Goal: Task Accomplishment & Management: Complete application form

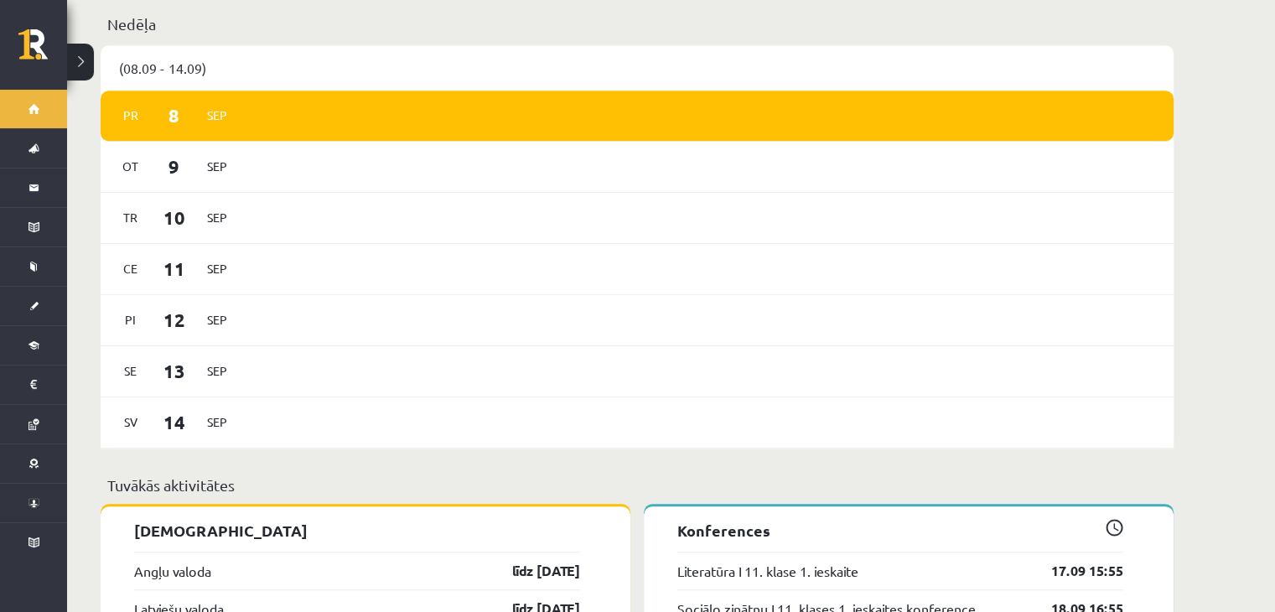
scroll to position [1050, 0]
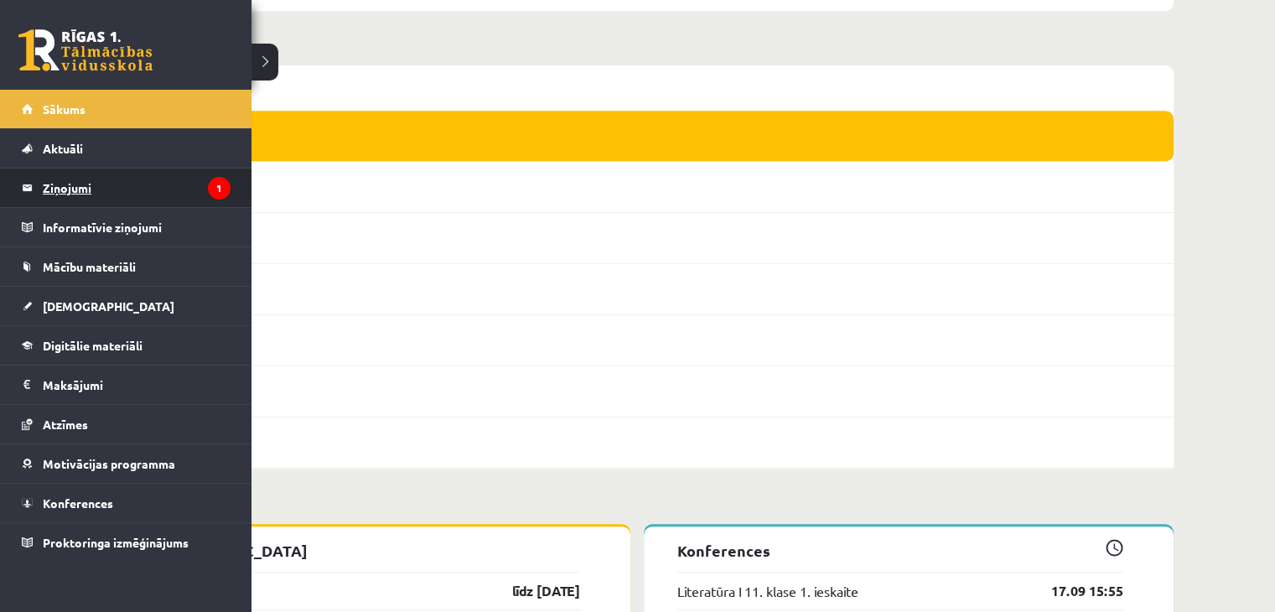
click at [123, 175] on legend "Ziņojumi 1" at bounding box center [137, 188] width 188 height 39
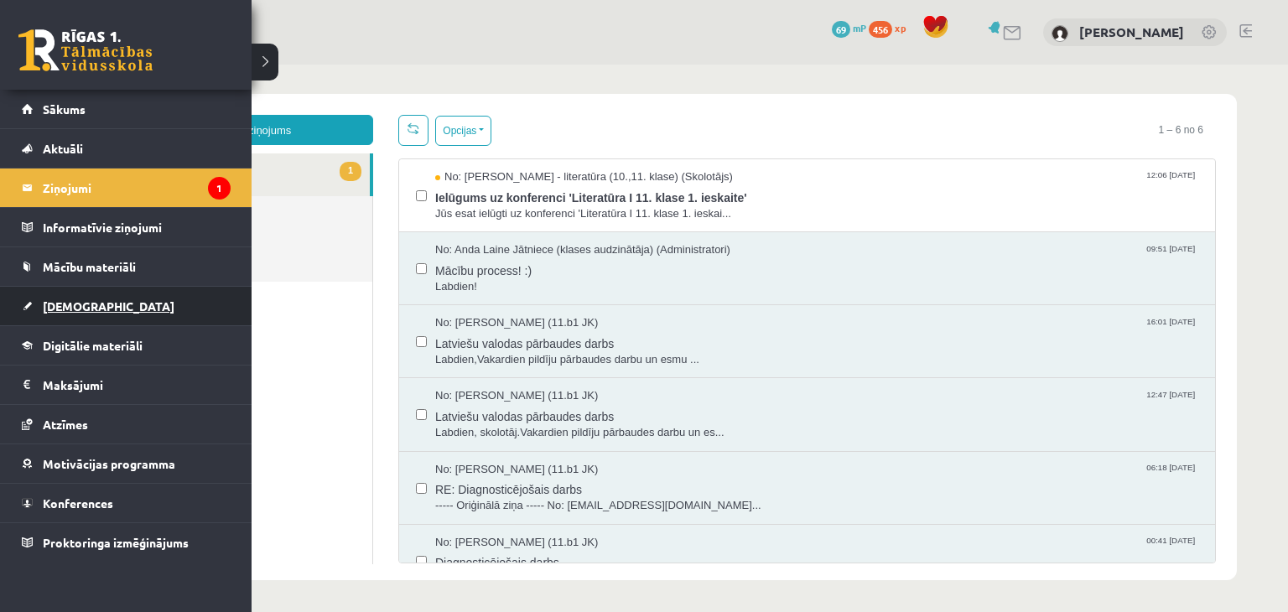
click at [94, 293] on link "[DEMOGRAPHIC_DATA]" at bounding box center [126, 306] width 209 height 39
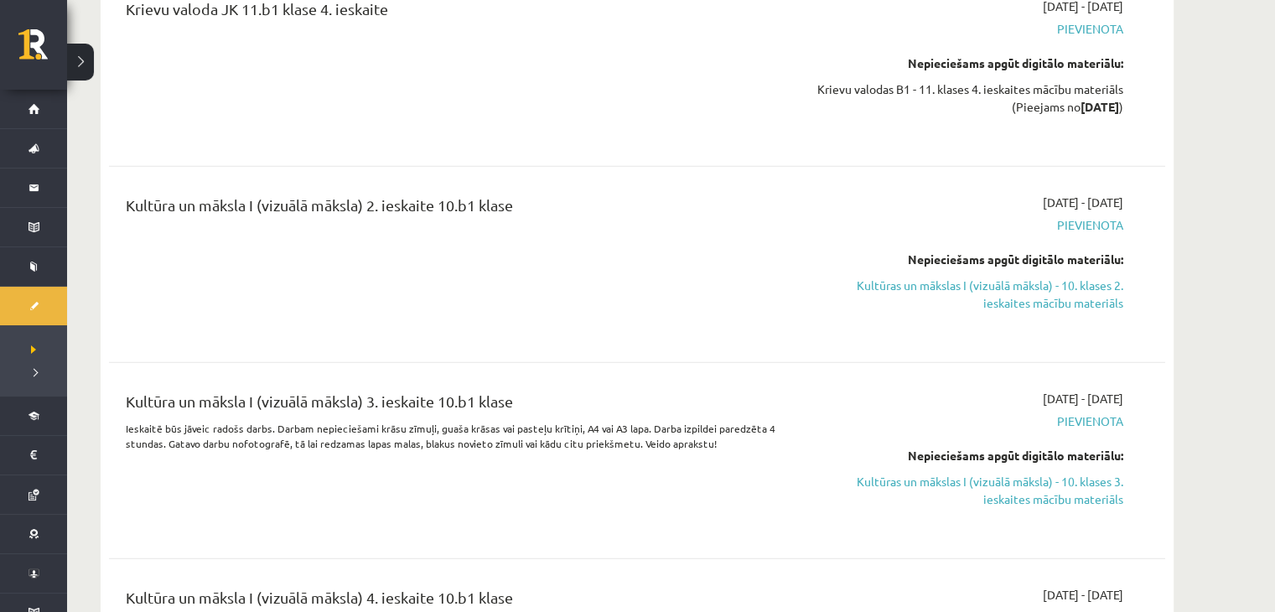
scroll to position [4195, 0]
click at [1027, 286] on link "Kultūras un mākslas I (vizuālā māksla) - 10. klases 2. ieskaites mācību materiā…" at bounding box center [965, 295] width 316 height 35
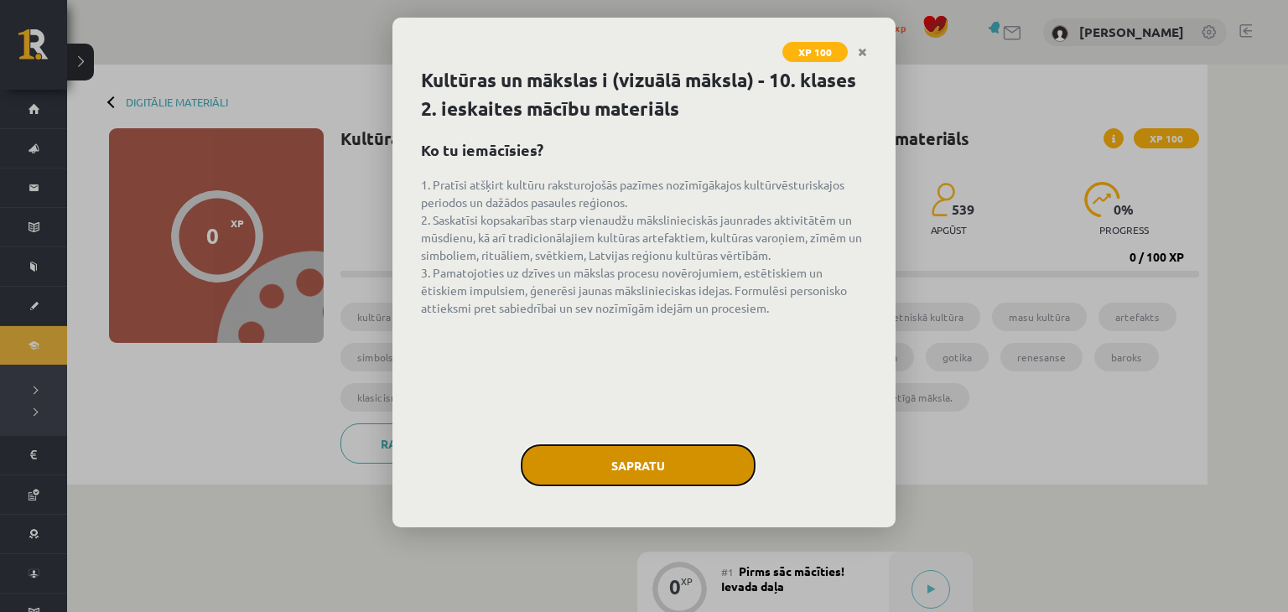
click at [632, 456] on button "Sapratu" at bounding box center [638, 465] width 235 height 42
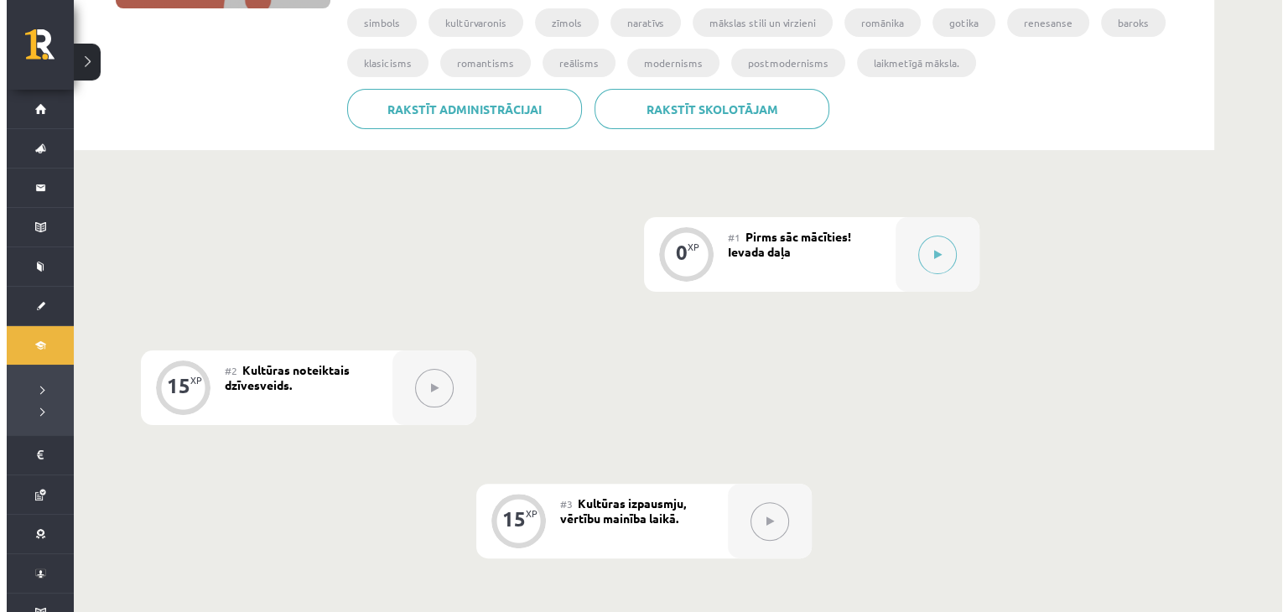
scroll to position [339, 0]
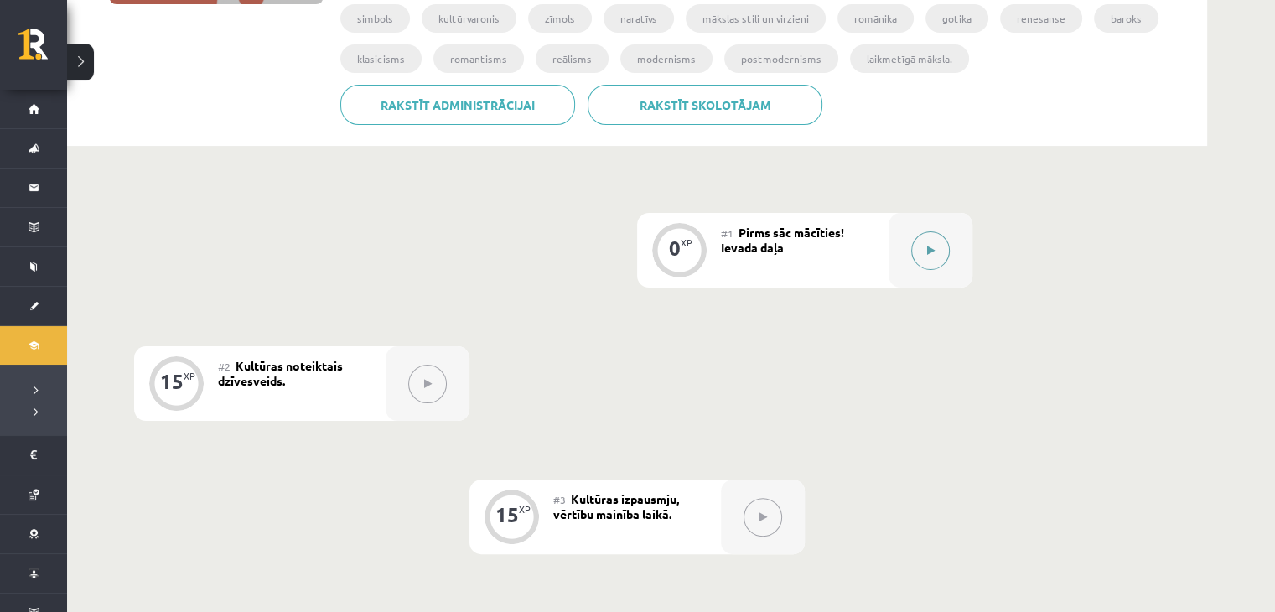
click at [928, 246] on icon at bounding box center [931, 251] width 8 height 10
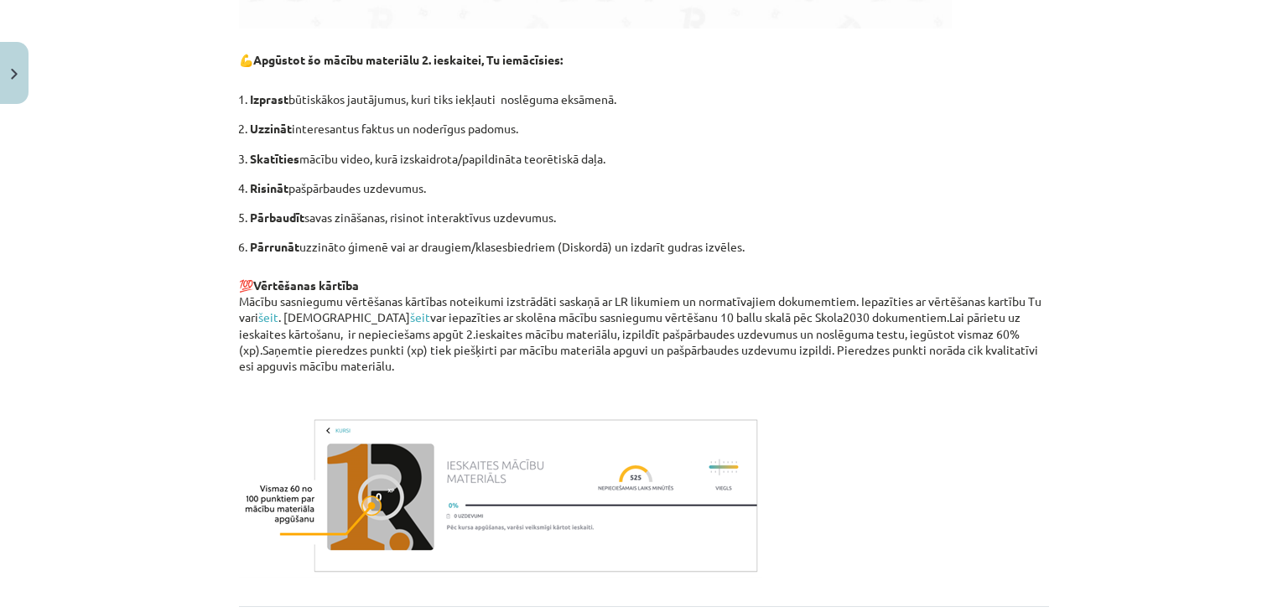
scroll to position [1156, 0]
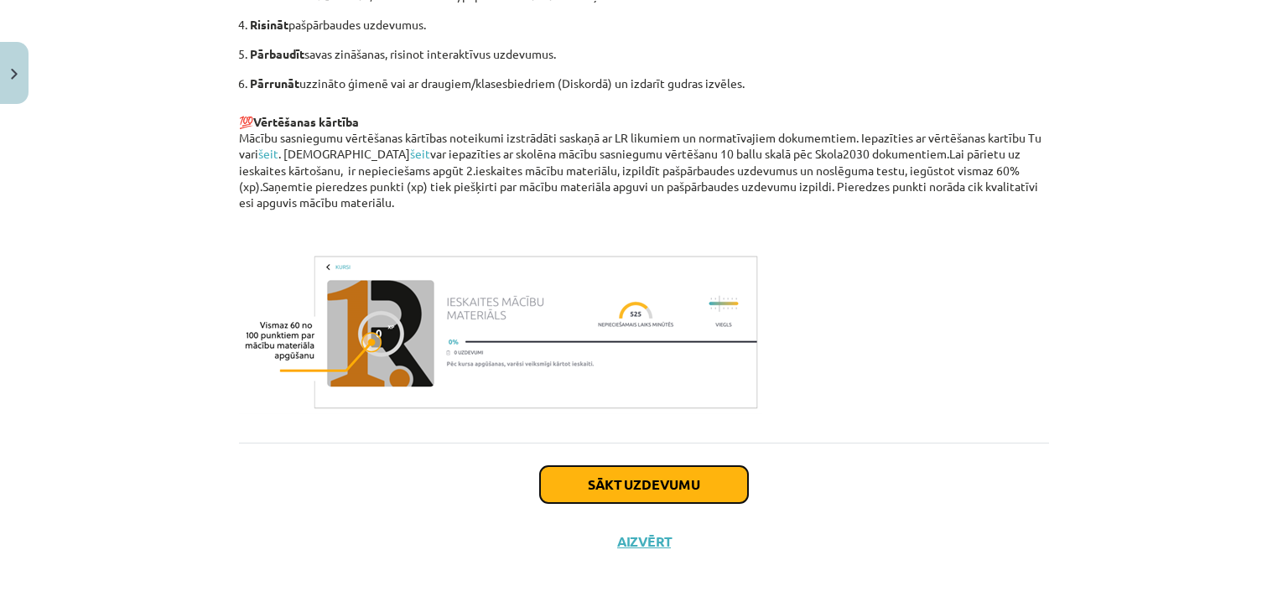
click at [676, 492] on button "Sākt uzdevumu" at bounding box center [644, 484] width 208 height 37
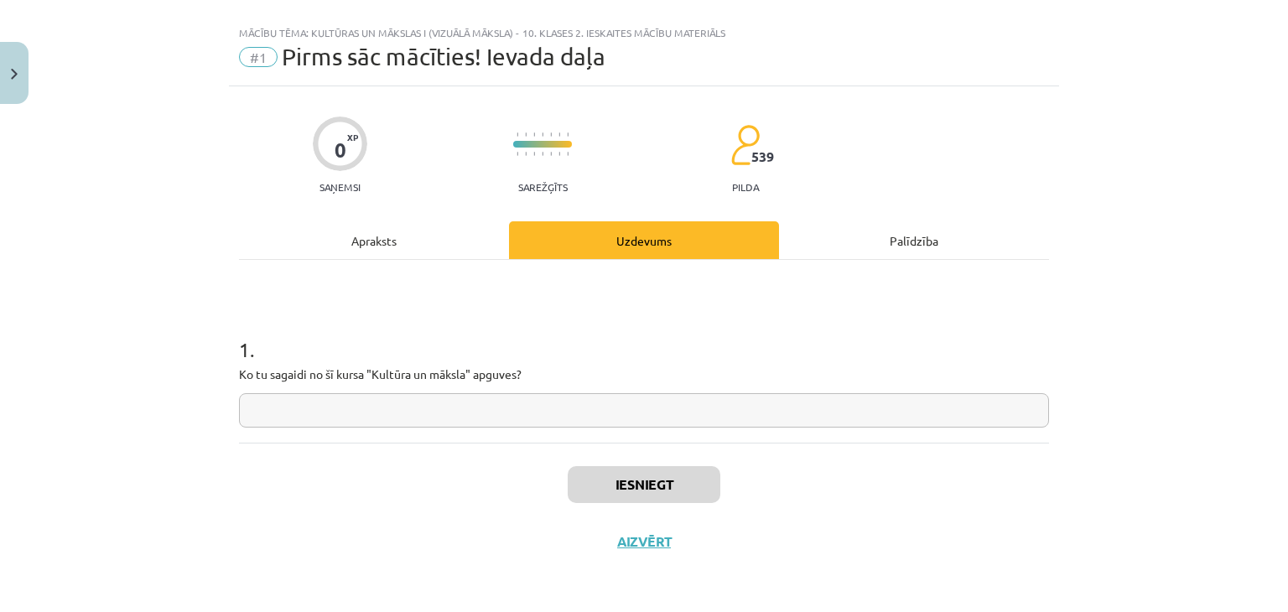
scroll to position [24, 0]
click at [636, 417] on input "text" at bounding box center [644, 411] width 810 height 34
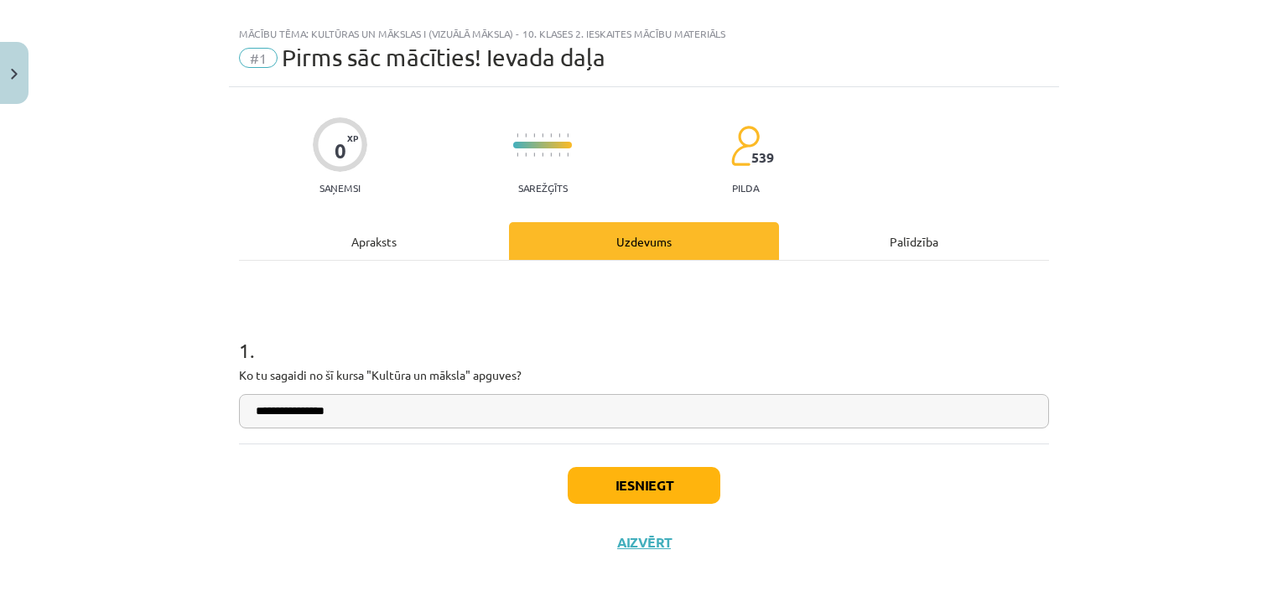
type input "**********"
click at [595, 478] on button "Iesniegt" at bounding box center [644, 485] width 153 height 37
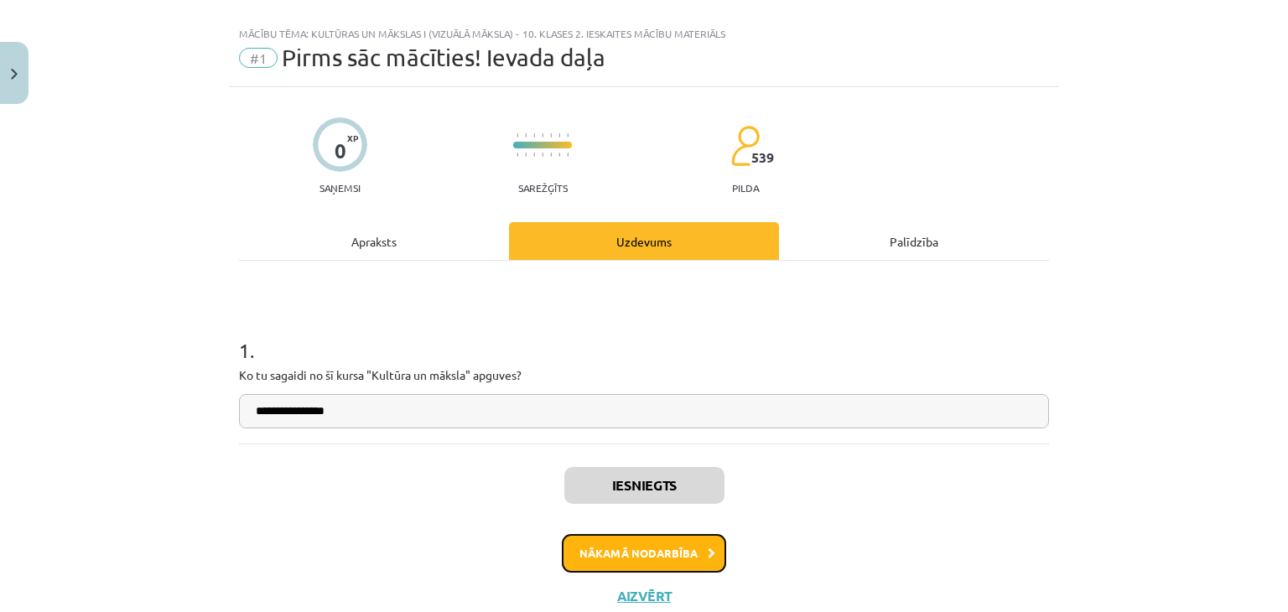
click at [643, 561] on button "Nākamā nodarbība" at bounding box center [644, 553] width 164 height 39
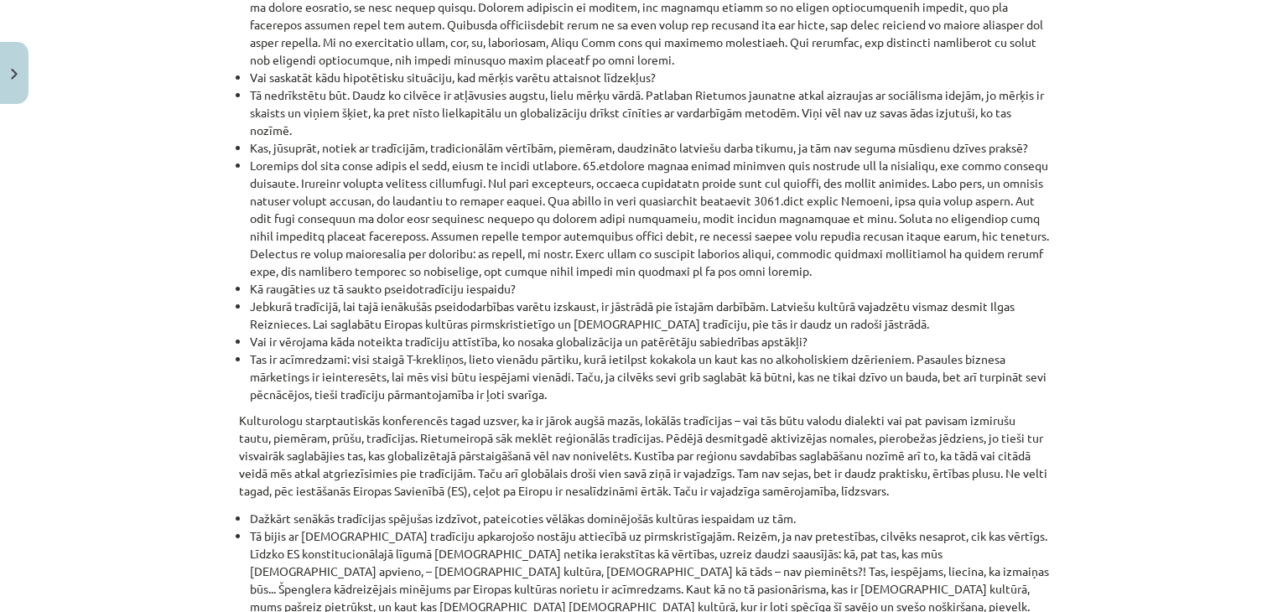
scroll to position [1926, 0]
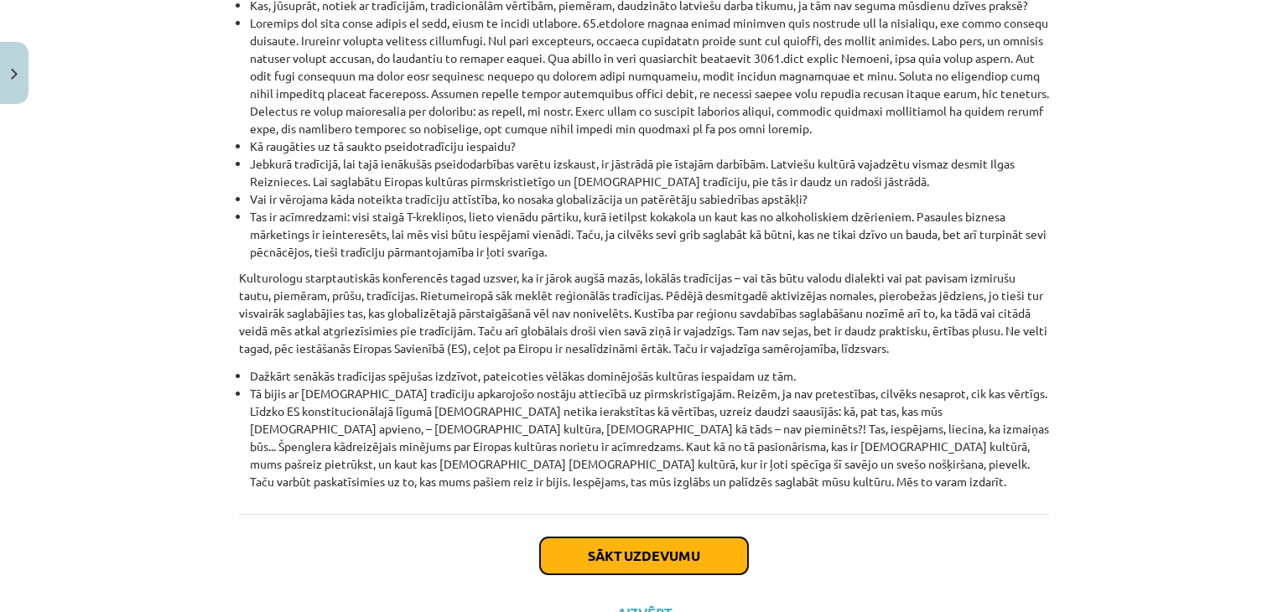
click at [647, 537] on button "Sākt uzdevumu" at bounding box center [644, 555] width 208 height 37
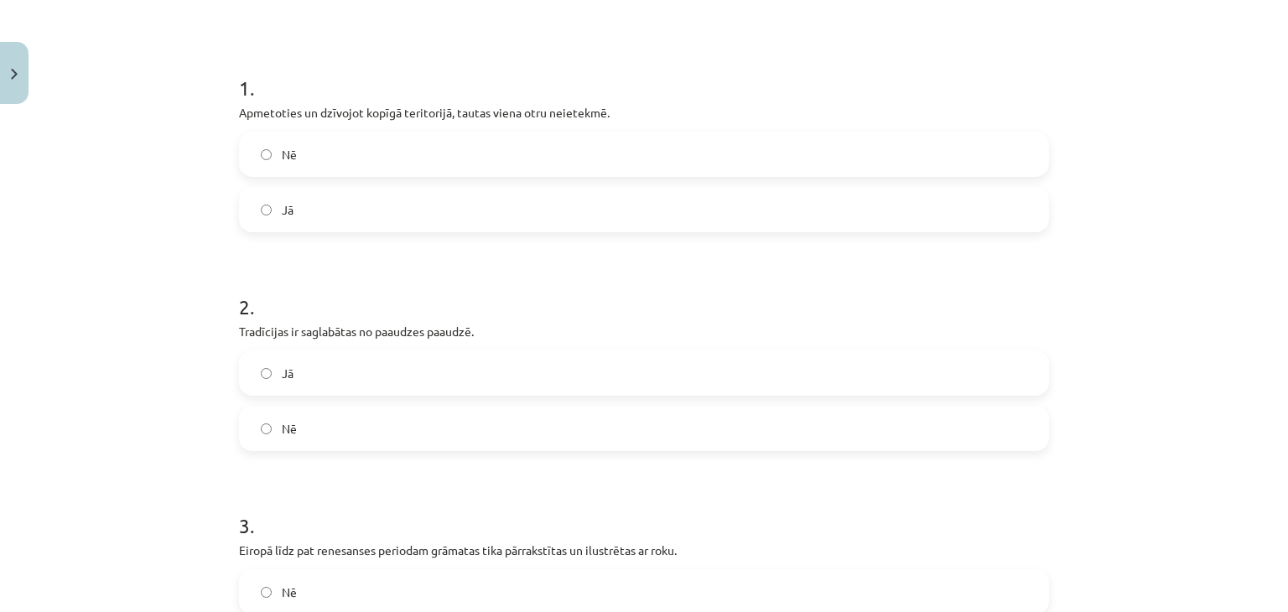
scroll to position [260, 0]
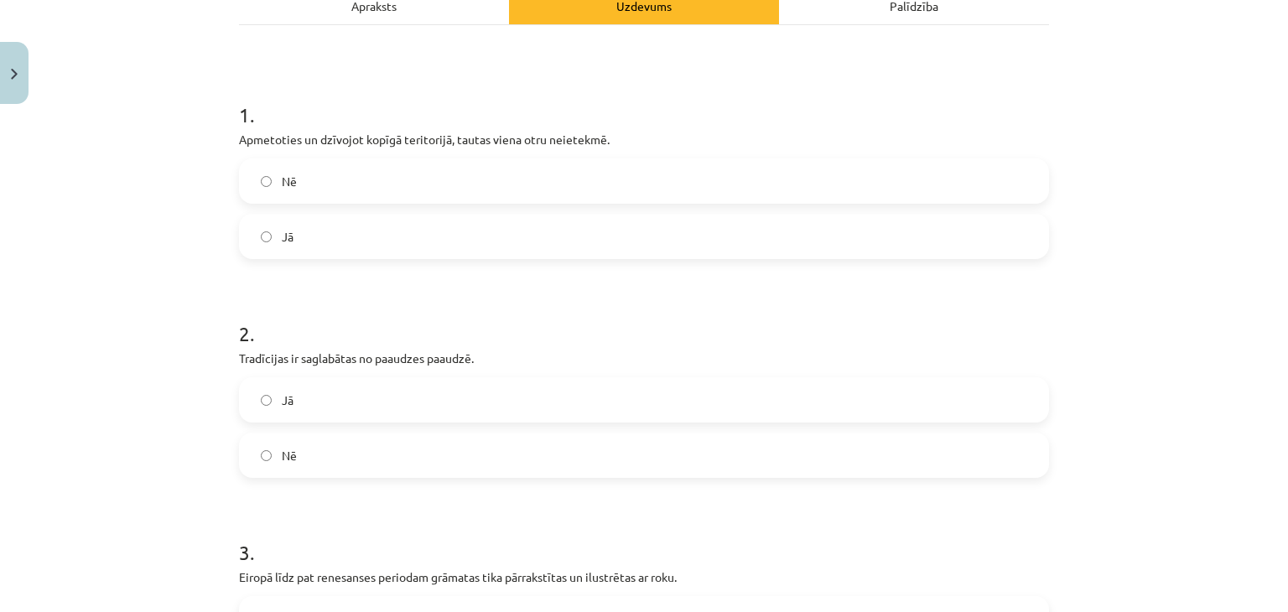
click at [516, 176] on label "Nē" at bounding box center [644, 181] width 807 height 42
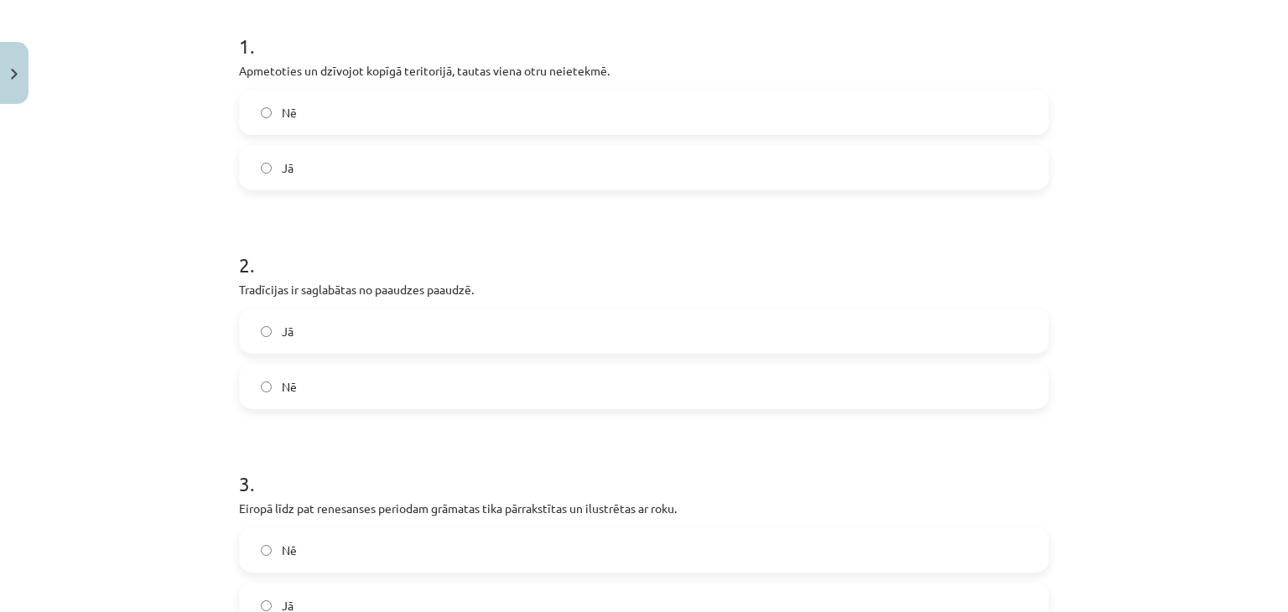
scroll to position [339, 0]
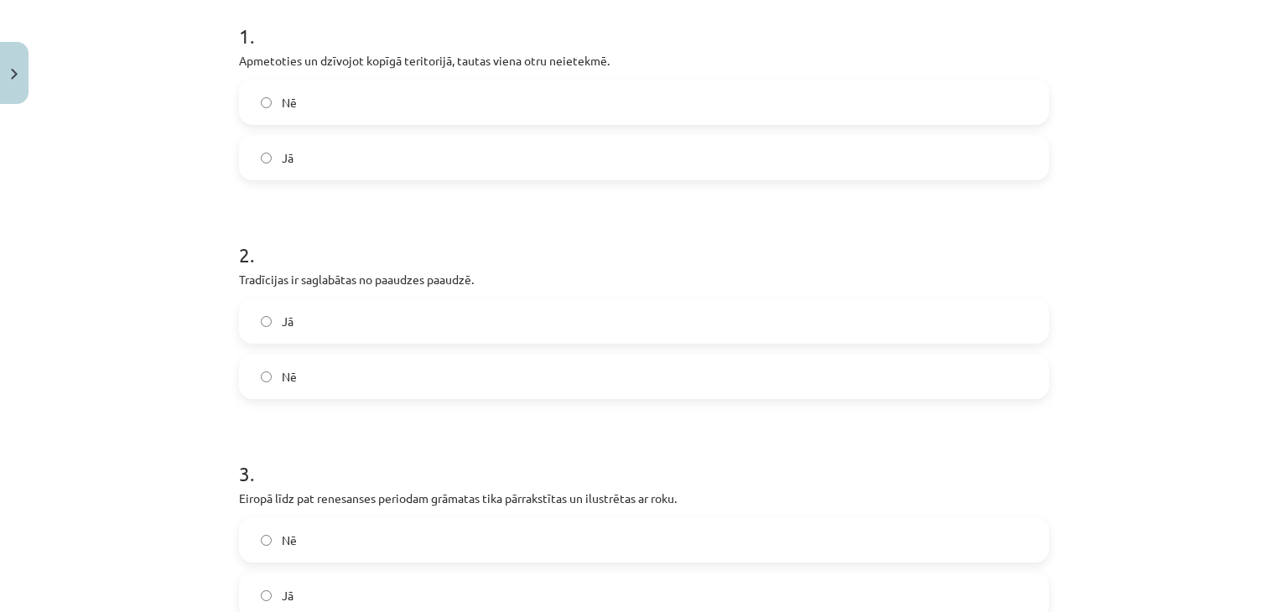
click at [540, 386] on label "Nē" at bounding box center [644, 376] width 807 height 42
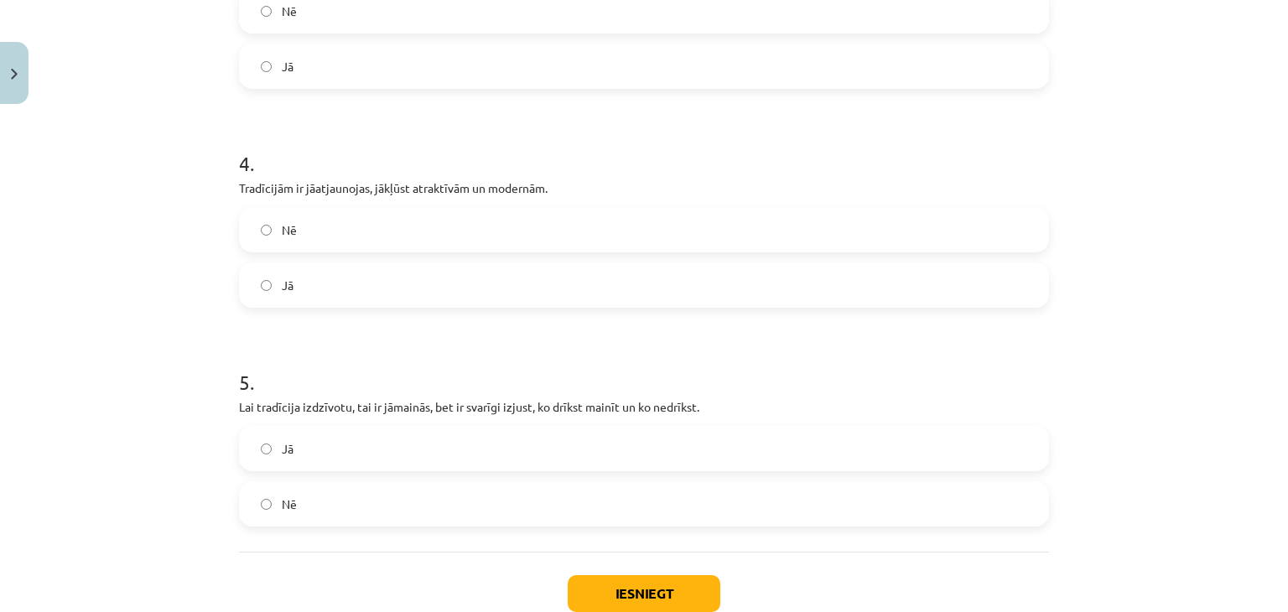
scroll to position [874, 0]
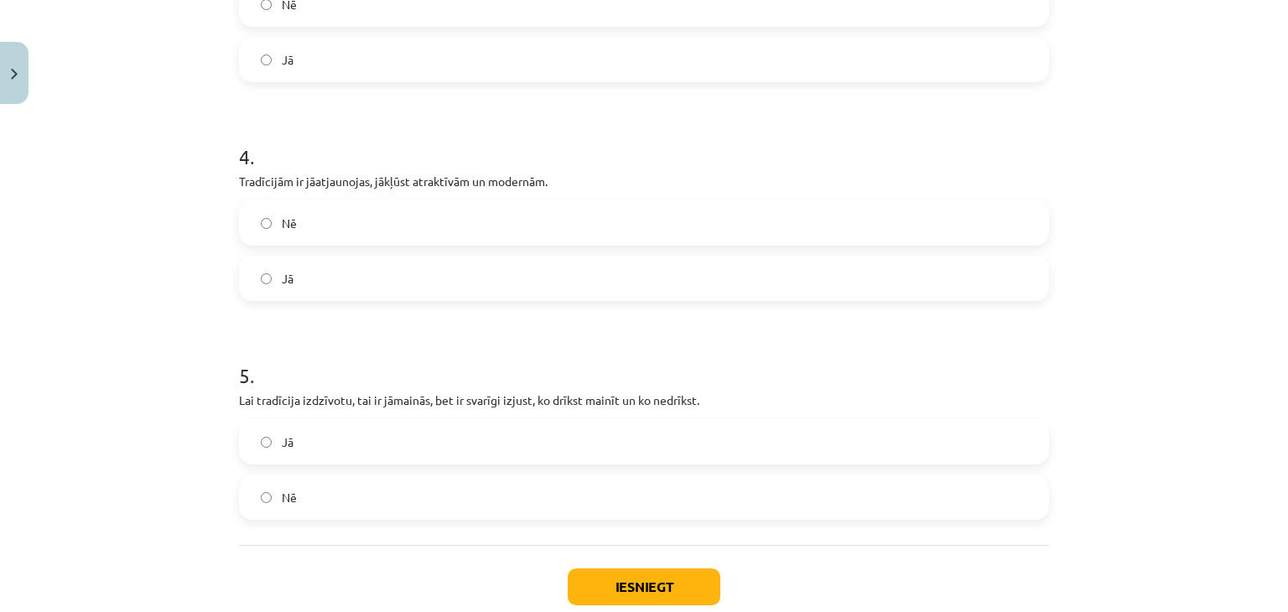
click at [435, 441] on label "Jā" at bounding box center [644, 442] width 807 height 42
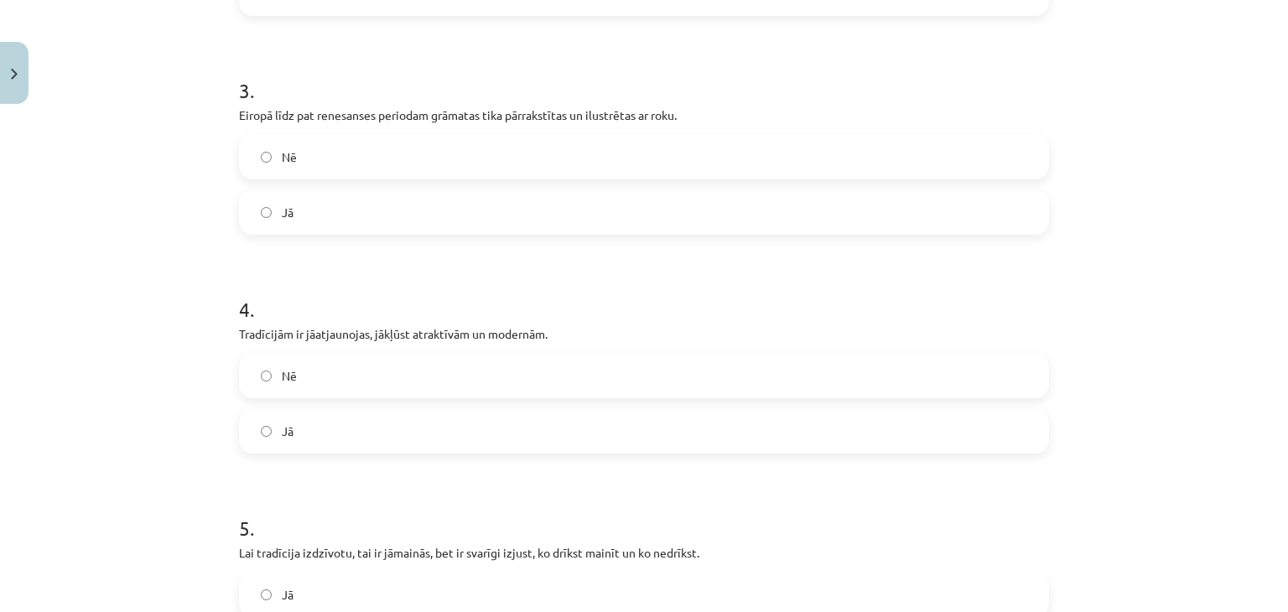
scroll to position [723, 0]
click at [413, 413] on label "Jā" at bounding box center [644, 430] width 807 height 42
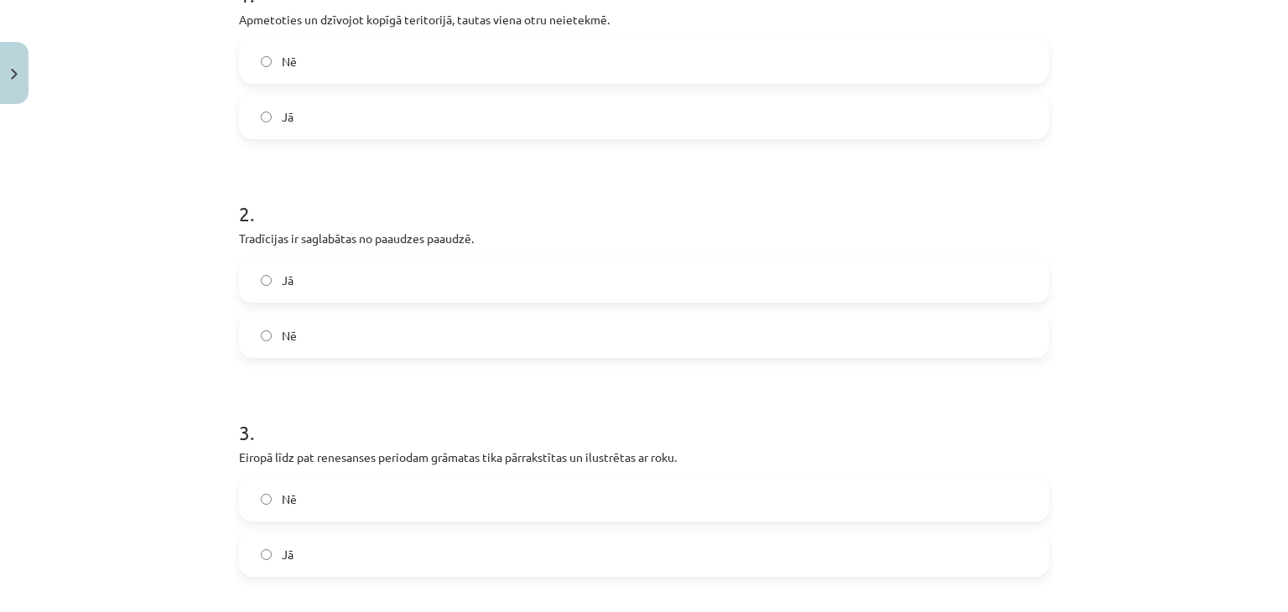
scroll to position [382, 0]
click at [423, 283] on label "Jā" at bounding box center [644, 278] width 807 height 42
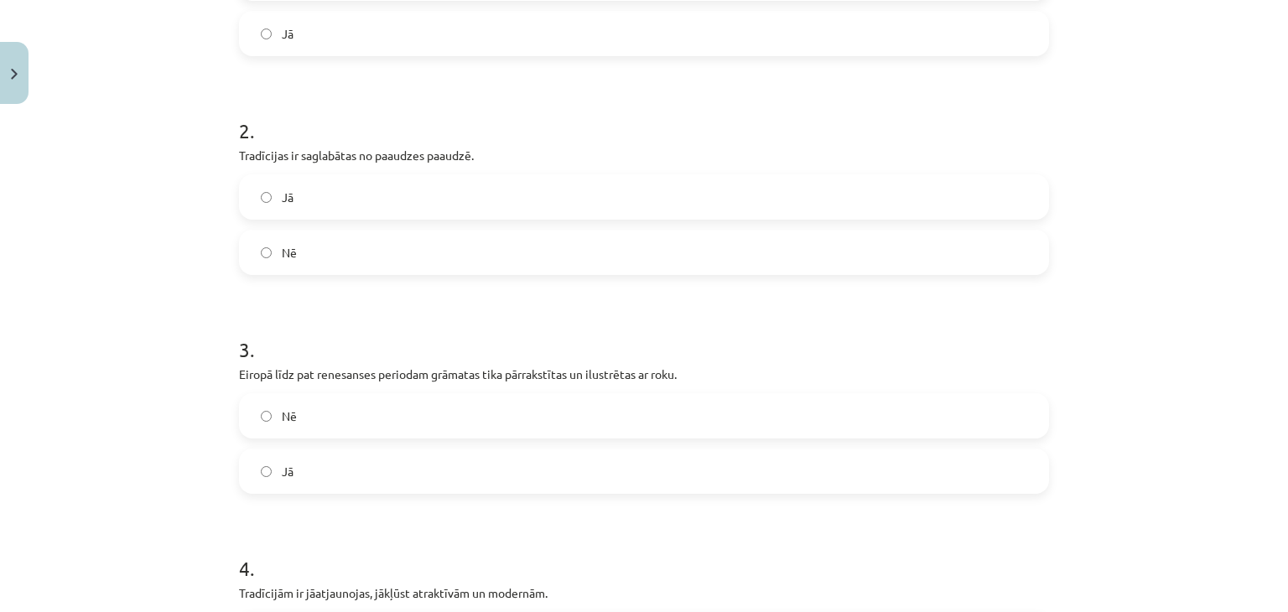
scroll to position [507, 0]
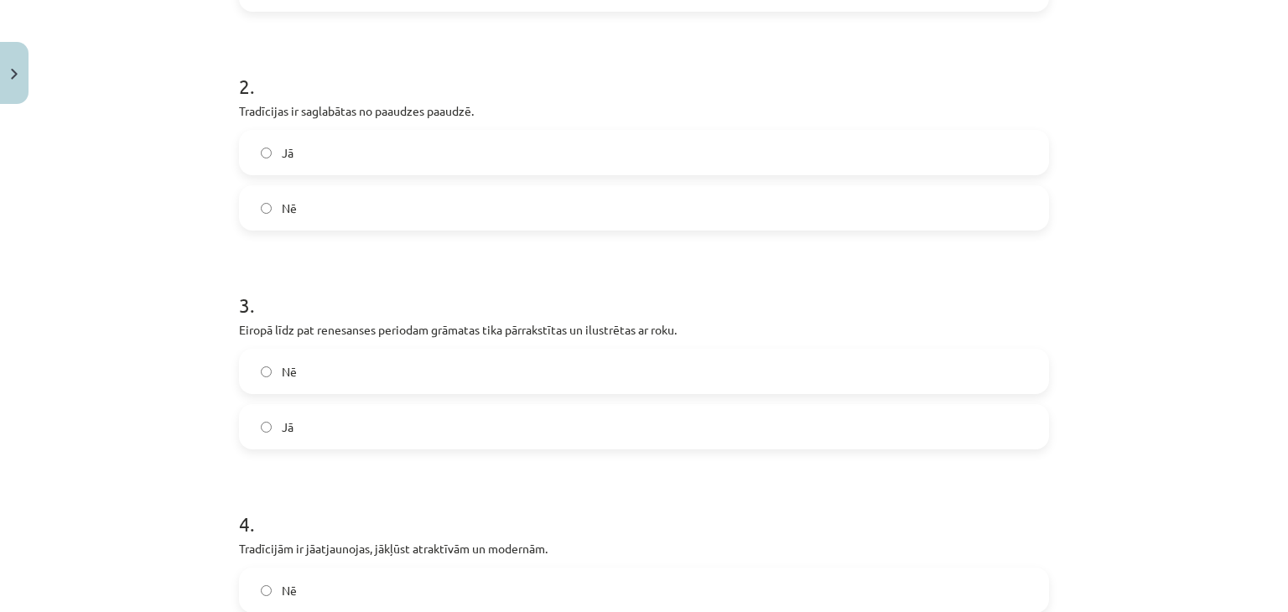
click at [298, 430] on label "Jā" at bounding box center [644, 427] width 807 height 42
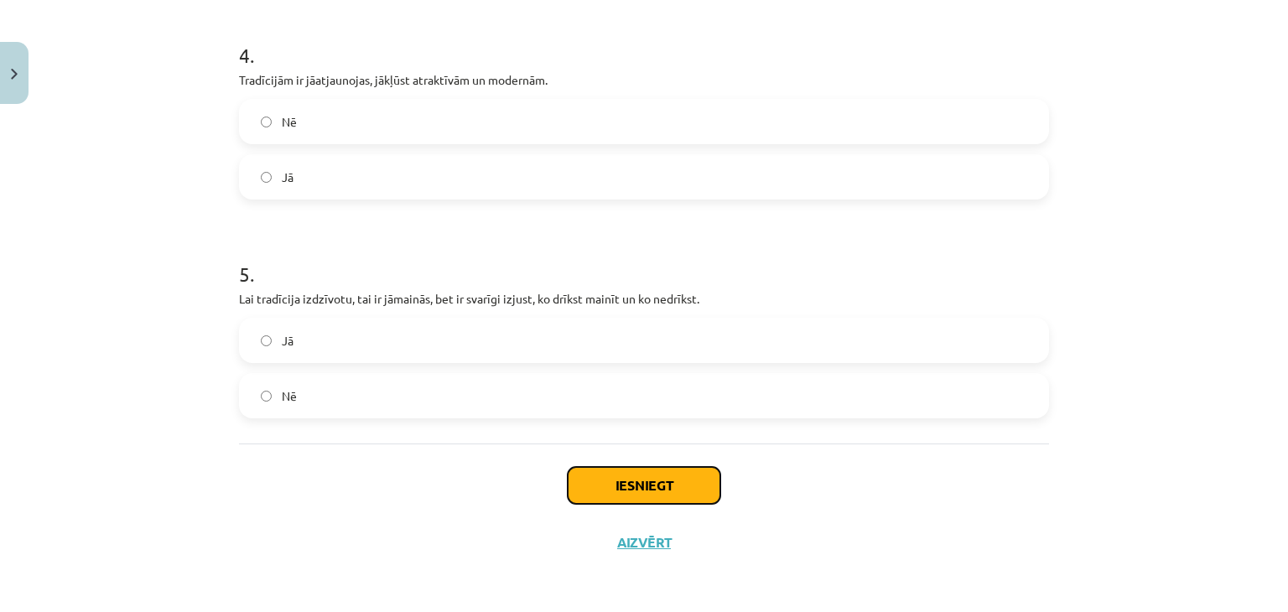
click at [609, 484] on button "Iesniegt" at bounding box center [644, 485] width 153 height 37
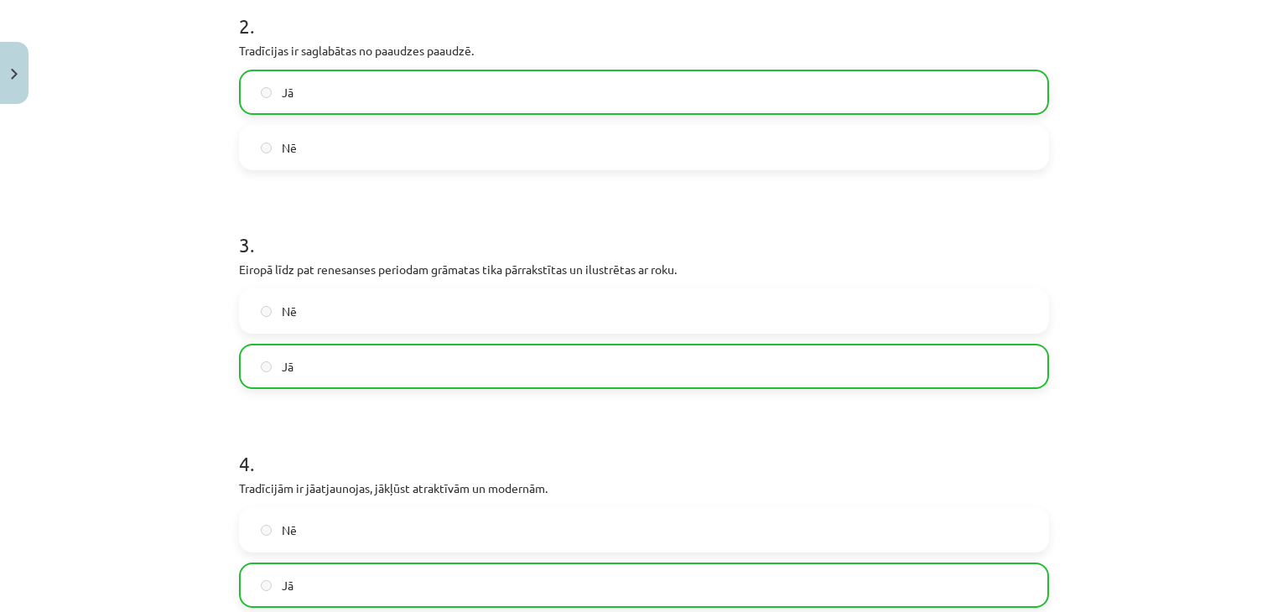
scroll to position [1030, 0]
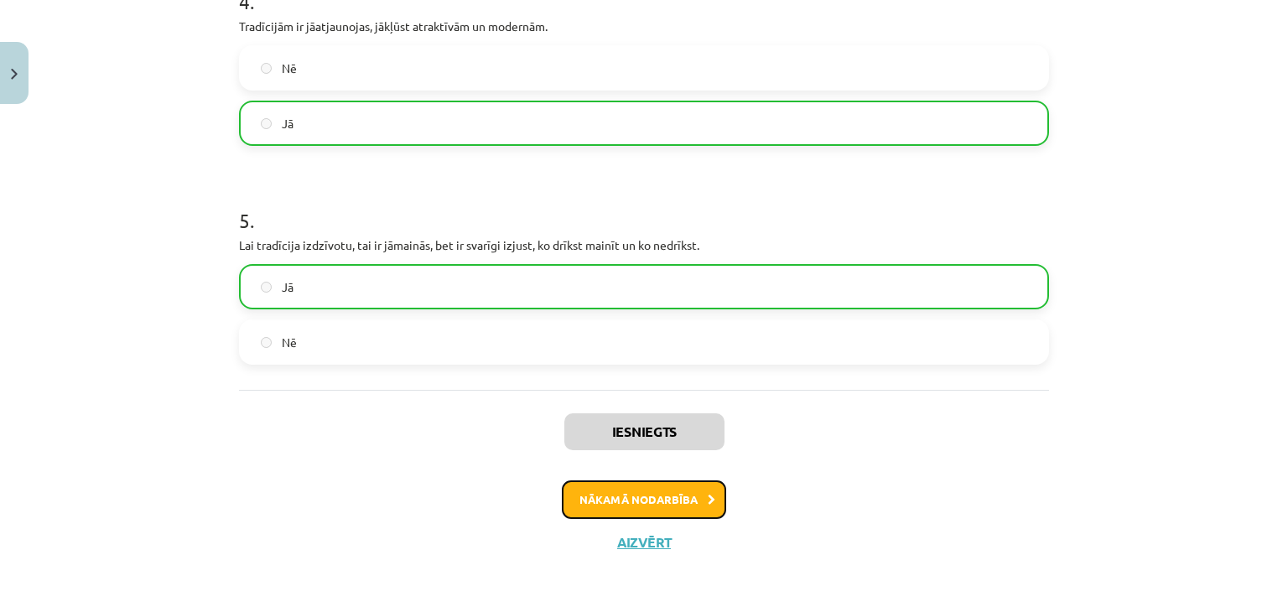
click at [634, 507] on button "Nākamā nodarbība" at bounding box center [644, 499] width 164 height 39
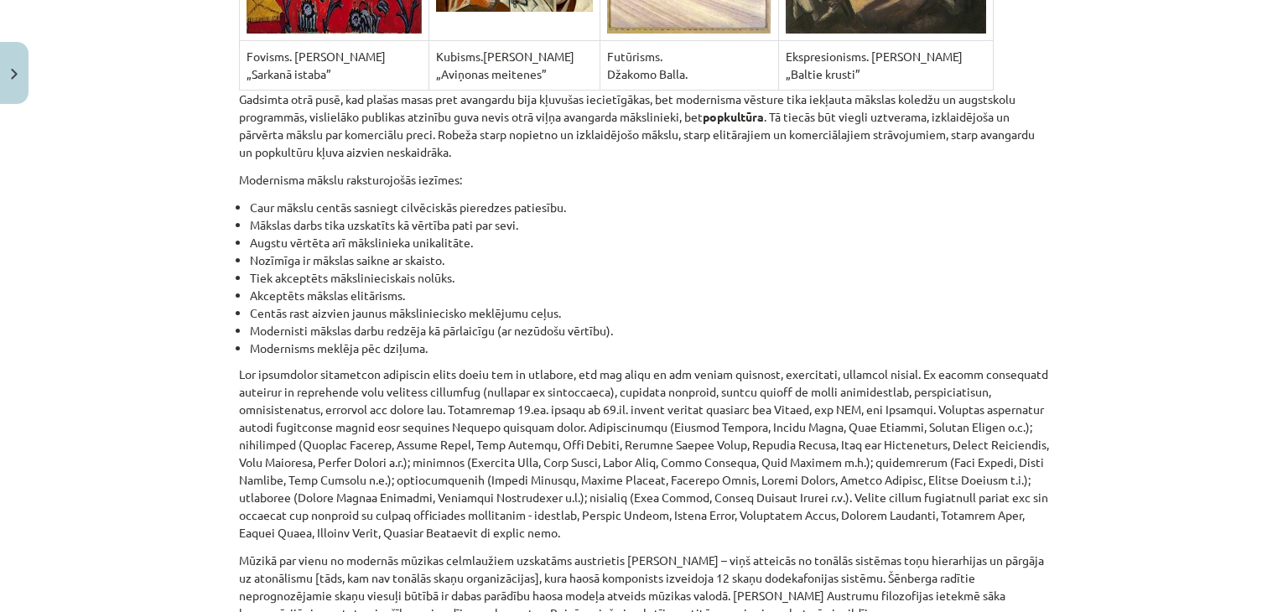
scroll to position [11132, 0]
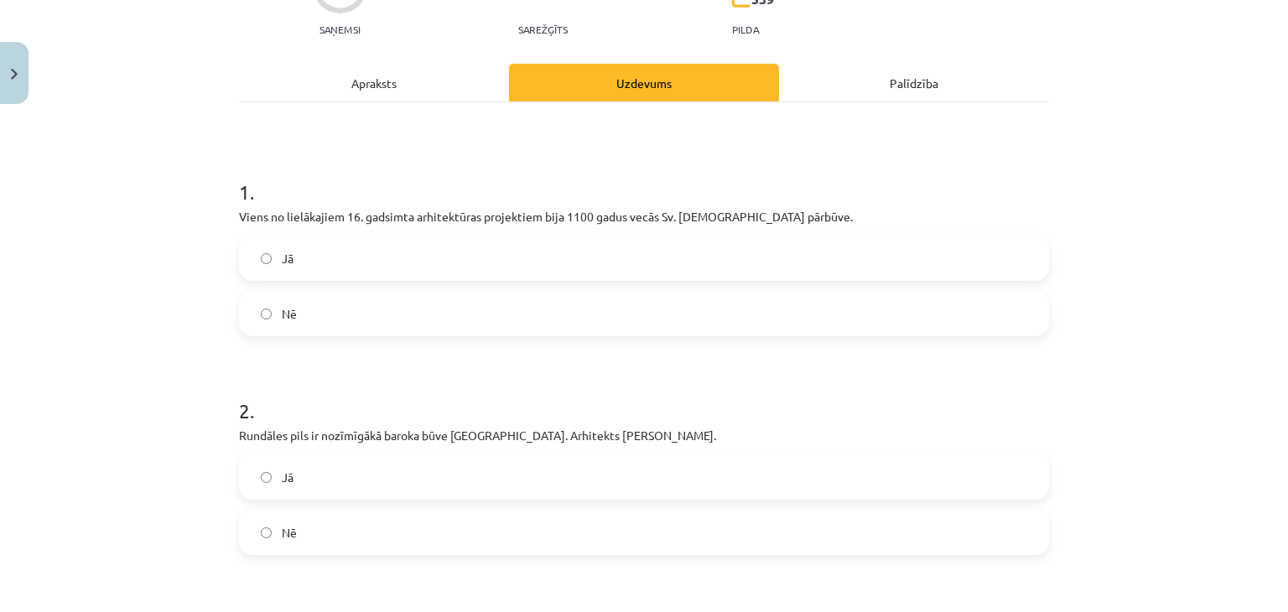
scroll to position [189, 0]
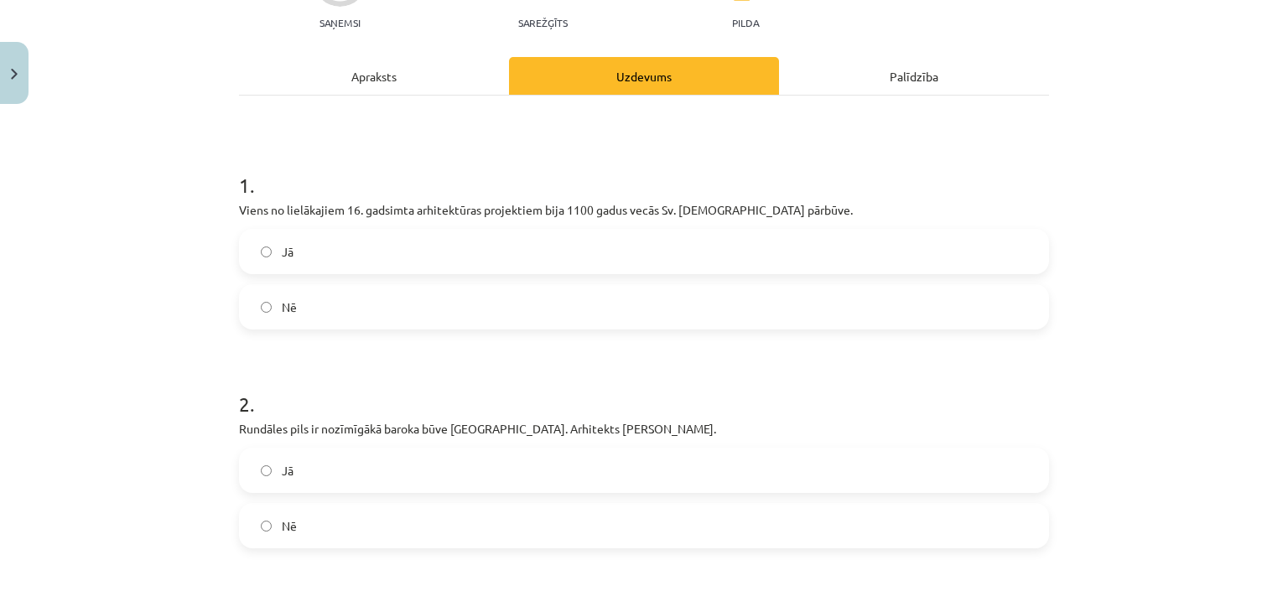
click at [540, 232] on label "Jā" at bounding box center [644, 252] width 807 height 42
click at [481, 458] on label "Jā" at bounding box center [644, 470] width 807 height 42
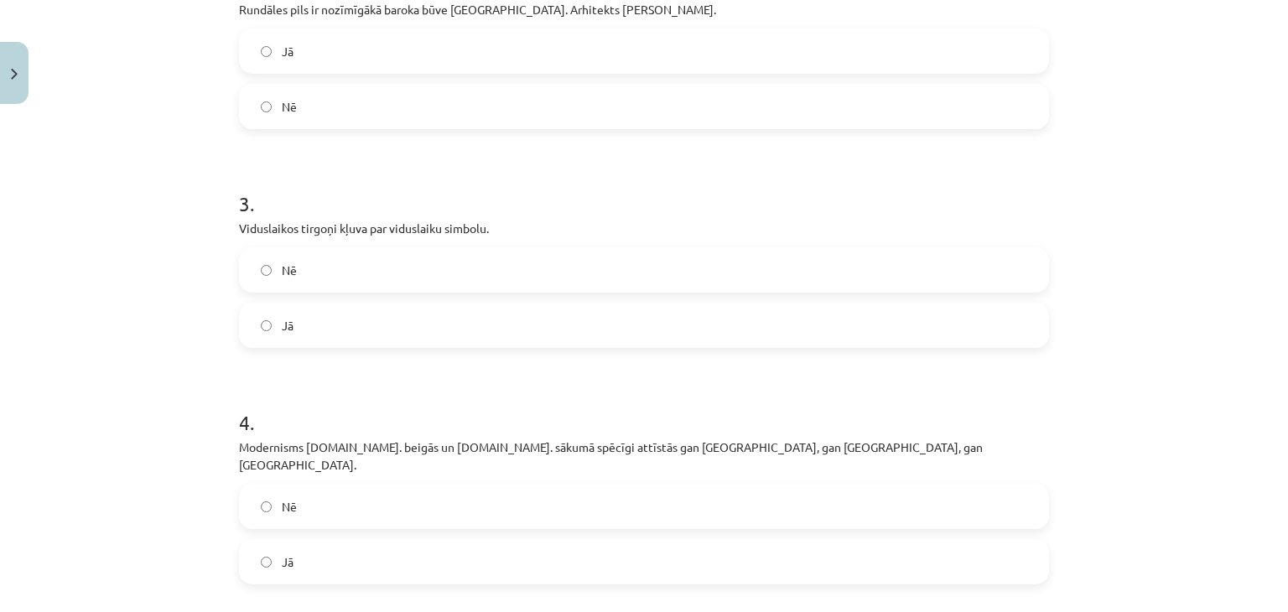
scroll to position [612, 0]
click at [476, 287] on div "Nē" at bounding box center [644, 266] width 810 height 45
click at [453, 276] on label "Nē" at bounding box center [644, 267] width 807 height 42
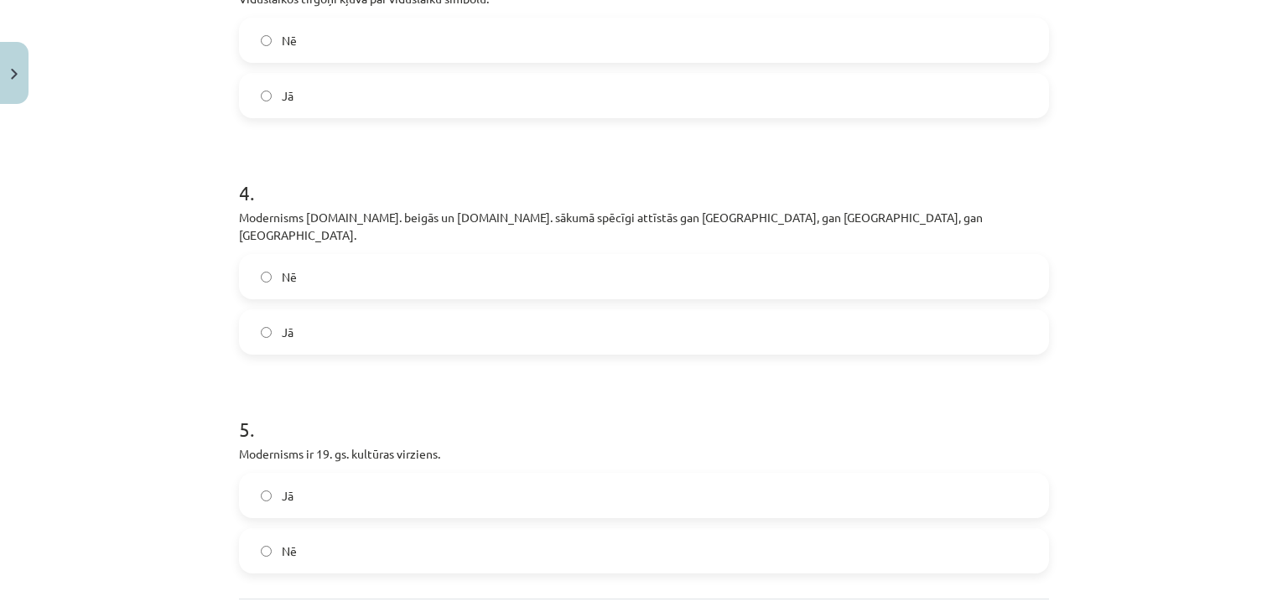
scroll to position [843, 0]
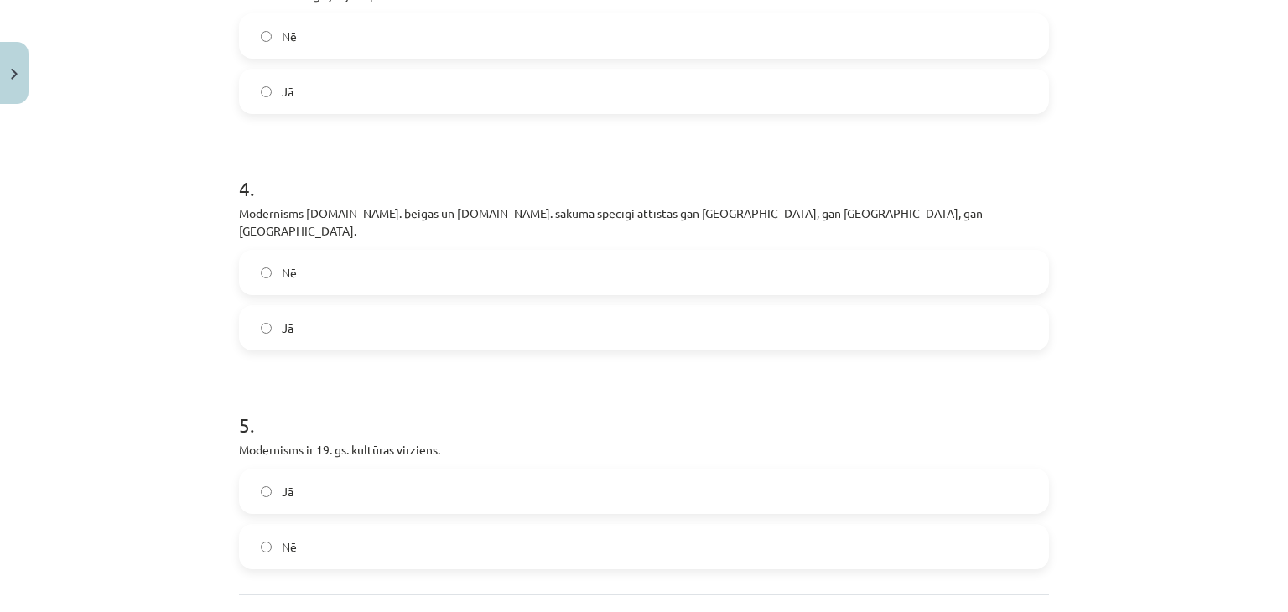
click at [386, 526] on label "Nē" at bounding box center [644, 547] width 807 height 42
click at [392, 313] on label "Jā" at bounding box center [644, 328] width 807 height 42
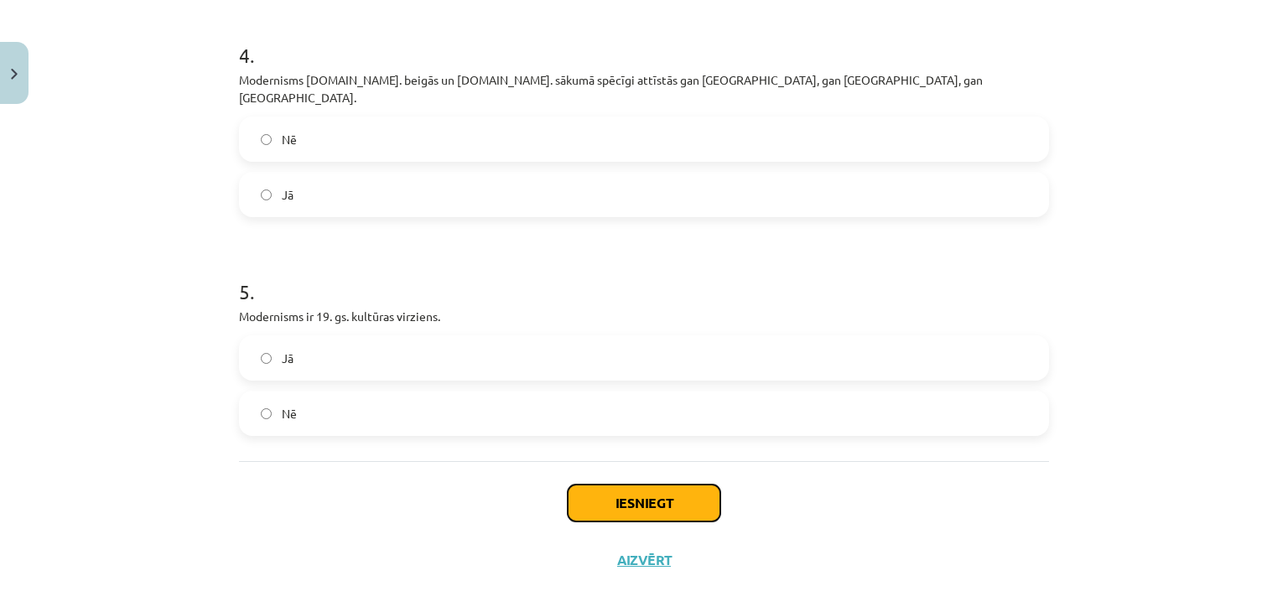
click at [622, 485] on button "Iesniegt" at bounding box center [644, 503] width 153 height 37
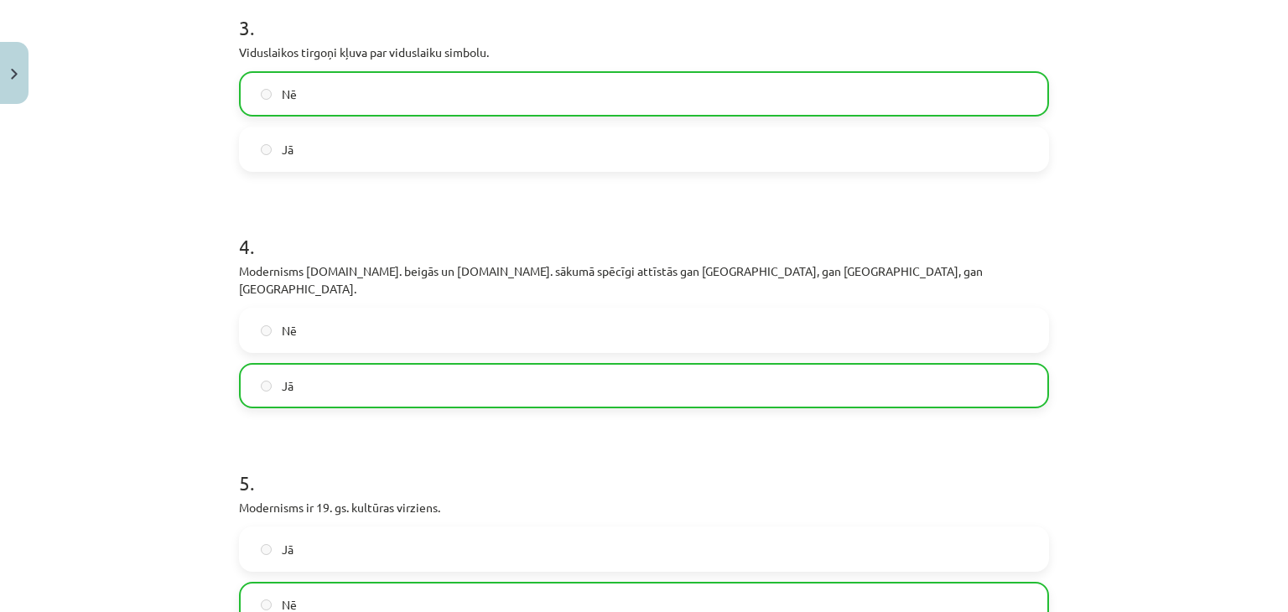
scroll to position [1030, 0]
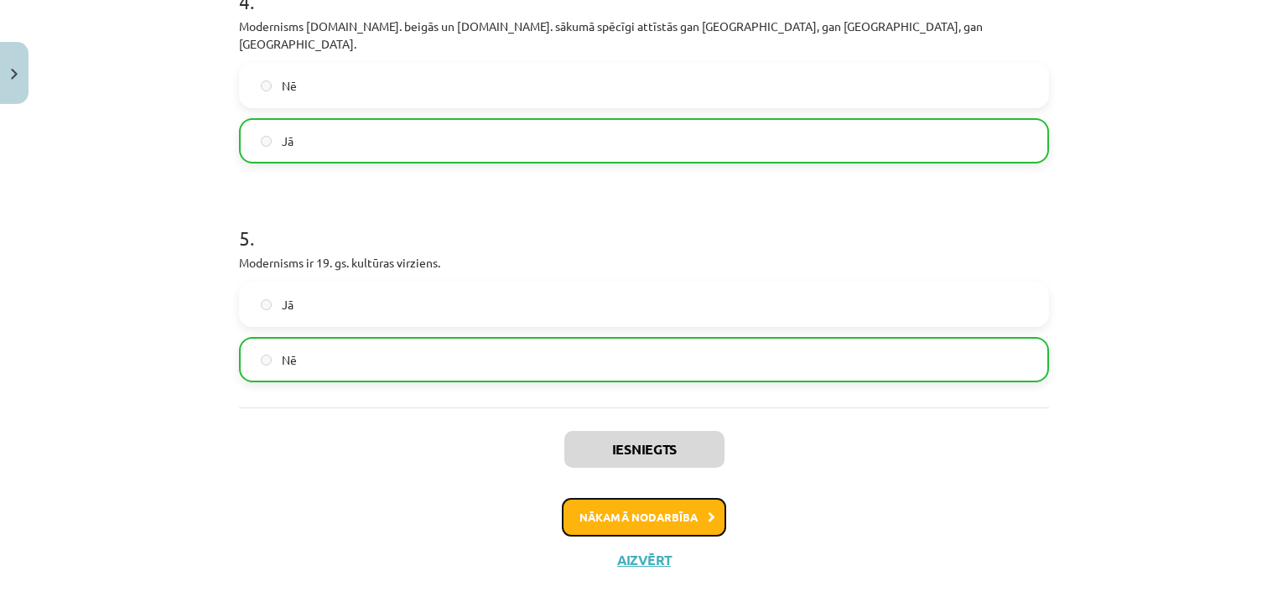
click at [666, 509] on button "Nākamā nodarbība" at bounding box center [644, 517] width 164 height 39
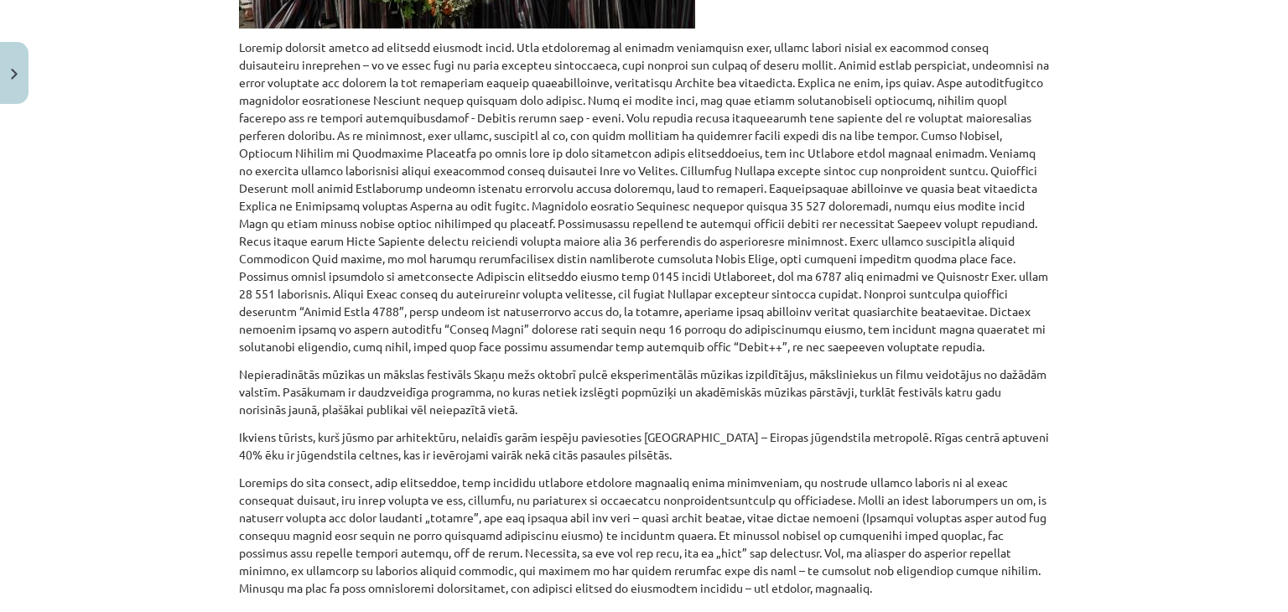
scroll to position [1083, 0]
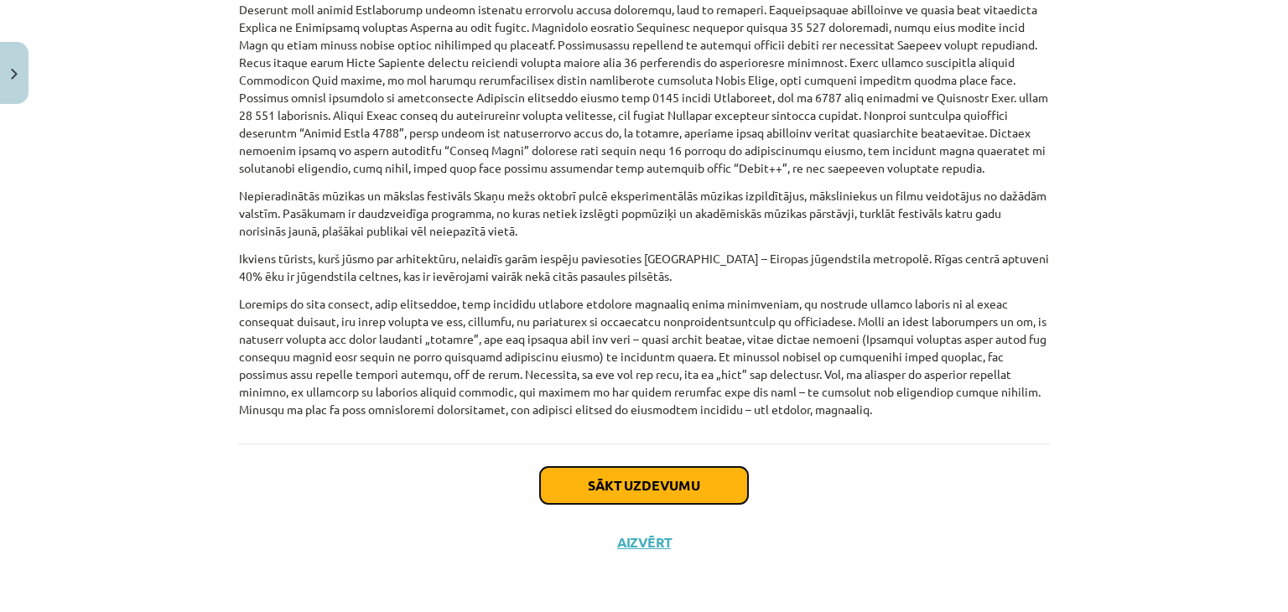
click at [677, 475] on button "Sākt uzdevumu" at bounding box center [644, 485] width 208 height 37
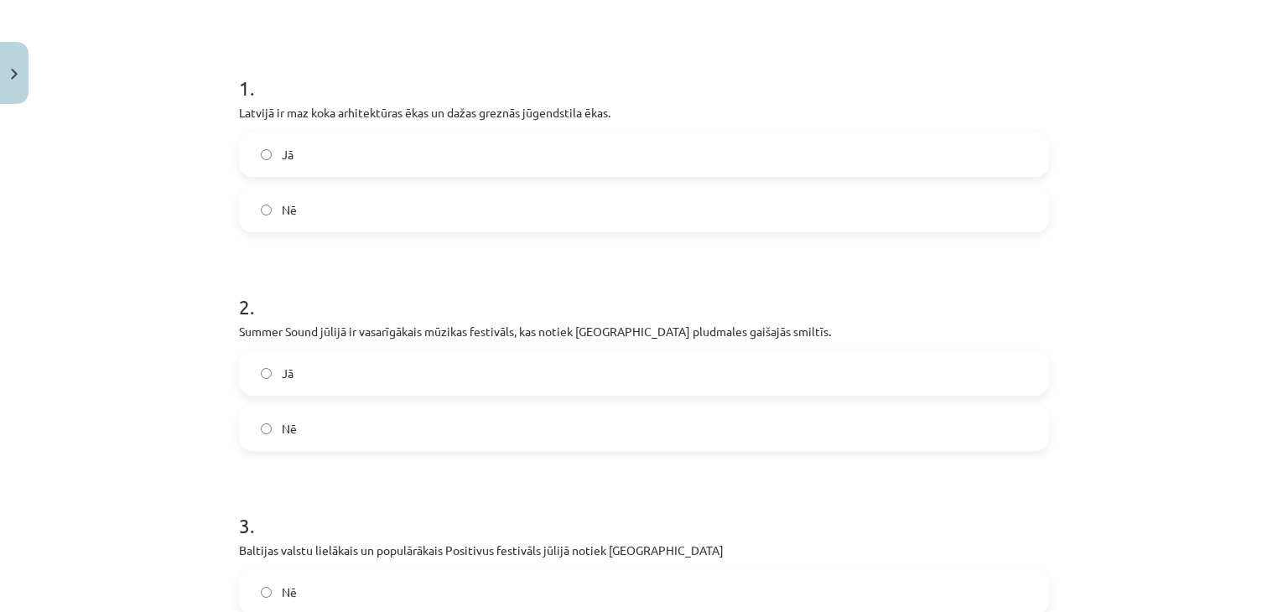
scroll to position [288, 0]
click at [466, 380] on label "Jā" at bounding box center [644, 372] width 807 height 42
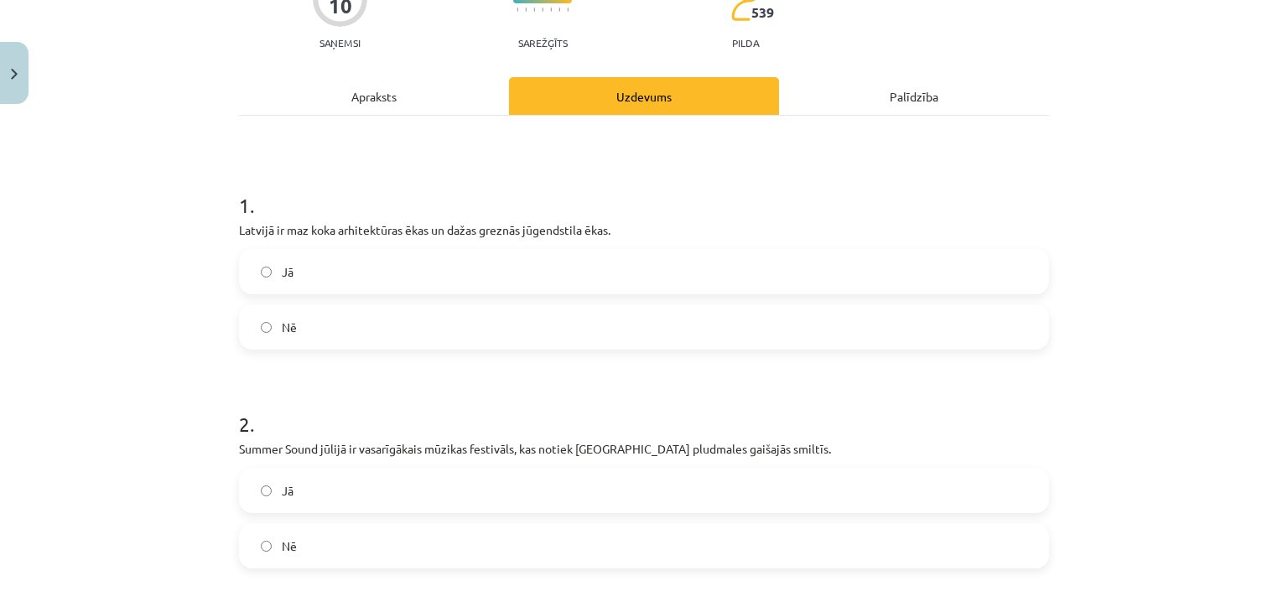
scroll to position [167, 0]
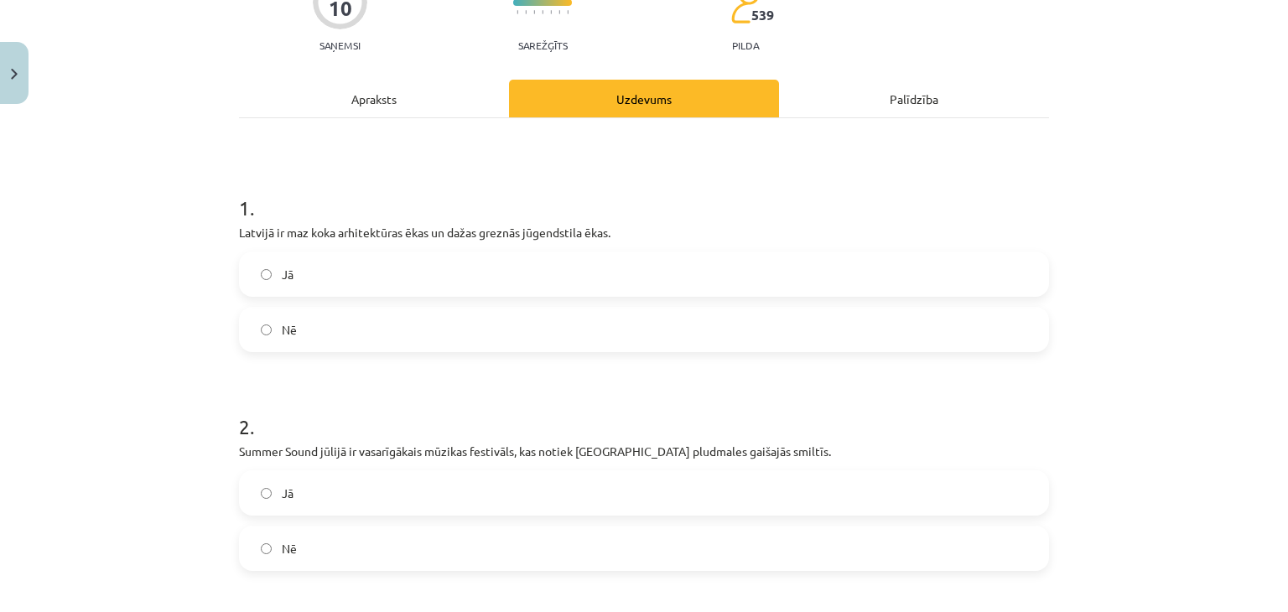
click at [453, 341] on label "Nē" at bounding box center [644, 330] width 807 height 42
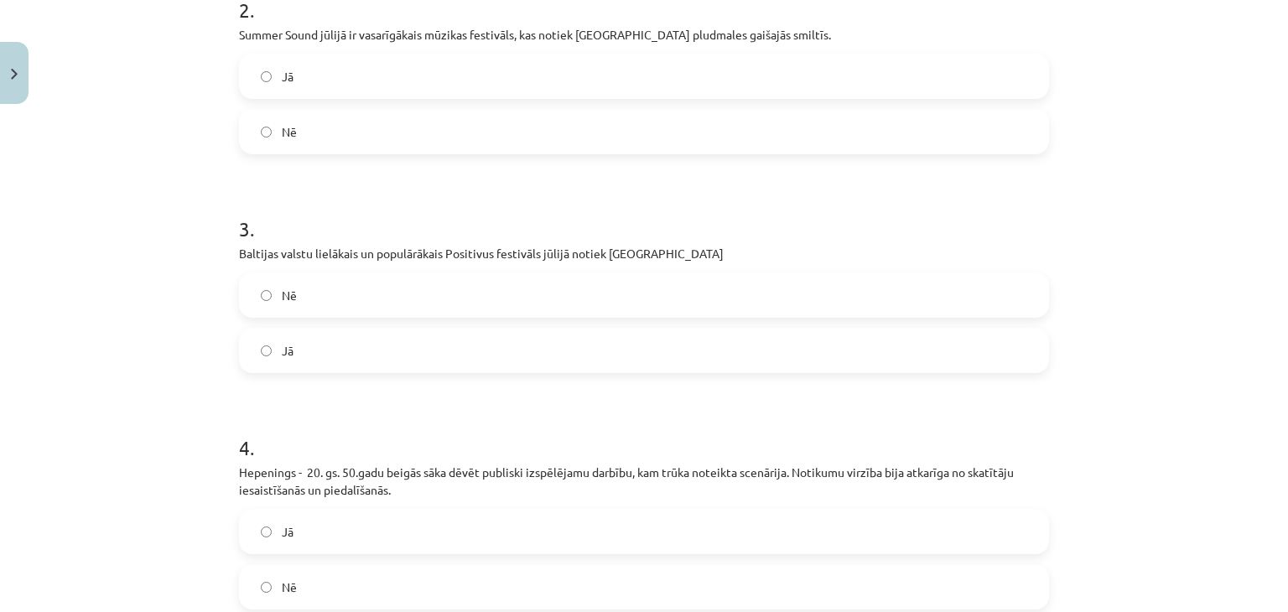
scroll to position [595, 0]
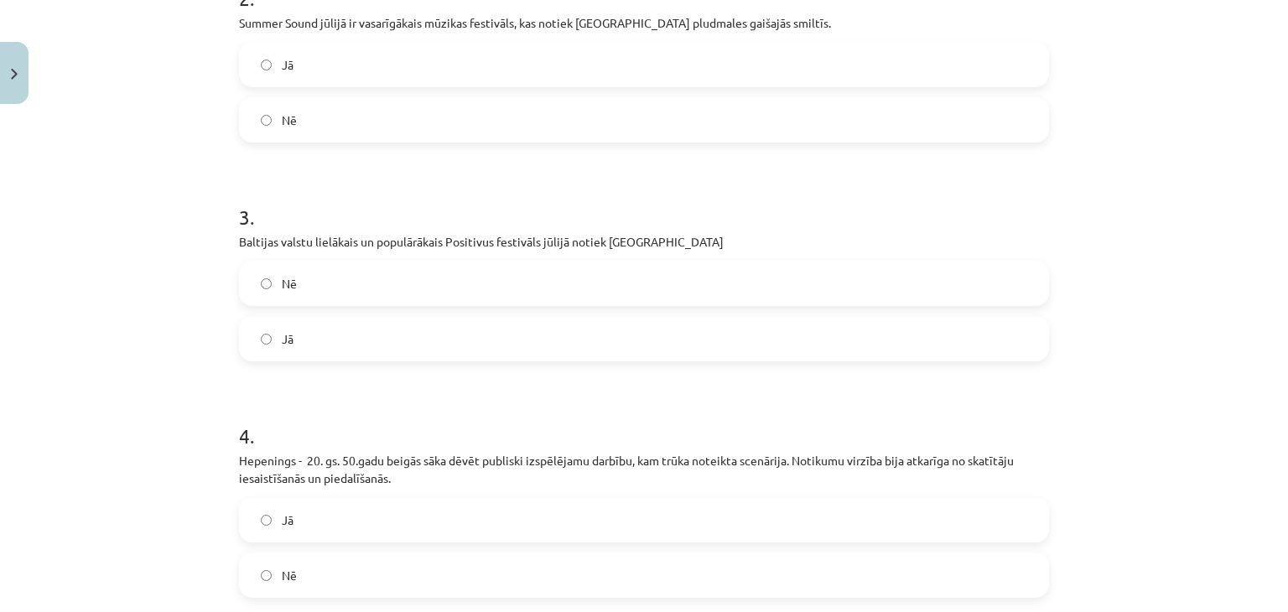
click at [475, 355] on label "Jā" at bounding box center [644, 339] width 807 height 42
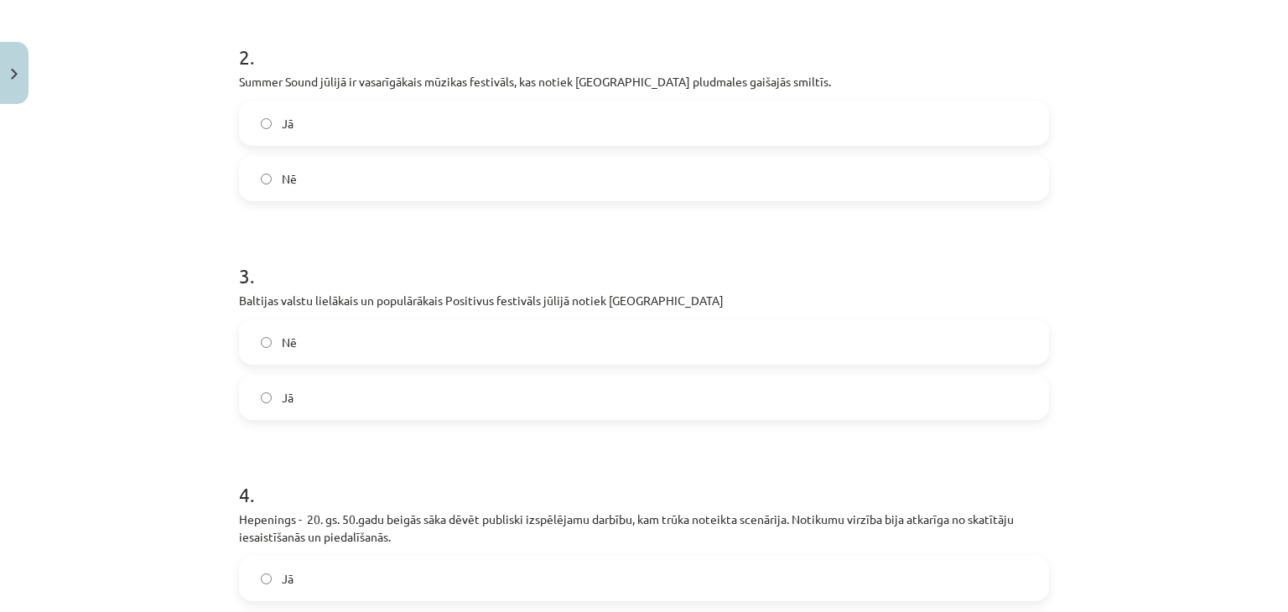
scroll to position [526, 0]
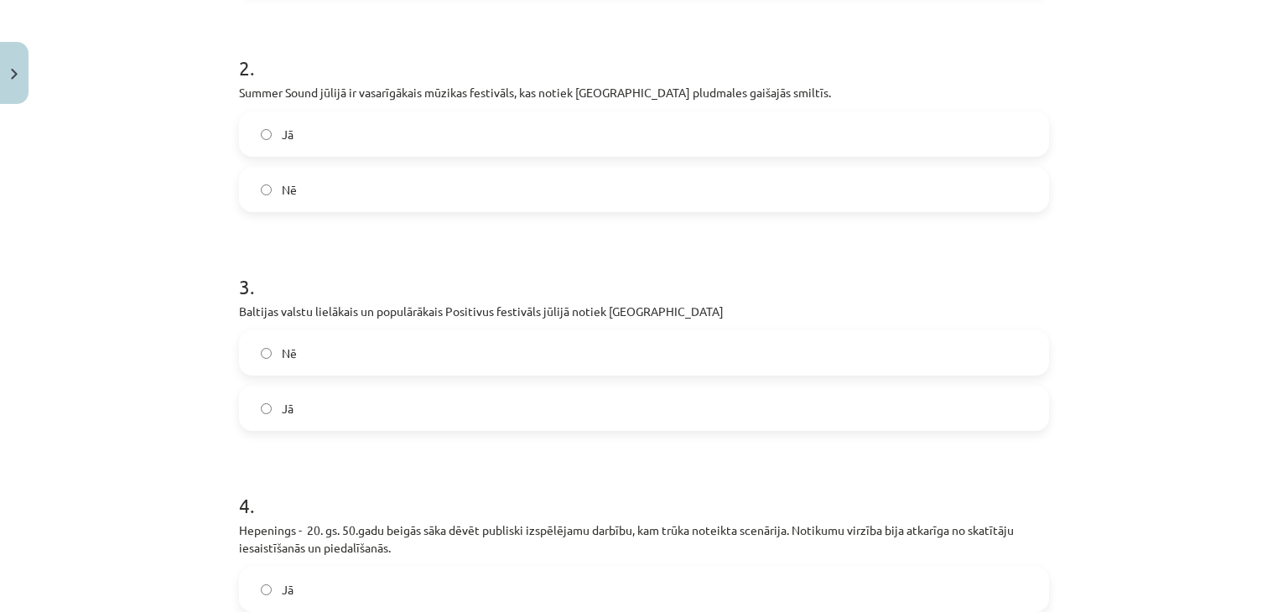
click at [460, 359] on label "Nē" at bounding box center [644, 353] width 807 height 42
click at [440, 408] on label "Jā" at bounding box center [644, 408] width 807 height 42
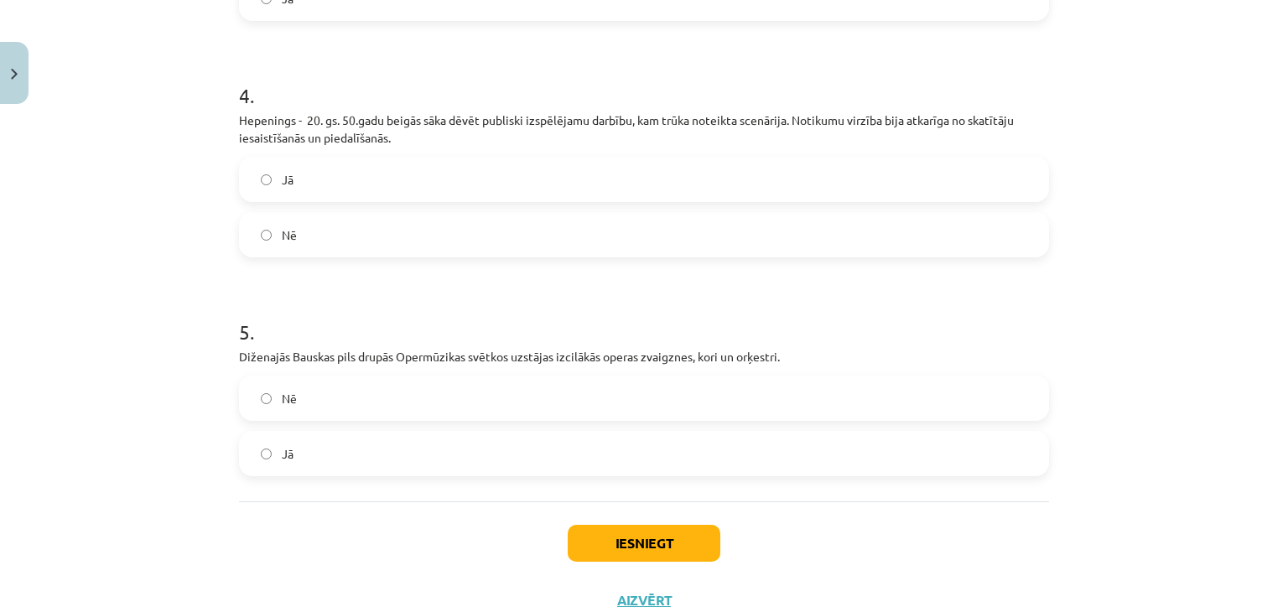
scroll to position [939, 0]
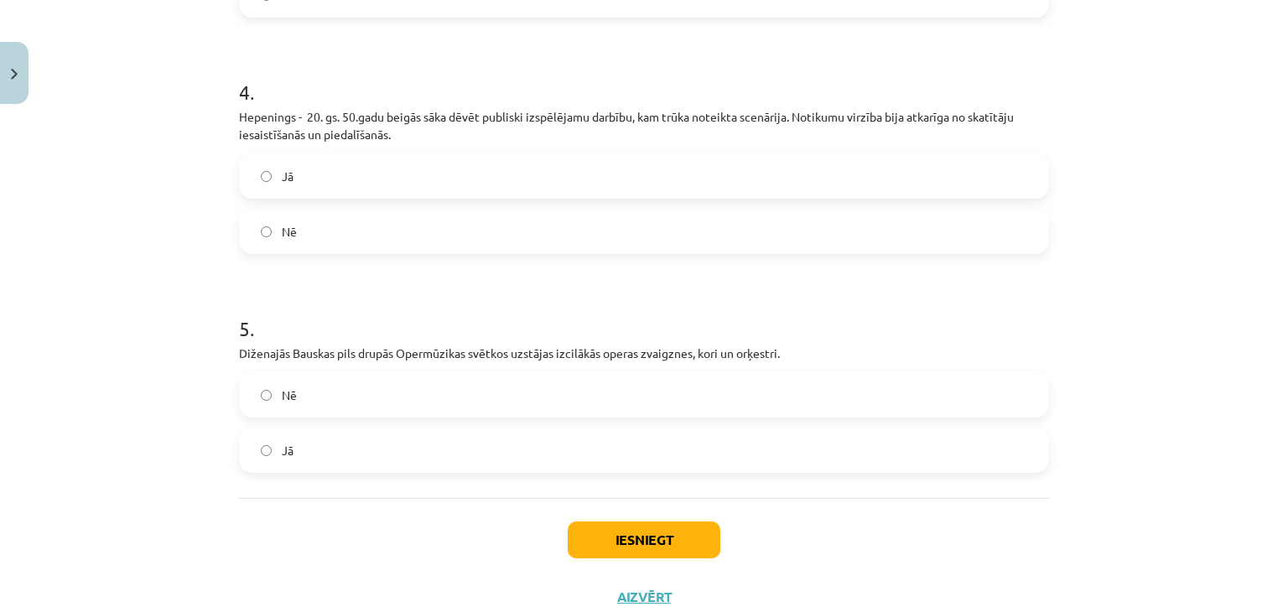
click at [487, 408] on label "Nē" at bounding box center [644, 395] width 807 height 42
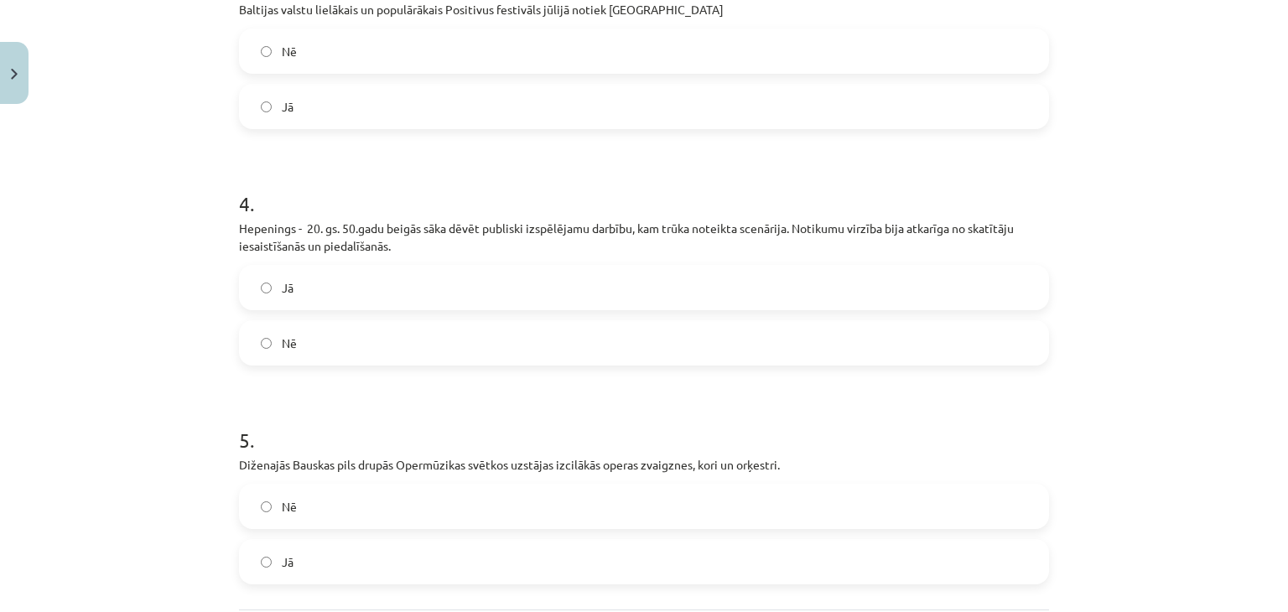
scroll to position [825, 0]
click at [490, 293] on label "Jā" at bounding box center [644, 290] width 807 height 42
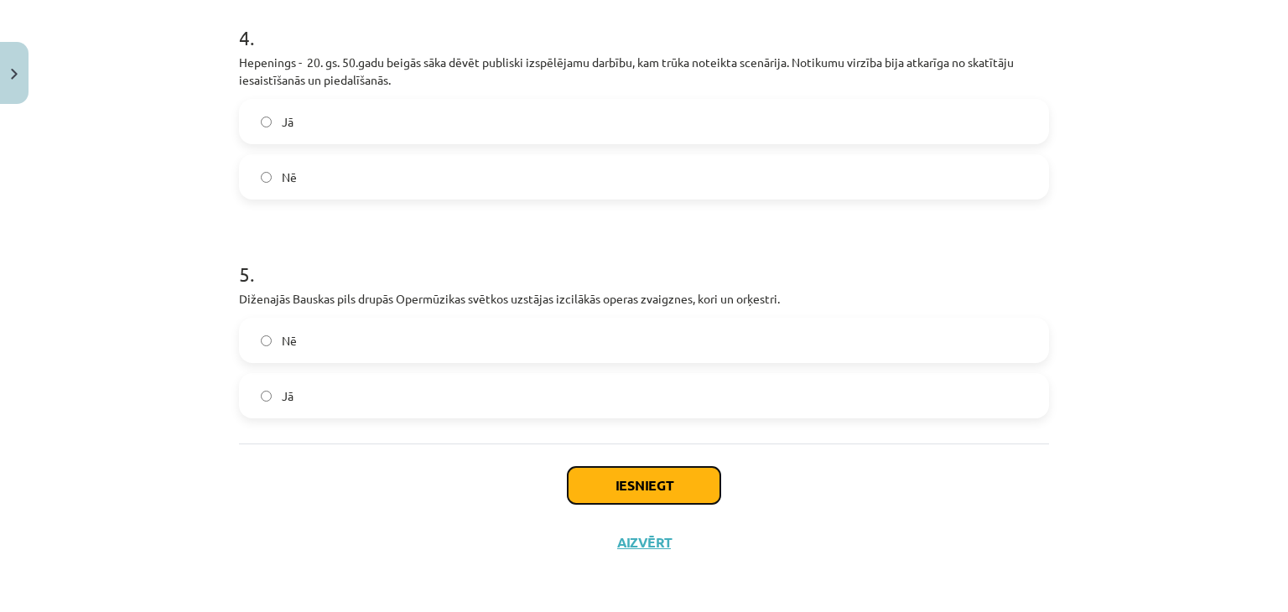
click at [646, 477] on button "Iesniegt" at bounding box center [644, 485] width 153 height 37
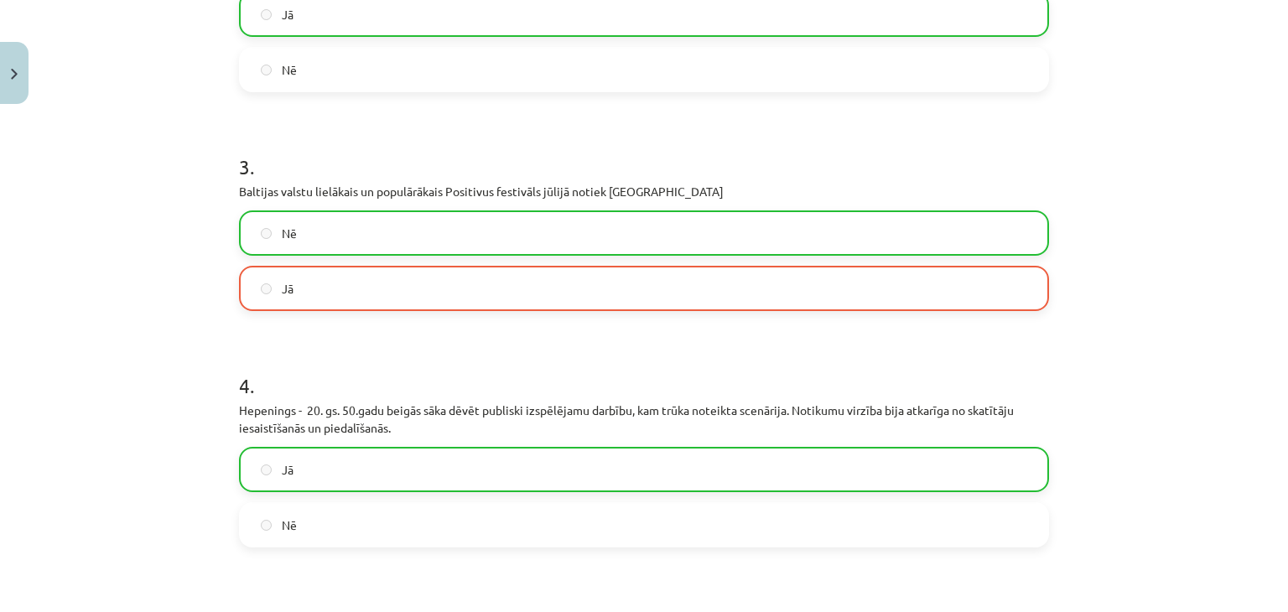
scroll to position [1046, 0]
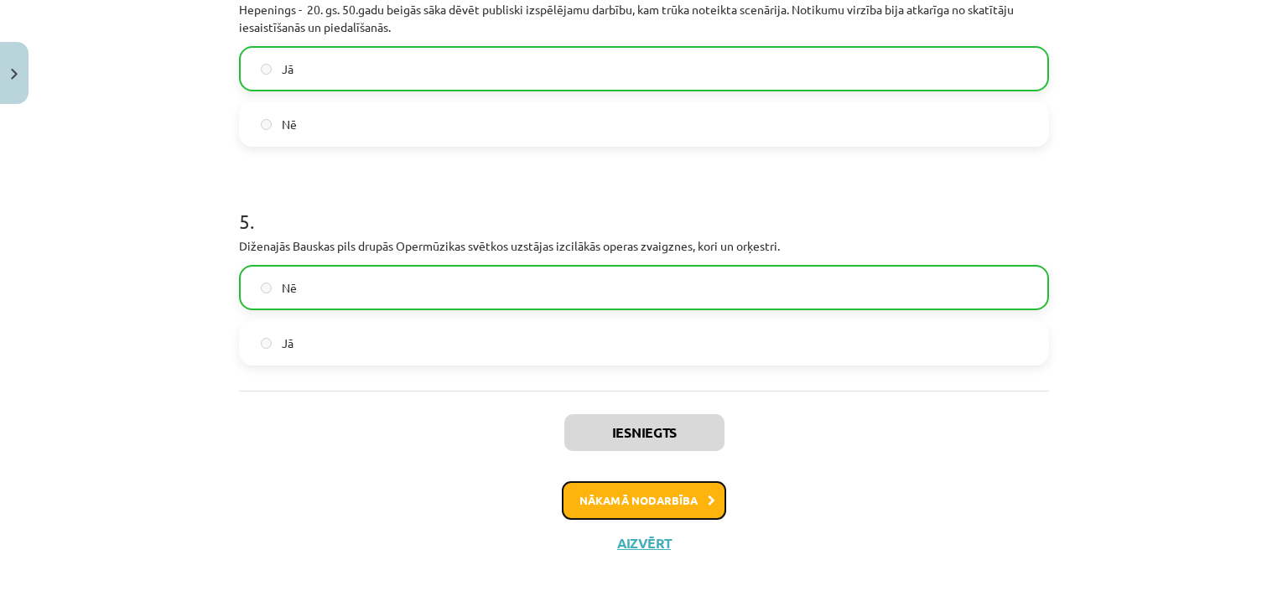
click at [646, 497] on button "Nākamā nodarbība" at bounding box center [644, 500] width 164 height 39
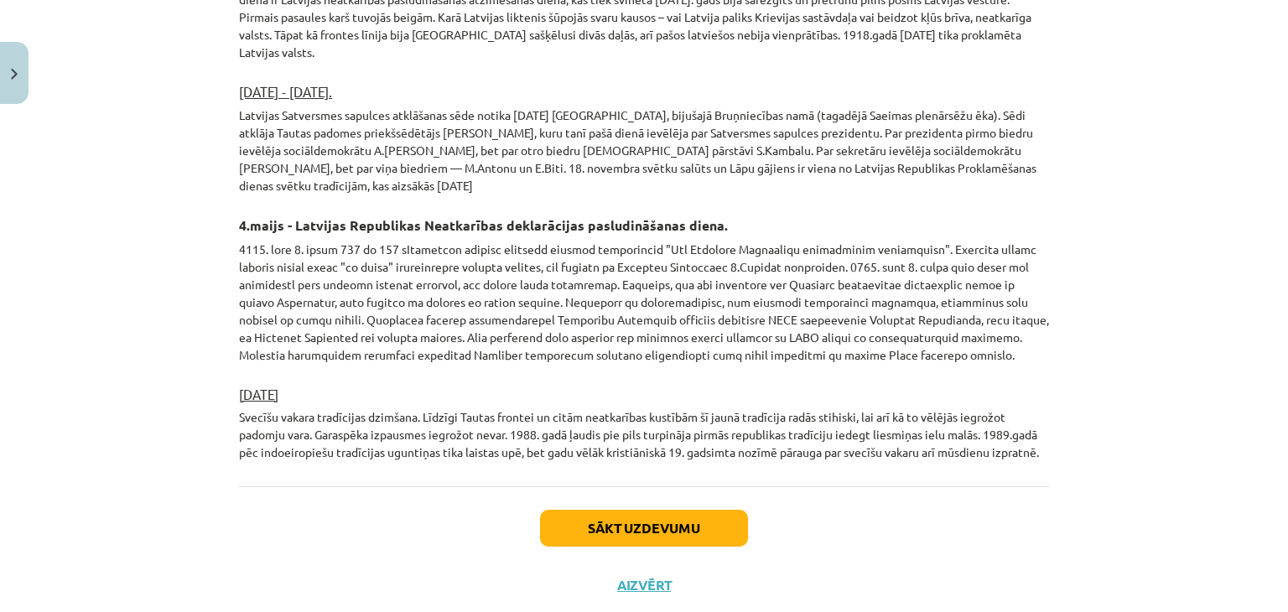
scroll to position [2846, 0]
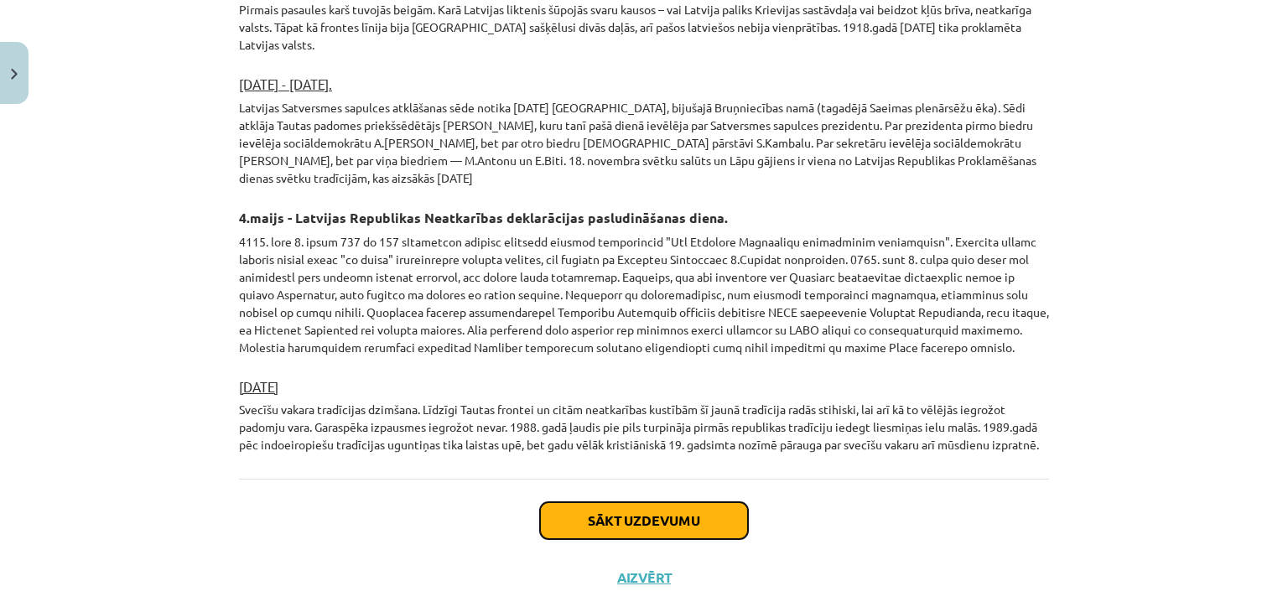
click at [674, 502] on button "Sākt uzdevumu" at bounding box center [644, 520] width 208 height 37
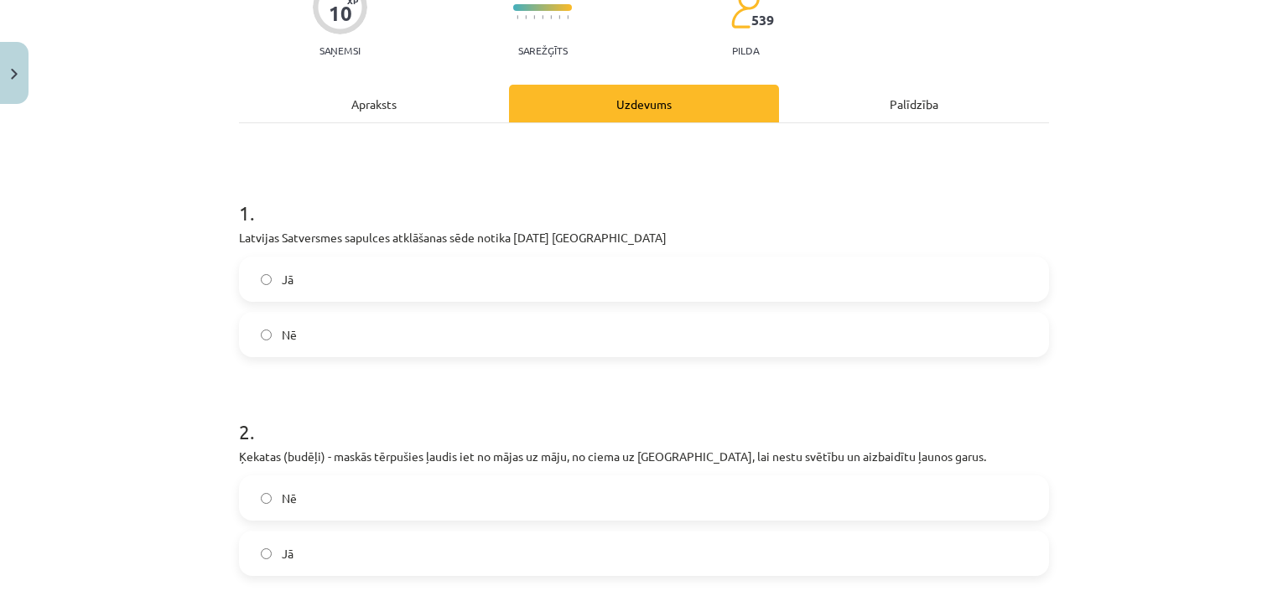
scroll to position [42, 0]
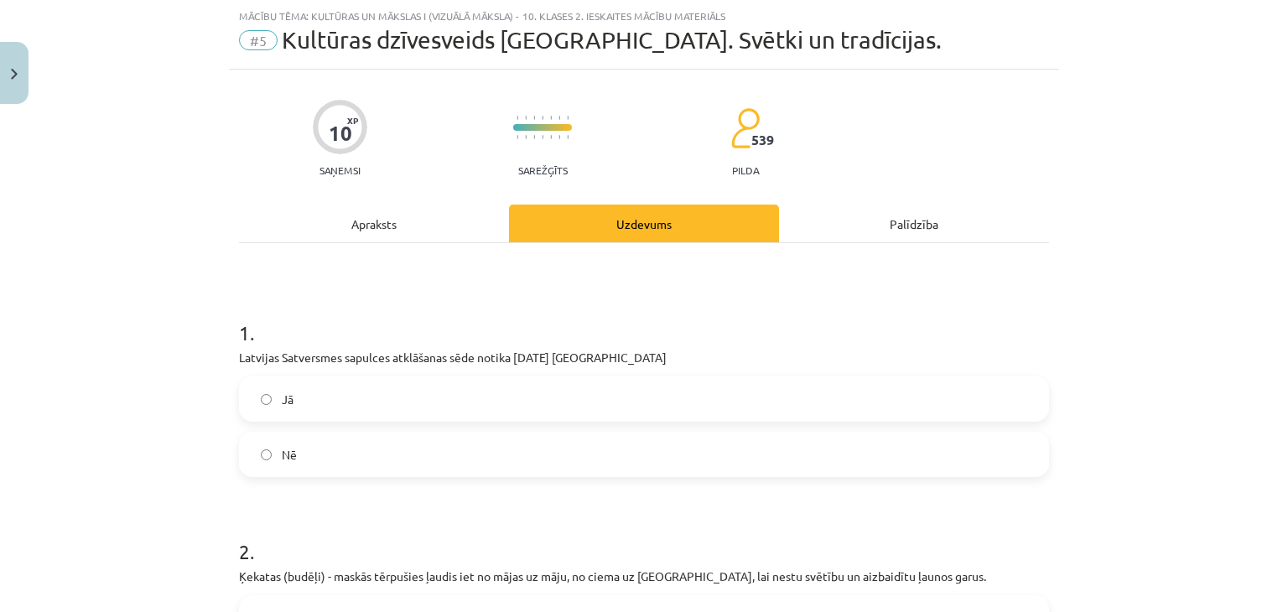
click at [650, 464] on label "Nē" at bounding box center [644, 454] width 807 height 42
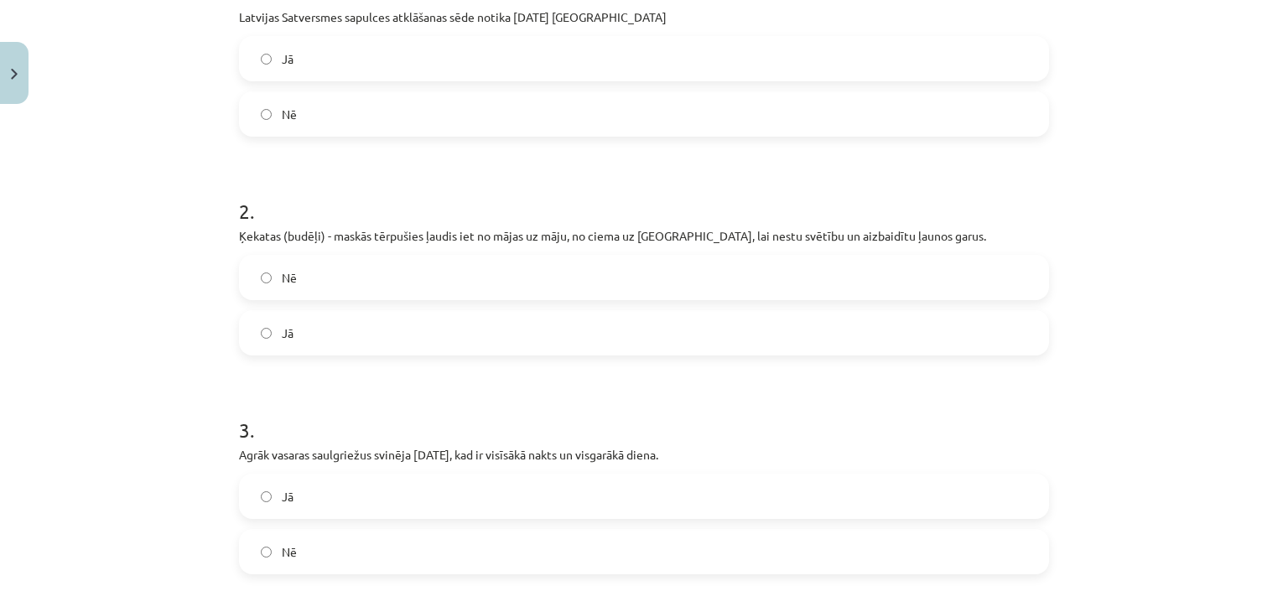
scroll to position [394, 0]
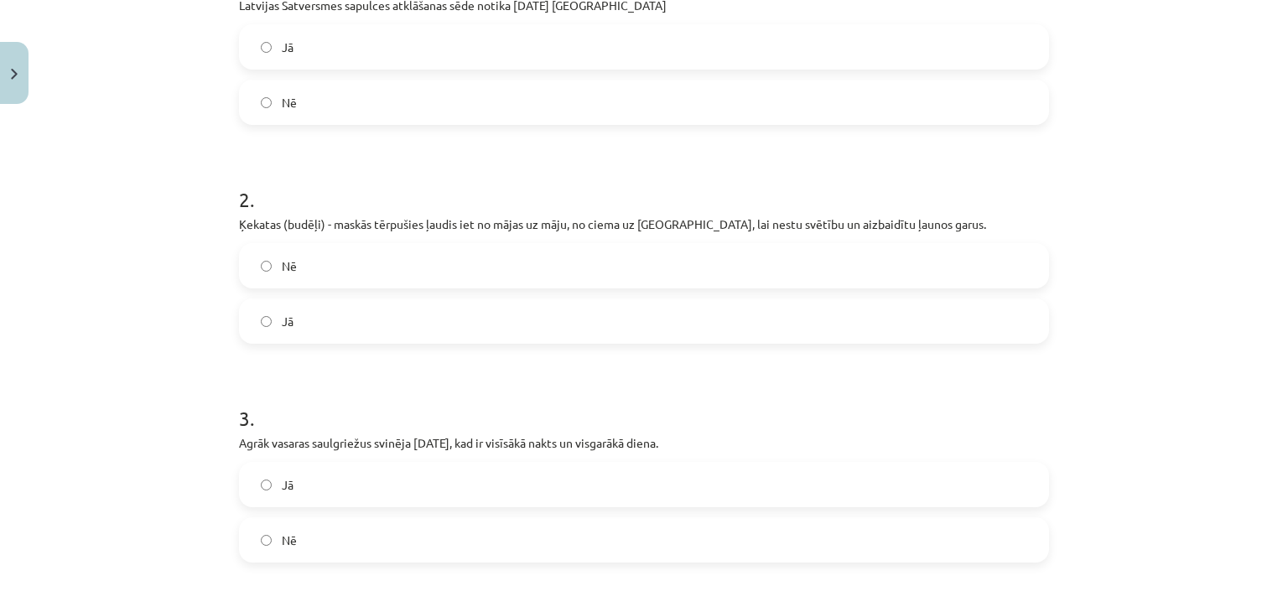
click at [532, 494] on label "Jā" at bounding box center [644, 485] width 807 height 42
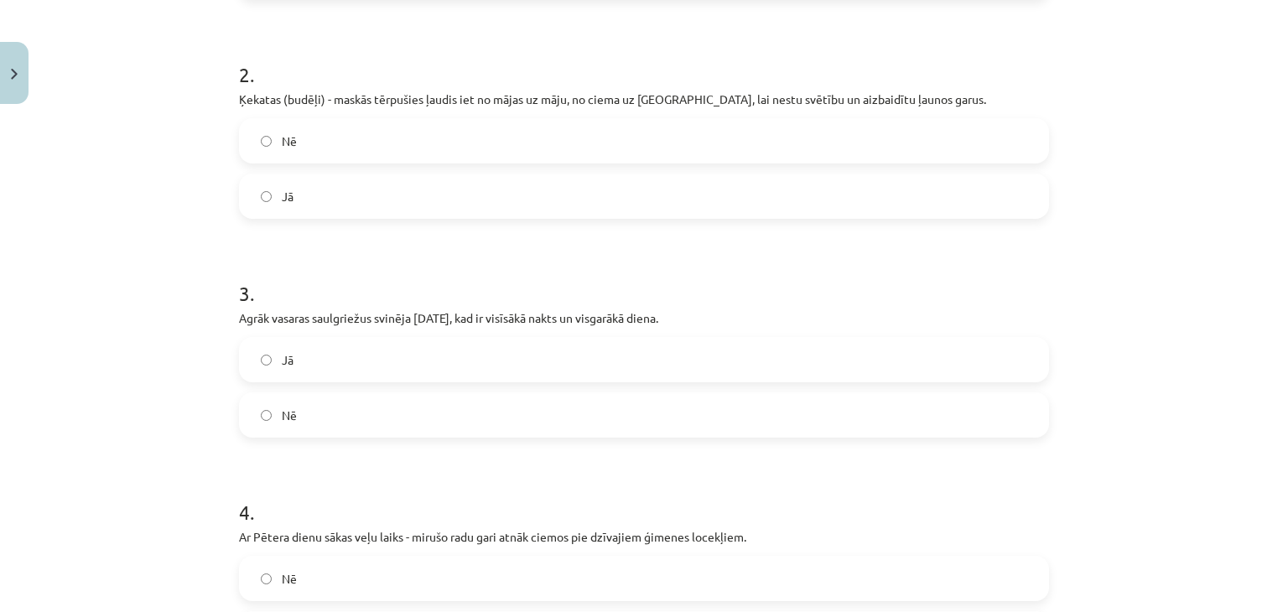
scroll to position [514, 0]
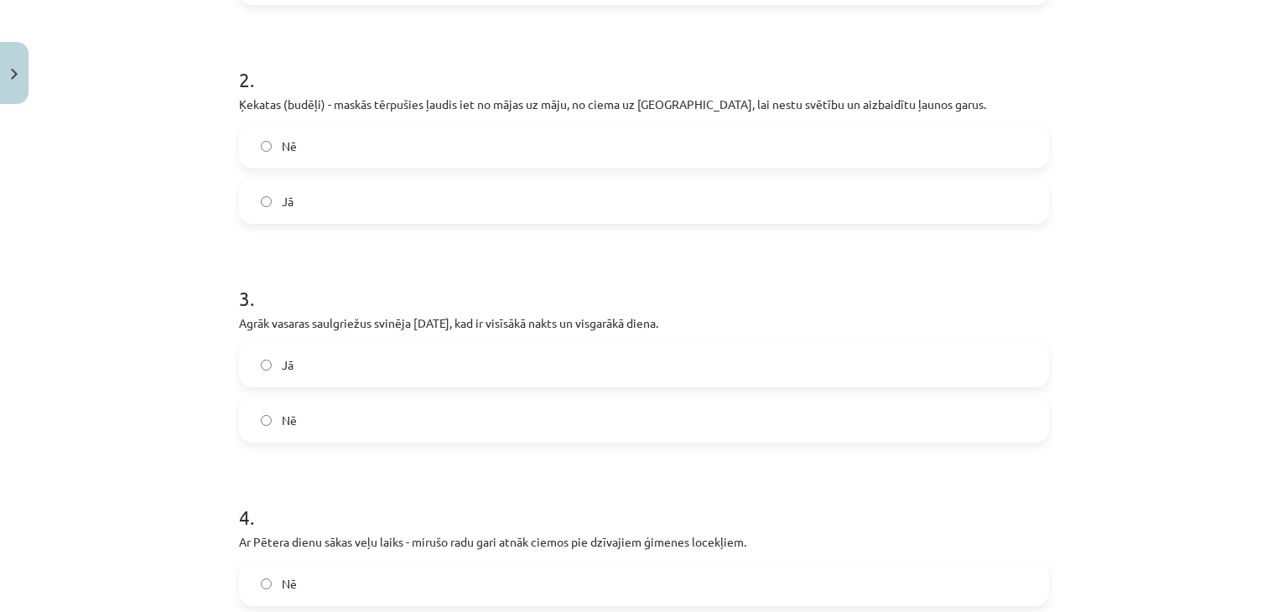
click at [566, 165] on label "Nē" at bounding box center [644, 146] width 807 height 42
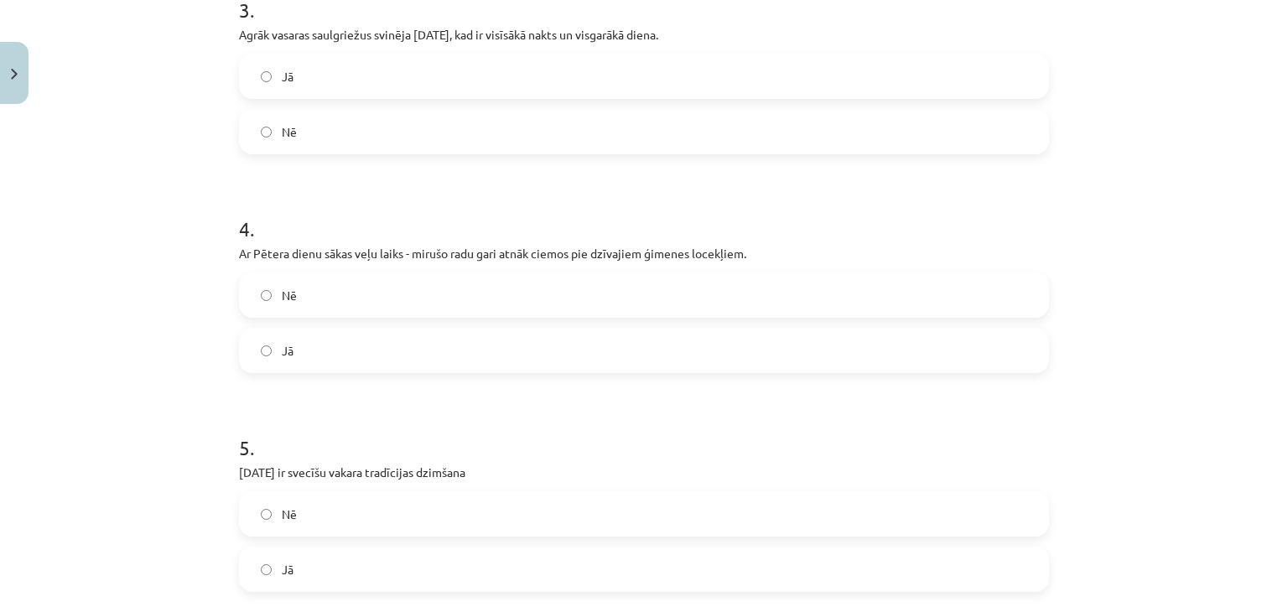
scroll to position [803, 0]
click at [520, 303] on label "Nē" at bounding box center [644, 294] width 807 height 42
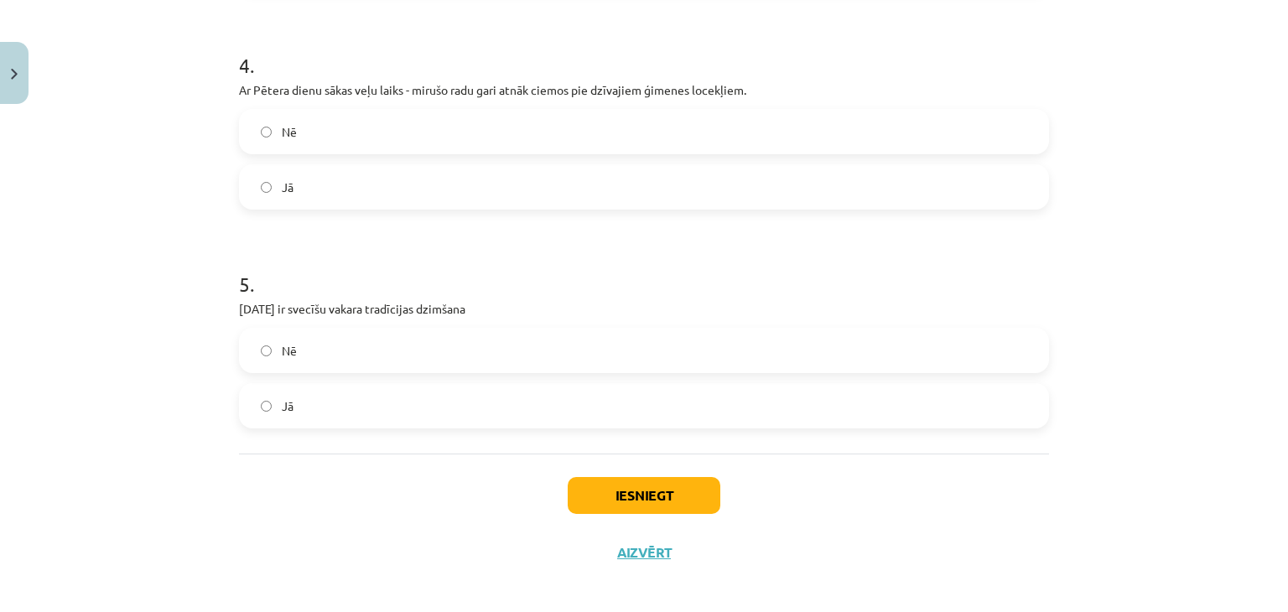
scroll to position [976, 0]
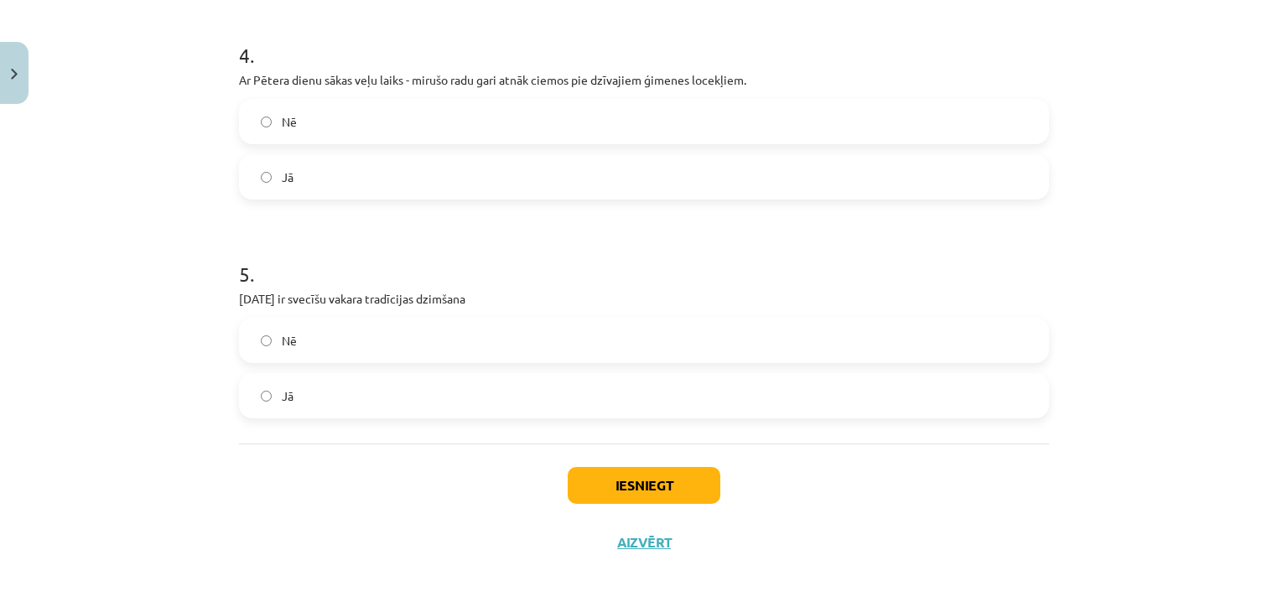
click at [470, 390] on label "Jā" at bounding box center [644, 396] width 807 height 42
click at [663, 482] on button "Iesniegt" at bounding box center [644, 485] width 153 height 37
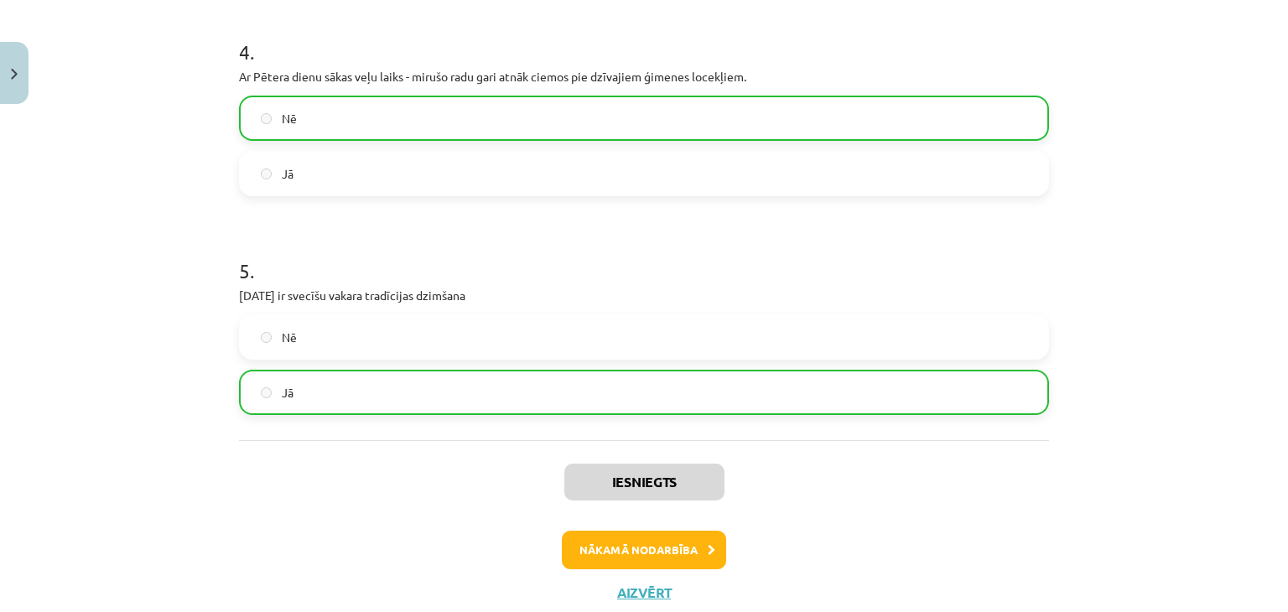
scroll to position [1030, 0]
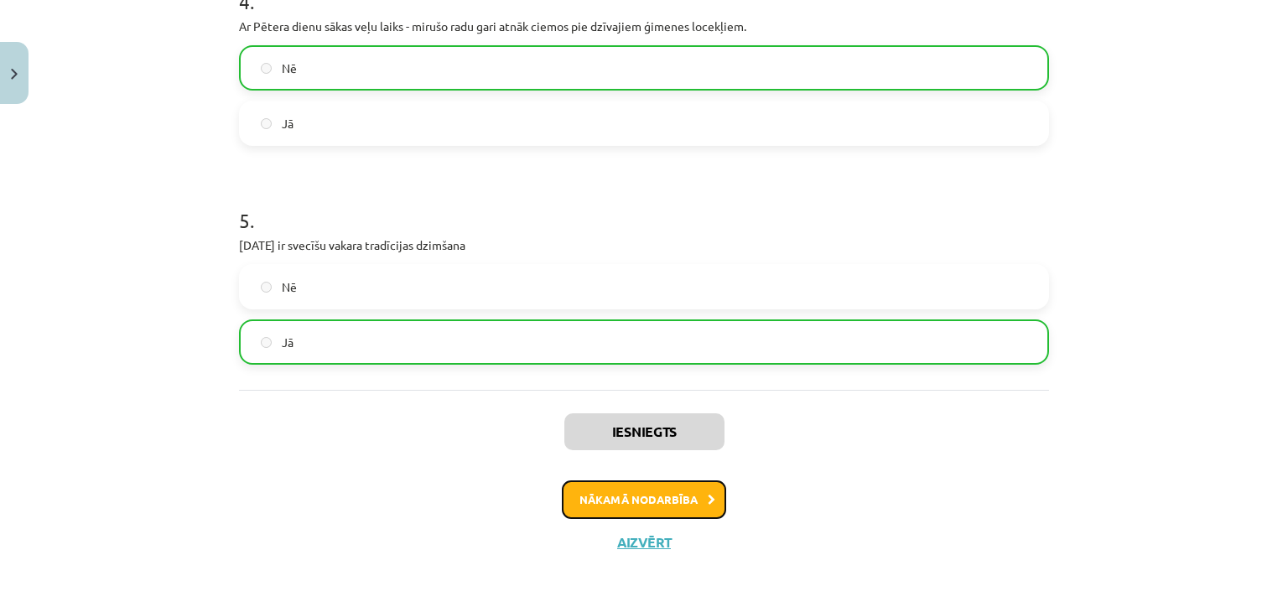
click at [651, 506] on button "Nākamā nodarbība" at bounding box center [644, 499] width 164 height 39
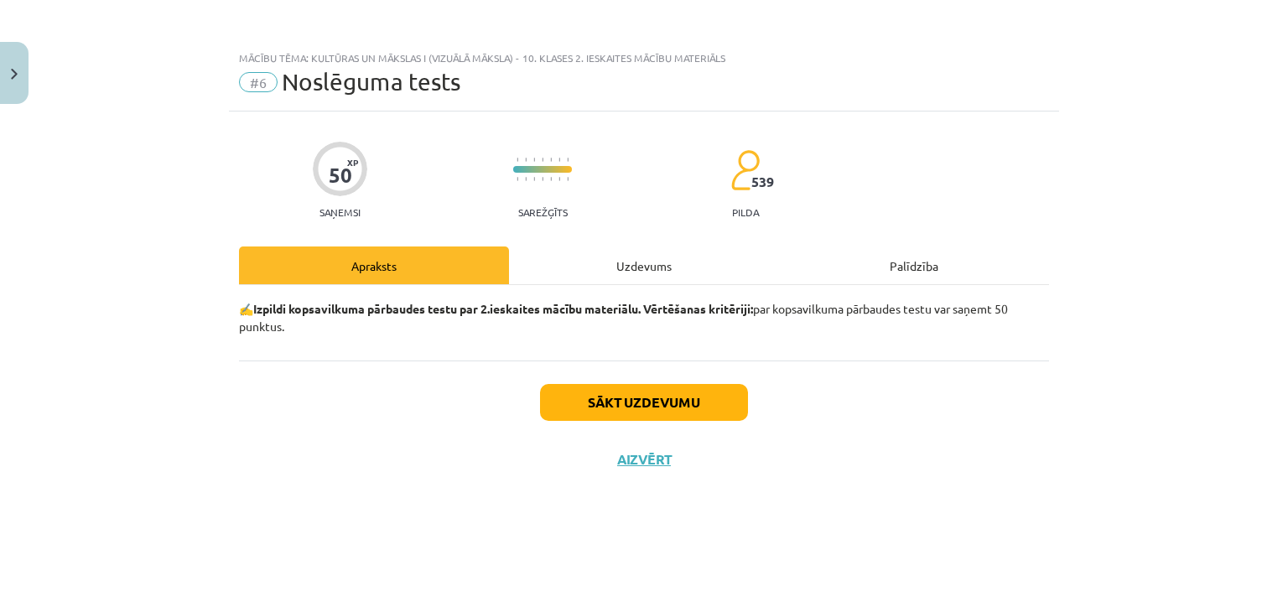
scroll to position [0, 0]
click at [637, 400] on button "Sākt uzdevumu" at bounding box center [644, 402] width 208 height 37
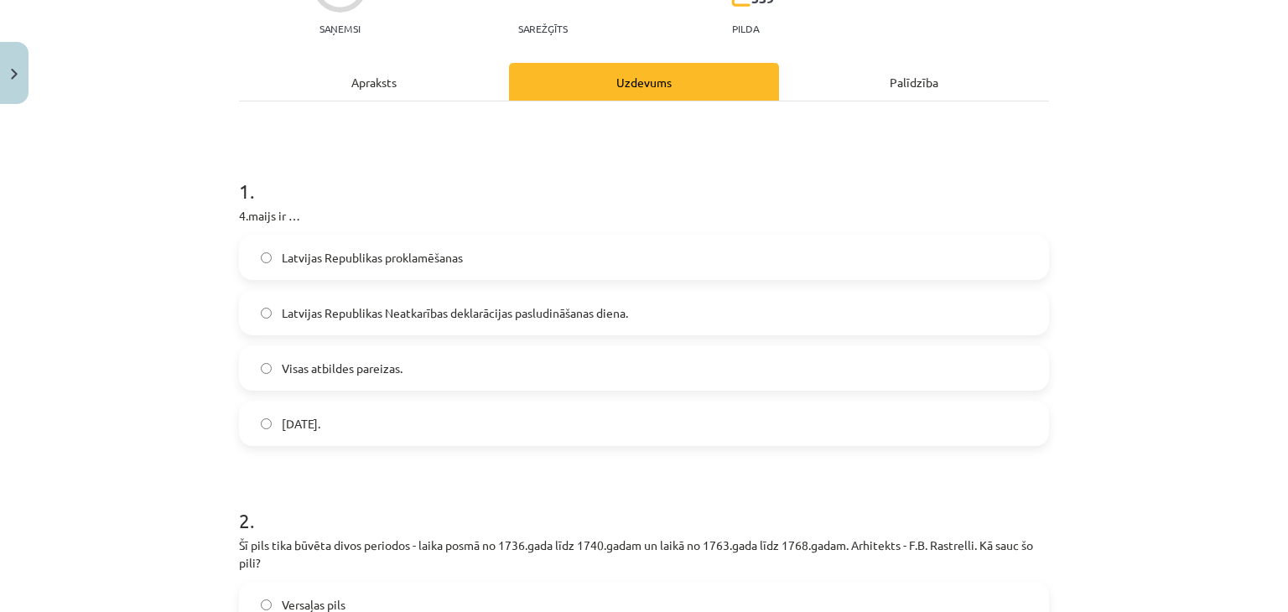
scroll to position [186, 0]
click at [638, 313] on label "Latvijas Republikas Neatkarības deklarācijas pasludināšanas diena." at bounding box center [644, 310] width 807 height 42
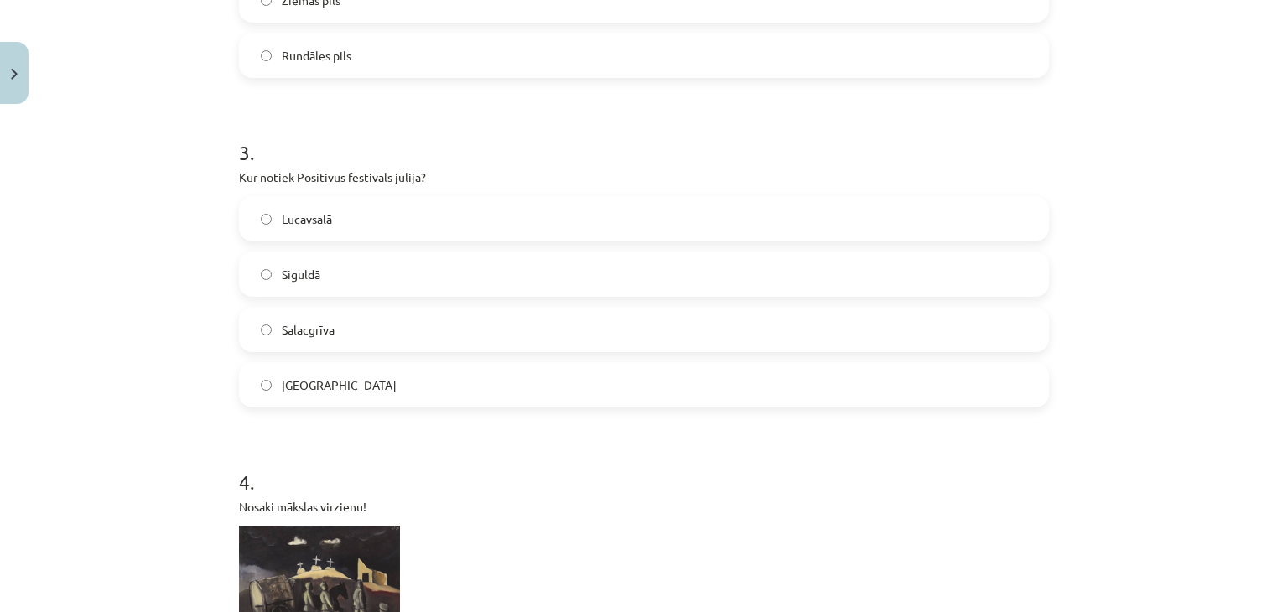
scroll to position [902, 0]
click at [516, 229] on label "Lucavsalā" at bounding box center [644, 216] width 807 height 42
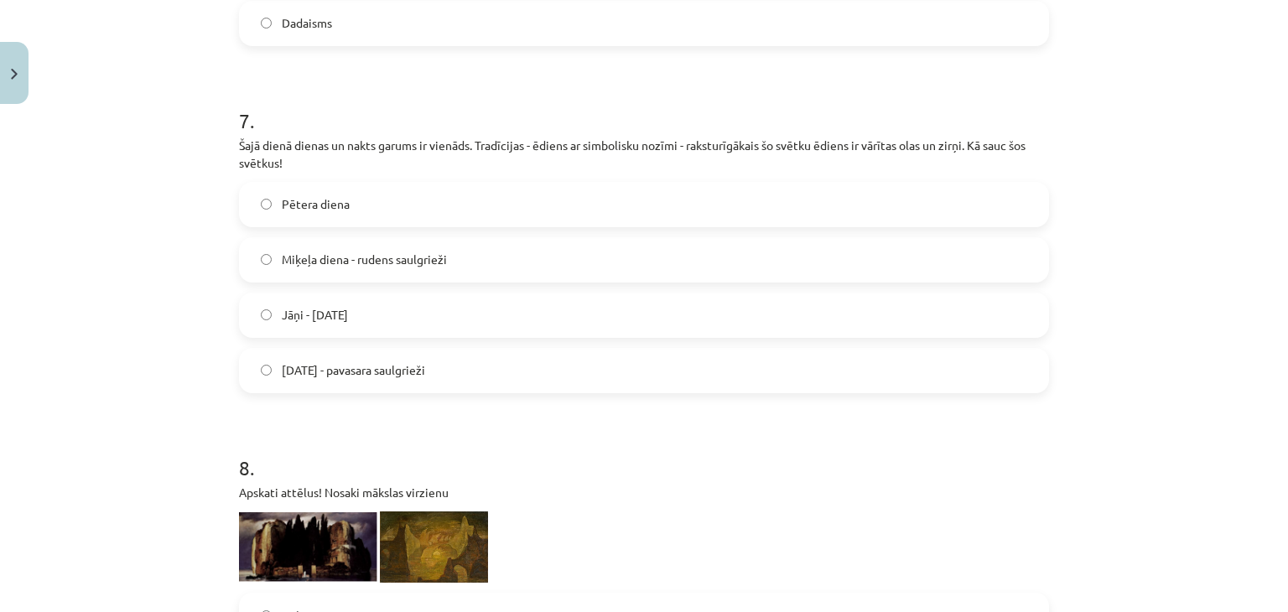
scroll to position [2517, 0]
click at [425, 379] on span "Lieldienas - pavasara saulgrieži" at bounding box center [353, 371] width 143 height 18
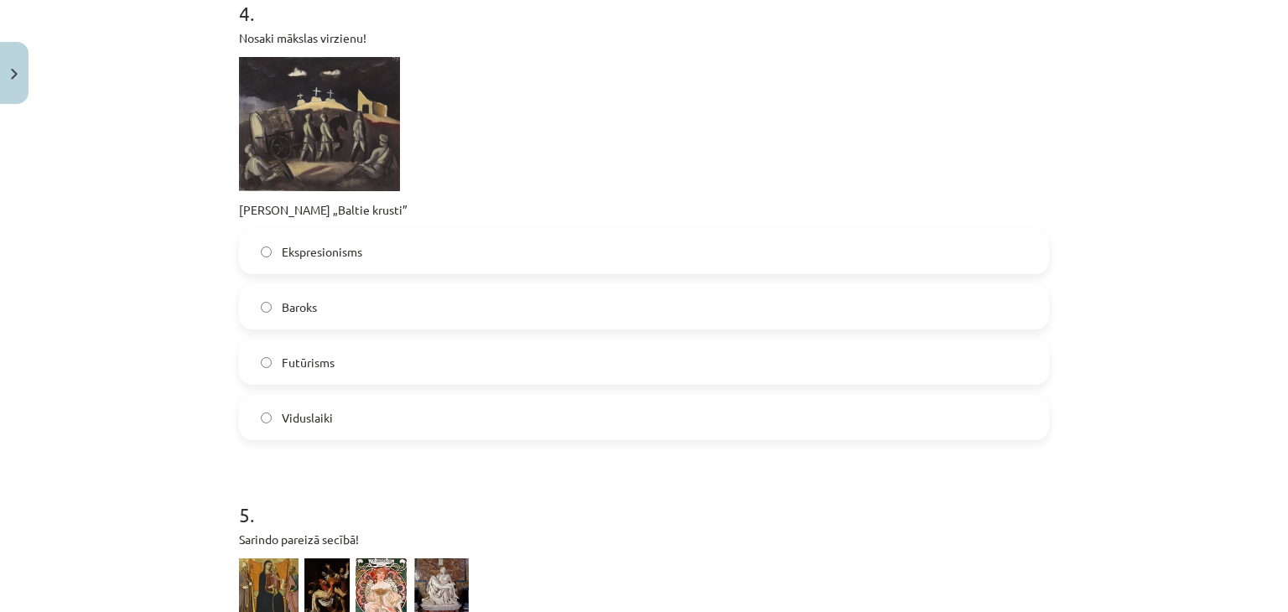
scroll to position [1368, 0]
click at [423, 272] on div "Ekspresionisms Baroks Futūrisms Viduslaiki" at bounding box center [644, 333] width 810 height 211
click at [423, 249] on label "Ekspresionisms" at bounding box center [644, 251] width 807 height 42
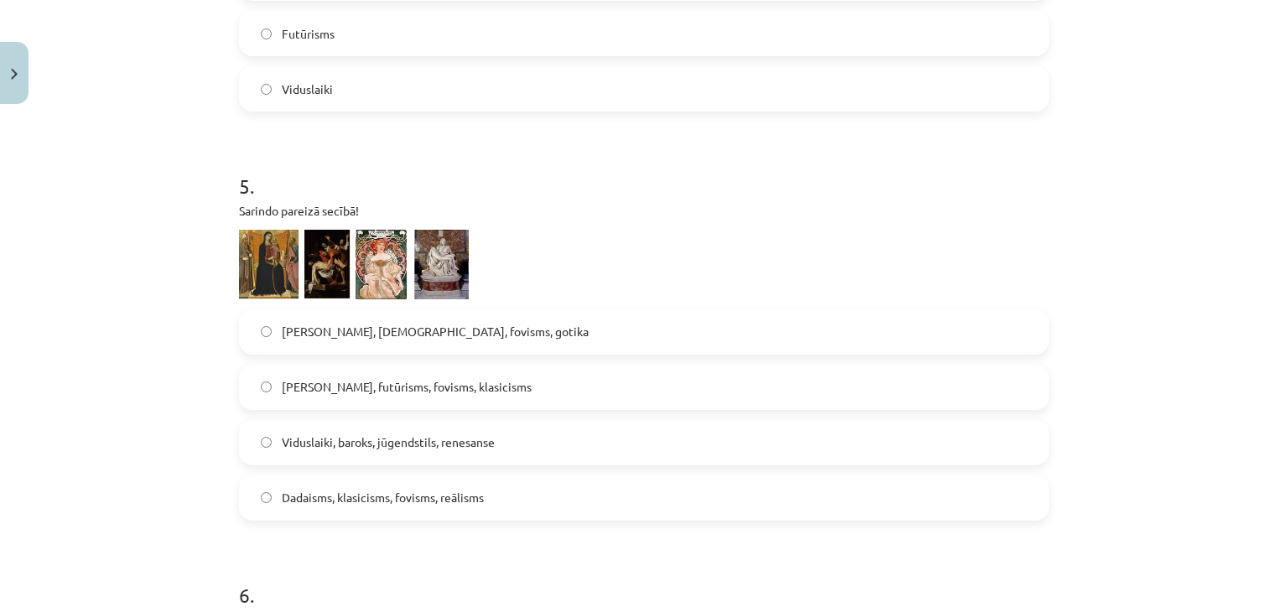
scroll to position [1697, 0]
click at [407, 450] on label "Viduslaiki, baroks, jūgendstils, renesanse" at bounding box center [644, 442] width 807 height 42
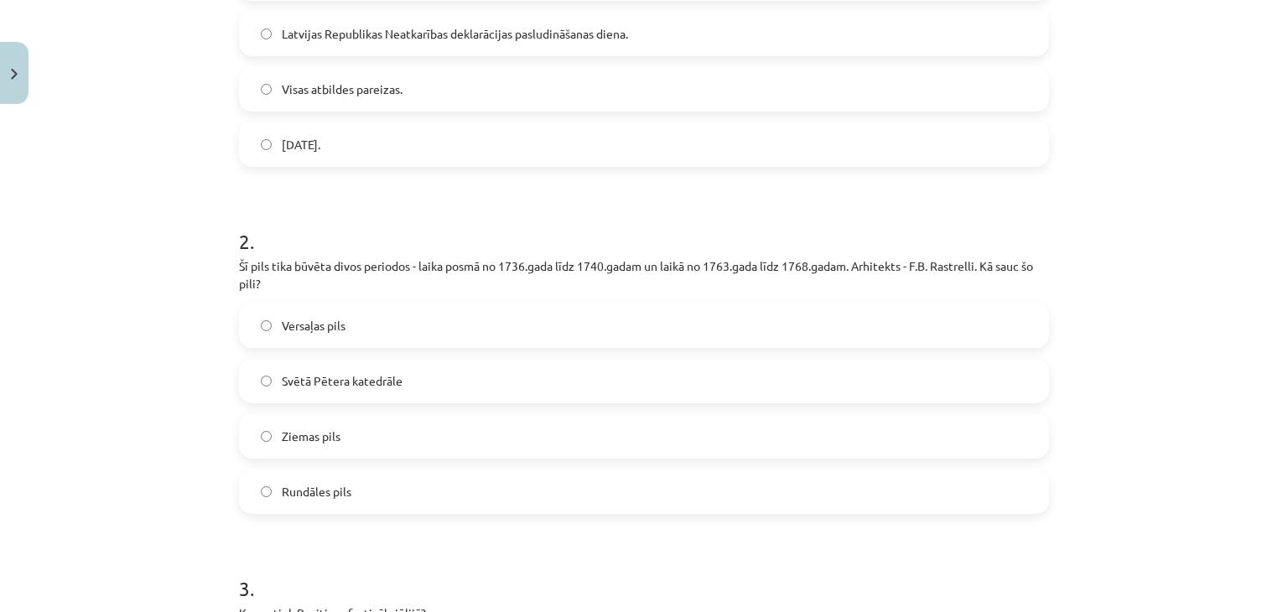
scroll to position [465, 0]
click at [399, 468] on label "Rundāles pils" at bounding box center [644, 489] width 807 height 42
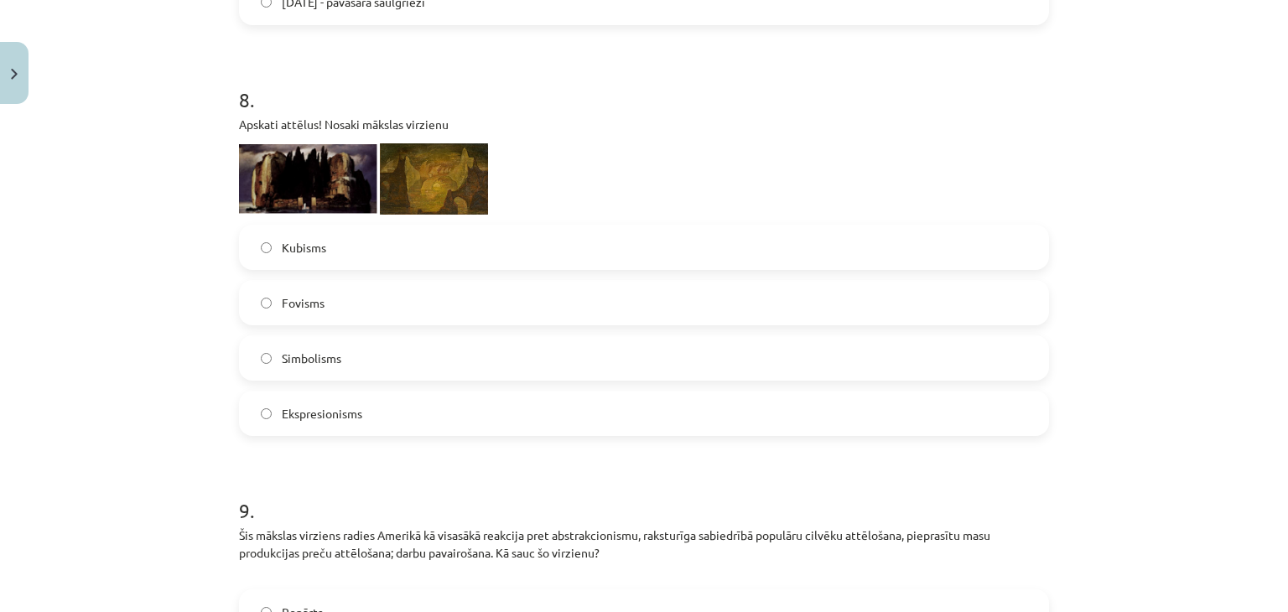
scroll to position [2891, 0]
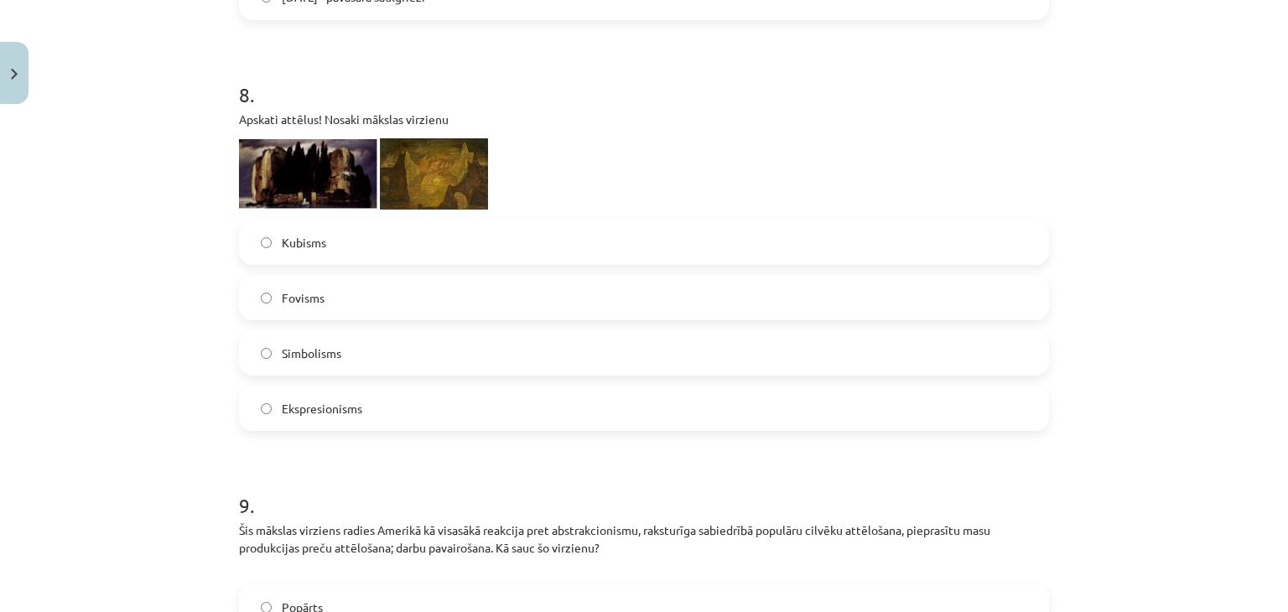
click at [429, 366] on label "Simbolisms" at bounding box center [644, 353] width 807 height 42
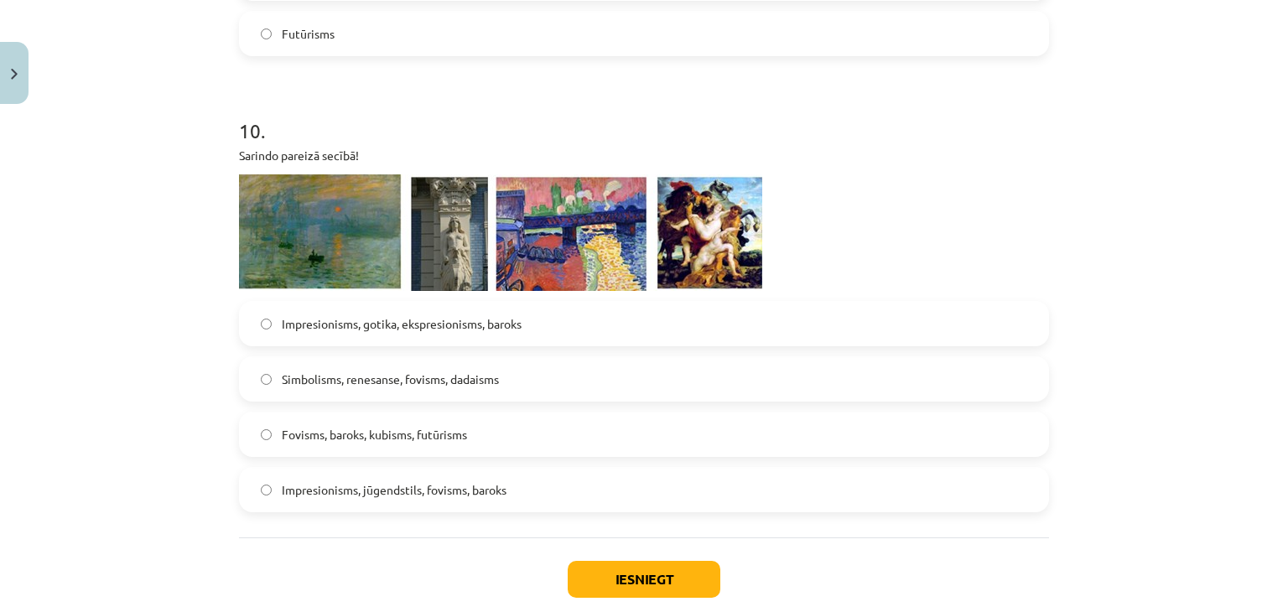
scroll to position [3628, 0]
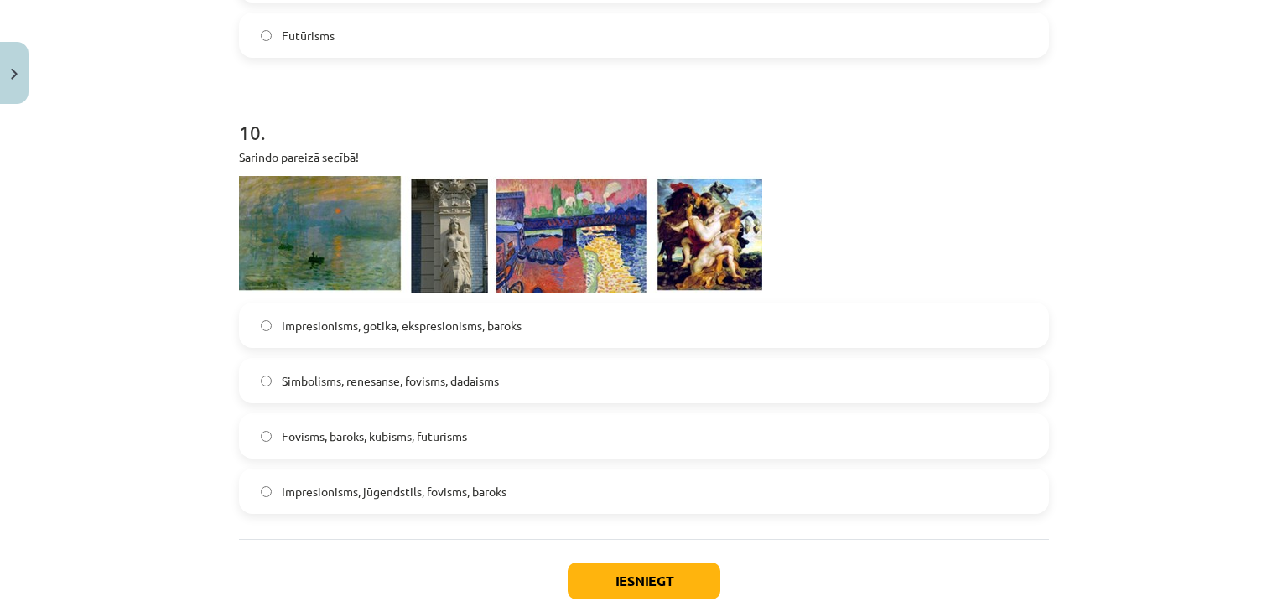
click at [415, 497] on span "Impresionisms, jūgendstils, fovisms, baroks" at bounding box center [394, 492] width 225 height 18
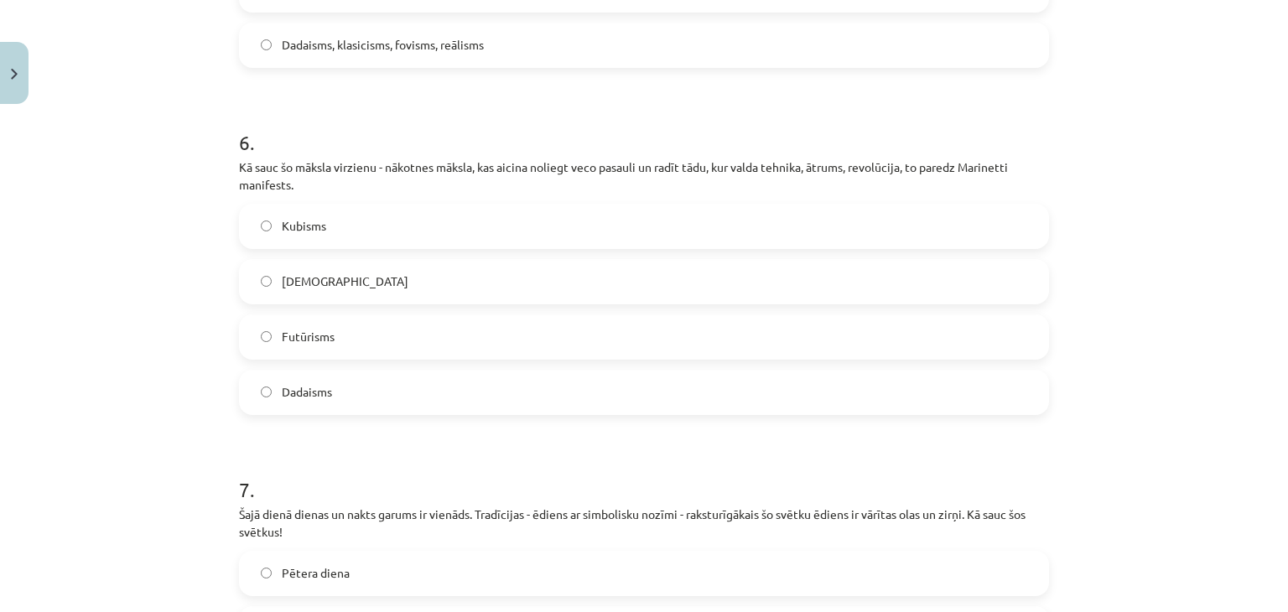
scroll to position [2148, 0]
click at [459, 347] on label "Futūrisms" at bounding box center [644, 338] width 807 height 42
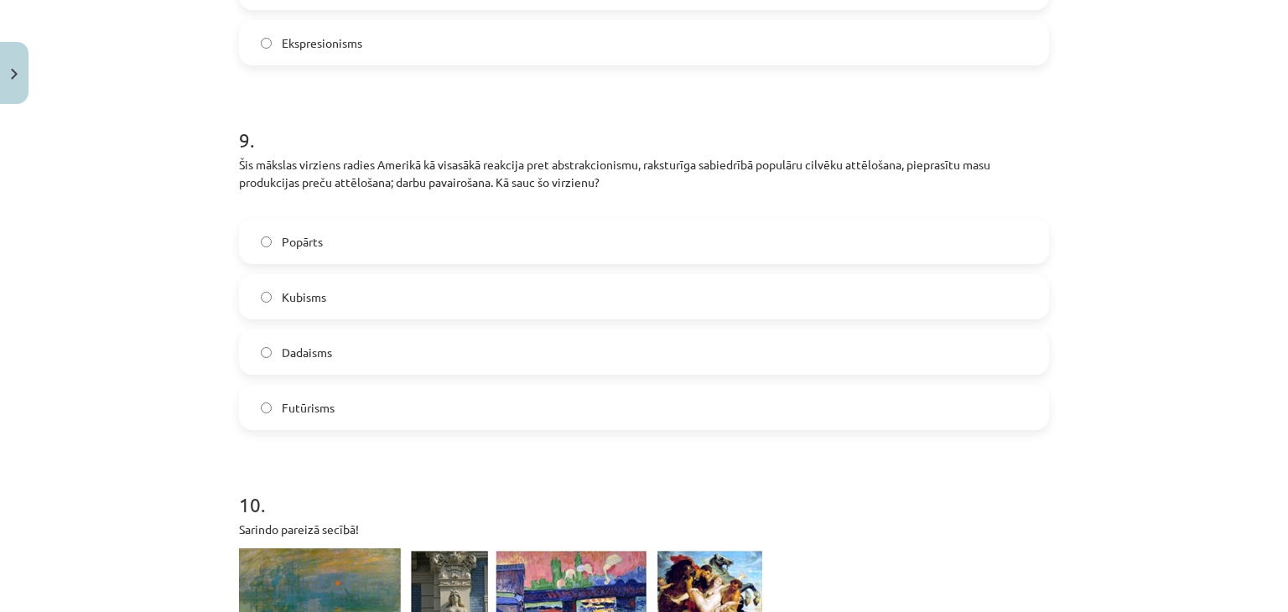
scroll to position [3246, 0]
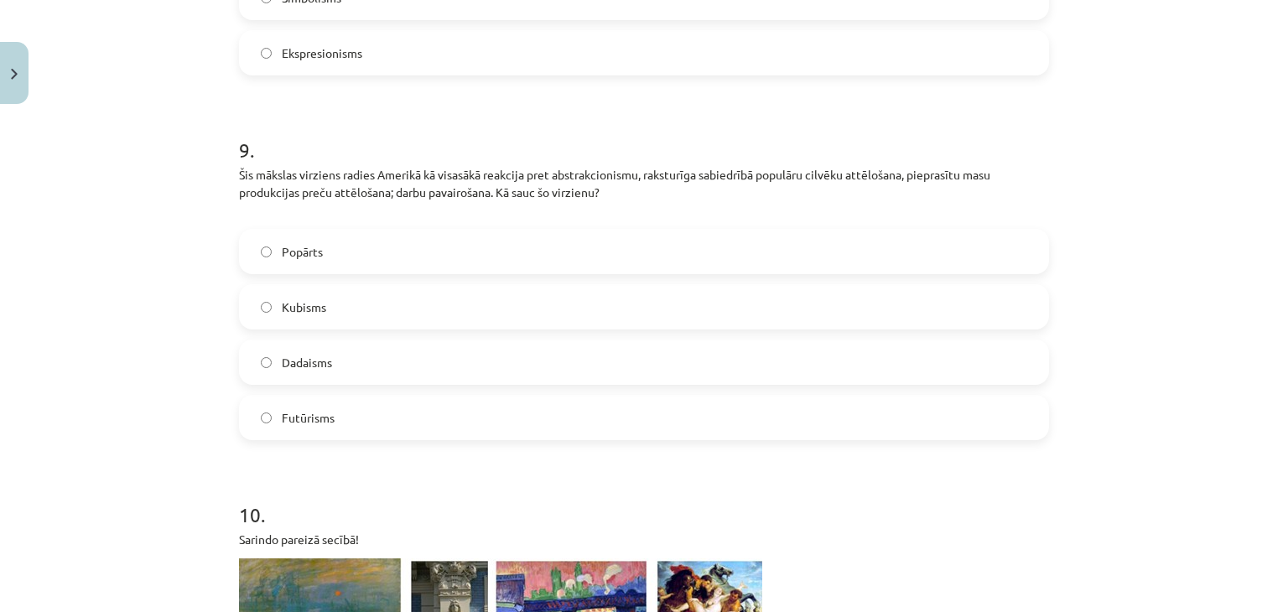
click at [425, 260] on label "Popārts" at bounding box center [644, 252] width 807 height 42
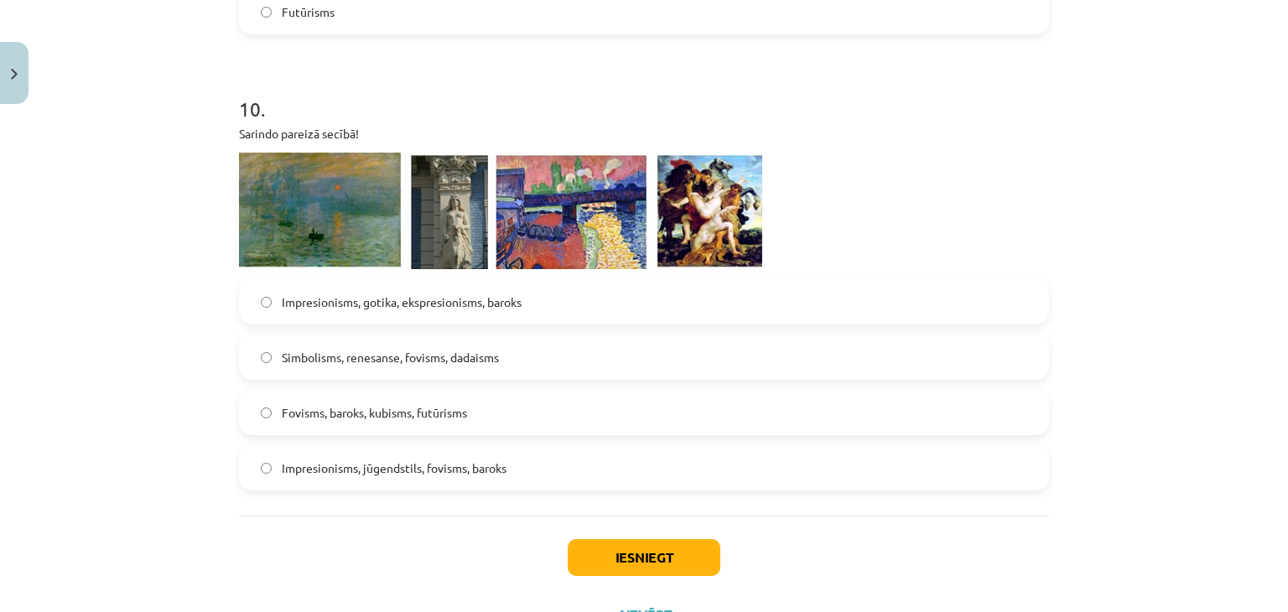
scroll to position [3725, 0]
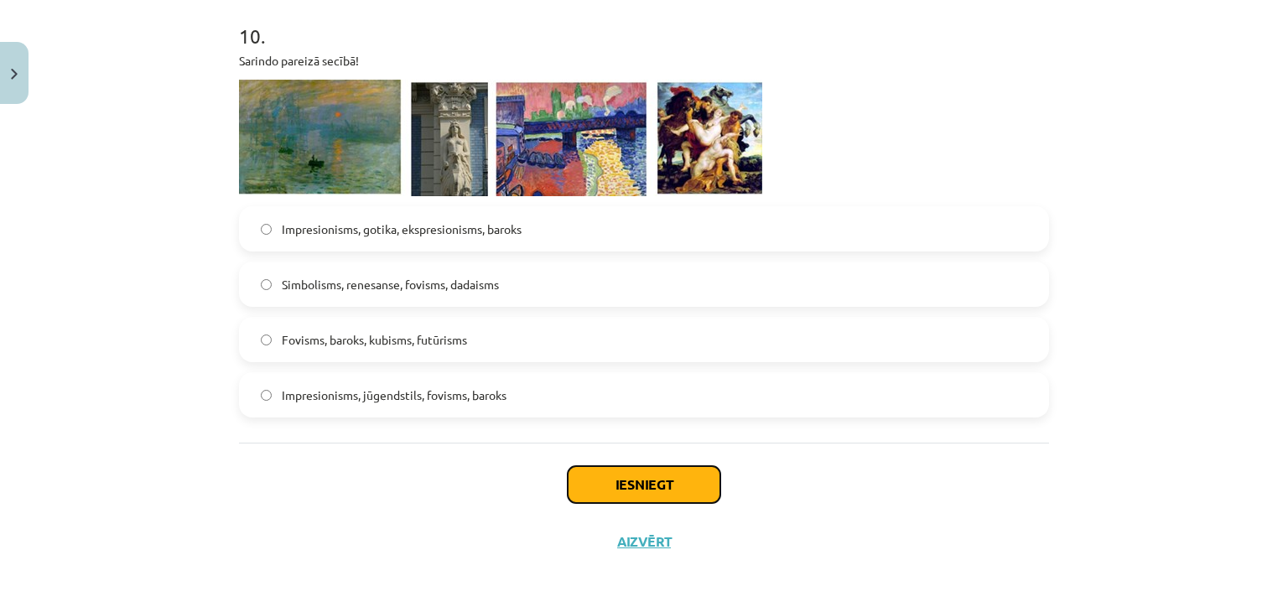
click at [641, 480] on button "Iesniegt" at bounding box center [644, 484] width 153 height 37
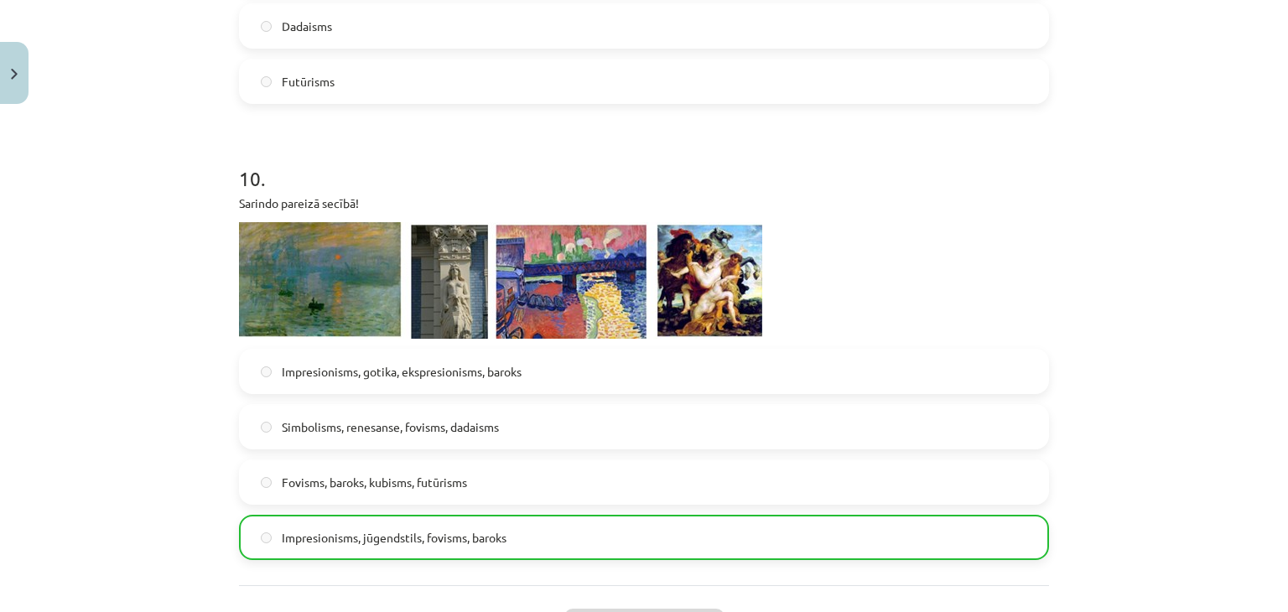
scroll to position [3778, 0]
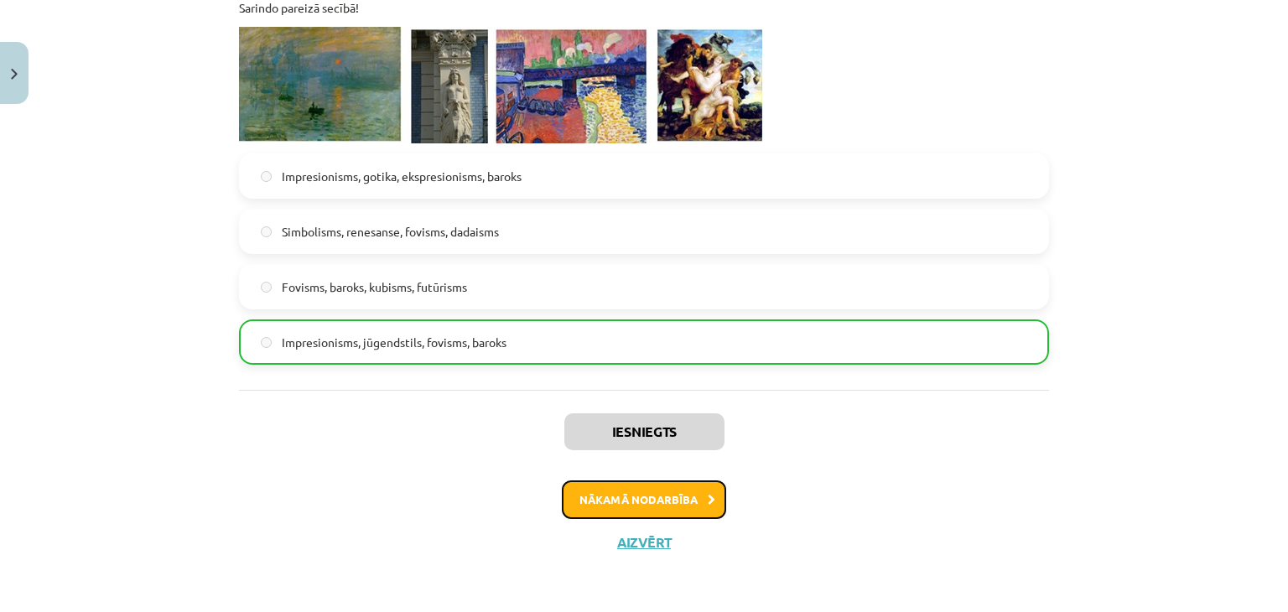
click at [650, 495] on button "Nākamā nodarbība" at bounding box center [644, 499] width 164 height 39
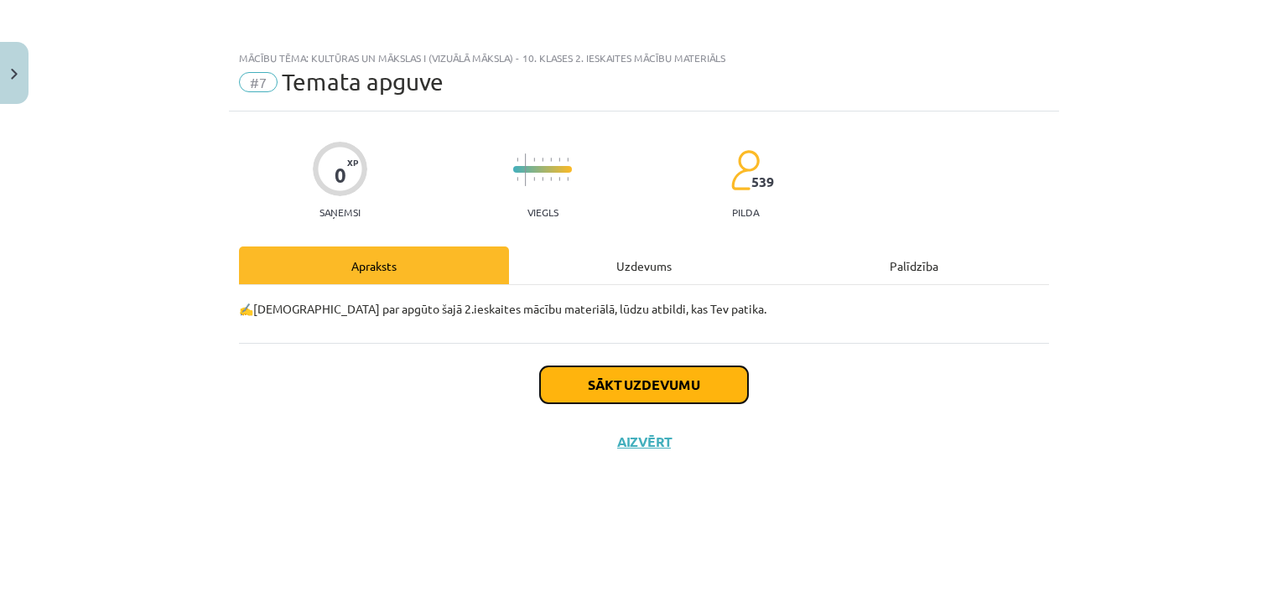
click at [643, 381] on button "Sākt uzdevumu" at bounding box center [644, 384] width 208 height 37
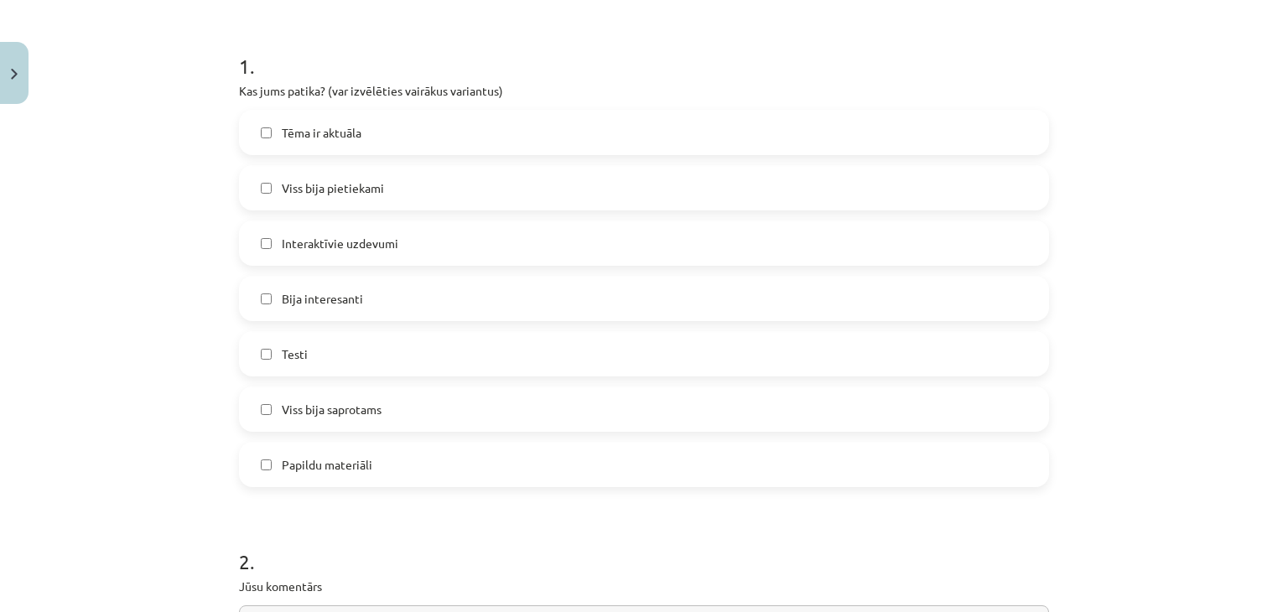
scroll to position [310, 0]
click at [384, 119] on label "Tēma ir aktuāla" at bounding box center [644, 131] width 807 height 42
click at [374, 179] on span "Viss bija pietiekami" at bounding box center [333, 187] width 102 height 18
click at [351, 129] on span "Tēma ir aktuāla" at bounding box center [322, 131] width 80 height 18
click at [355, 239] on span "Interaktīvie uzdevumi" at bounding box center [340, 242] width 117 height 18
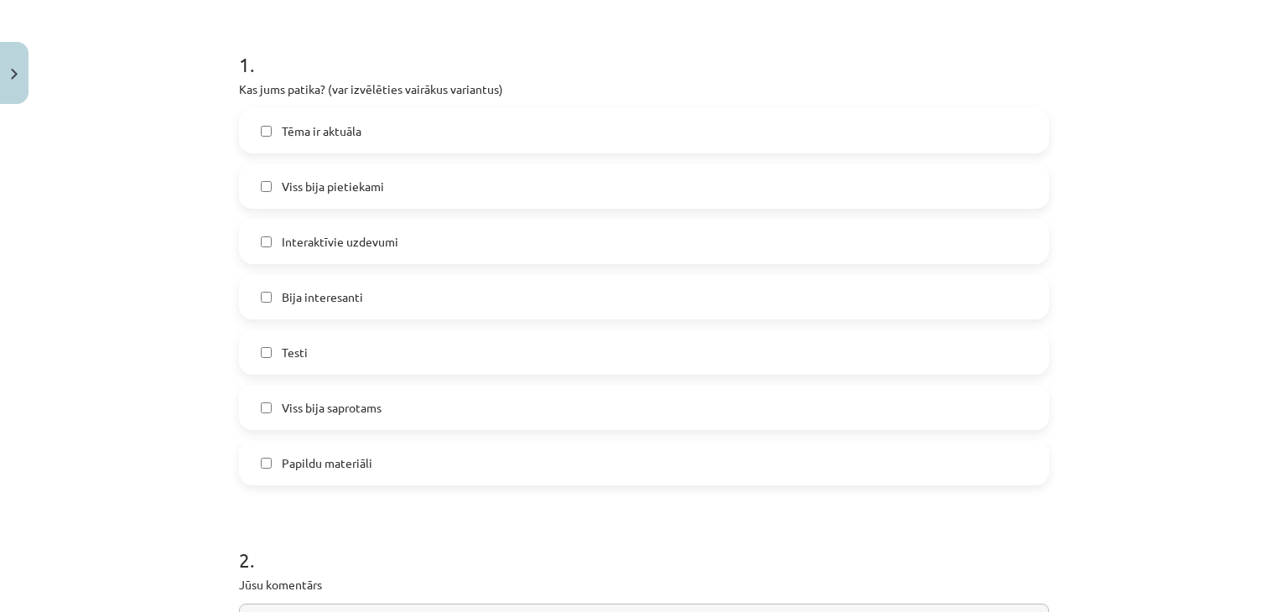
click at [350, 301] on span "Bija interesanti" at bounding box center [322, 297] width 81 height 18
click at [342, 367] on label "Testi" at bounding box center [644, 352] width 807 height 42
click at [339, 427] on label "Viss bija saprotams" at bounding box center [644, 407] width 807 height 42
click at [329, 464] on span "Papildu materiāli" at bounding box center [327, 463] width 91 height 18
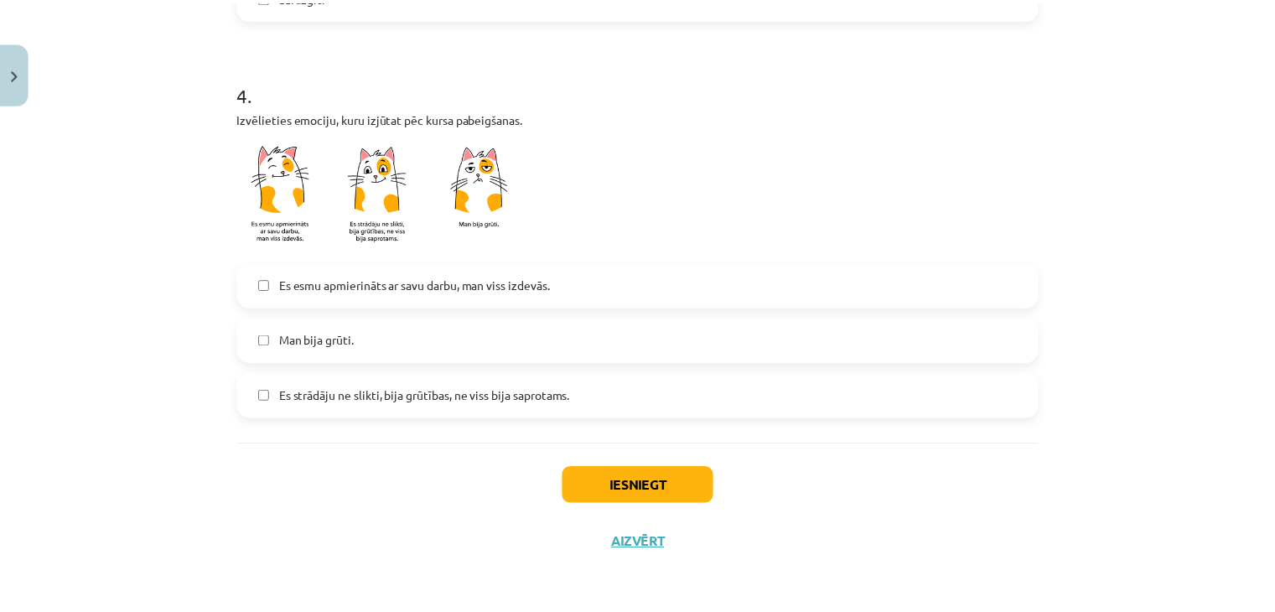
scroll to position [1425, 0]
click at [424, 286] on span "Es esmu apmierināts ar savu darbu, man viss izdevās." at bounding box center [418, 285] width 273 height 18
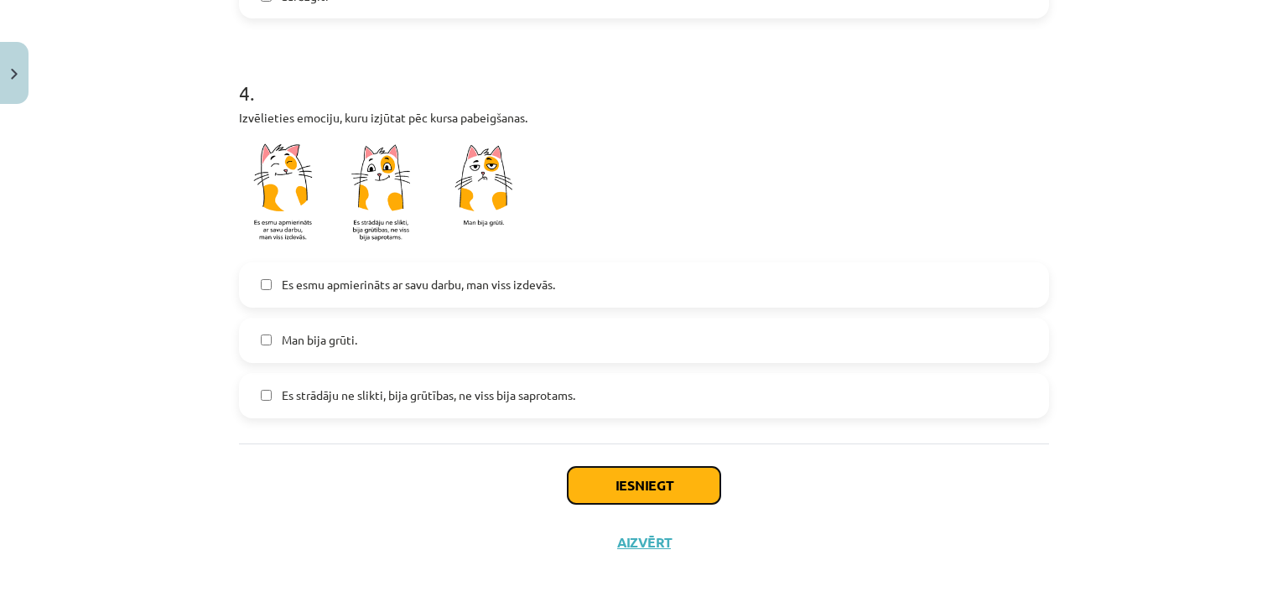
click at [619, 472] on button "Iesniegt" at bounding box center [644, 485] width 153 height 37
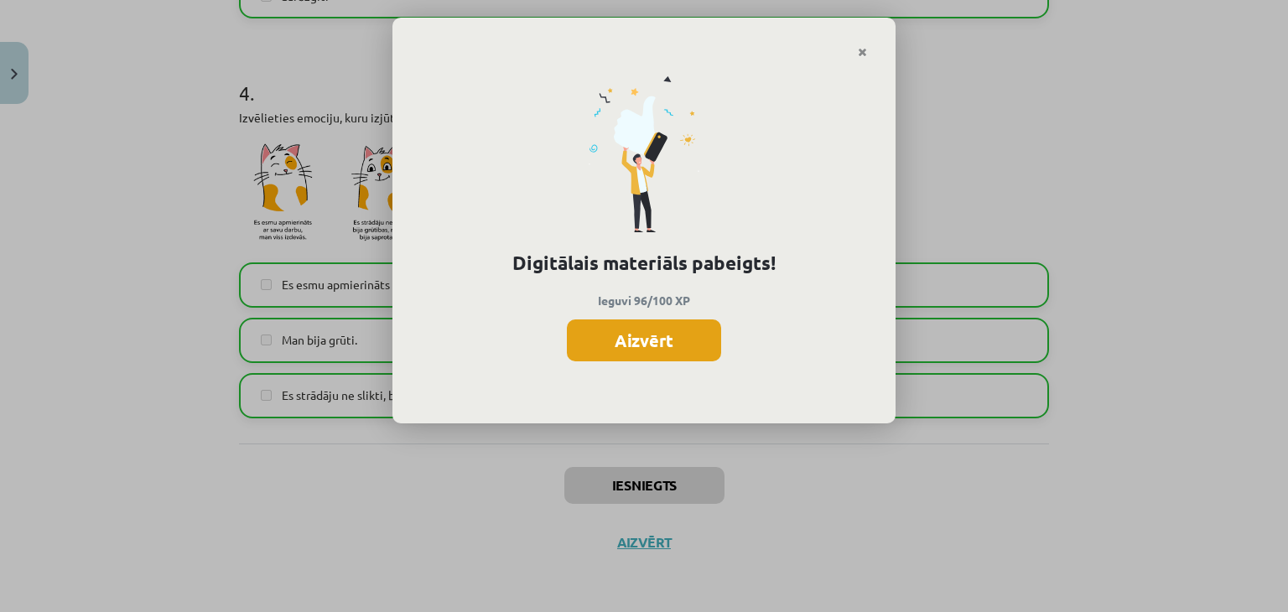
click at [668, 333] on button "Aizvērt" at bounding box center [644, 340] width 154 height 42
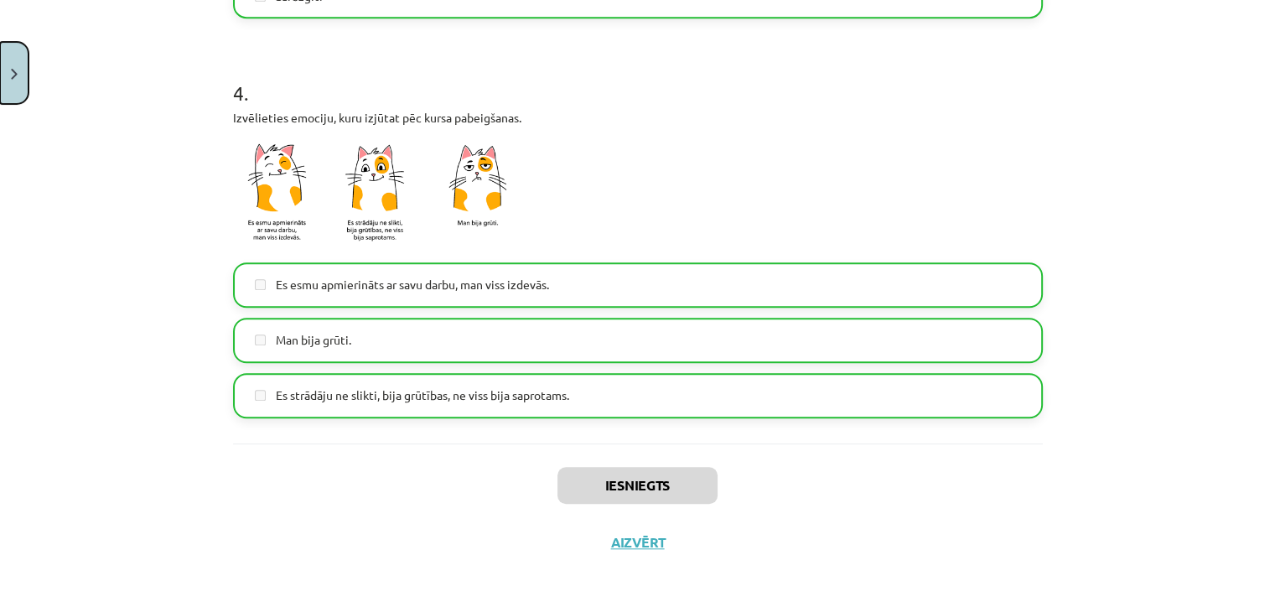
click at [15, 50] on button "Close" at bounding box center [14, 73] width 29 height 62
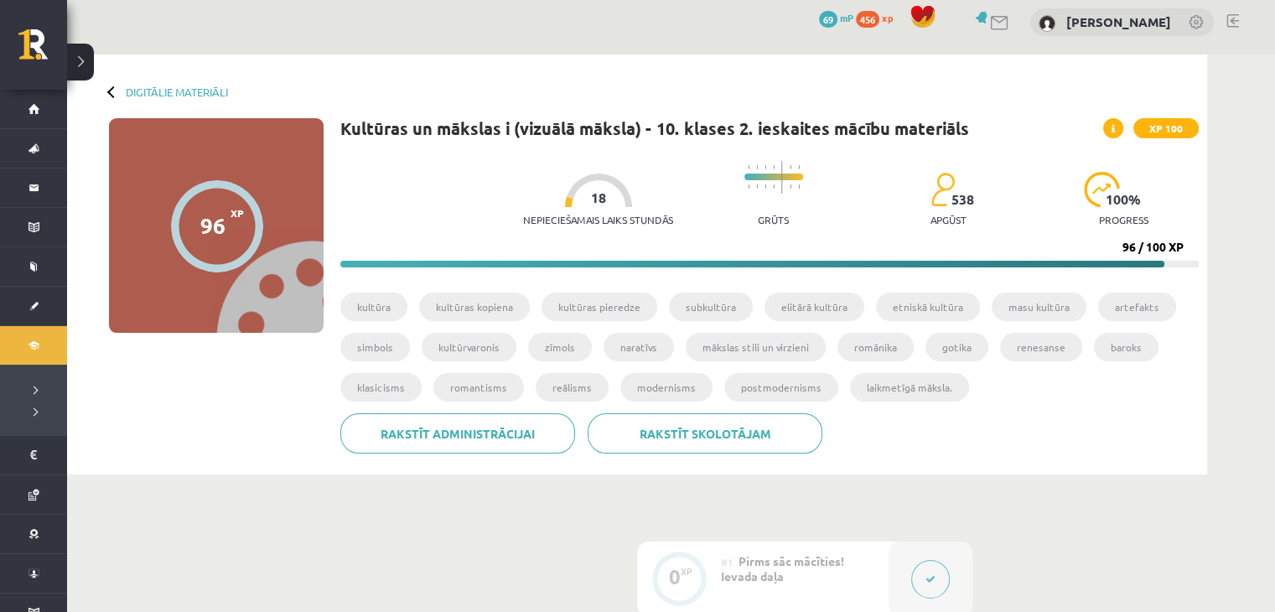
scroll to position [0, 0]
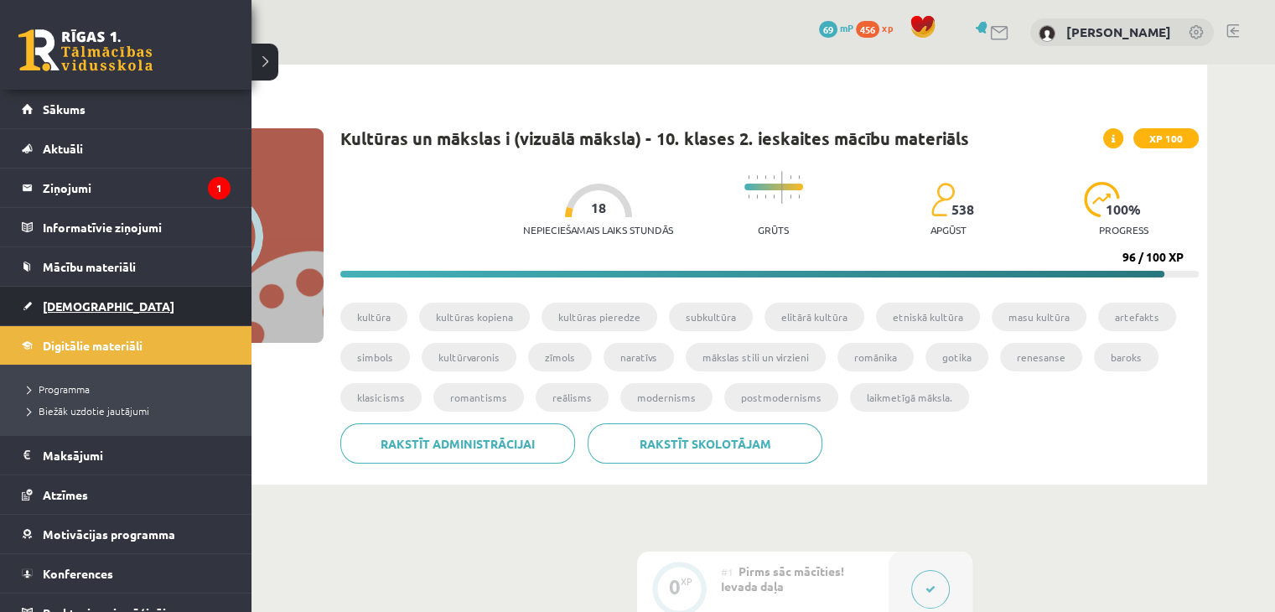
click at [101, 299] on link "[DEMOGRAPHIC_DATA]" at bounding box center [126, 306] width 209 height 39
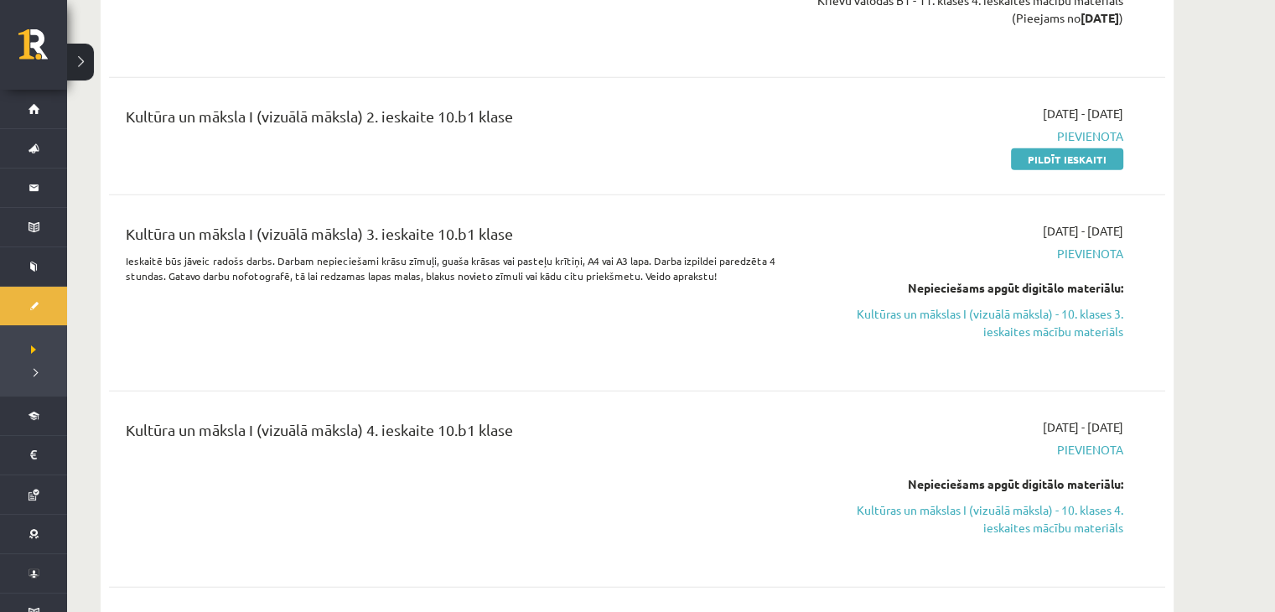
scroll to position [4252, 0]
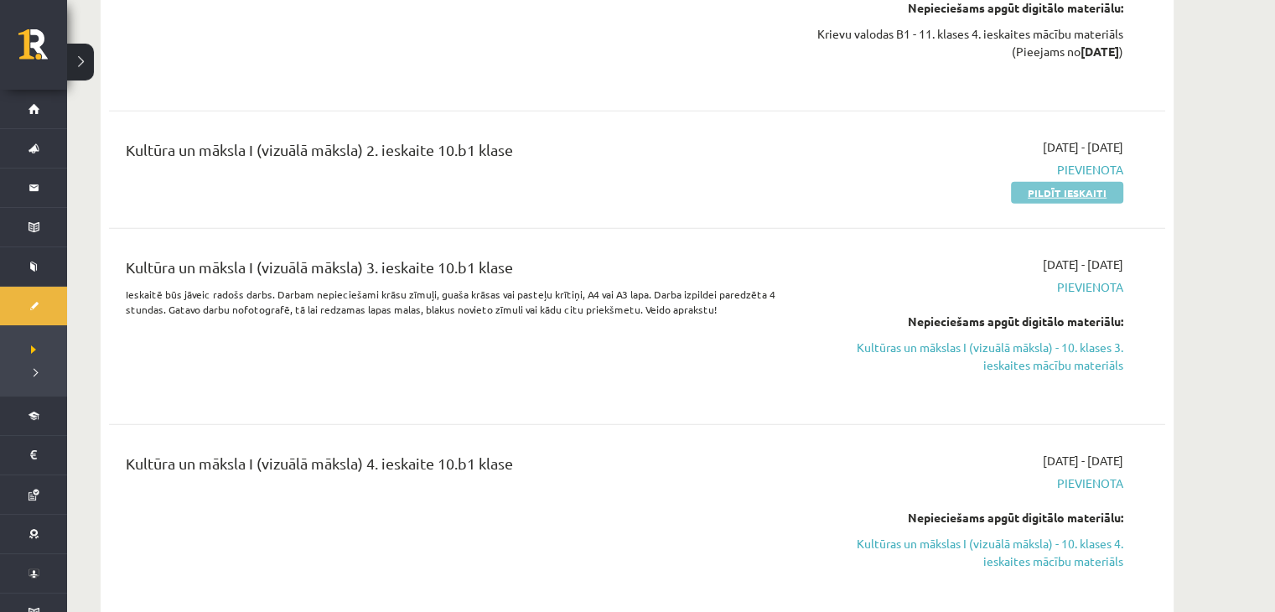
click at [1034, 188] on link "Pildīt ieskaiti" at bounding box center [1067, 193] width 112 height 22
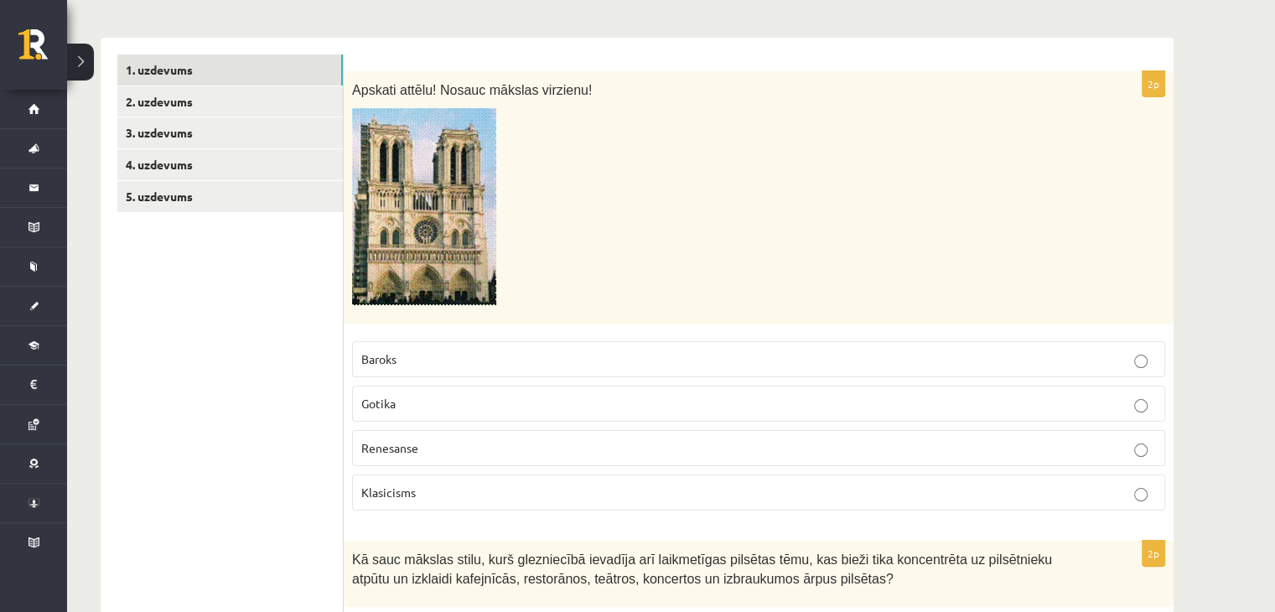
scroll to position [243, 0]
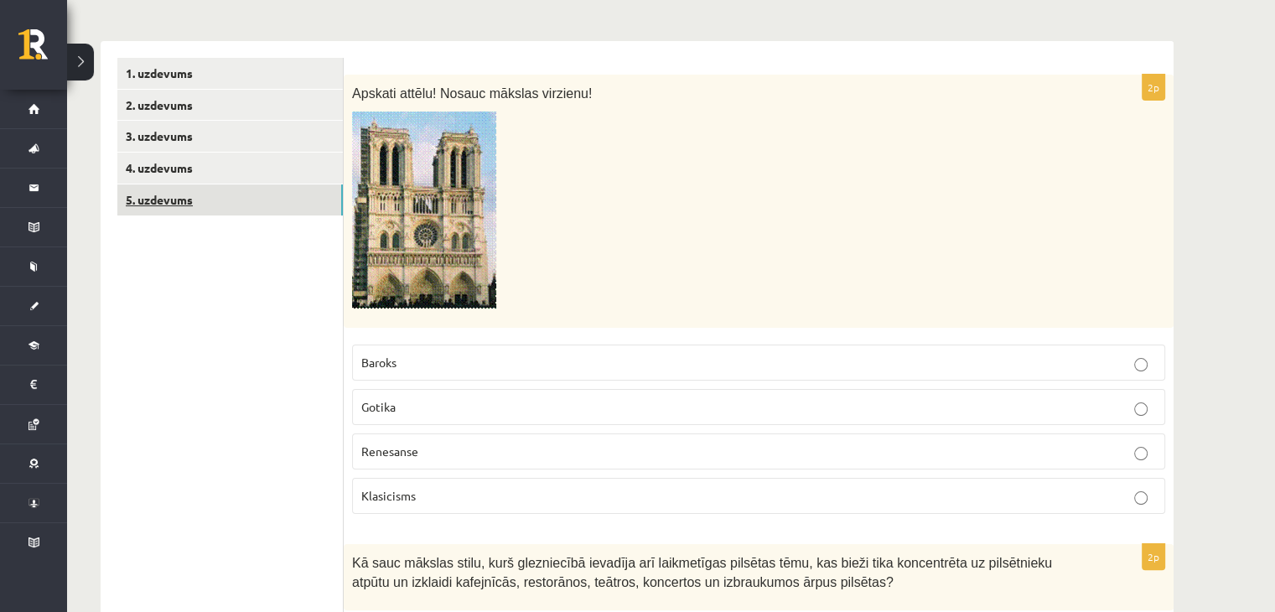
click at [232, 199] on link "5. uzdevums" at bounding box center [230, 199] width 226 height 31
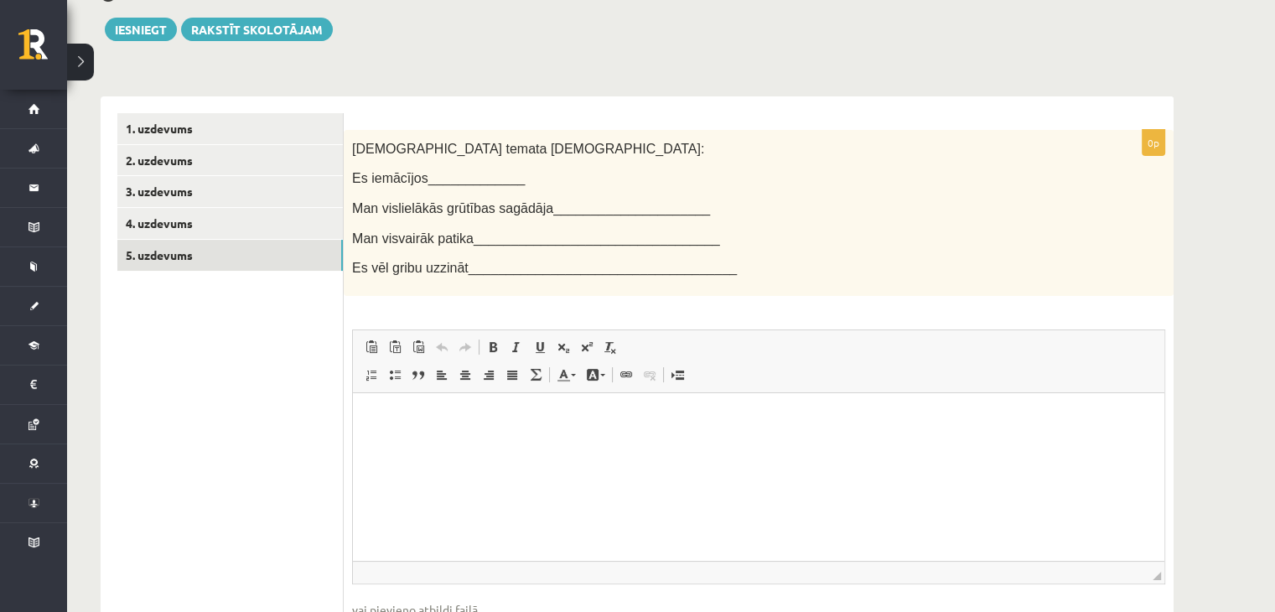
scroll to position [189, 0]
click at [239, 226] on link "4. uzdevums" at bounding box center [230, 222] width 226 height 31
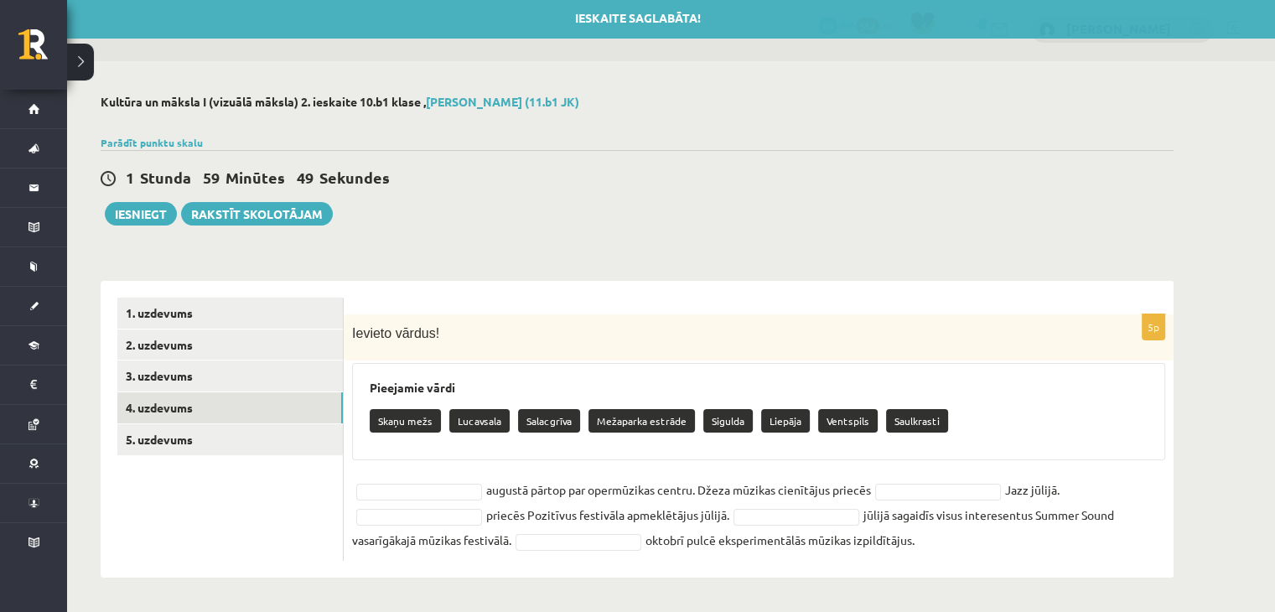
scroll to position [3, 0]
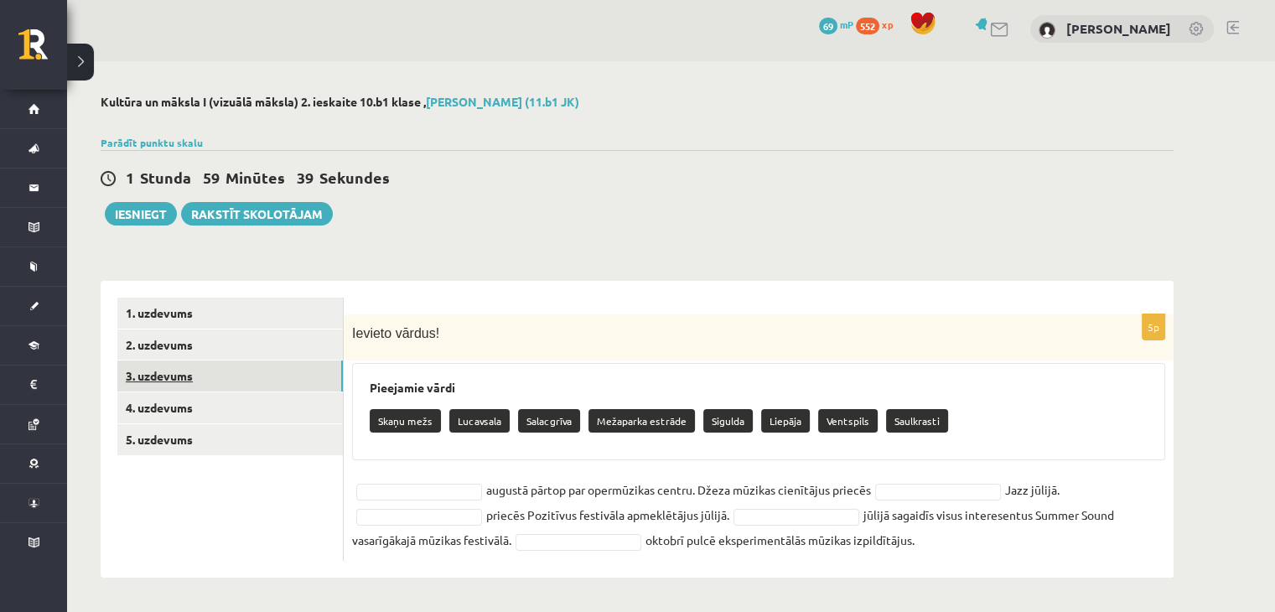
click at [207, 368] on link "3. uzdevums" at bounding box center [230, 375] width 226 height 31
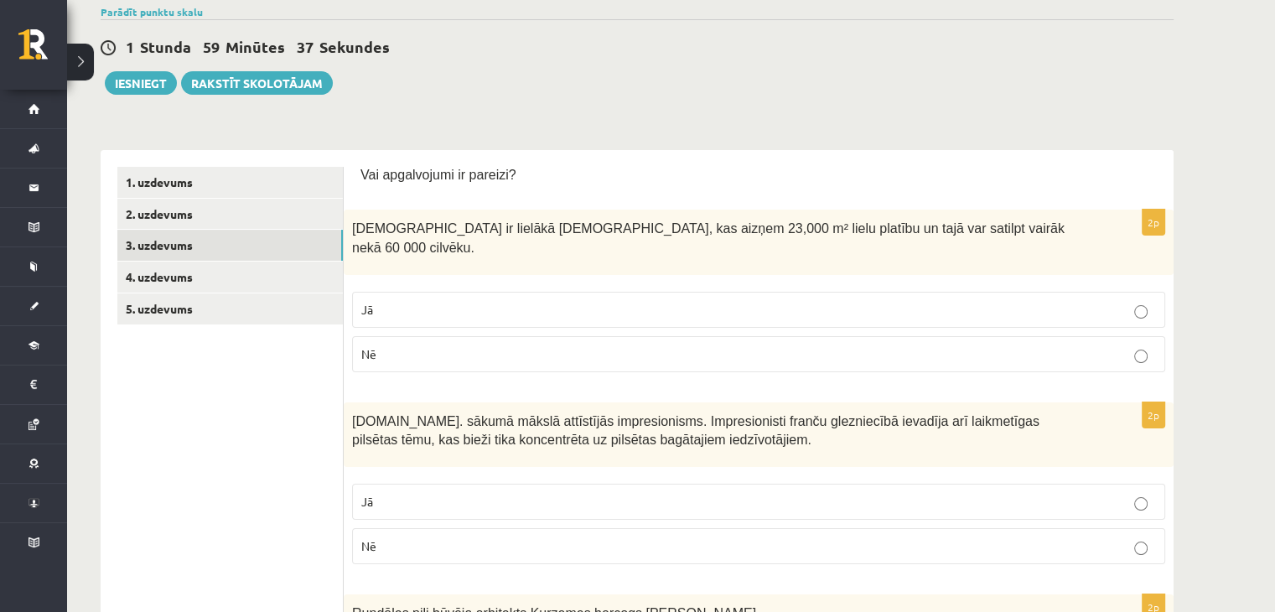
scroll to position [134, 0]
click at [228, 199] on link "2. uzdevums" at bounding box center [230, 214] width 226 height 31
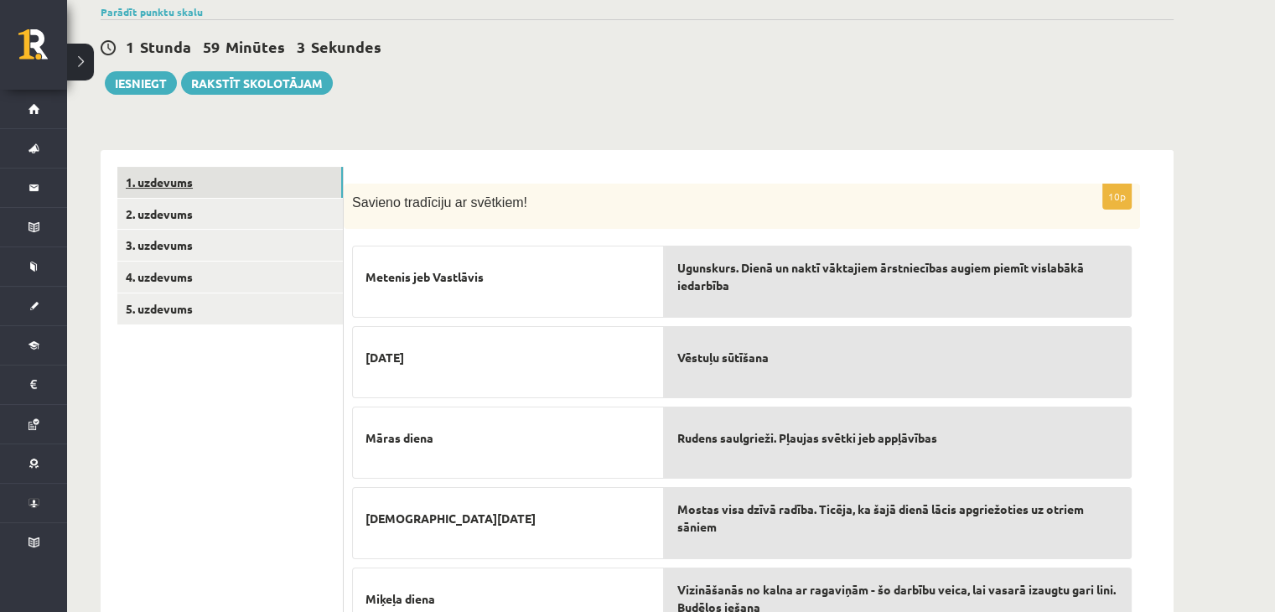
click at [218, 189] on link "1. uzdevums" at bounding box center [230, 182] width 226 height 31
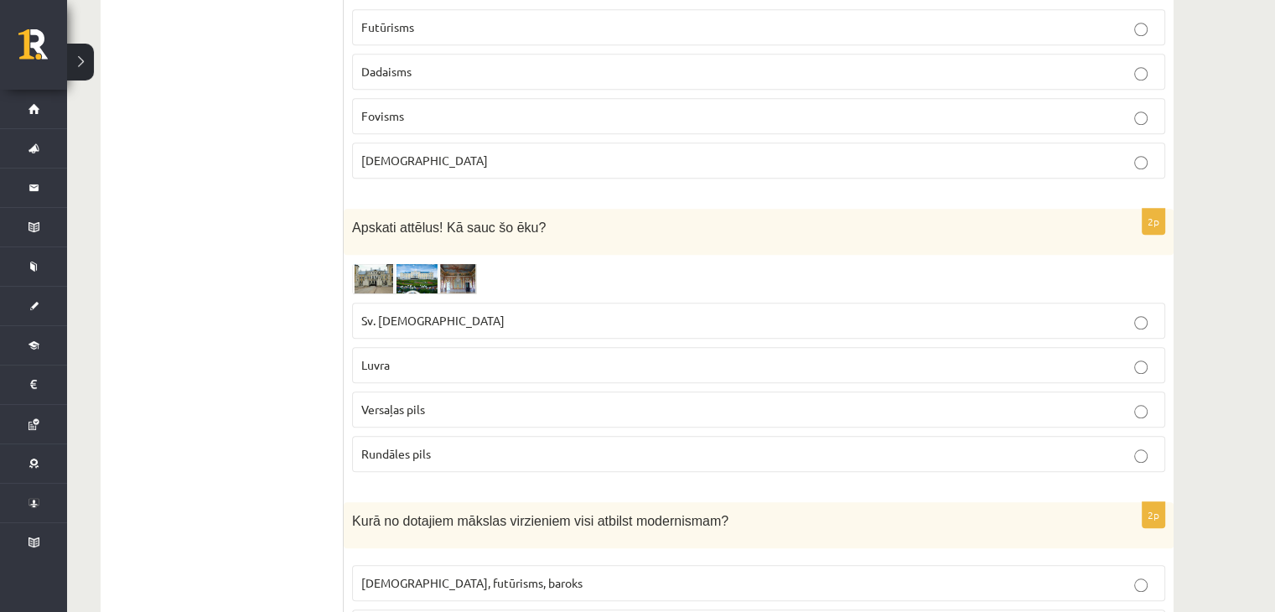
scroll to position [1425, 0]
click at [410, 262] on img at bounding box center [415, 277] width 126 height 31
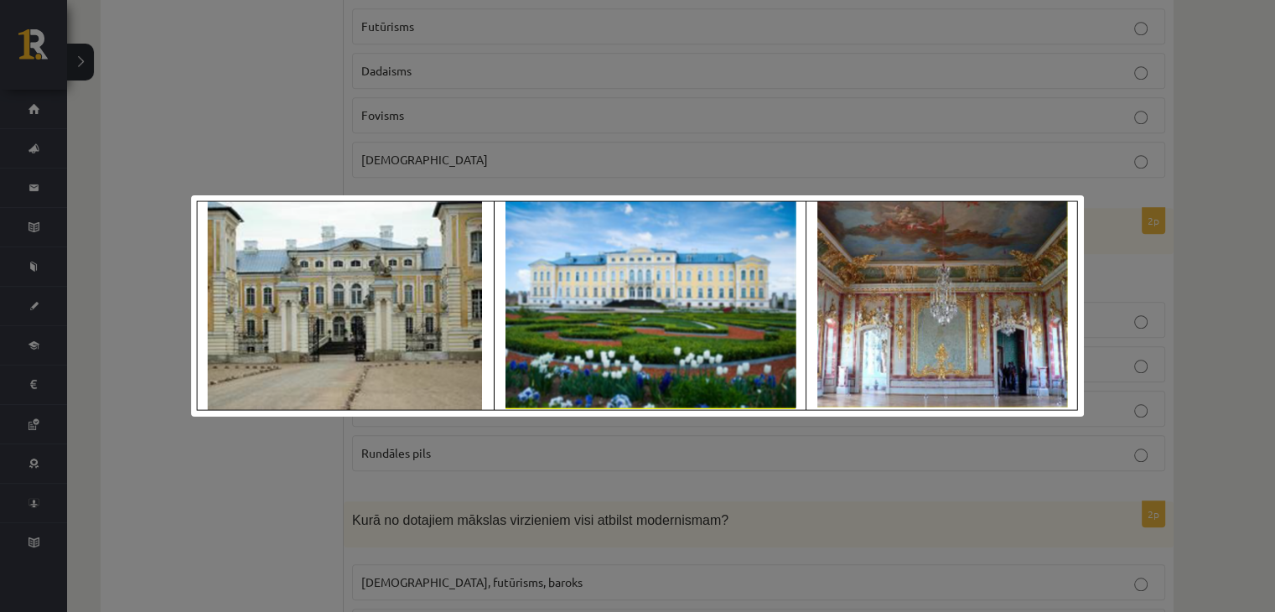
click at [312, 473] on div at bounding box center [637, 306] width 1275 height 612
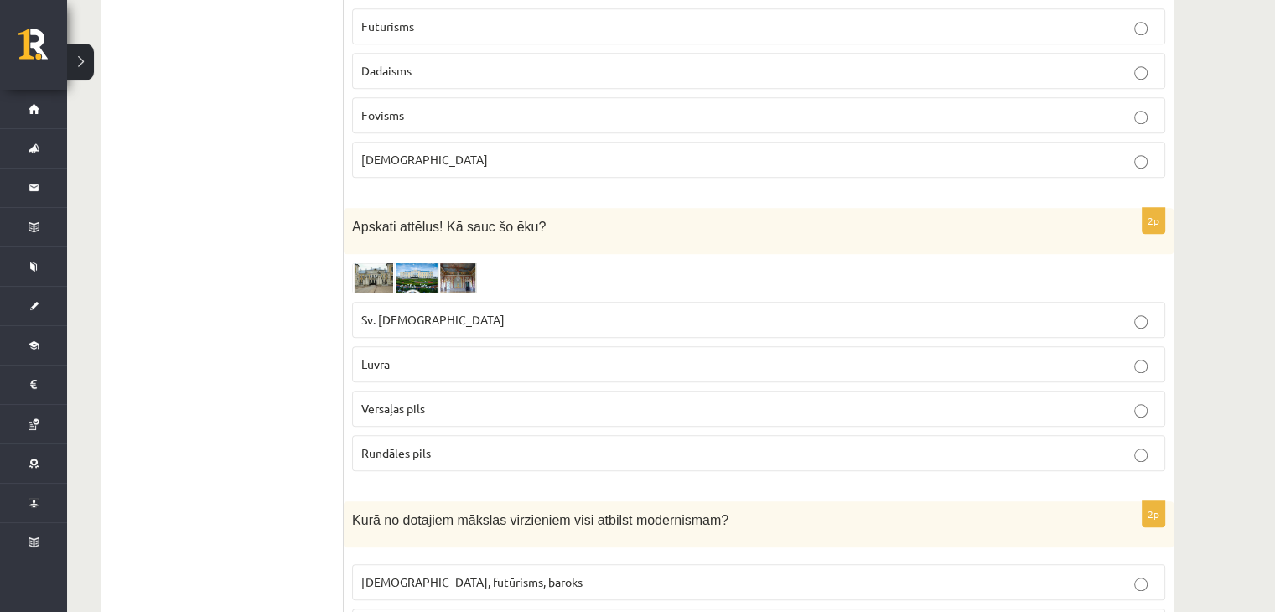
click at [372, 262] on img at bounding box center [415, 277] width 126 height 31
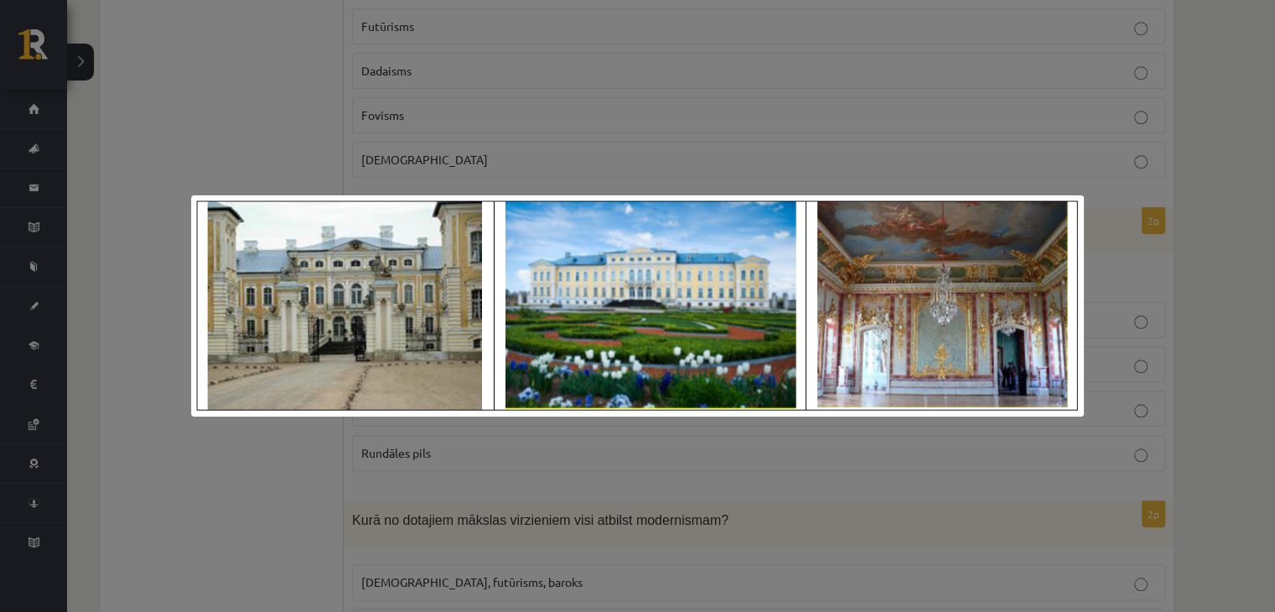
click at [301, 477] on div at bounding box center [637, 306] width 1275 height 612
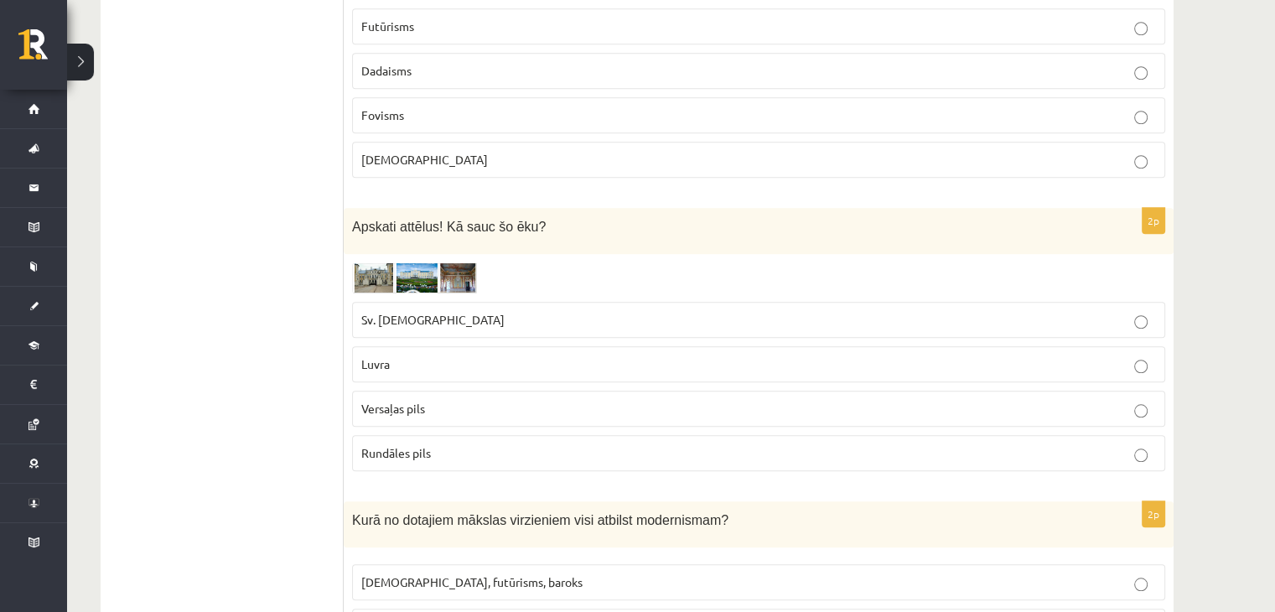
click at [424, 435] on label "Rundāles pils" at bounding box center [758, 453] width 813 height 36
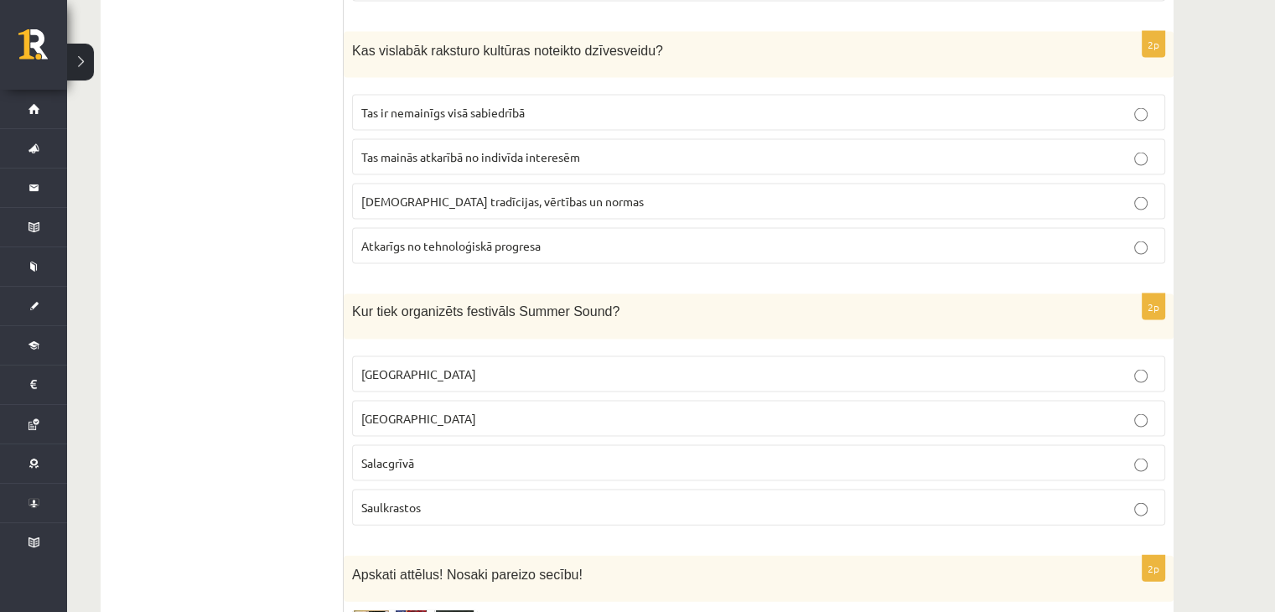
scroll to position [3984, 0]
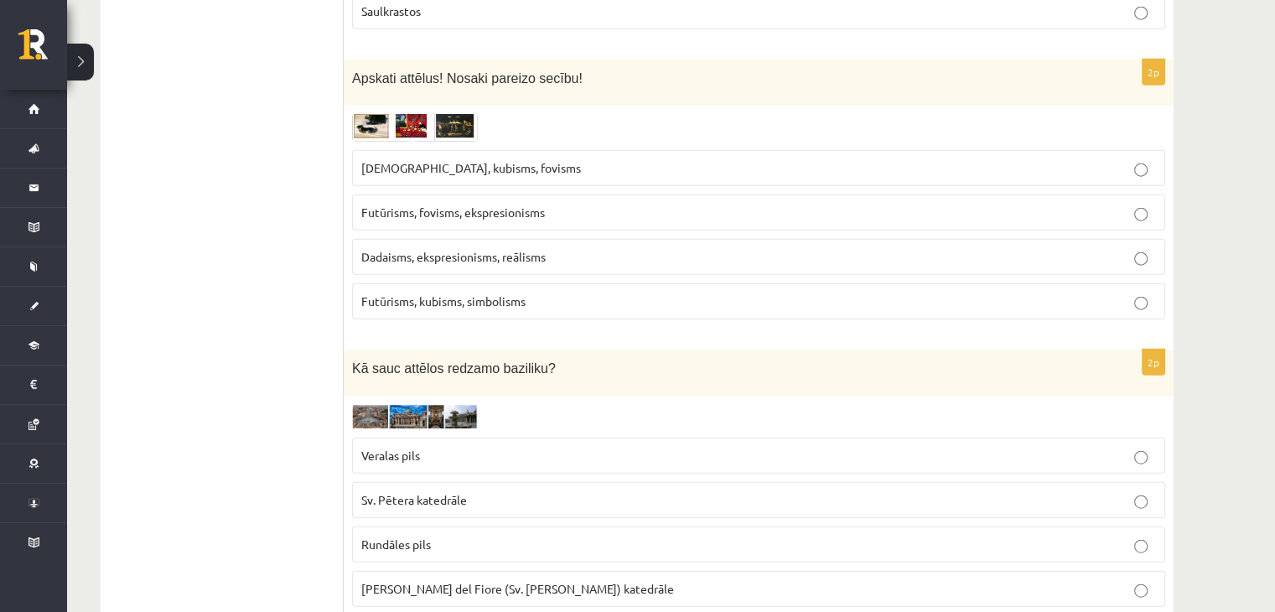
click at [392, 405] on img at bounding box center [415, 417] width 126 height 24
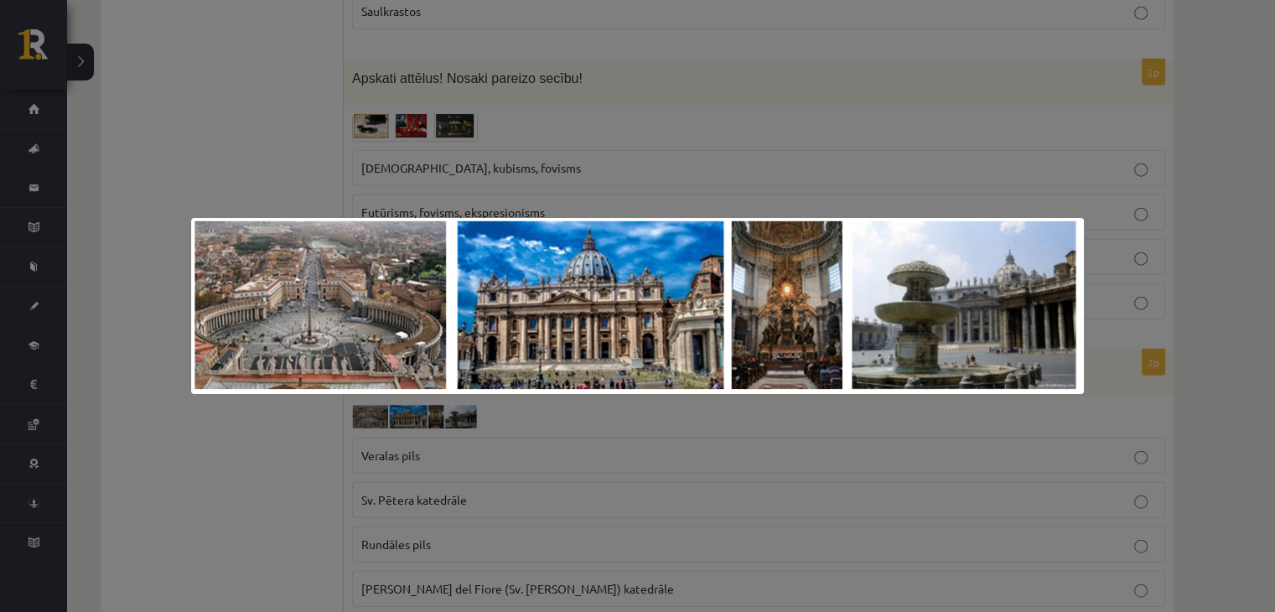
click at [372, 469] on div at bounding box center [637, 306] width 1275 height 612
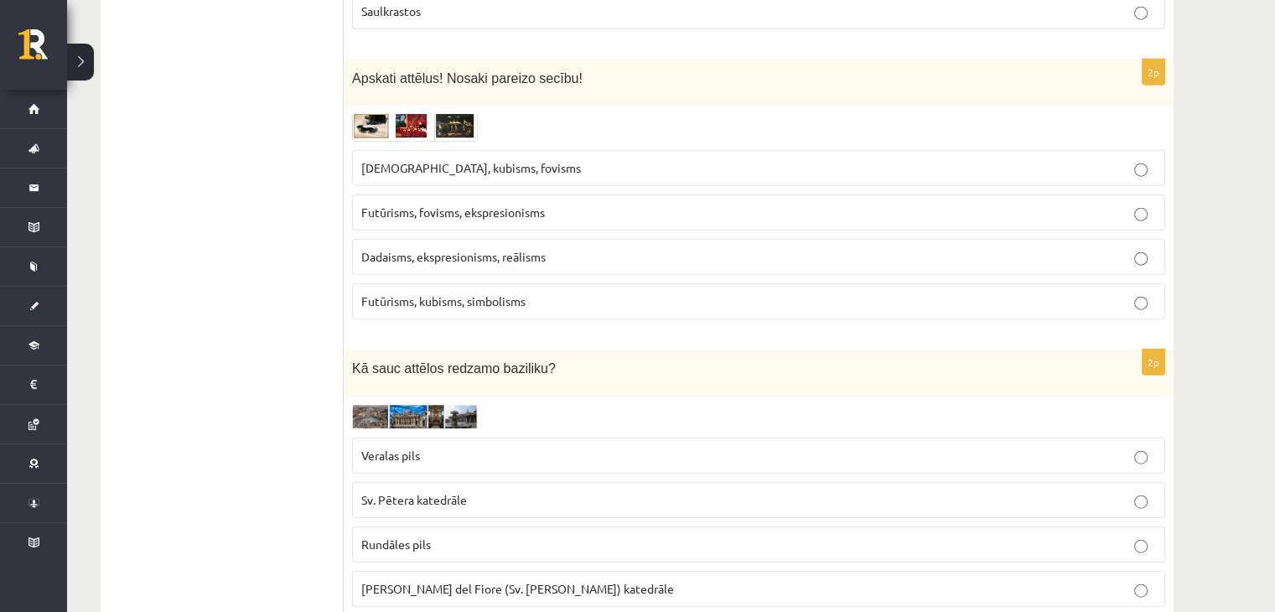
click at [450, 492] on span "Sv. Pētera katedrāle" at bounding box center [414, 499] width 106 height 15
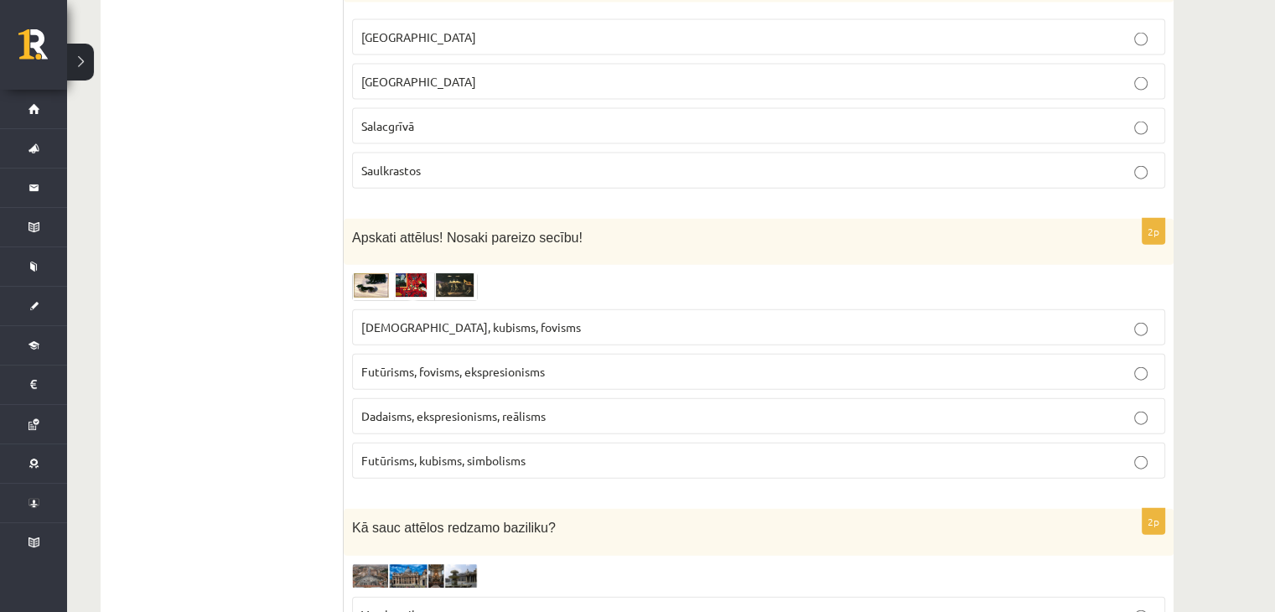
scroll to position [3789, 0]
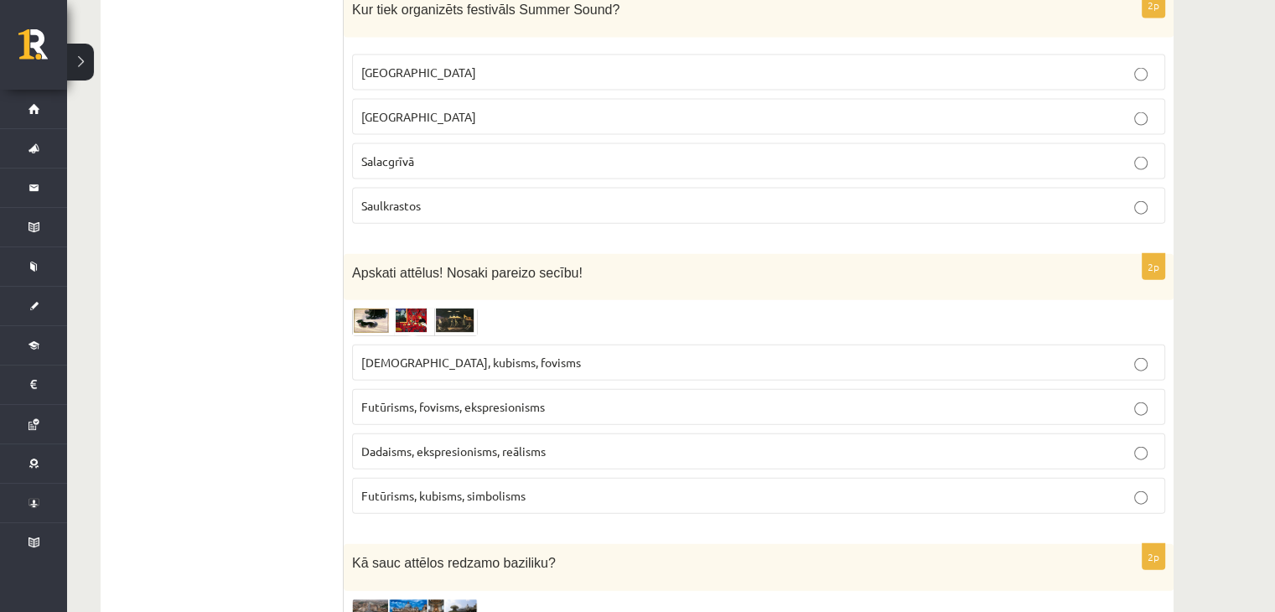
click at [443, 309] on img at bounding box center [415, 323] width 126 height 29
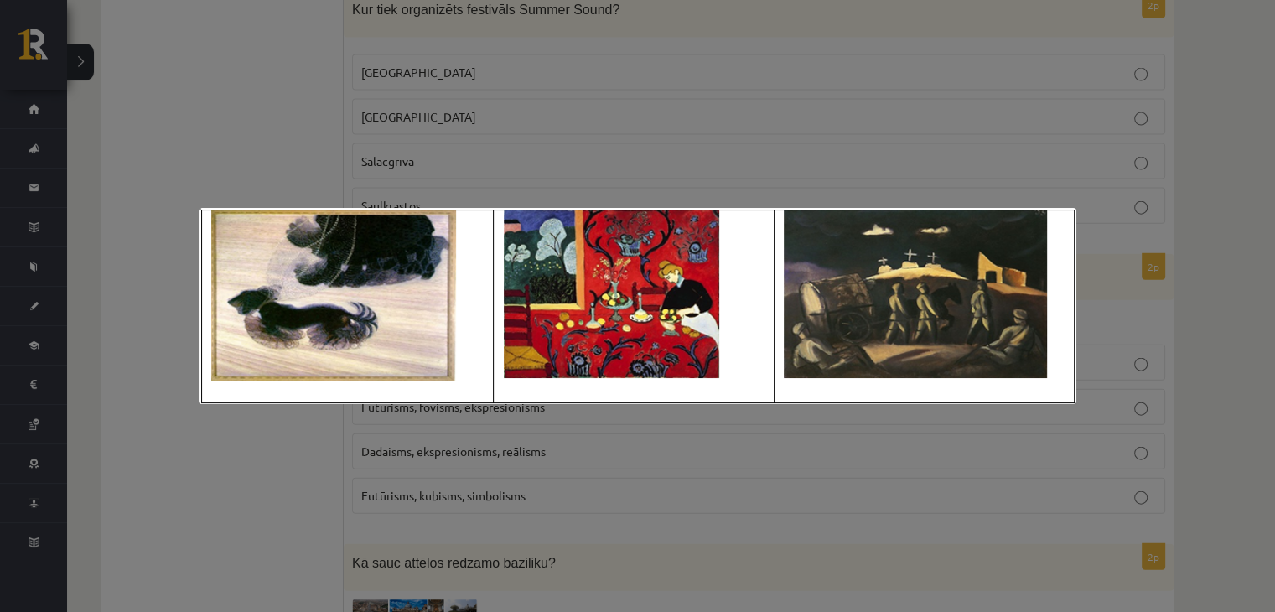
click at [290, 496] on div at bounding box center [637, 306] width 1275 height 612
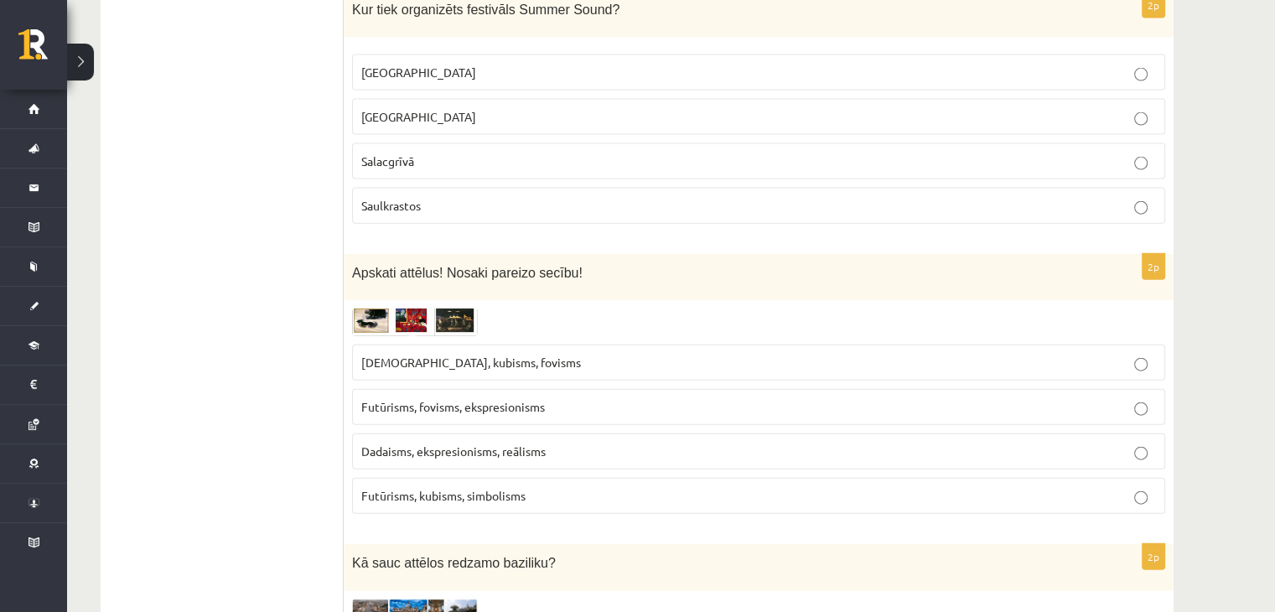
click at [453, 399] on span "Futūrisms, fovisms, ekspresionisms" at bounding box center [453, 406] width 184 height 15
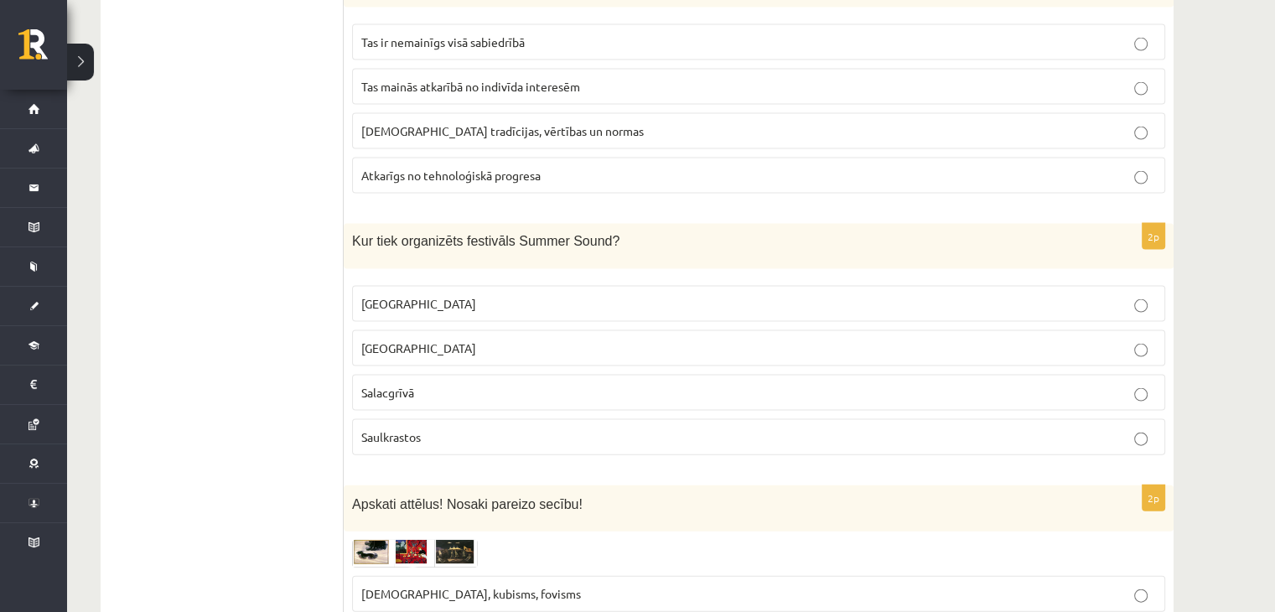
scroll to position [3550, 0]
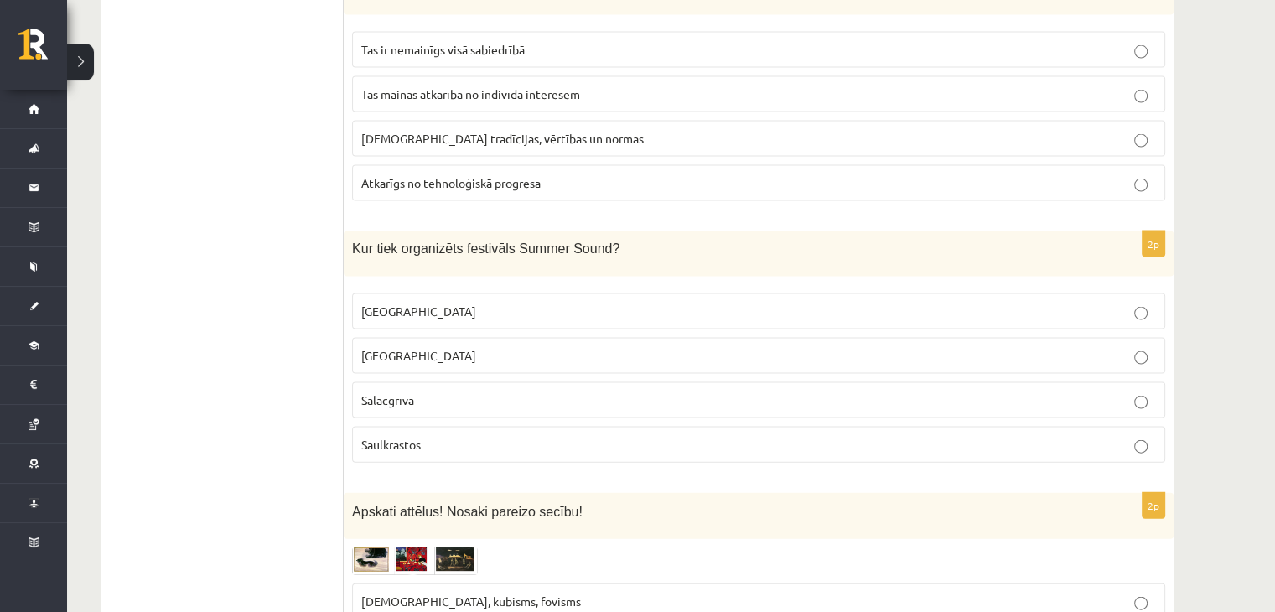
click at [482, 338] on label "[GEOGRAPHIC_DATA]" at bounding box center [758, 356] width 813 height 36
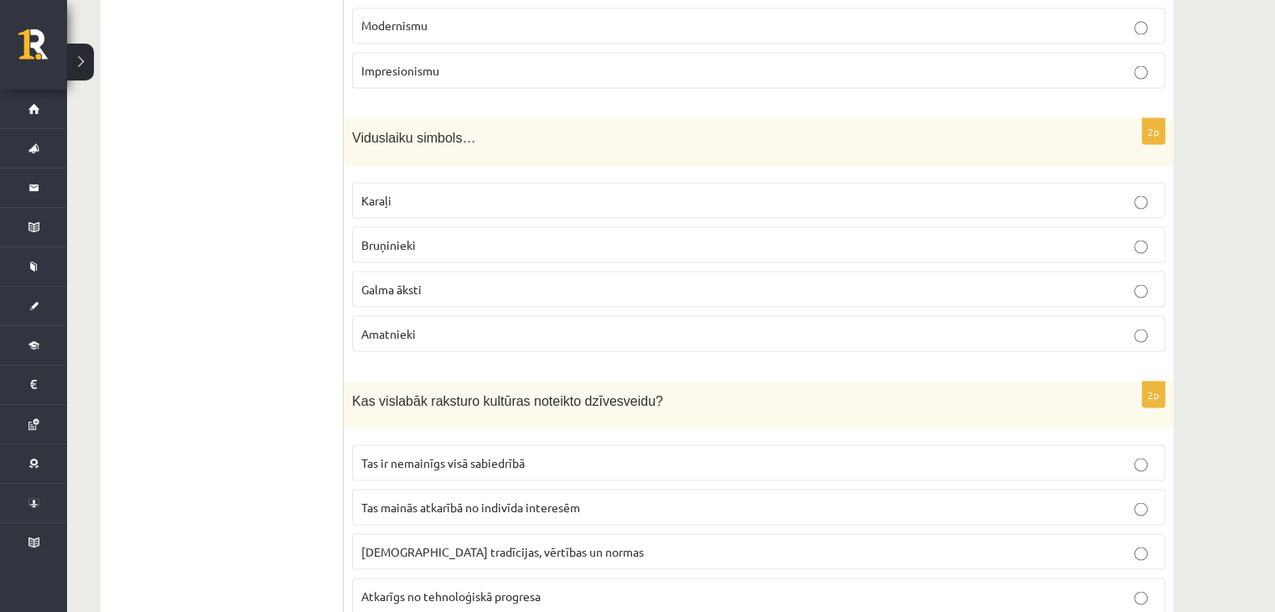
scroll to position [3139, 0]
click at [470, 235] on p "Bruņinieki" at bounding box center [758, 244] width 795 height 18
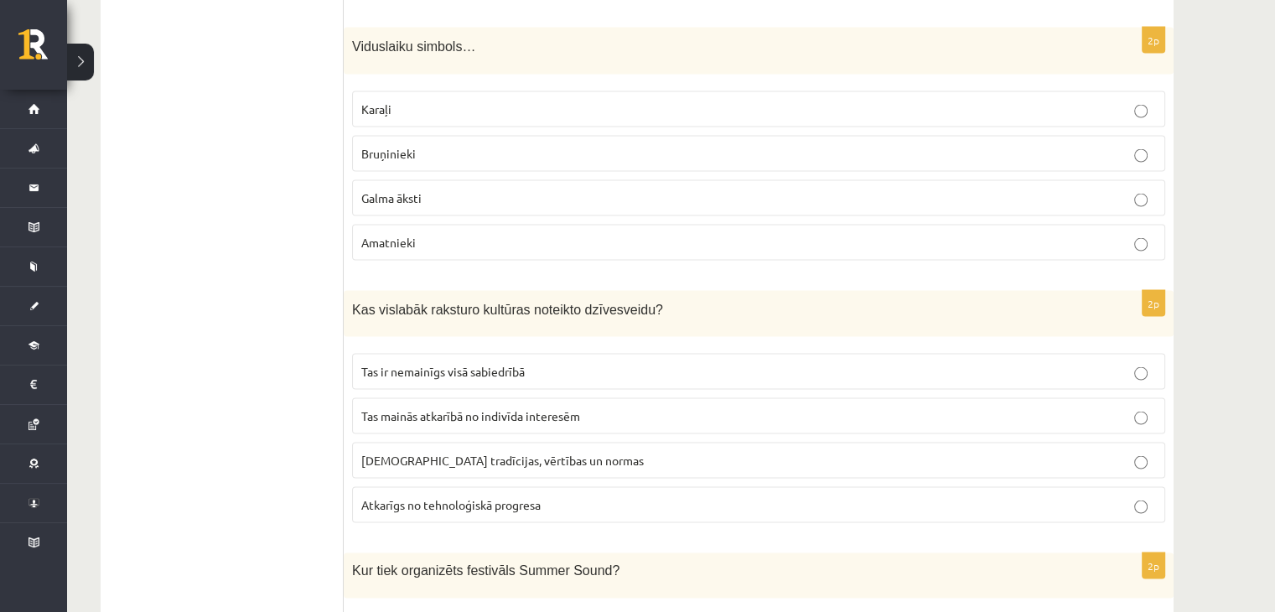
scroll to position [3232, 0]
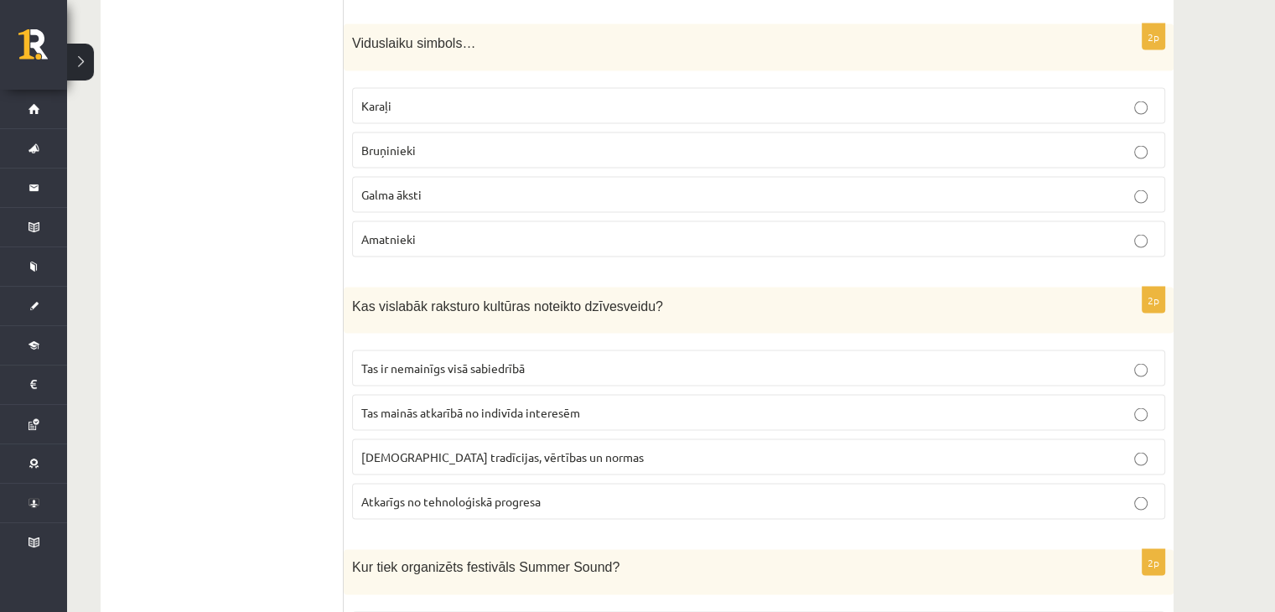
click at [600, 449] on p "Sabiedrības tradīcijas, vērtības un normas" at bounding box center [758, 458] width 795 height 18
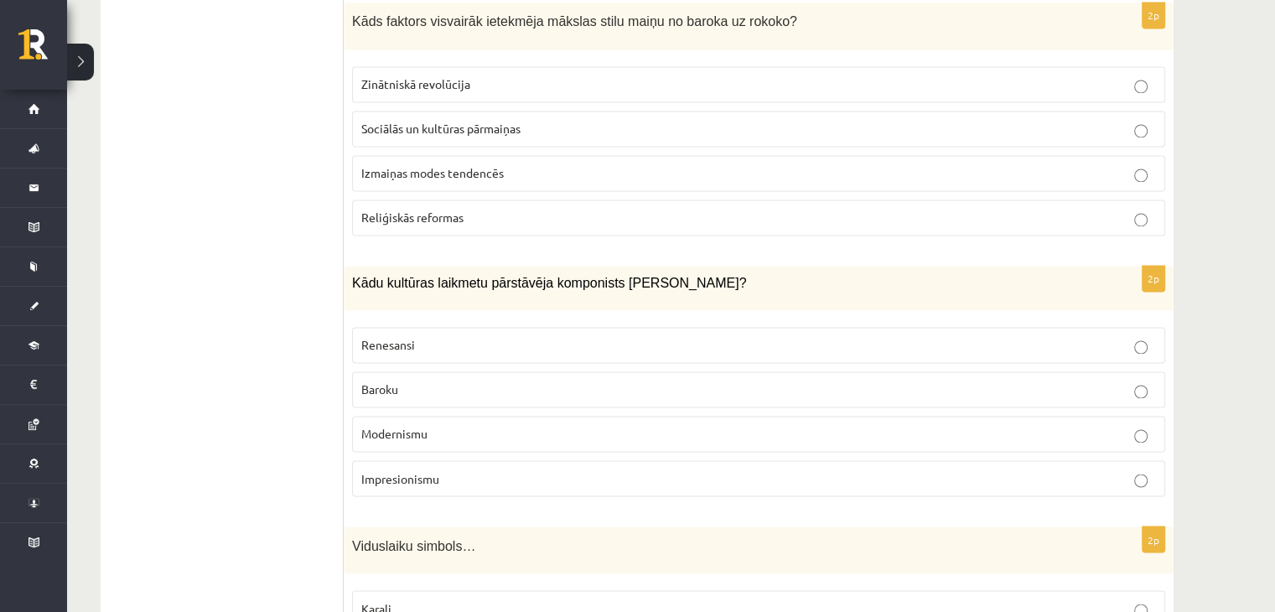
scroll to position [2736, 0]
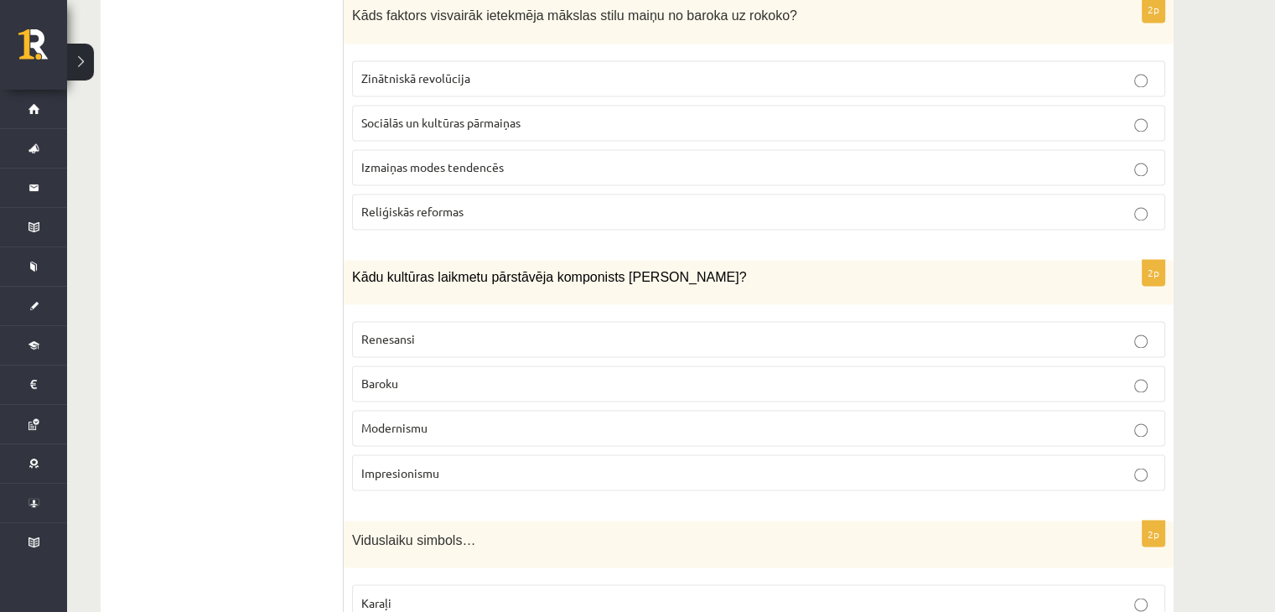
click at [600, 375] on p "Baroku" at bounding box center [758, 384] width 795 height 18
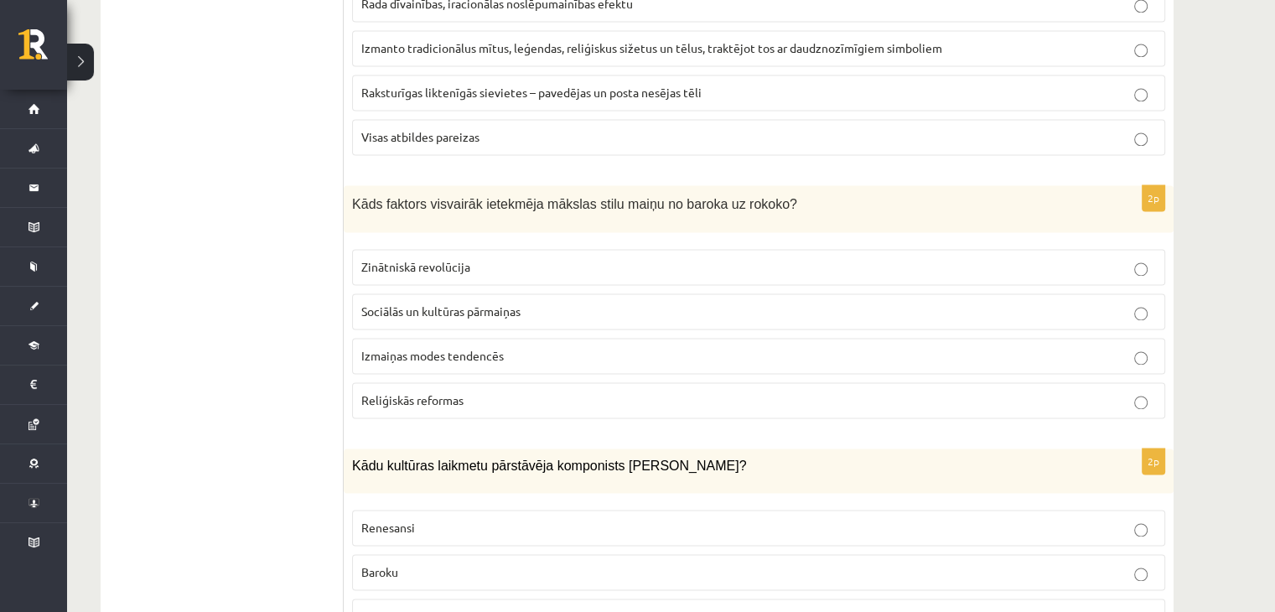
scroll to position [2545, 0]
click at [634, 349] on p "Izmaiņas modes tendencēs" at bounding box center [758, 358] width 795 height 18
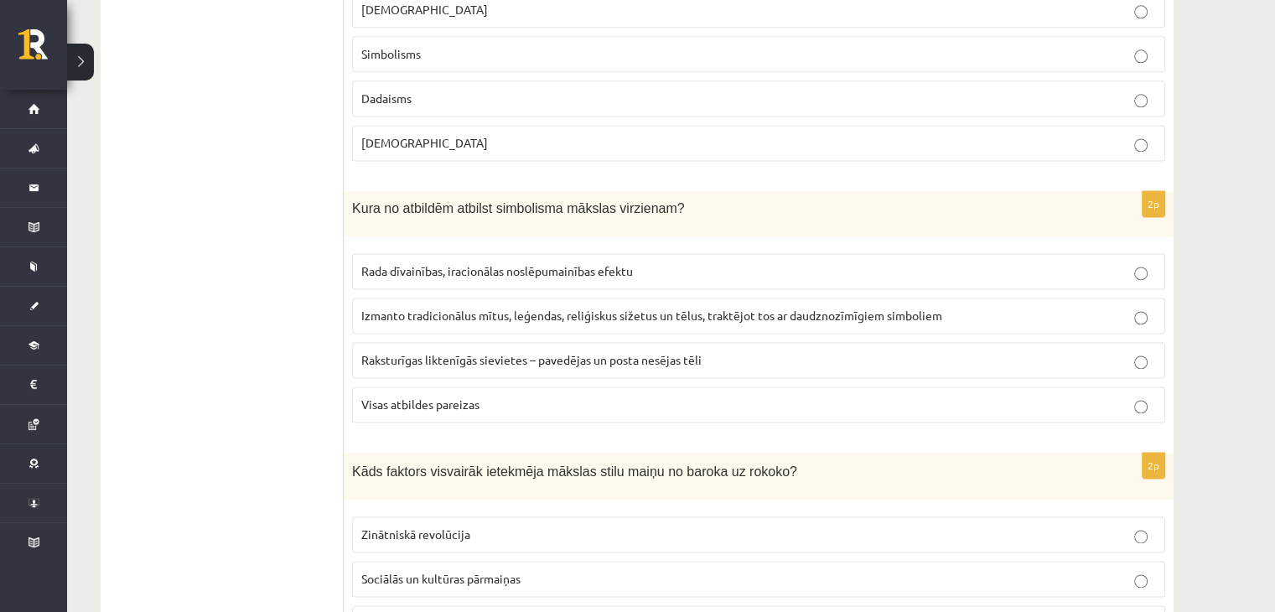
scroll to position [2264, 0]
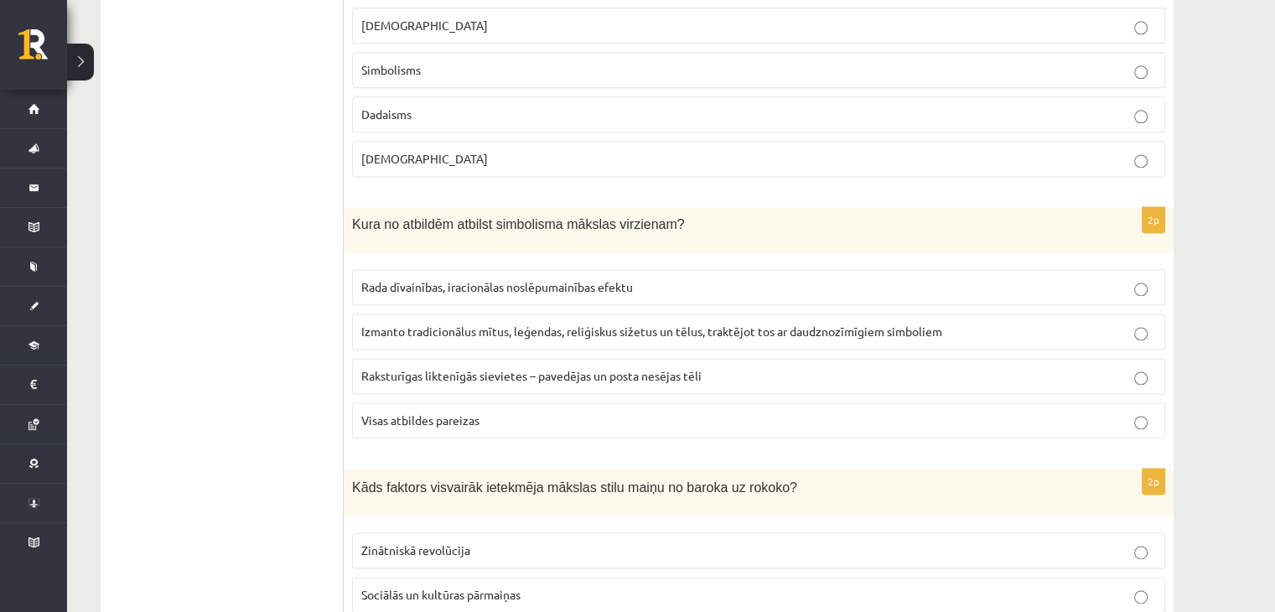
click at [583, 402] on label "Visas atbildes pareizas" at bounding box center [758, 420] width 813 height 36
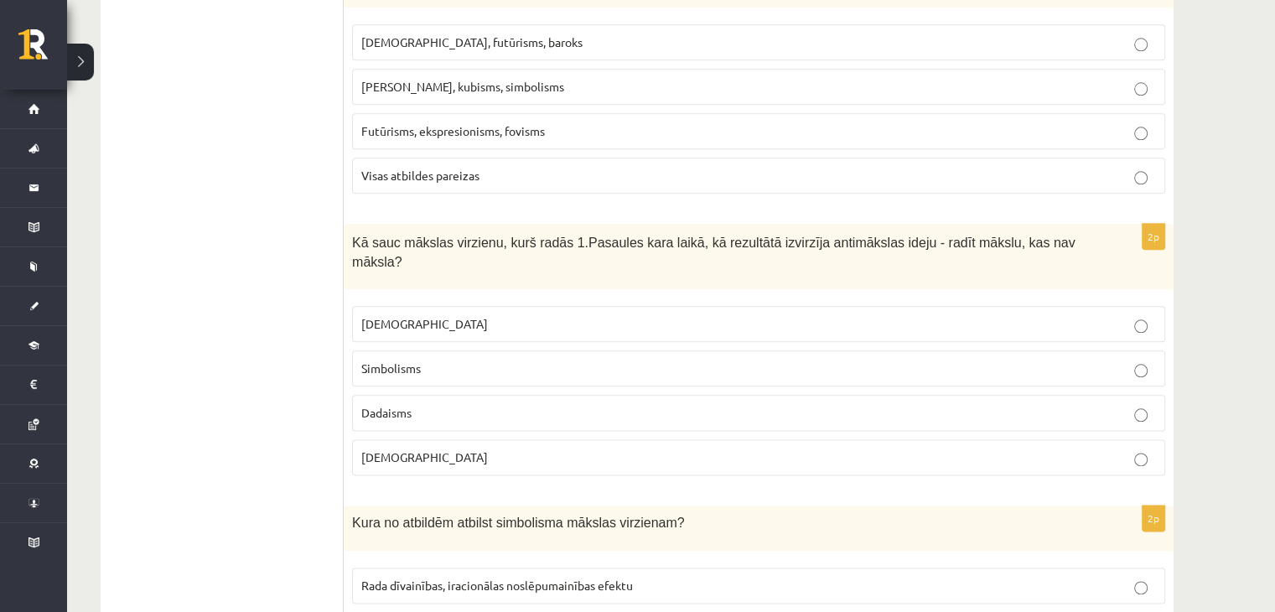
scroll to position [1964, 0]
click at [503, 396] on label "Dadaisms" at bounding box center [758, 414] width 813 height 36
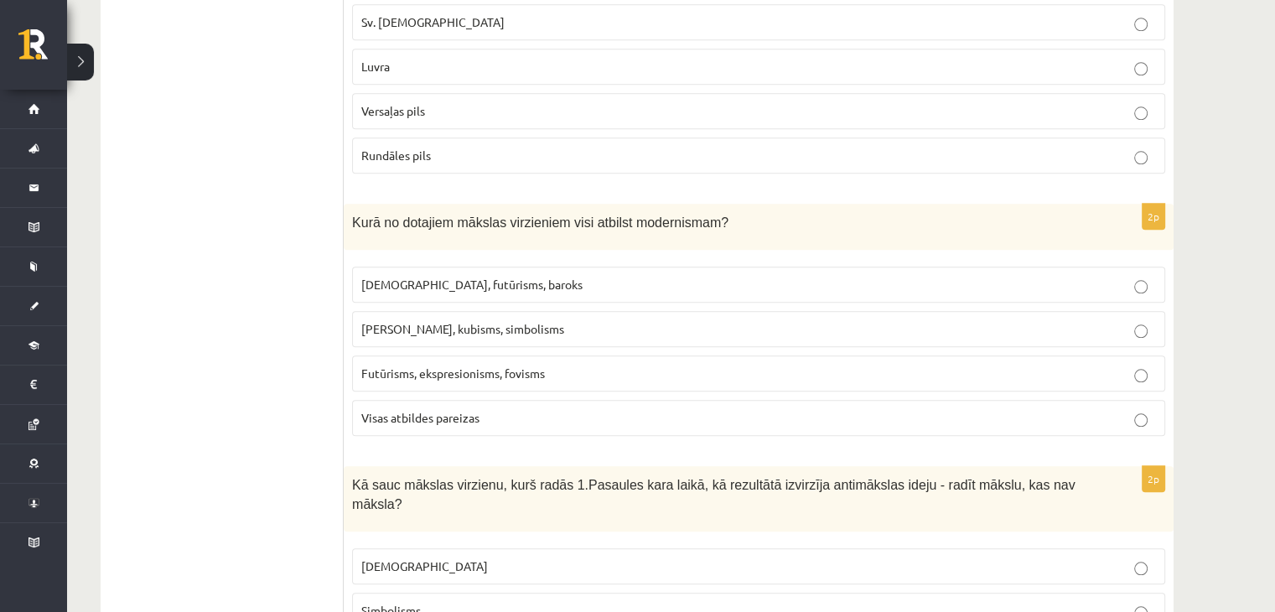
scroll to position [1719, 0]
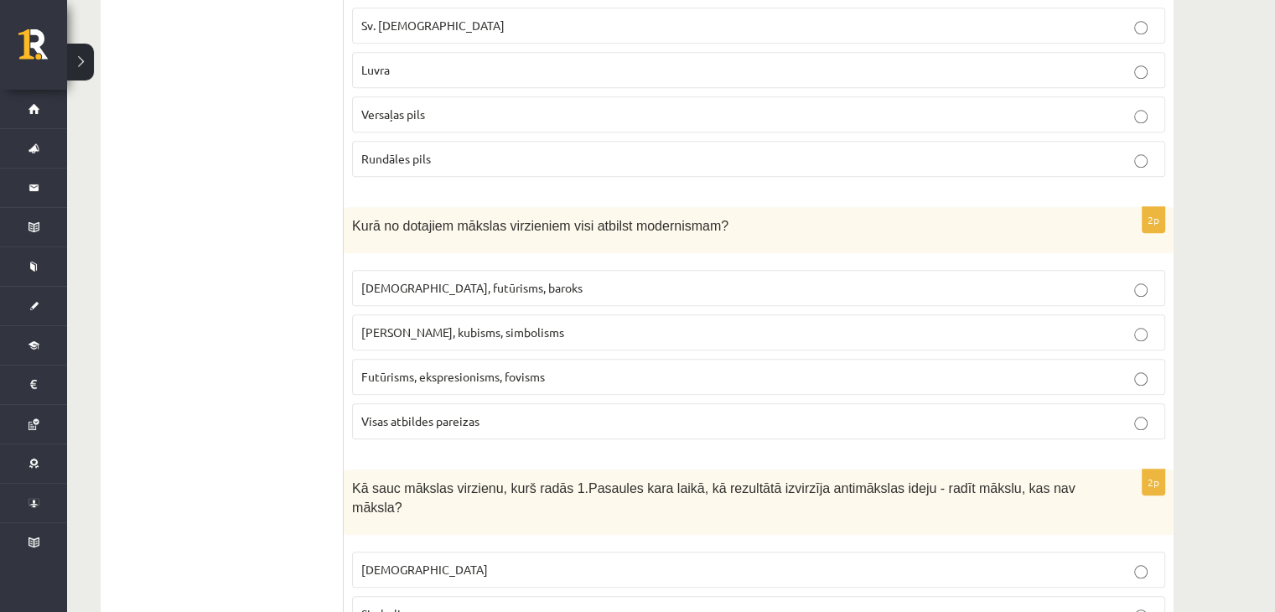
click at [527, 369] on span "Futūrisms, ekspresionisms, fovisms" at bounding box center [453, 376] width 184 height 15
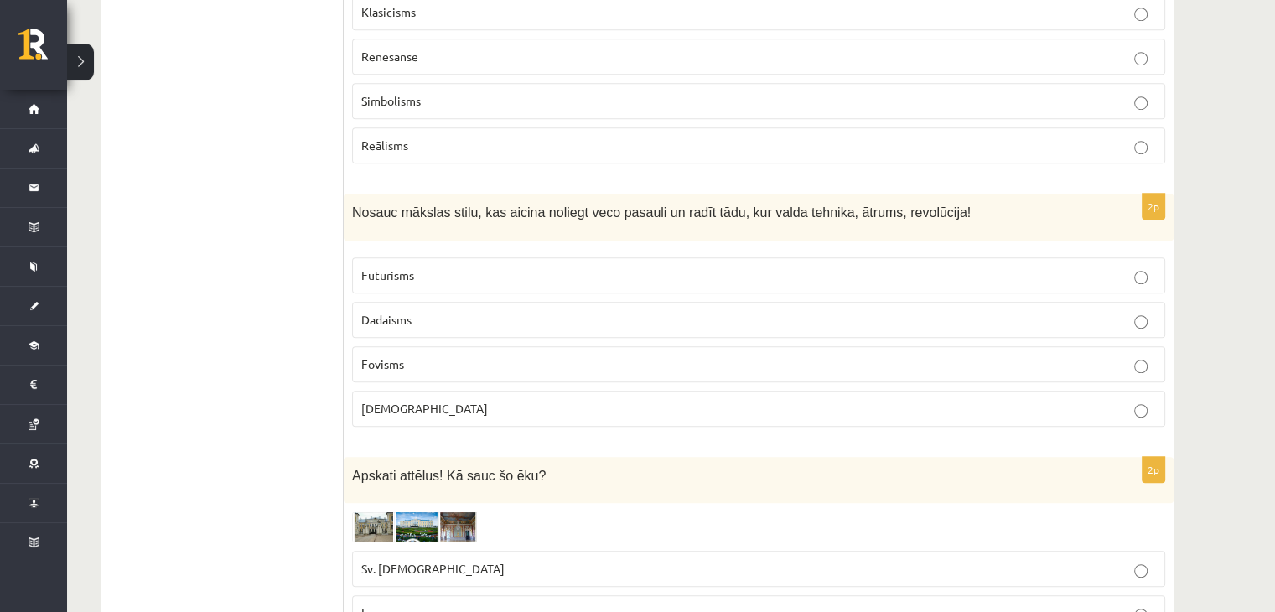
scroll to position [1170, 0]
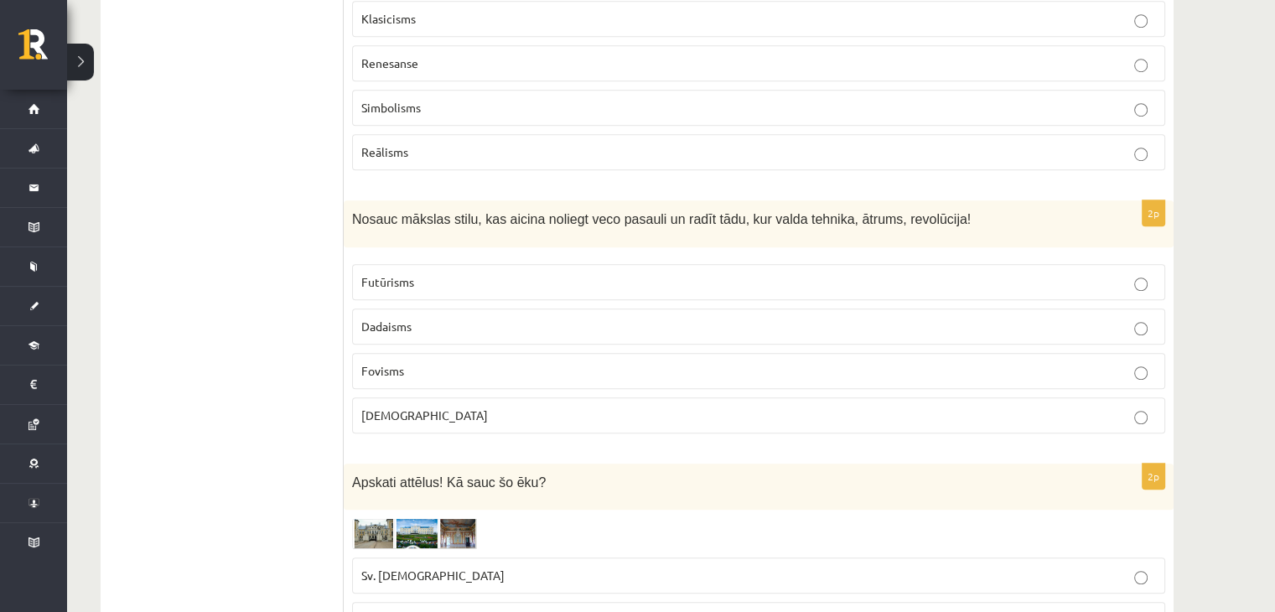
click at [512, 273] on p "Futūrisms" at bounding box center [758, 282] width 795 height 18
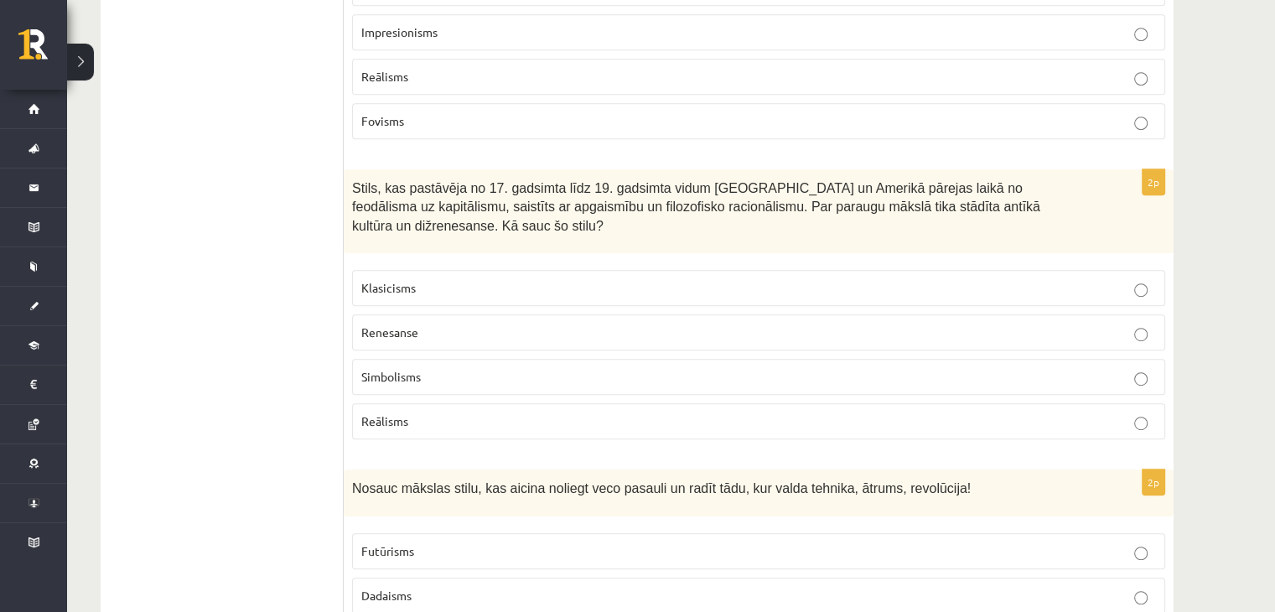
scroll to position [851, 0]
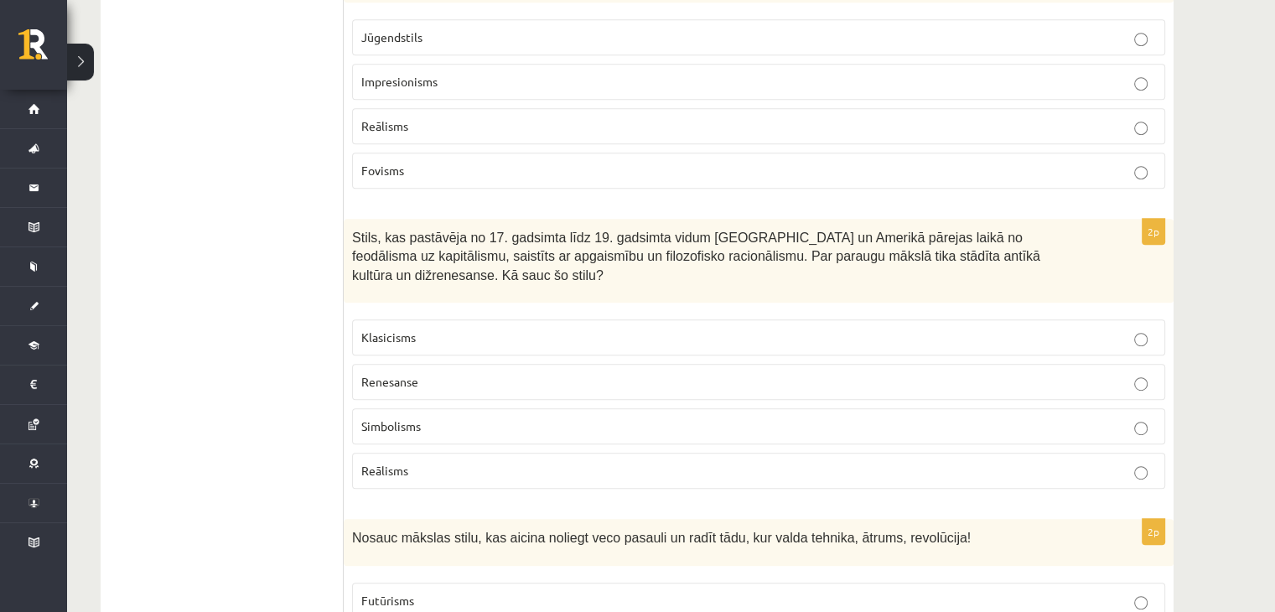
click at [500, 329] on p "Klasicisms" at bounding box center [758, 338] width 795 height 18
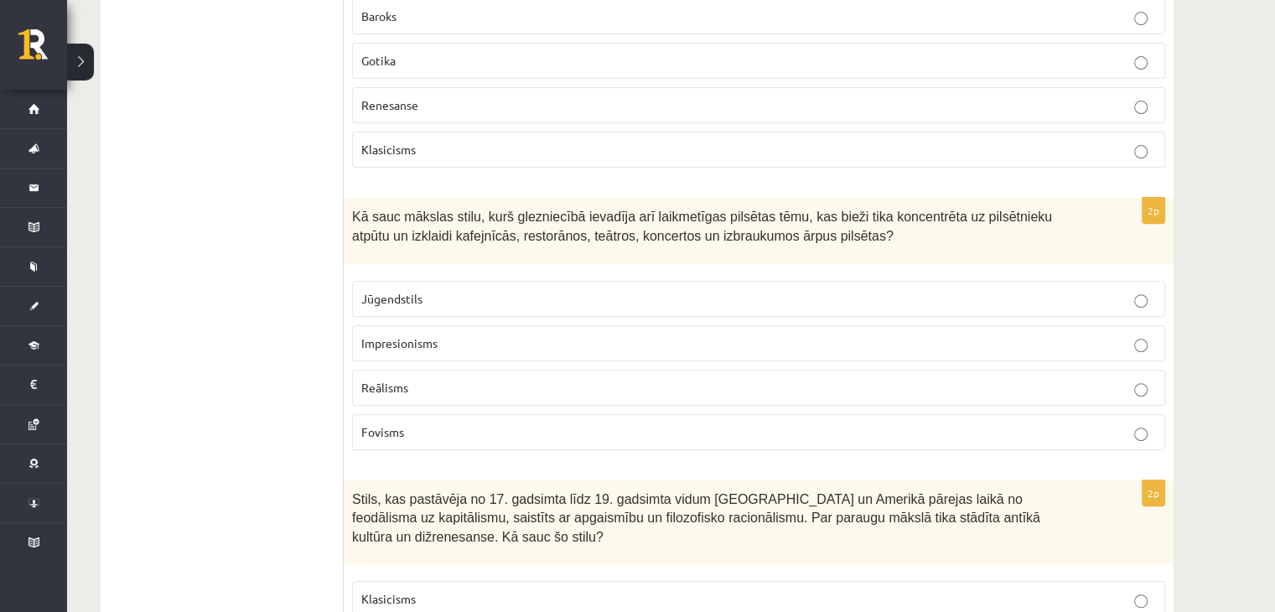
scroll to position [589, 0]
click at [513, 360] on fieldset "Jūgendstils Impresionisms Reālisms Fovisms" at bounding box center [758, 364] width 813 height 183
click at [513, 346] on p "Impresionisms" at bounding box center [758, 344] width 795 height 18
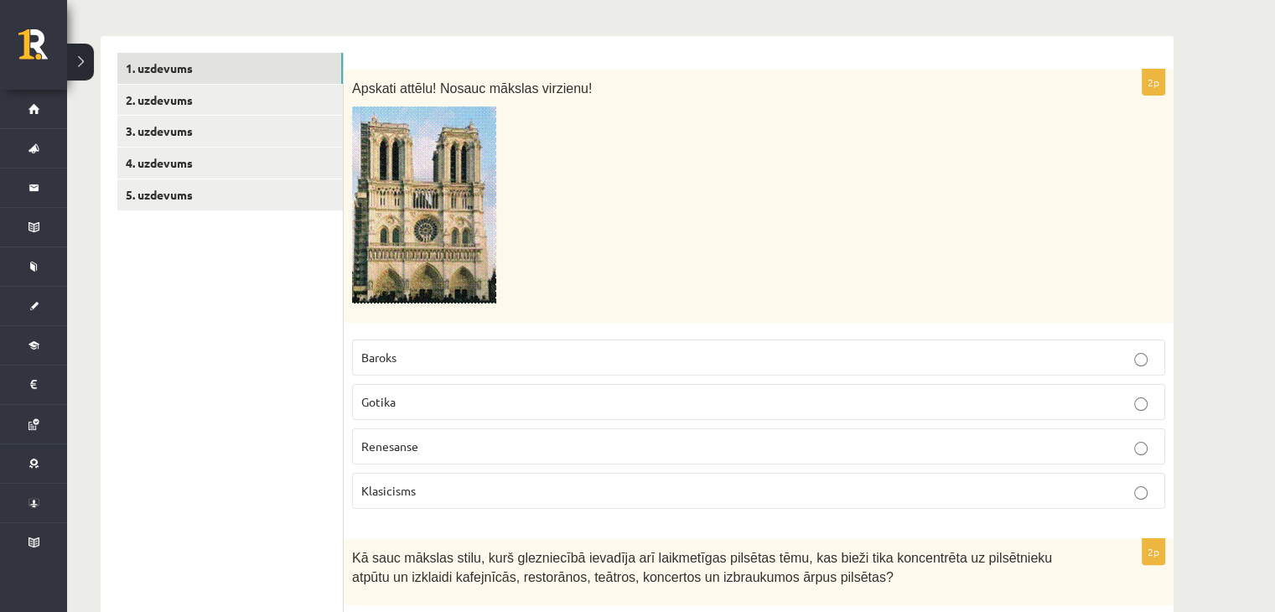
scroll to position [254, 0]
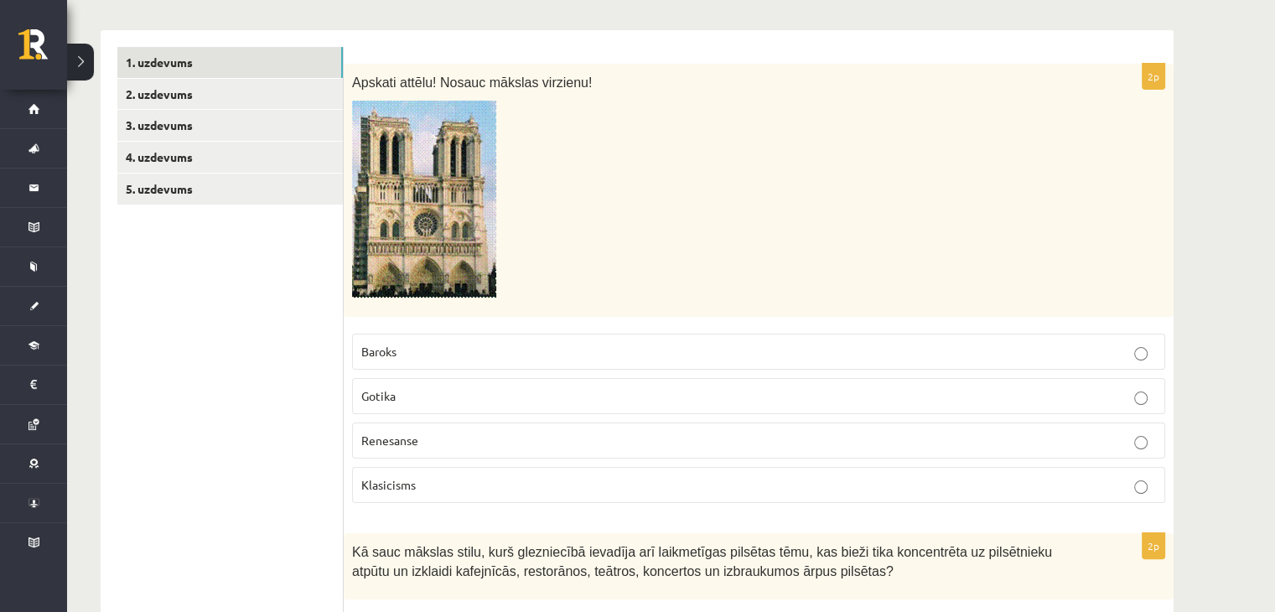
click at [513, 346] on p "Baroks" at bounding box center [758, 352] width 795 height 18
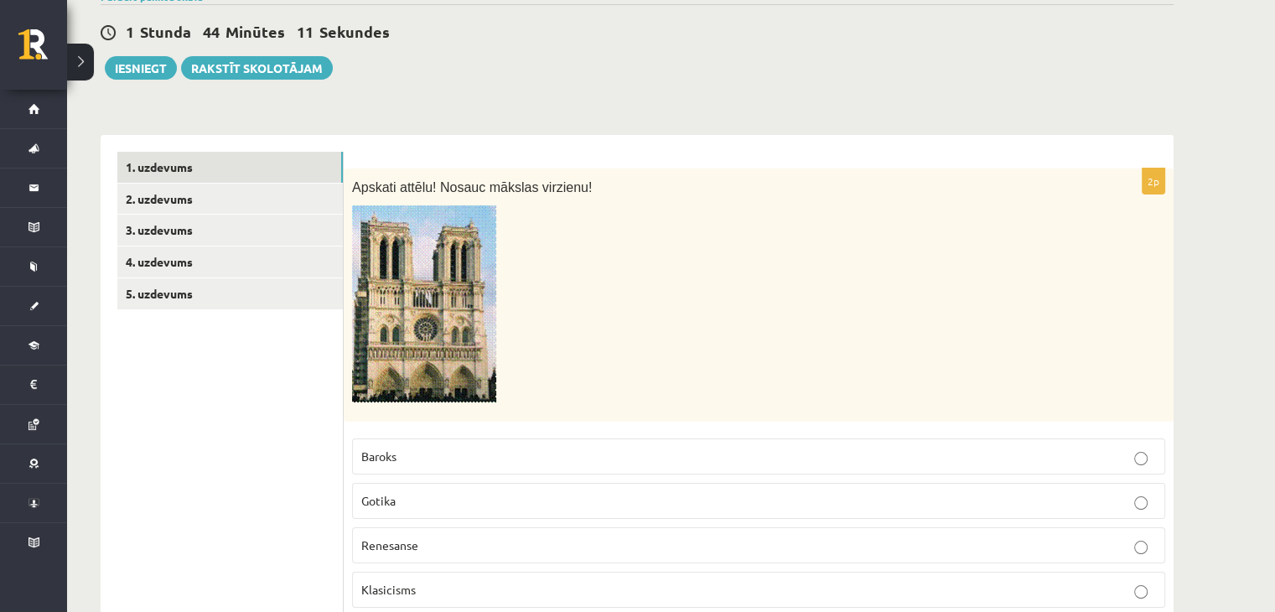
scroll to position [0, 0]
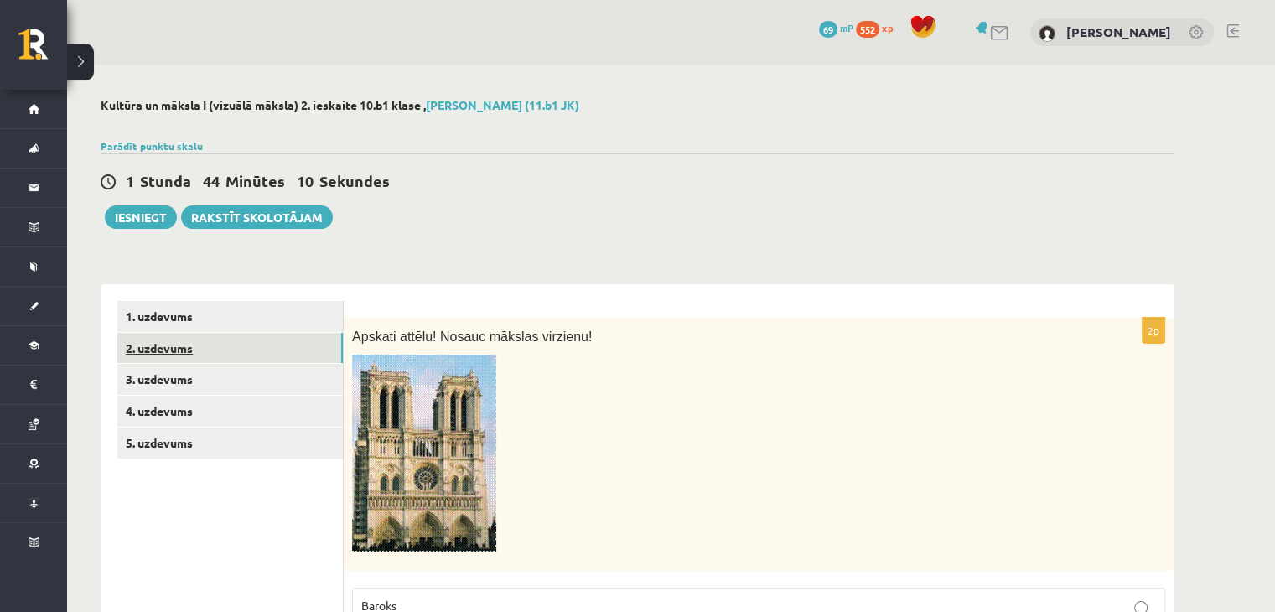
click at [238, 360] on link "2. uzdevums" at bounding box center [230, 348] width 226 height 31
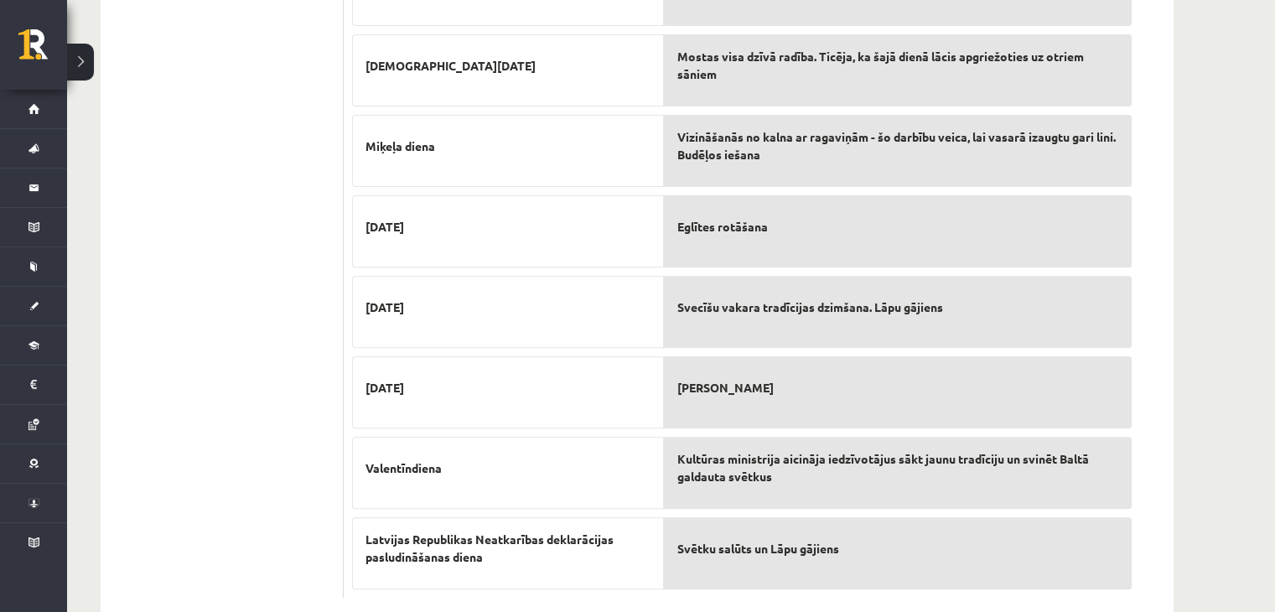
scroll to position [576, 0]
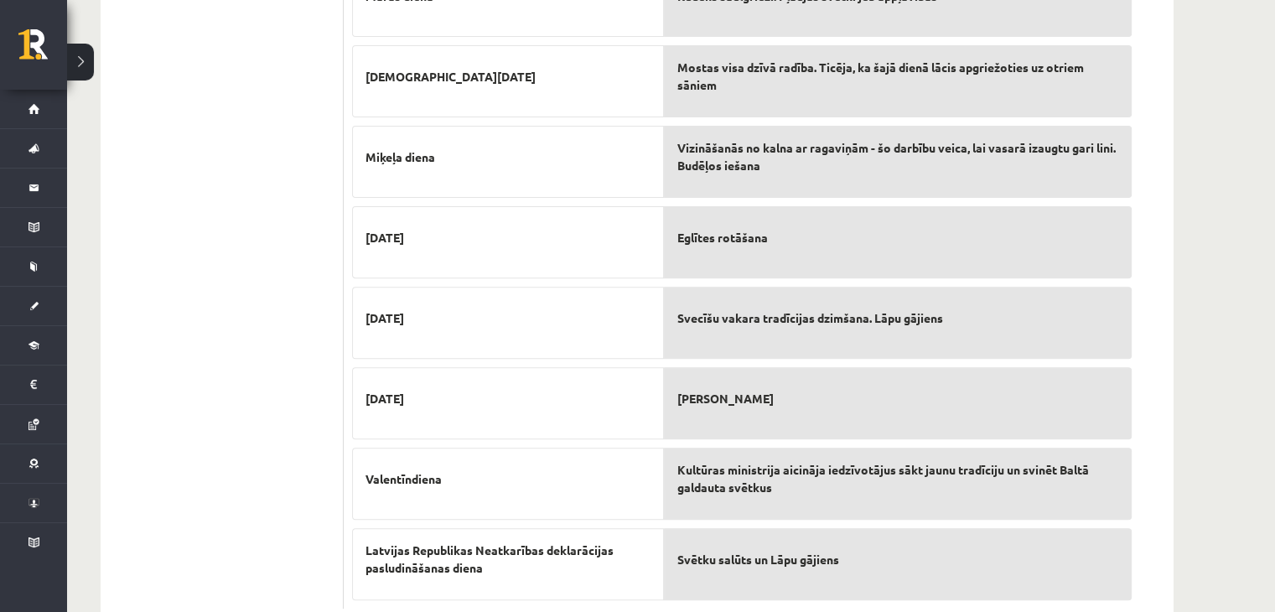
drag, startPoint x: 796, startPoint y: 563, endPoint x: 787, endPoint y: 376, distance: 187.1
drag, startPoint x: 787, startPoint y: 376, endPoint x: 739, endPoint y: 544, distance: 174.4
click at [739, 544] on p "Svētku salūts un Lāpu gājiens" at bounding box center [897, 559] width 441 height 35
drag, startPoint x: 739, startPoint y: 544, endPoint x: 731, endPoint y: 460, distance: 84.3
drag, startPoint x: 731, startPoint y: 460, endPoint x: 759, endPoint y: 550, distance: 93.9
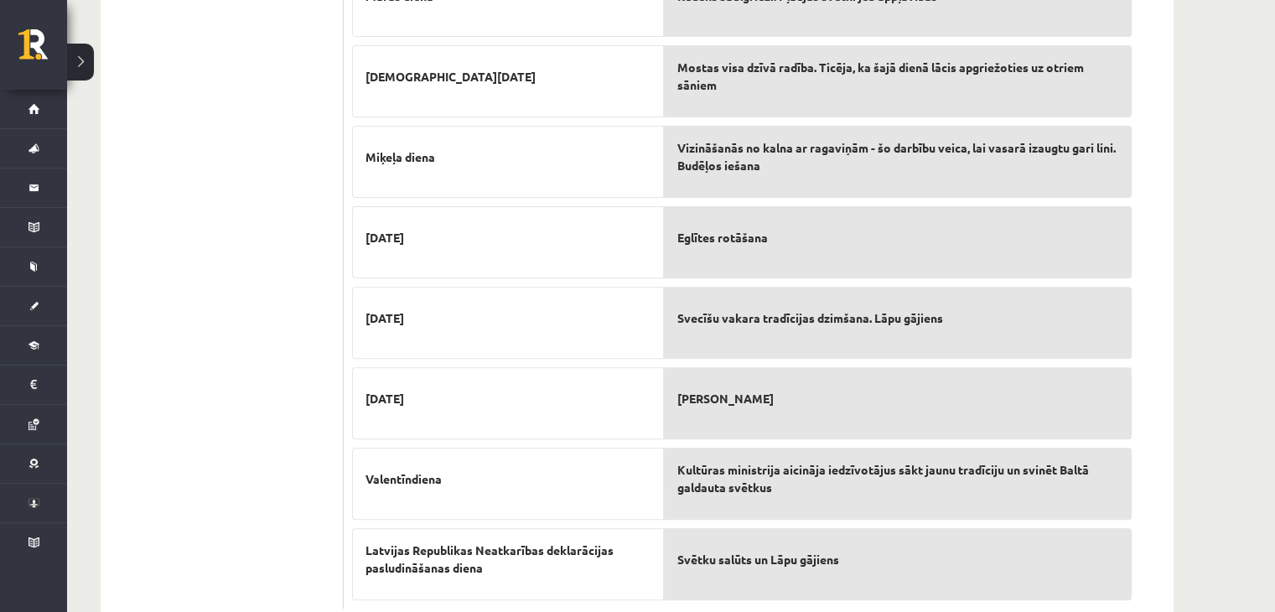
click at [759, 551] on span "Svētku salūts un Lāpu gājiens" at bounding box center [758, 560] width 162 height 18
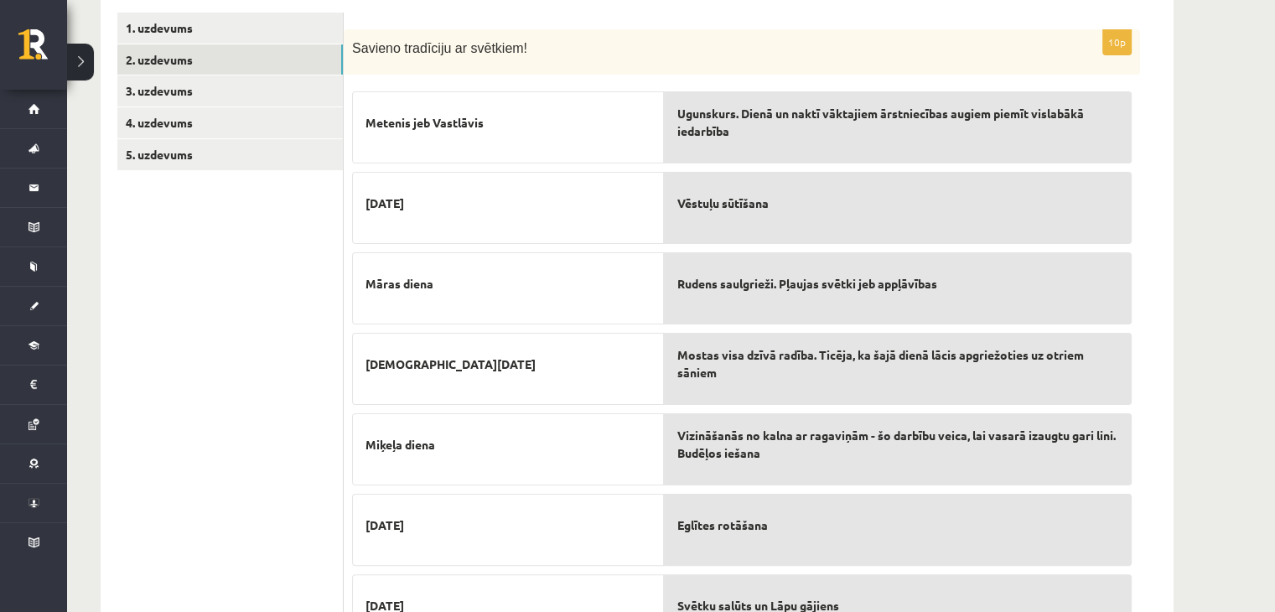
scroll to position [288, 0]
drag, startPoint x: 807, startPoint y: 435, endPoint x: 808, endPoint y: 467, distance: 31.9
drag, startPoint x: 808, startPoint y: 467, endPoint x: 778, endPoint y: 438, distance: 42.1
click at [778, 438] on span "Vizināšanās no kalna ar ragaviņām - šo darbību veica, lai vasarā izaugtu gari l…" at bounding box center [897, 445] width 441 height 35
drag, startPoint x: 778, startPoint y: 438, endPoint x: 814, endPoint y: 156, distance: 284.0
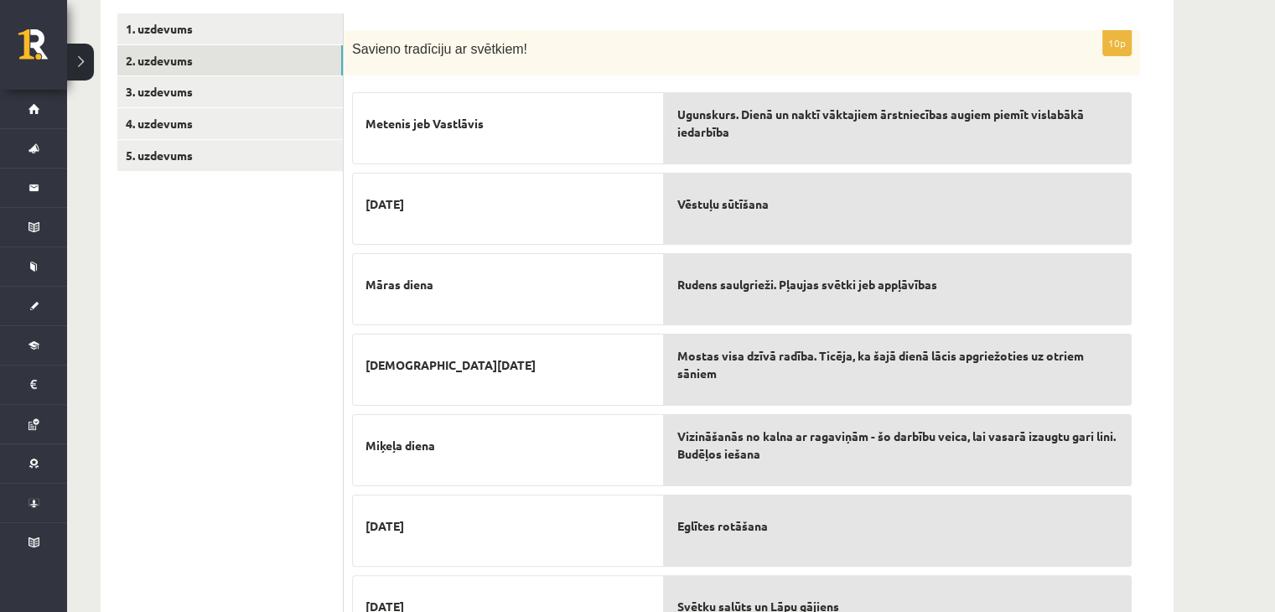
click at [814, 156] on div "Ugunskurs. Dienā un naktī vāktajiem ārstniecības augiem piemīt vislabākā iedarb…" at bounding box center [898, 484] width 468 height 801
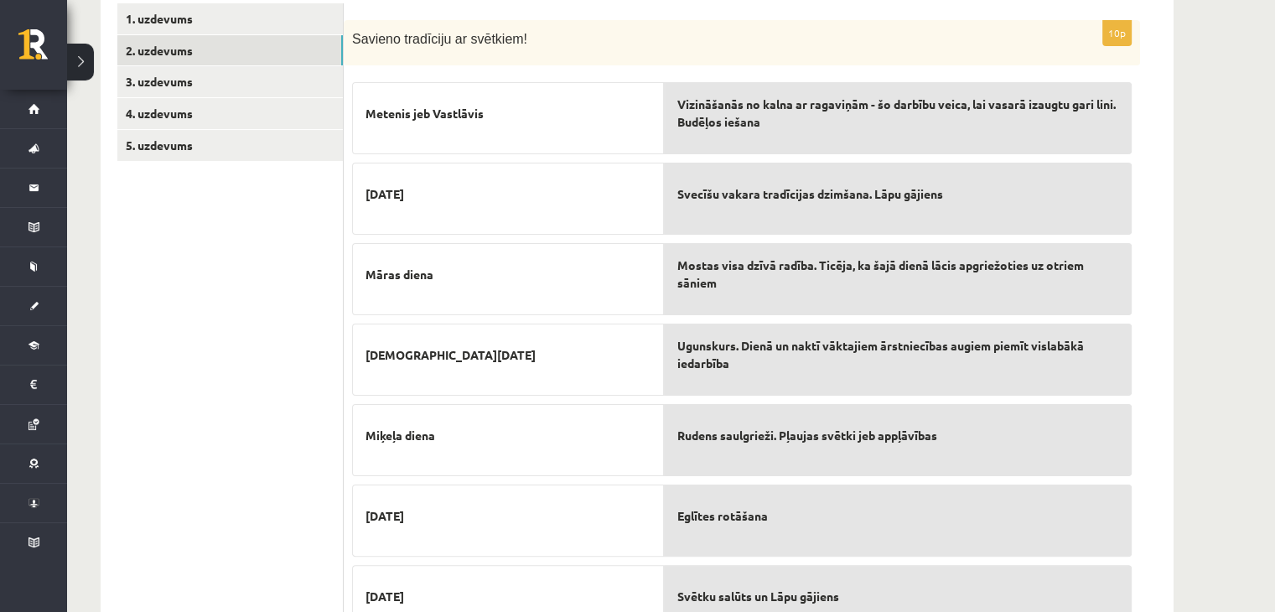
scroll to position [295, 0]
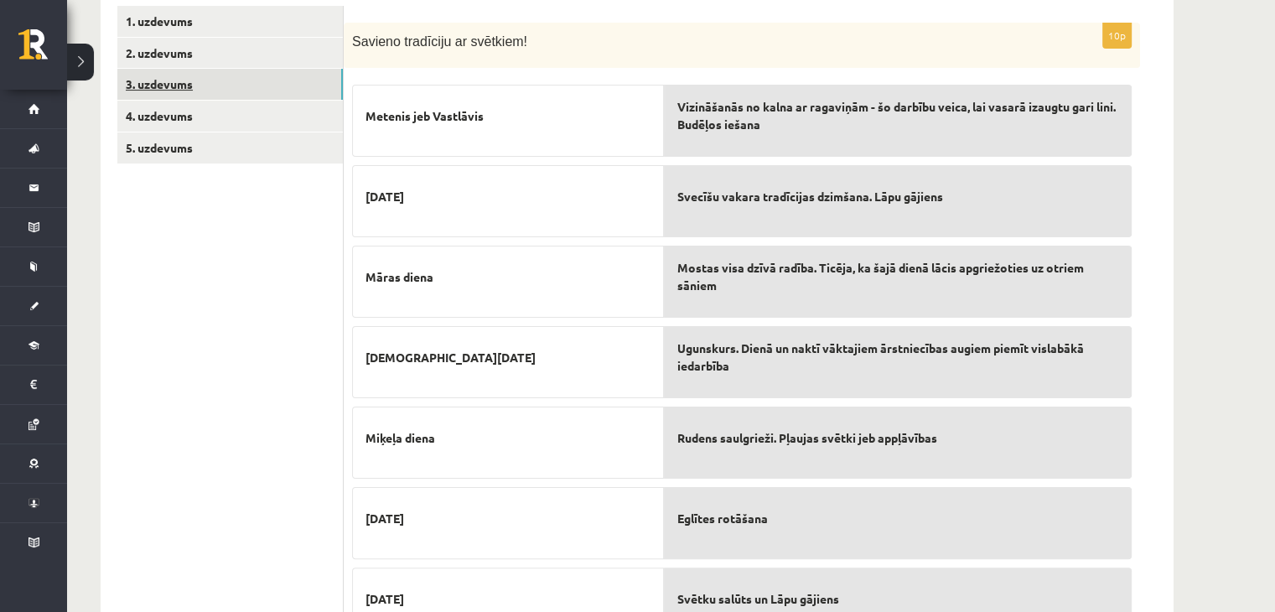
click at [224, 75] on link "3. uzdevums" at bounding box center [230, 84] width 226 height 31
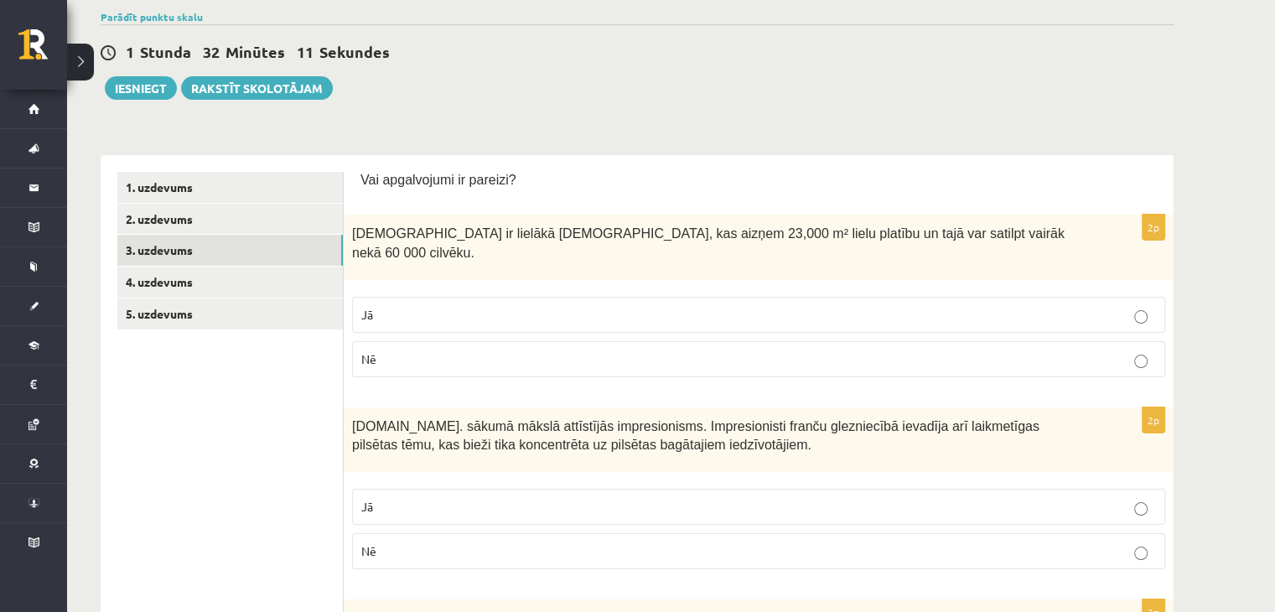
scroll to position [134, 0]
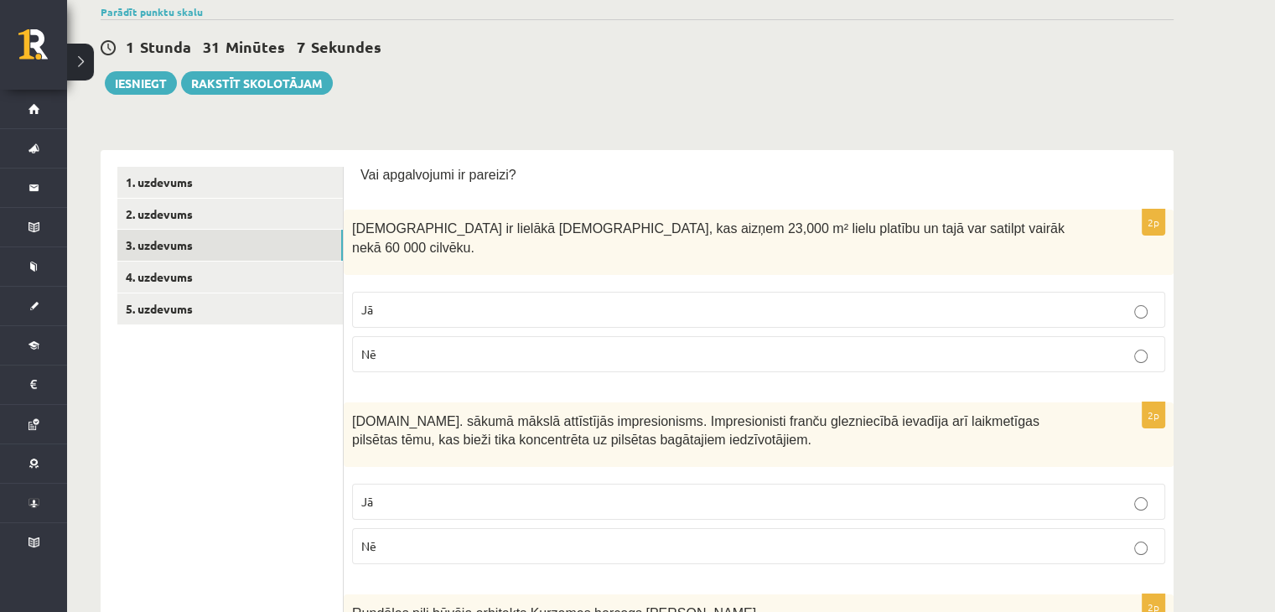
click at [524, 301] on label "Jā" at bounding box center [758, 310] width 813 height 36
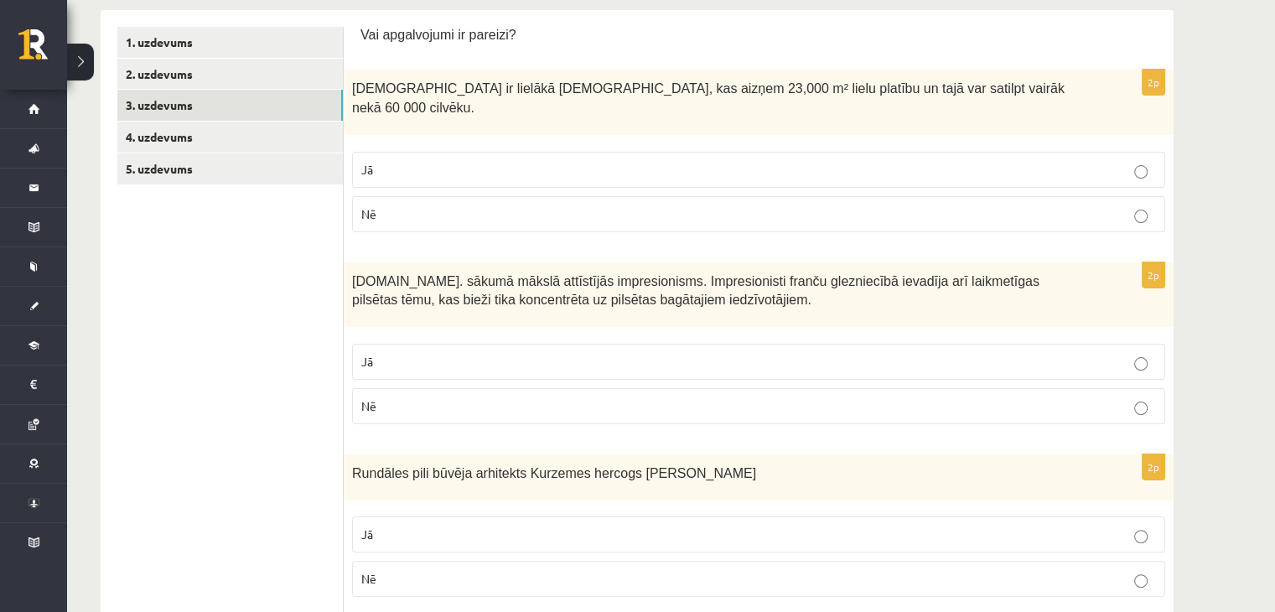
scroll to position [309, 0]
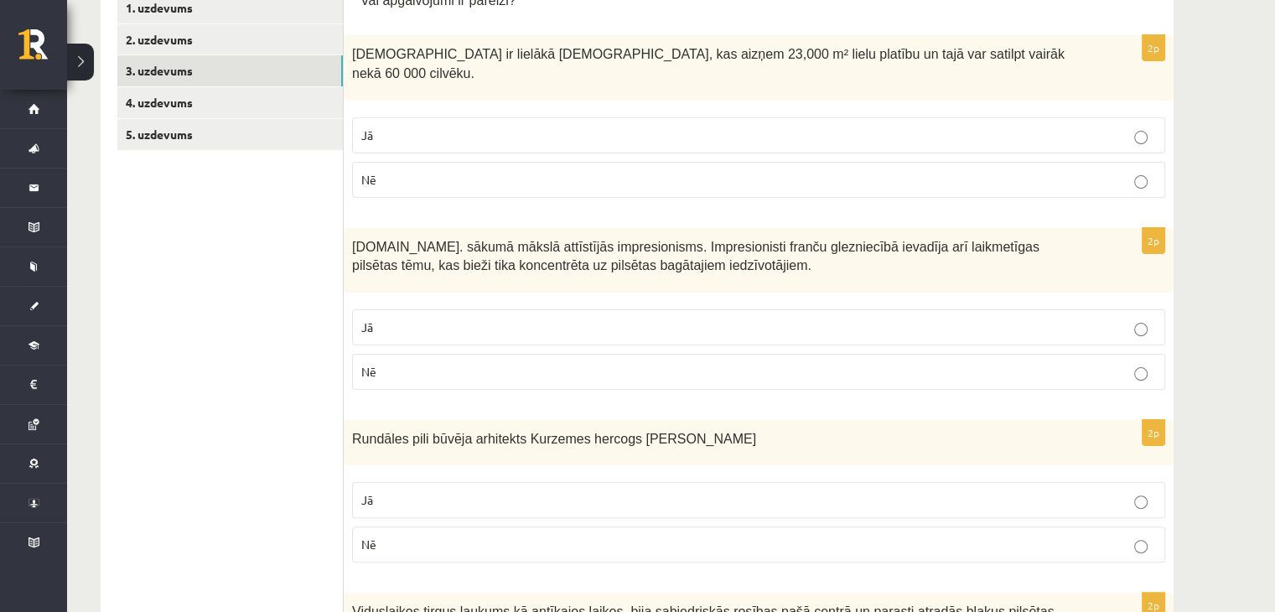
click at [521, 363] on p "Nē" at bounding box center [758, 372] width 795 height 18
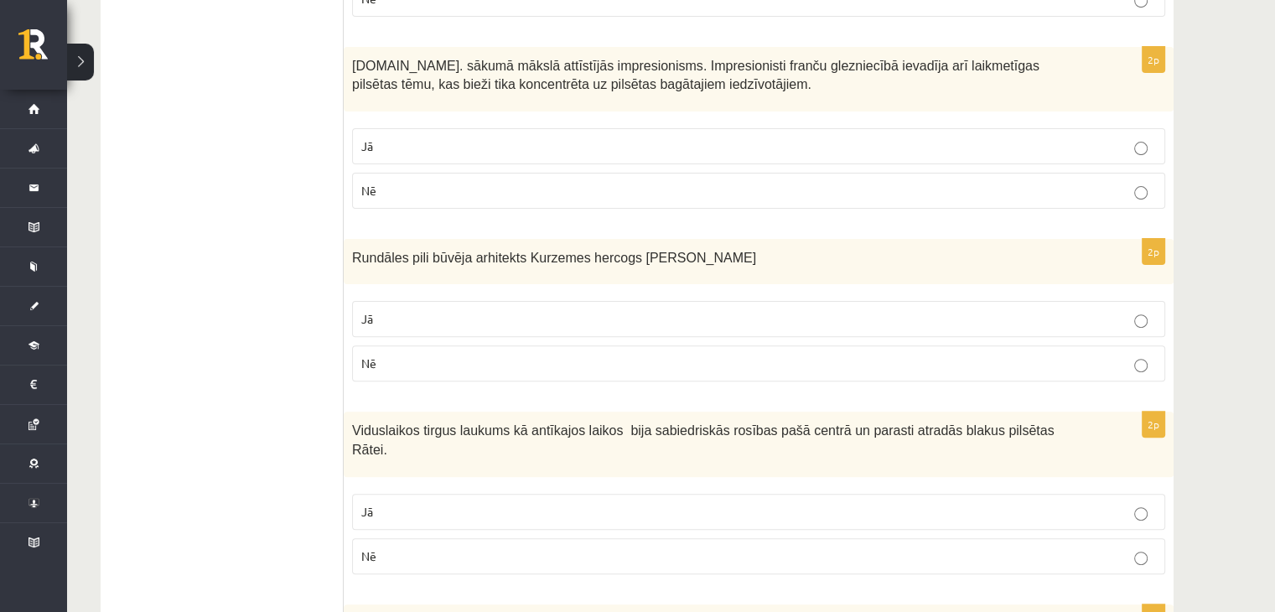
scroll to position [496, 0]
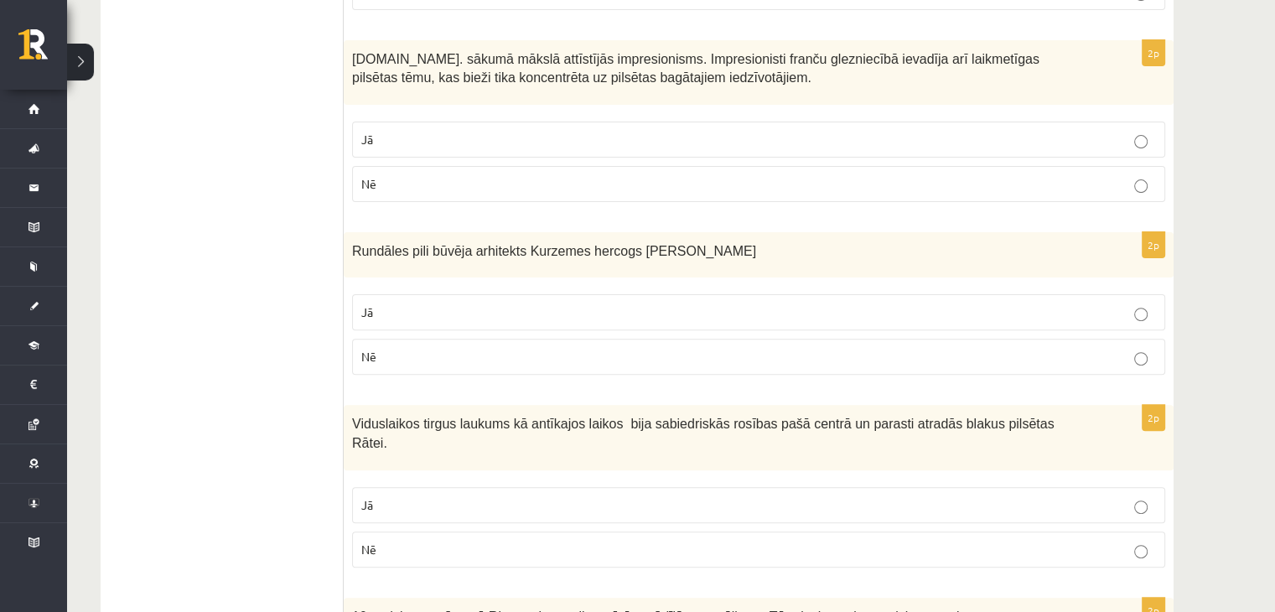
click at [617, 339] on label "Nē" at bounding box center [758, 357] width 813 height 36
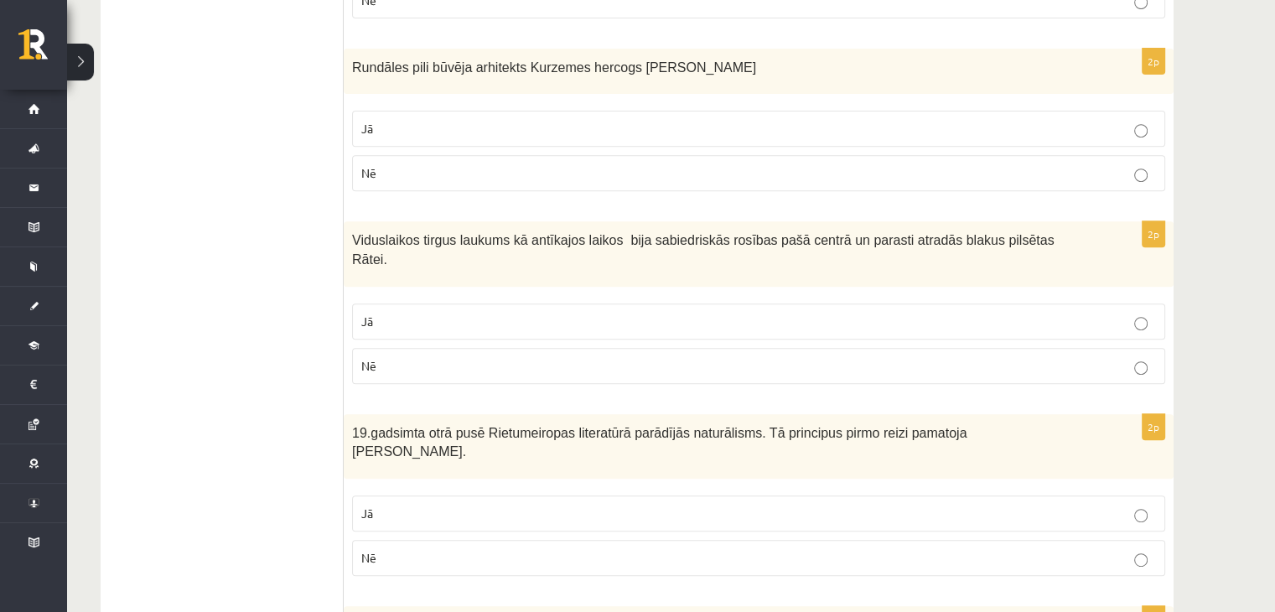
scroll to position [681, 0]
click at [619, 303] on label "Jā" at bounding box center [758, 321] width 813 height 36
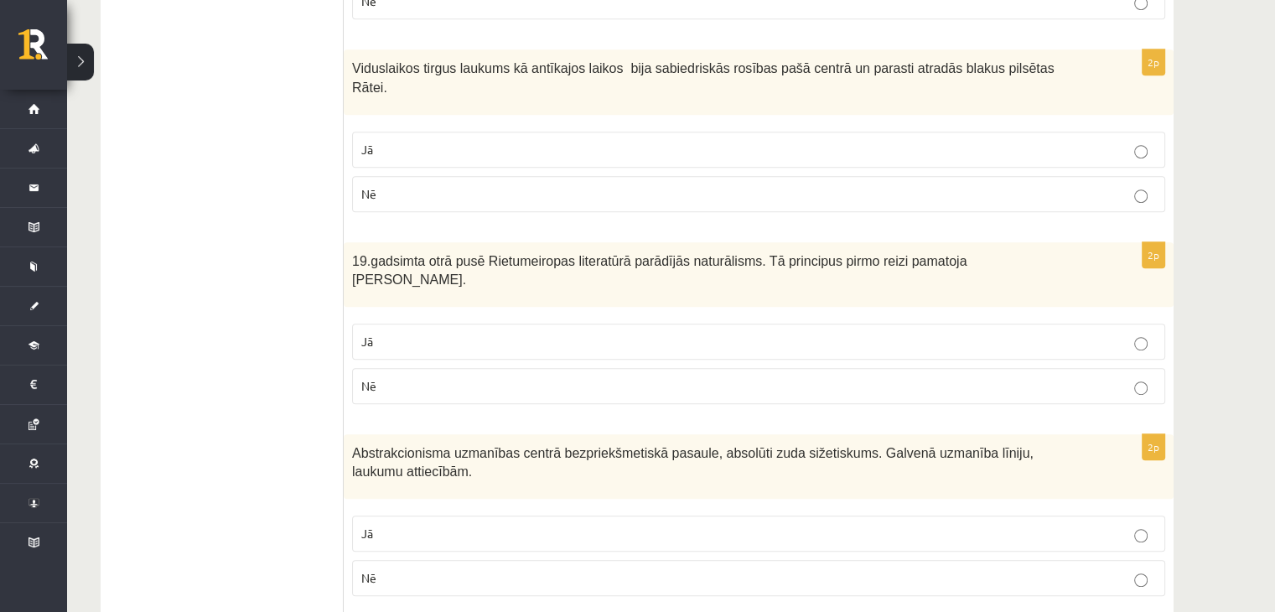
scroll to position [852, 0]
click at [578, 525] on p "Jā" at bounding box center [758, 534] width 795 height 18
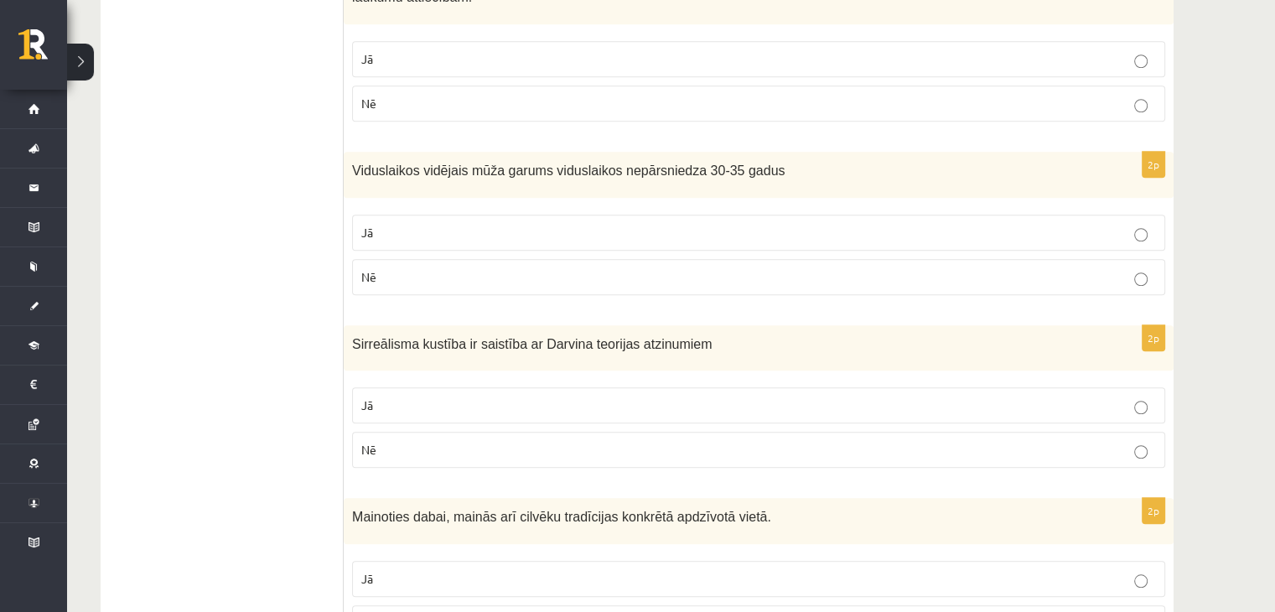
scroll to position [1299, 0]
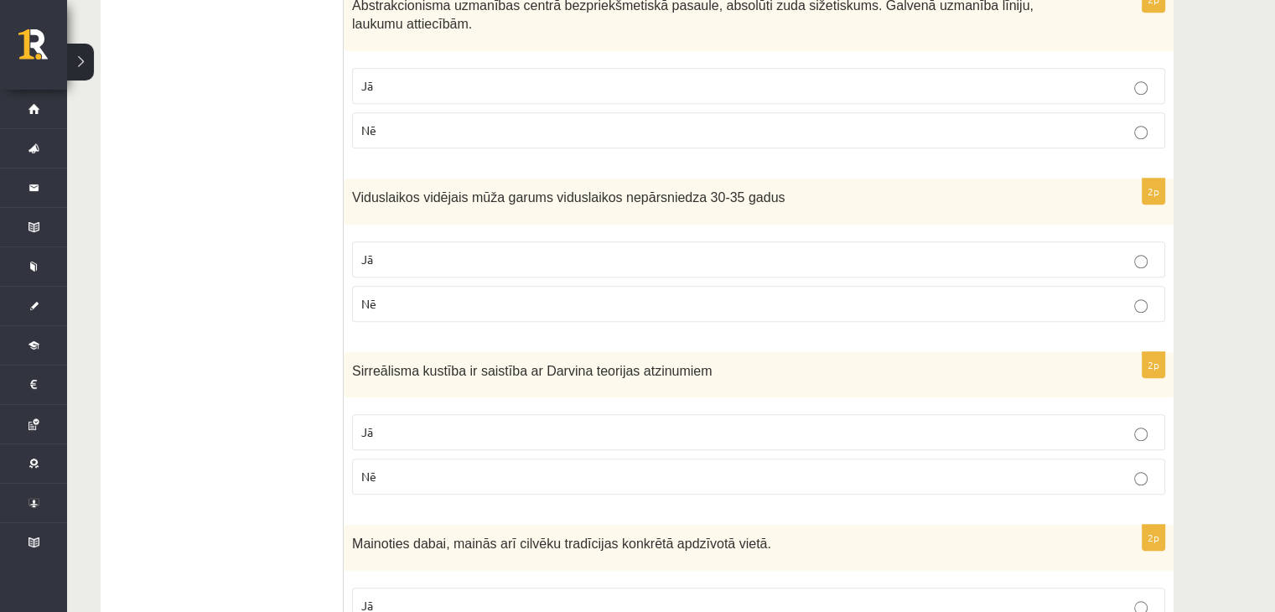
click at [524, 459] on label "Nē" at bounding box center [758, 477] width 813 height 36
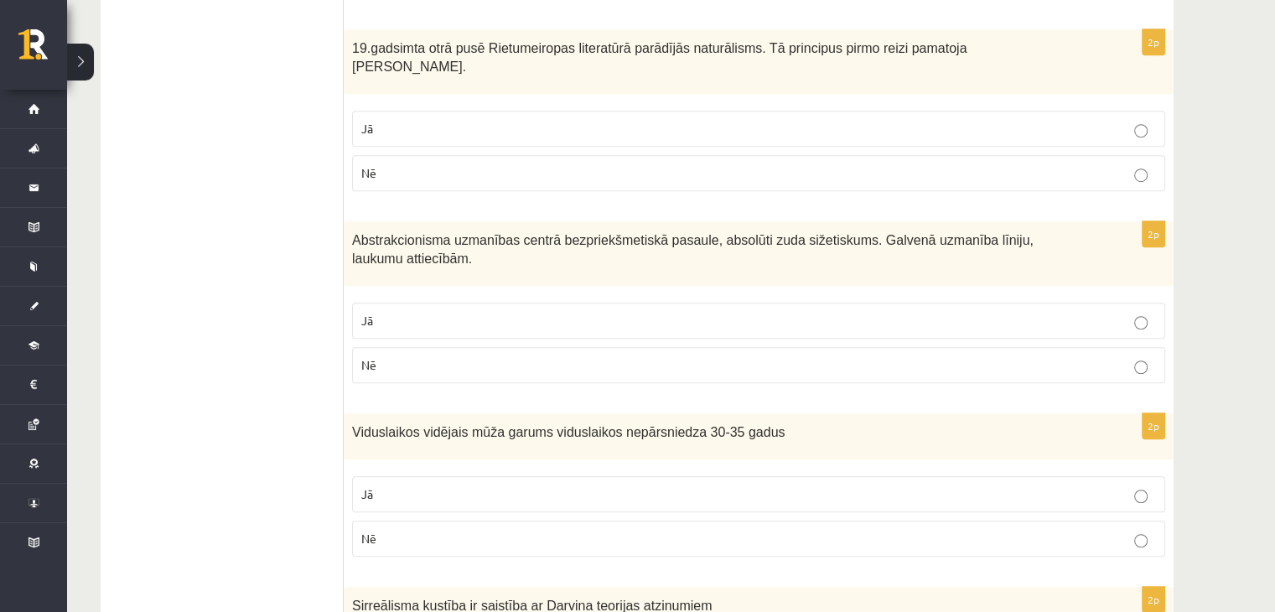
scroll to position [1066, 0]
click at [537, 475] on label "Jā" at bounding box center [758, 493] width 813 height 36
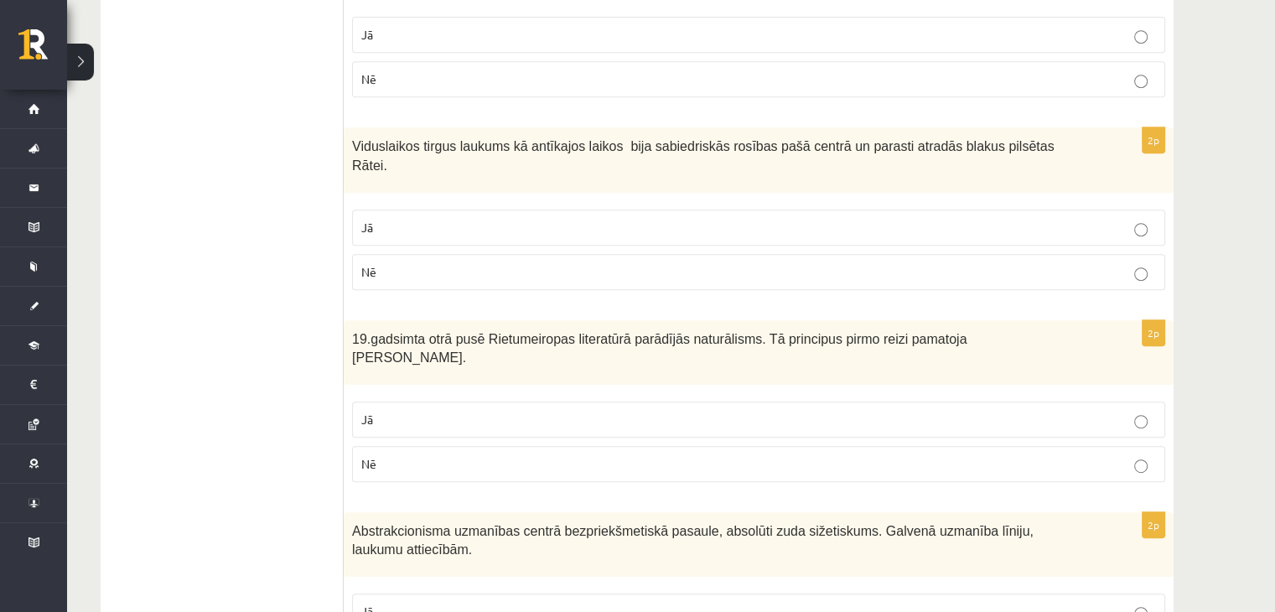
scroll to position [778, 0]
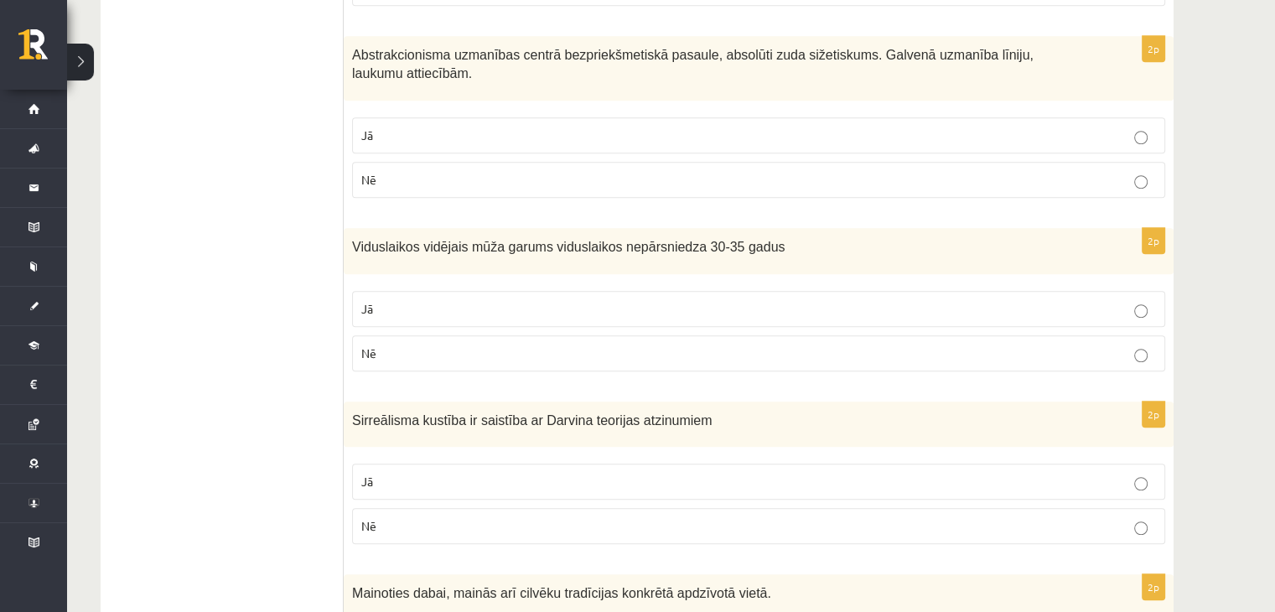
click at [537, 455] on fieldset "Jā Nē" at bounding box center [758, 502] width 813 height 94
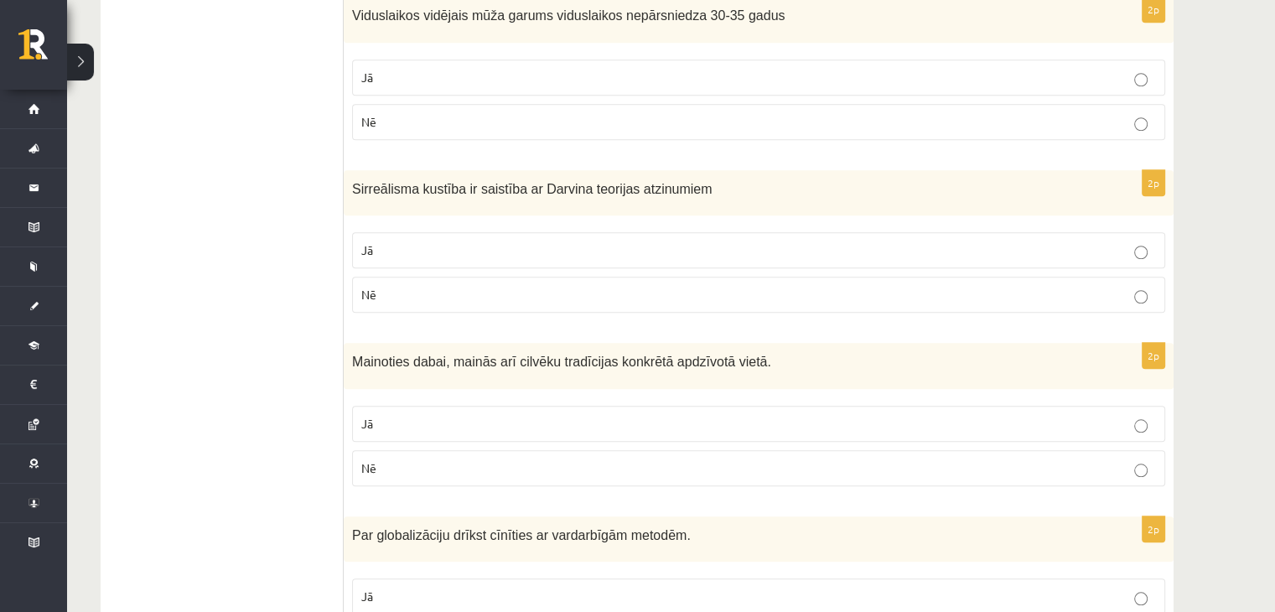
scroll to position [1482, 0]
click at [541, 414] on p "Jā" at bounding box center [758, 423] width 795 height 18
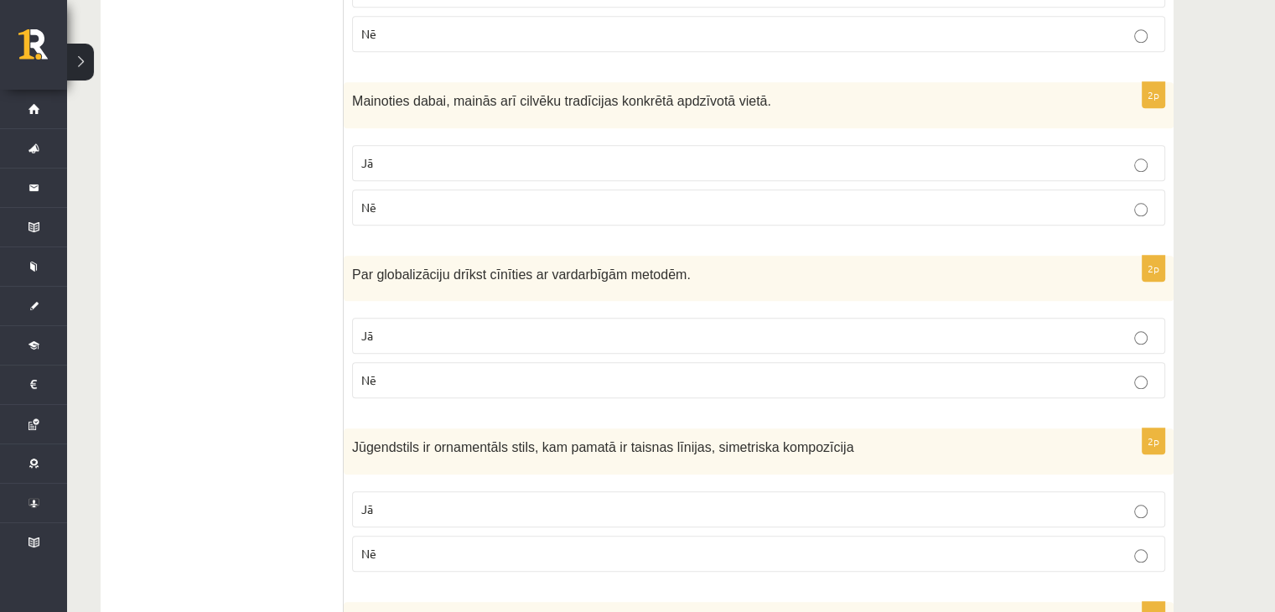
scroll to position [1747, 0]
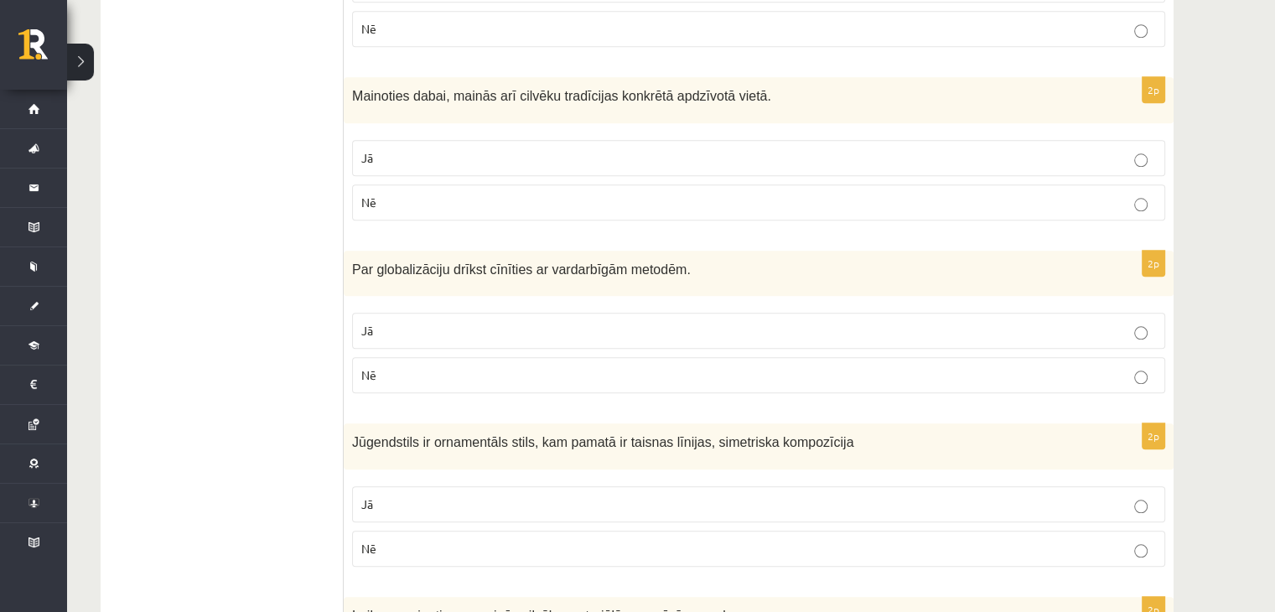
click at [628, 540] on p "Nē" at bounding box center [758, 549] width 795 height 18
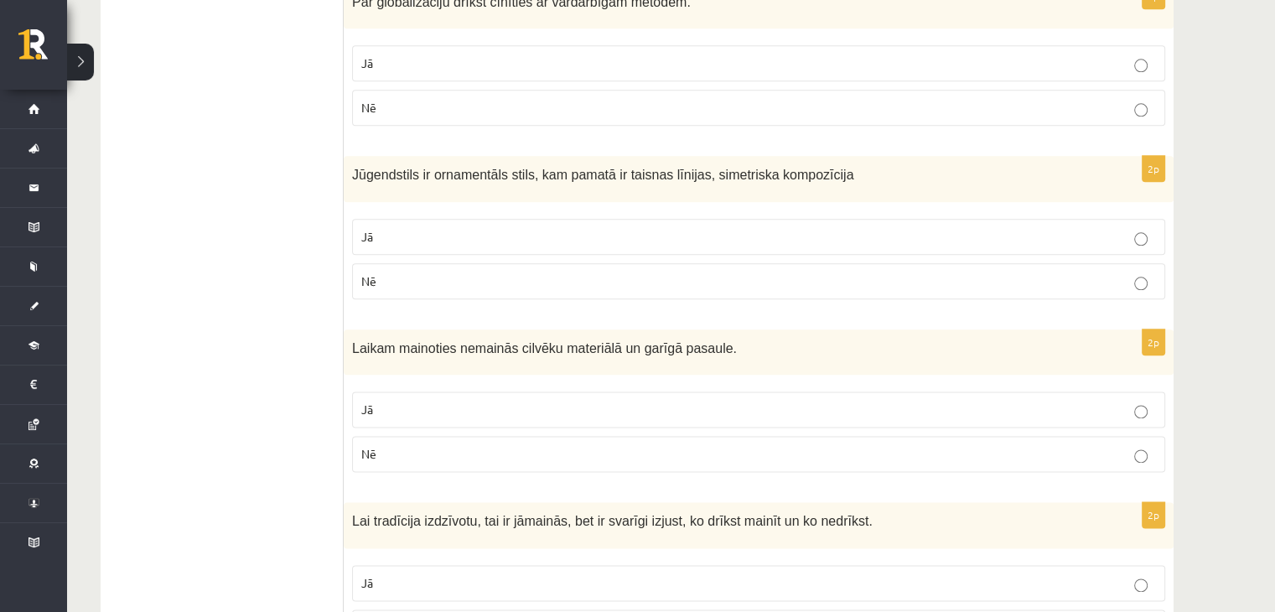
scroll to position [2017, 0]
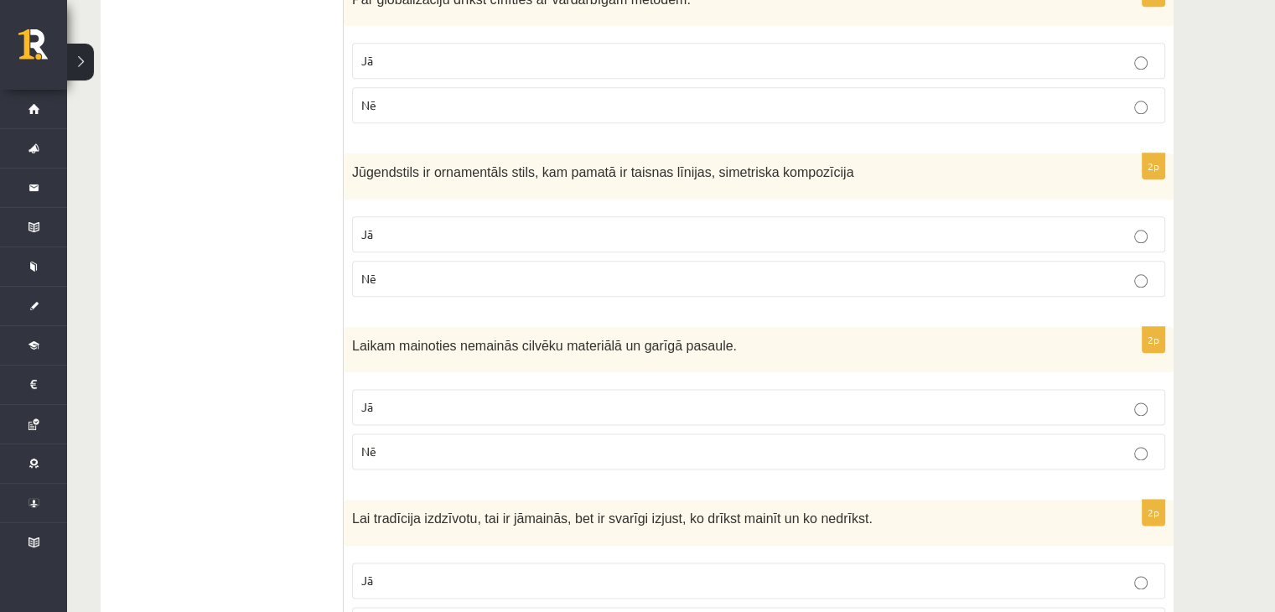
click at [635, 443] on p "Nē" at bounding box center [758, 452] width 795 height 18
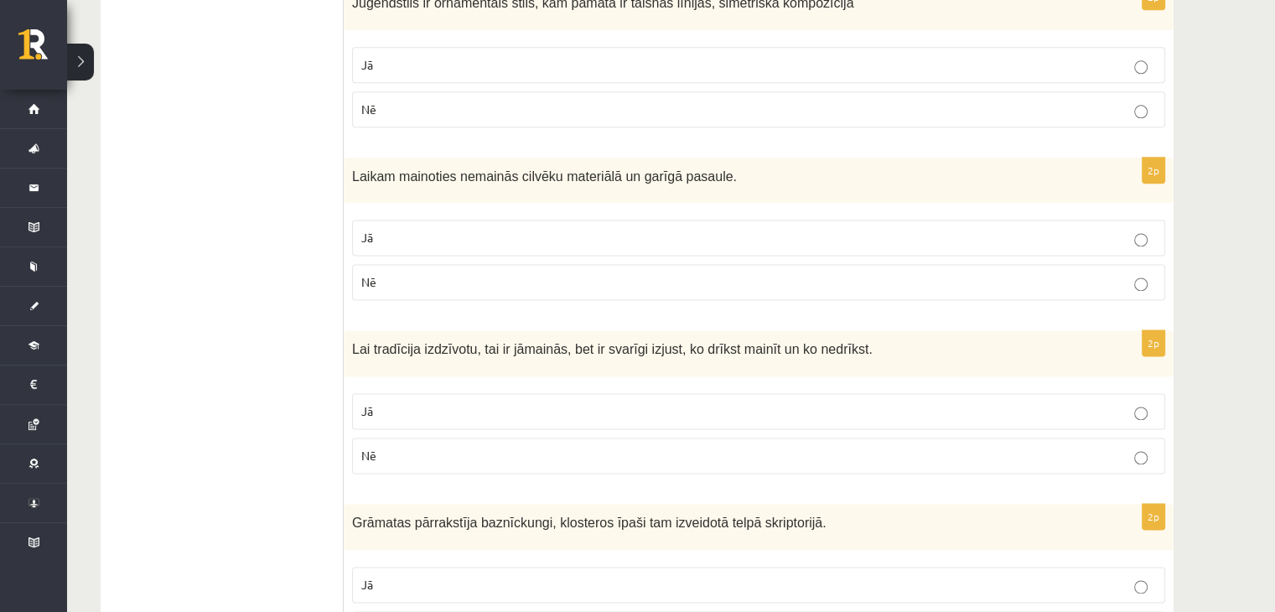
scroll to position [2189, 0]
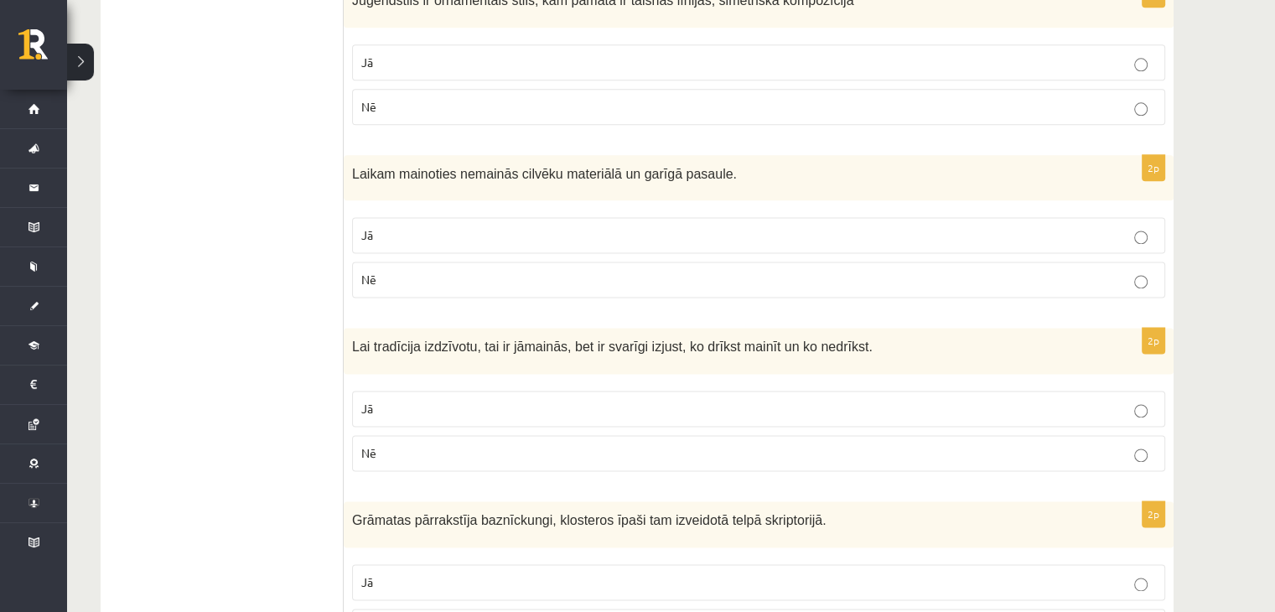
click at [625, 400] on p "Jā" at bounding box center [758, 409] width 795 height 18
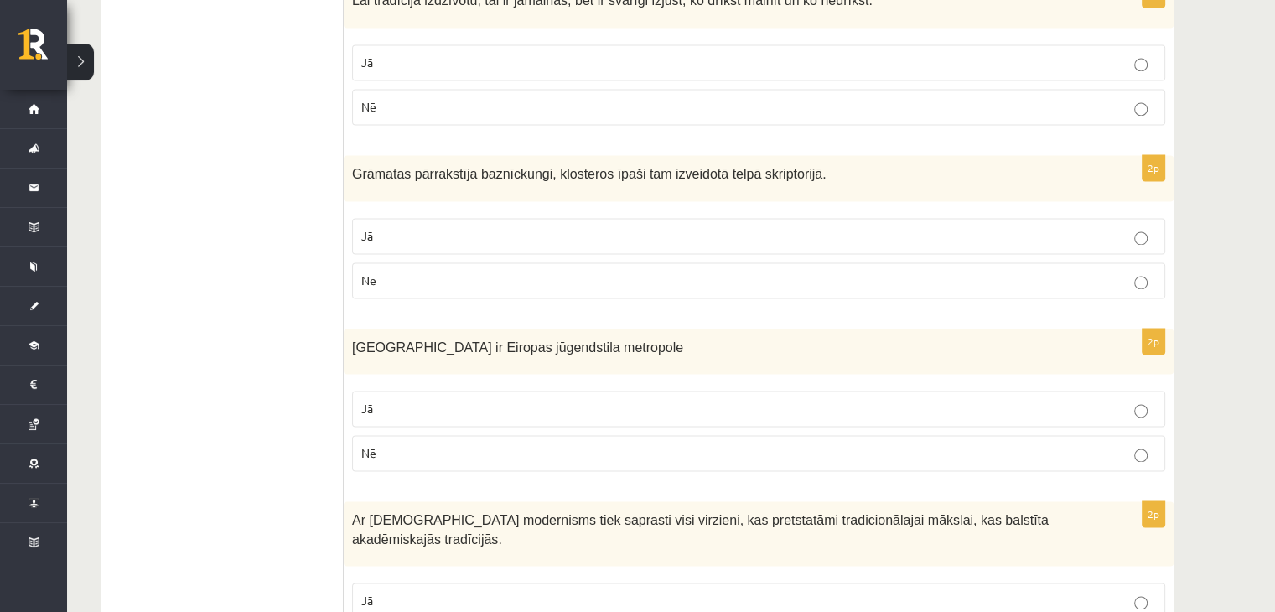
scroll to position [2532, 0]
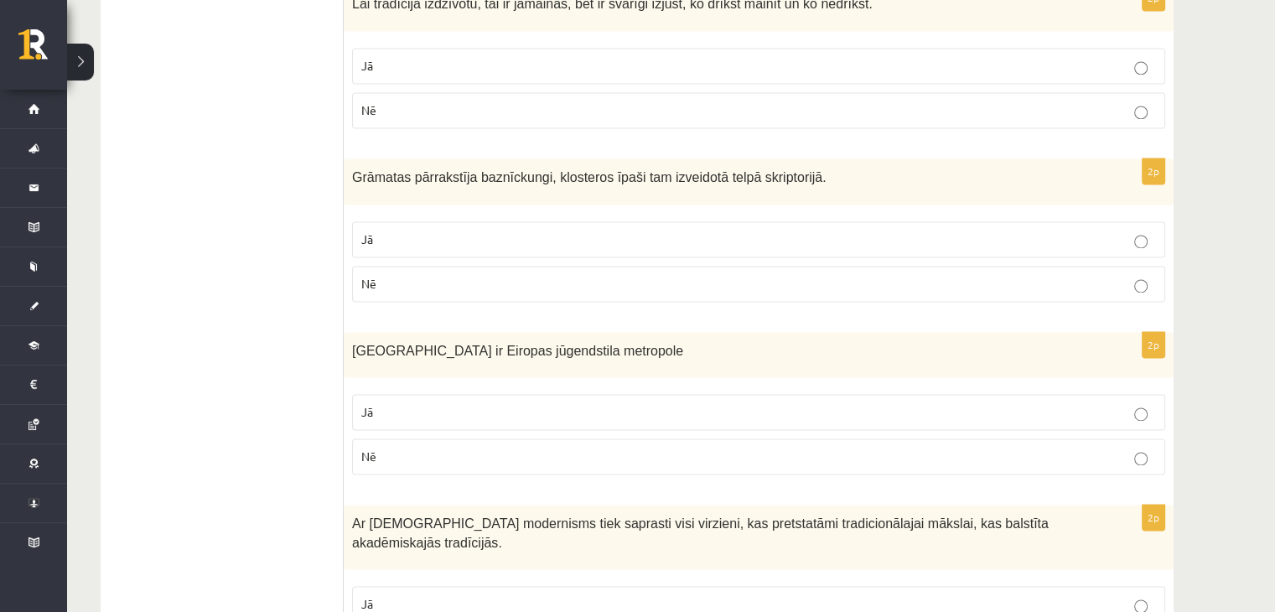
click at [603, 403] on p "Jā" at bounding box center [758, 412] width 795 height 18
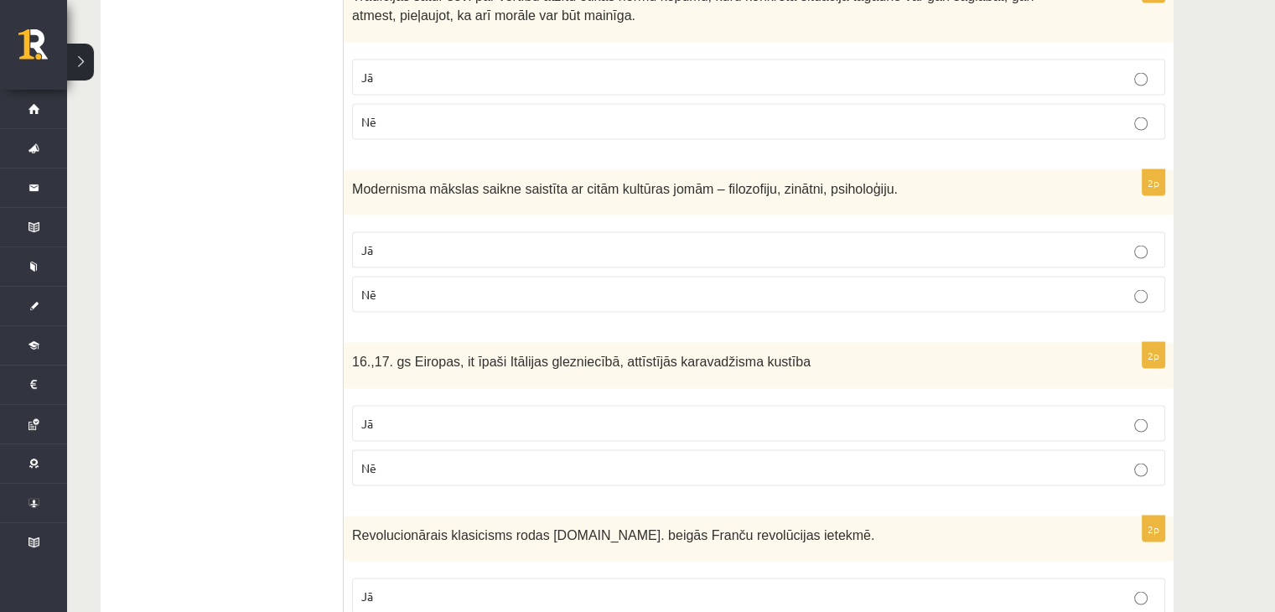
scroll to position [3252, 0]
click at [576, 587] on p "Jā" at bounding box center [758, 596] width 795 height 18
click at [544, 241] on p "Jā" at bounding box center [758, 250] width 795 height 18
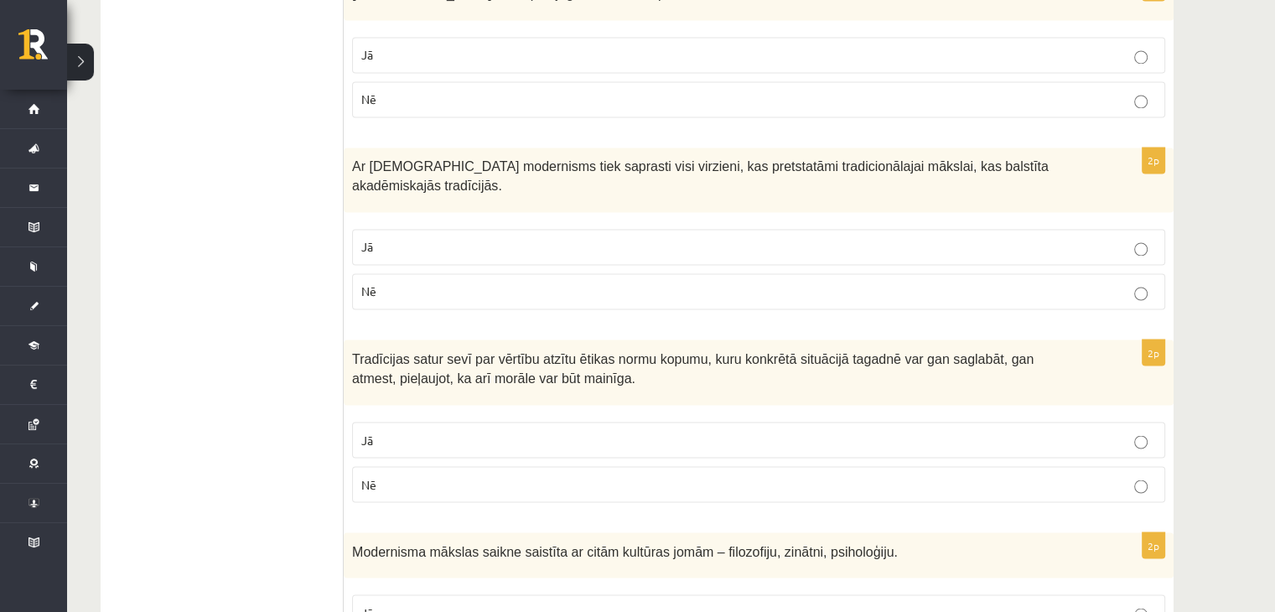
scroll to position [2877, 0]
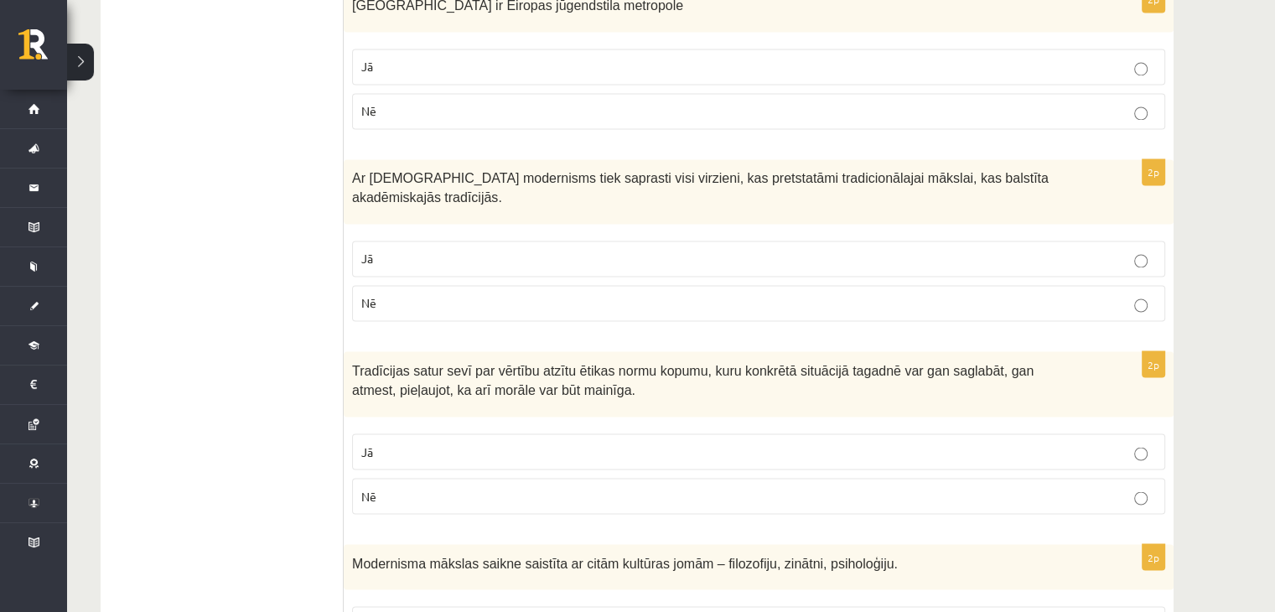
click at [513, 443] on p "Jā" at bounding box center [758, 452] width 795 height 18
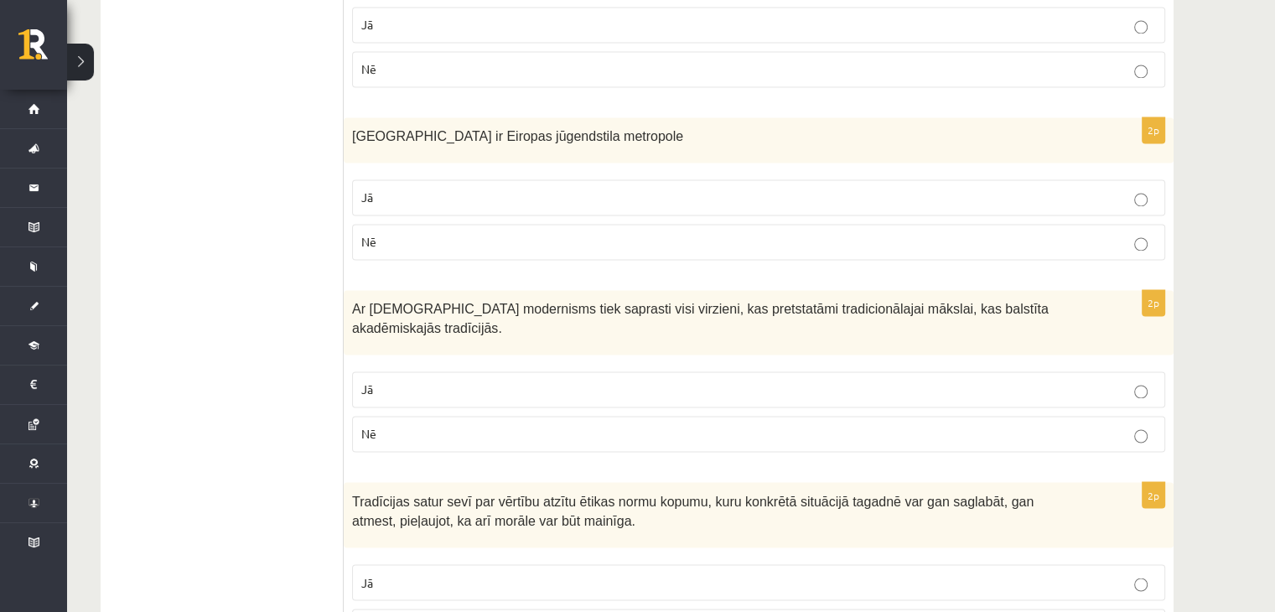
scroll to position [2736, 0]
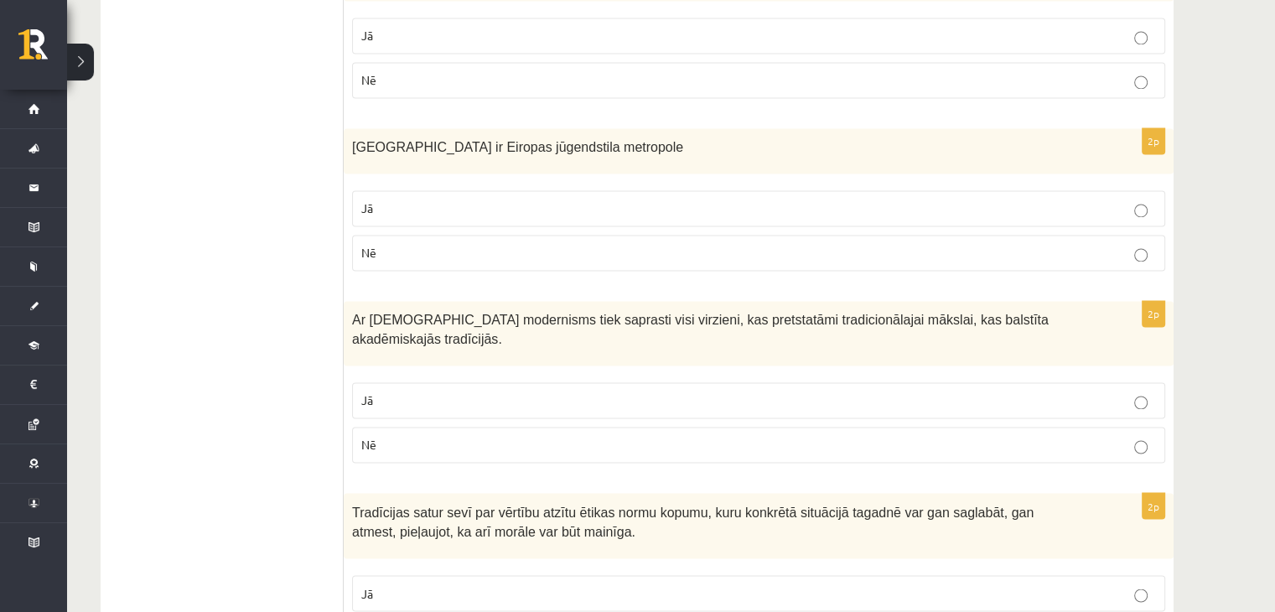
click at [708, 392] on p "Jā" at bounding box center [758, 401] width 795 height 18
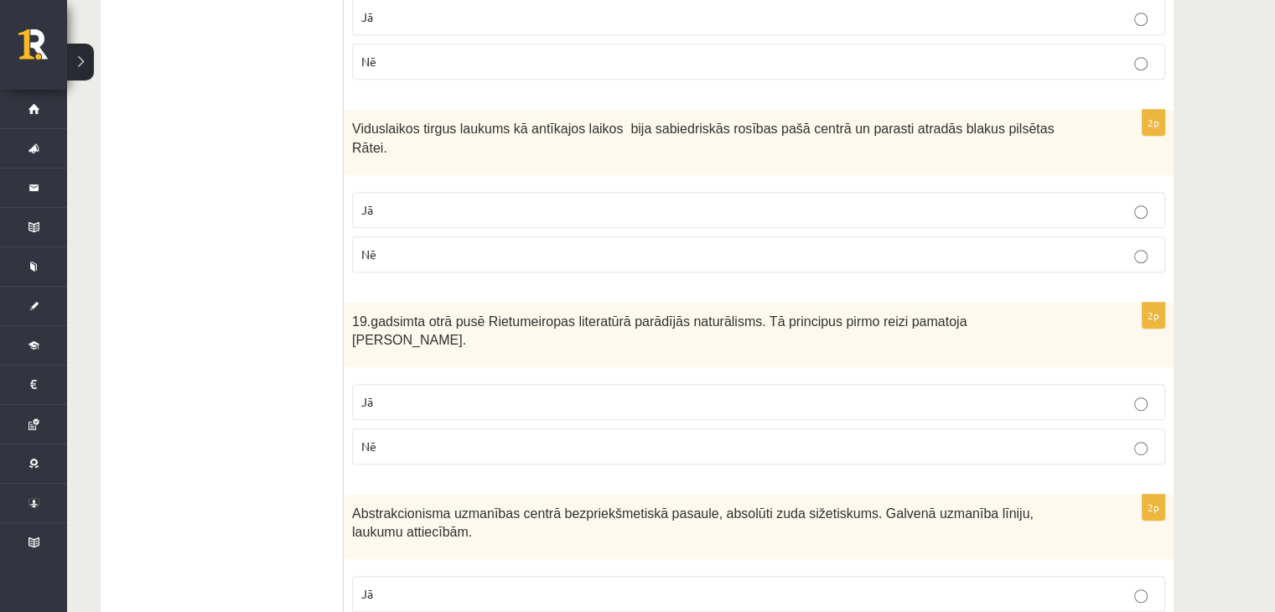
scroll to position [793, 0]
click at [692, 392] on p "Jā" at bounding box center [758, 401] width 795 height 18
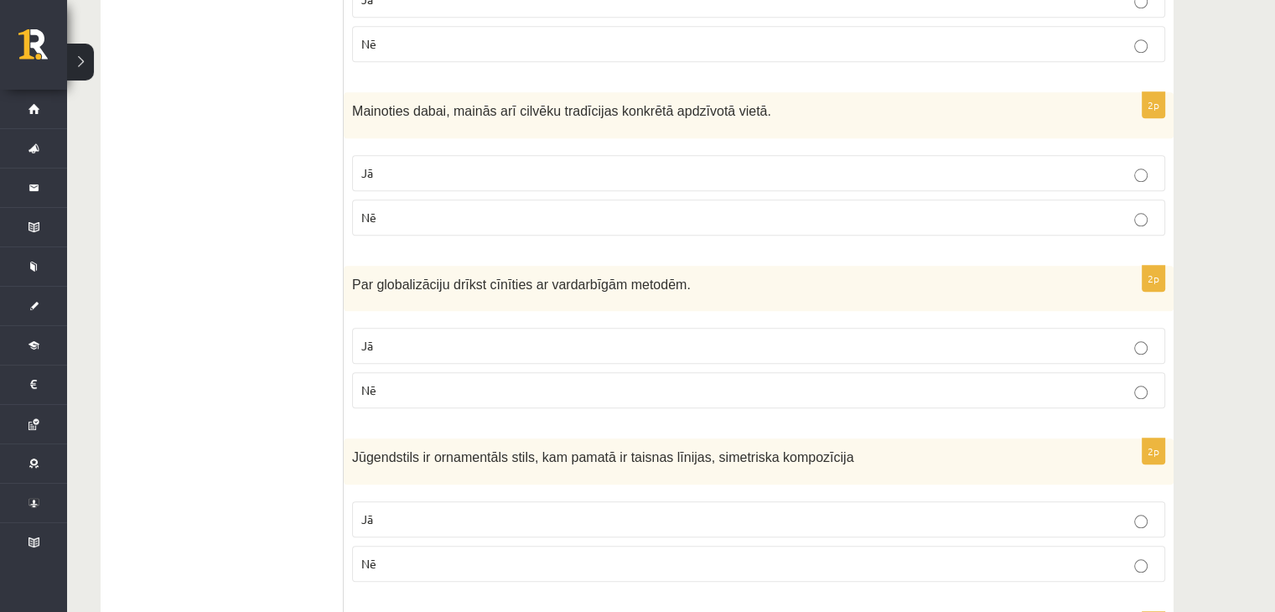
scroll to position [1733, 0]
click at [726, 371] on label "Nē" at bounding box center [758, 389] width 813 height 36
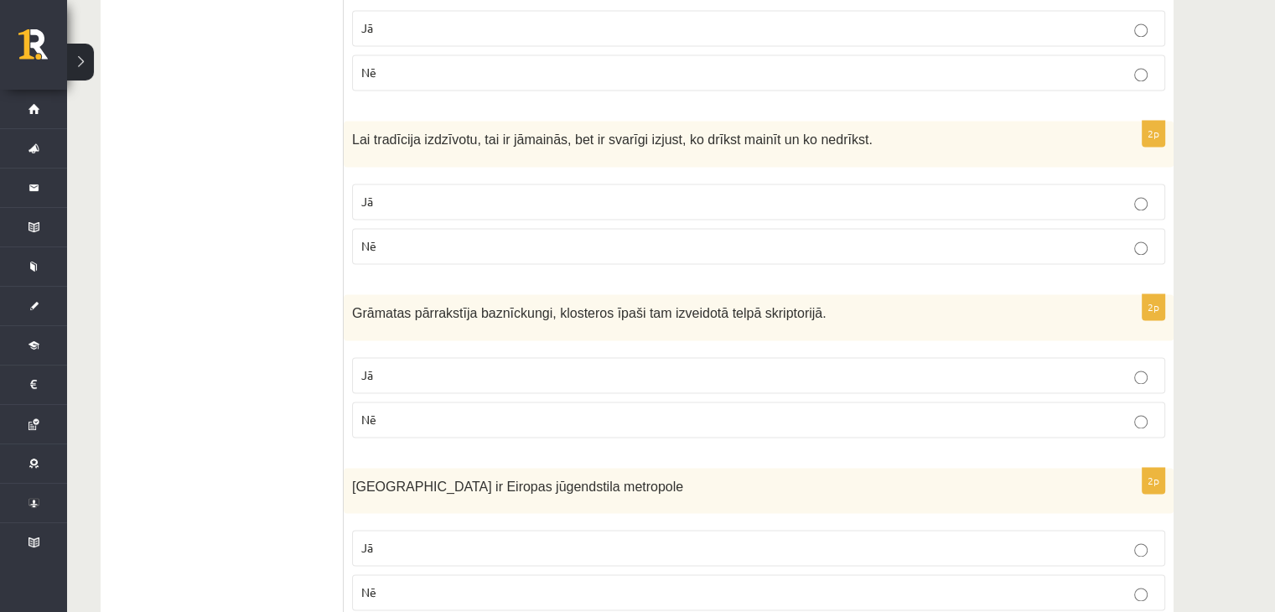
scroll to position [2397, 0]
click at [734, 366] on p "Jā" at bounding box center [758, 375] width 795 height 18
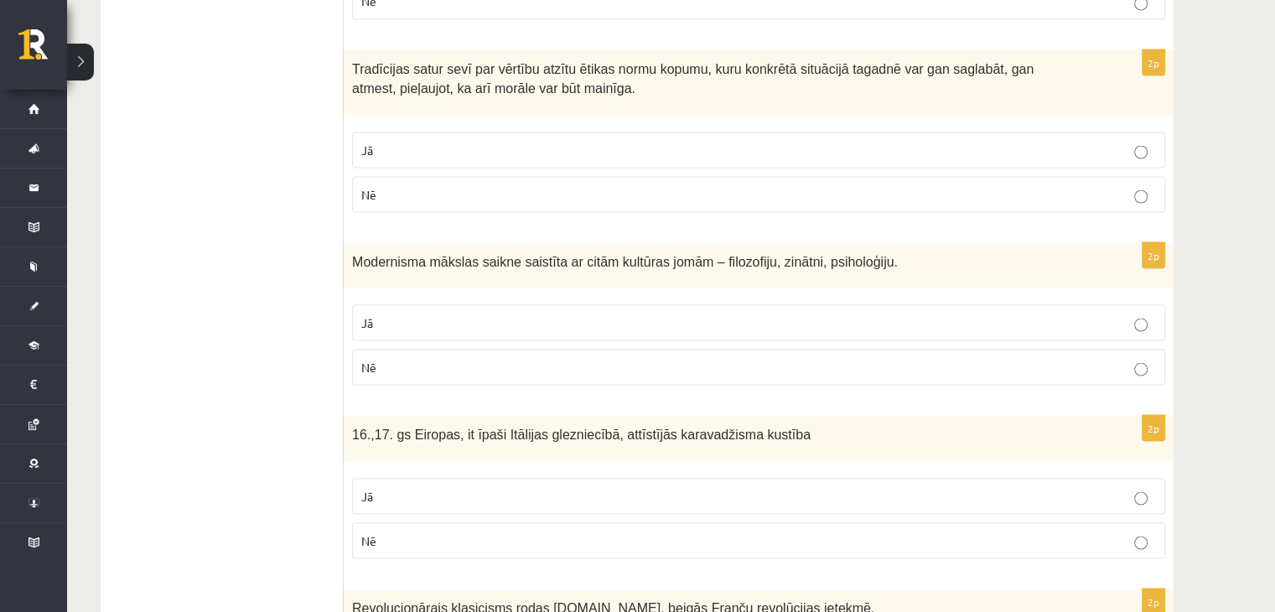
scroll to position [3252, 0]
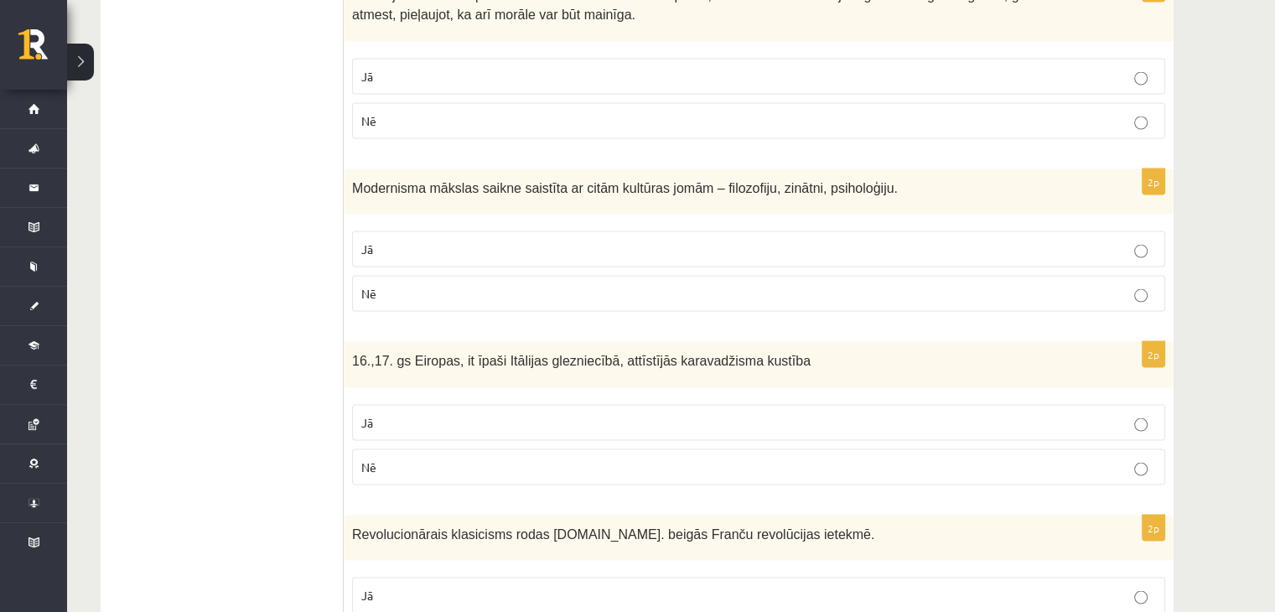
click at [714, 405] on label "Jā" at bounding box center [758, 423] width 813 height 36
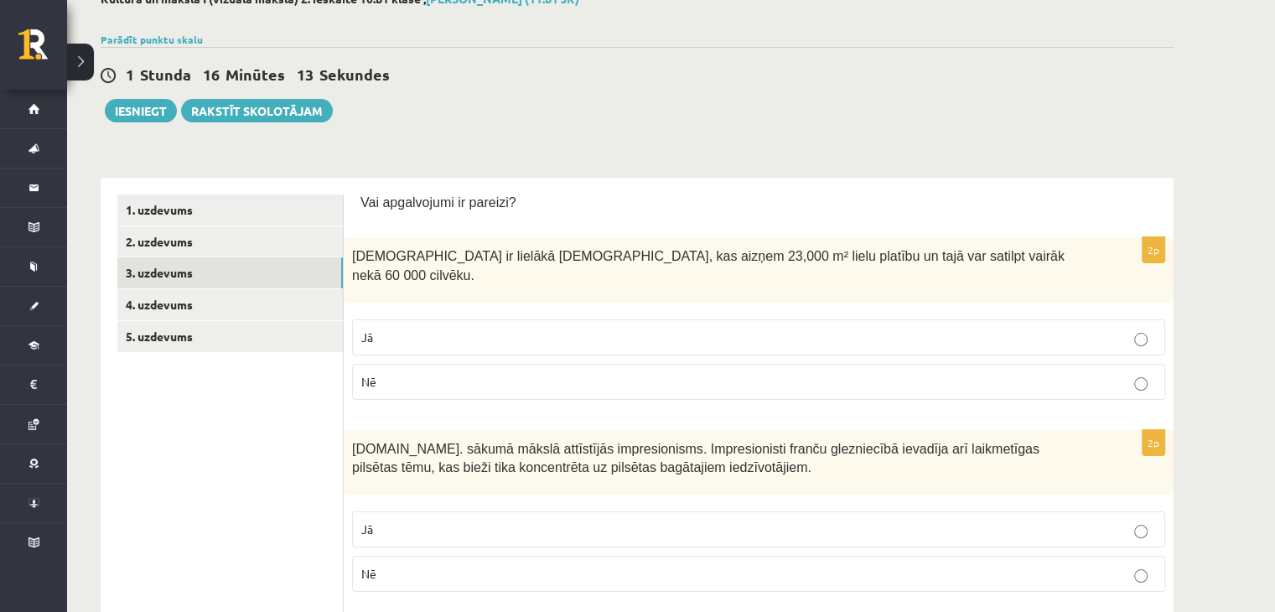
scroll to position [0, 0]
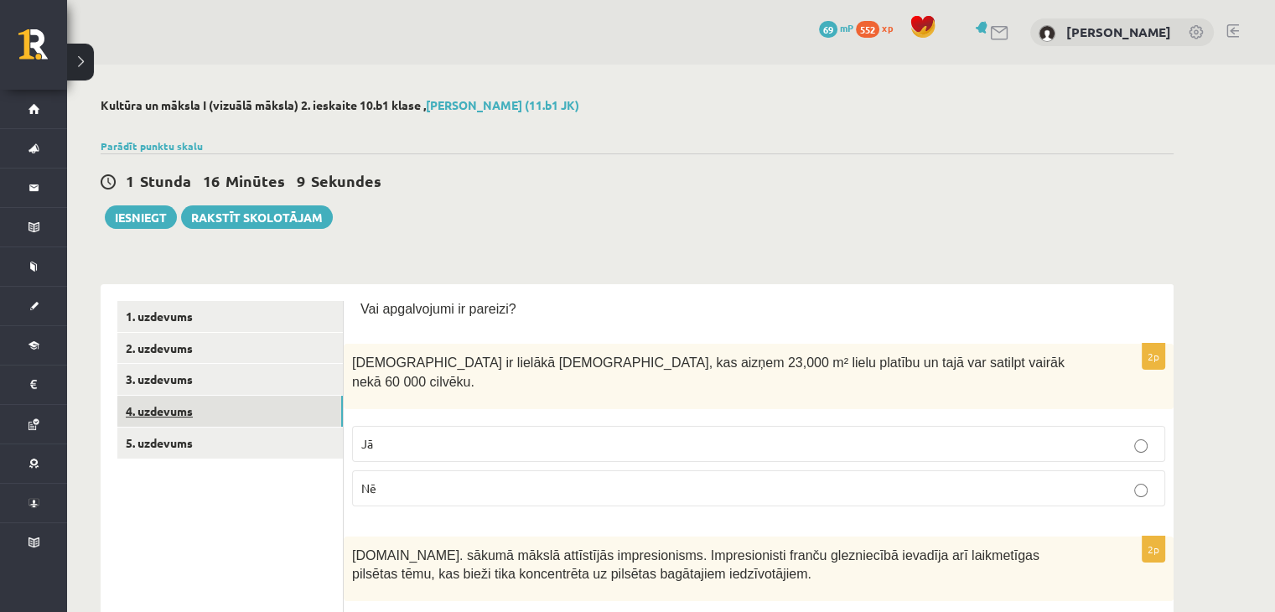
click at [230, 408] on link "4. uzdevums" at bounding box center [230, 411] width 226 height 31
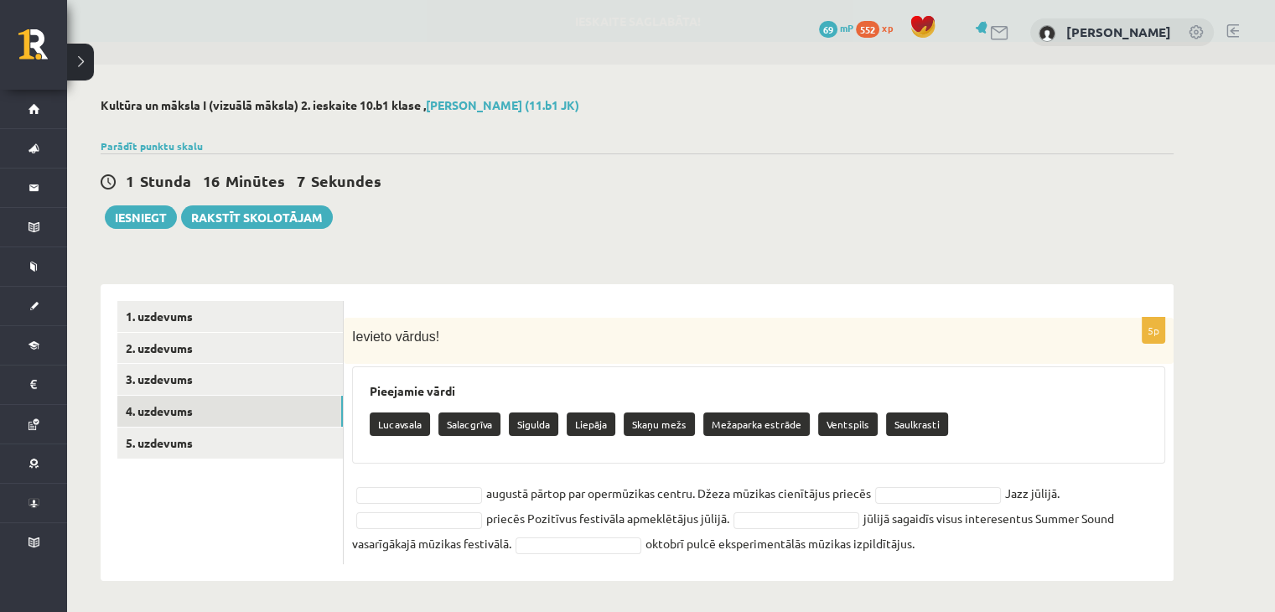
scroll to position [3, 0]
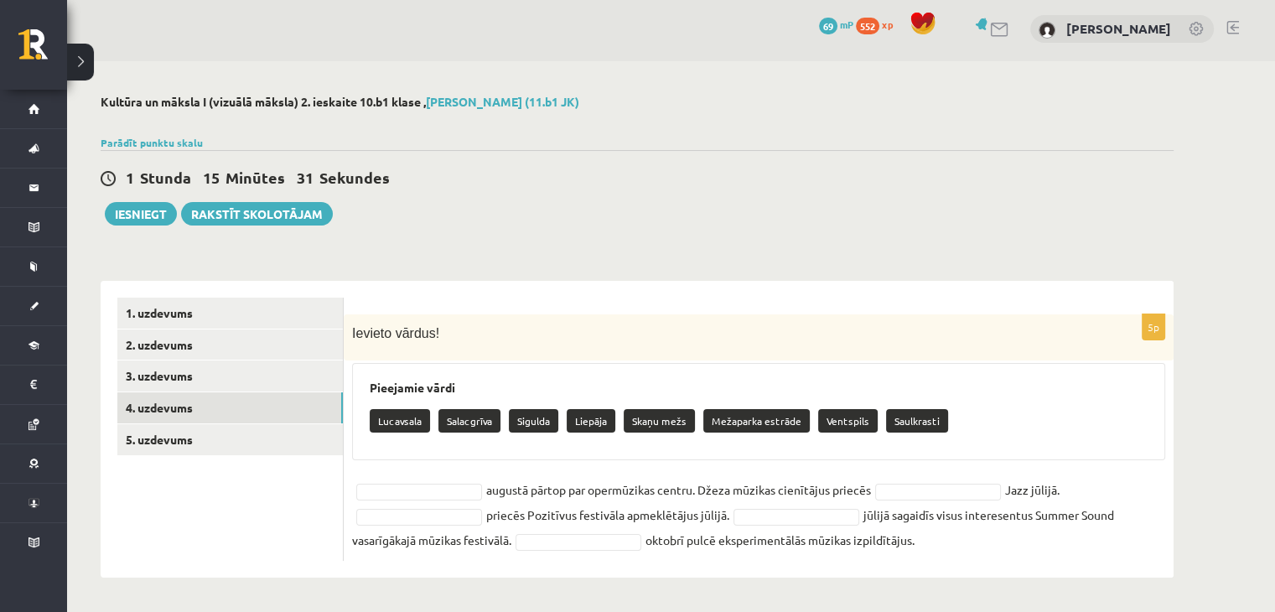
click at [526, 422] on p "Sigulda" at bounding box center [533, 420] width 49 height 23
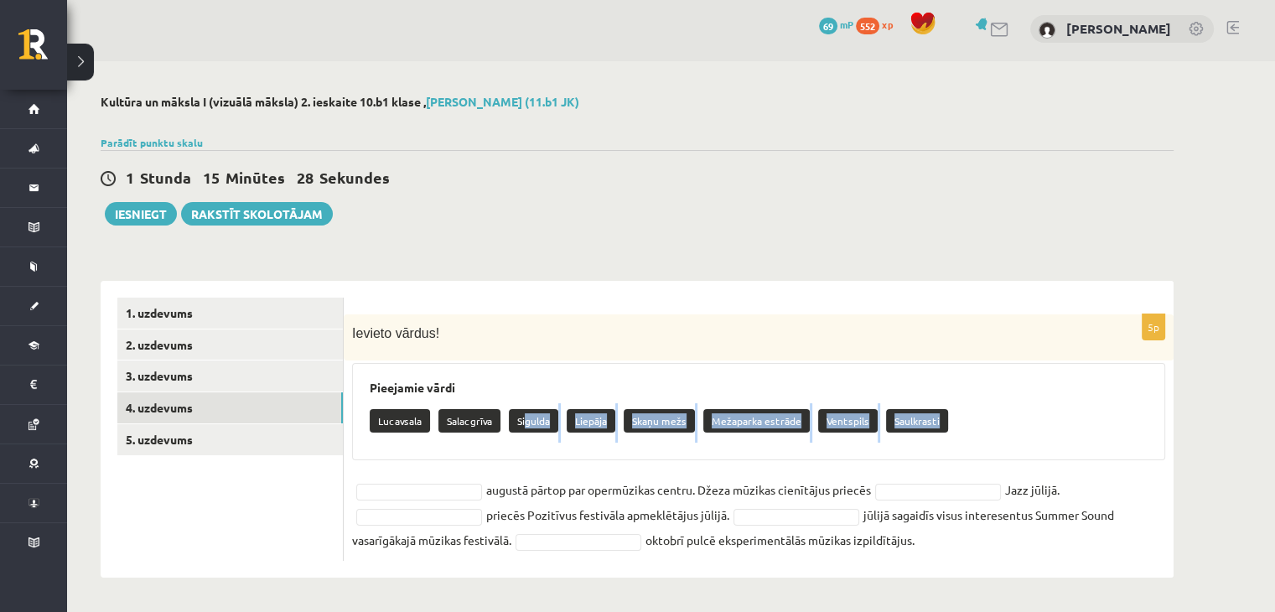
drag, startPoint x: 526, startPoint y: 422, endPoint x: 452, endPoint y: 483, distance: 96.5
click at [452, 483] on div "5p Ievieto vārdus! Pieejamie vārdi Lucavsala Salacgrīva Sigulda Liepāja Skaņu m…" at bounding box center [759, 437] width 830 height 246
click at [531, 449] on div "Pieejamie vārdi Lucavsala Salacgrīva Sigulda Liepāja Skaņu mežs Mežaparka estrā…" at bounding box center [758, 411] width 813 height 97
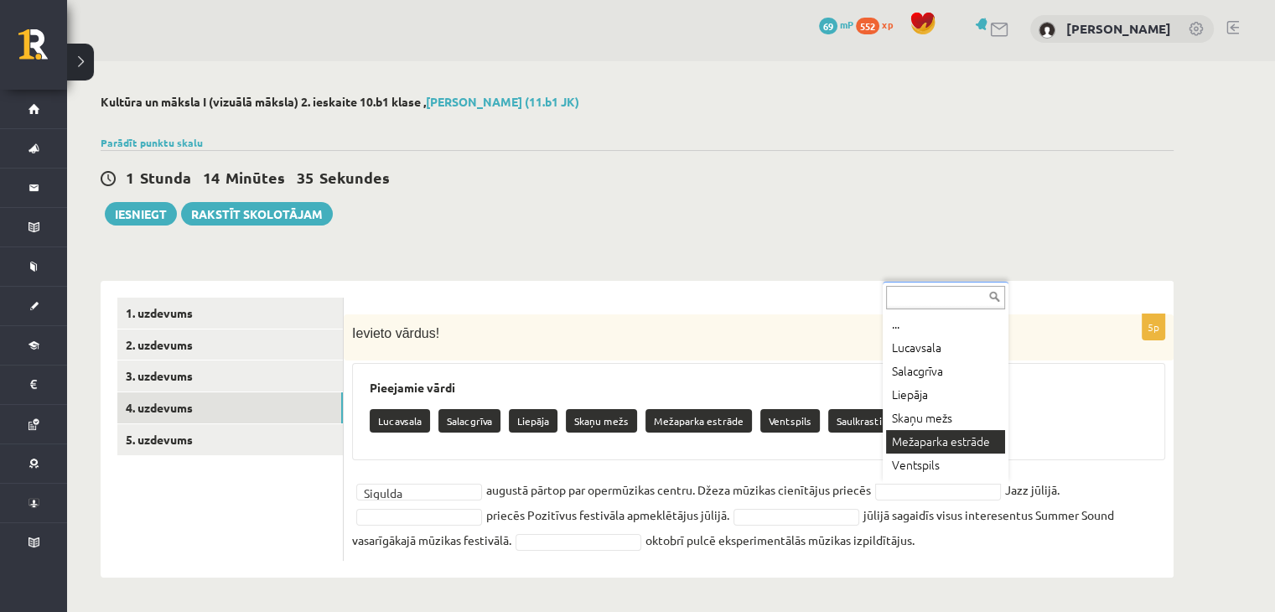
scroll to position [37, 0]
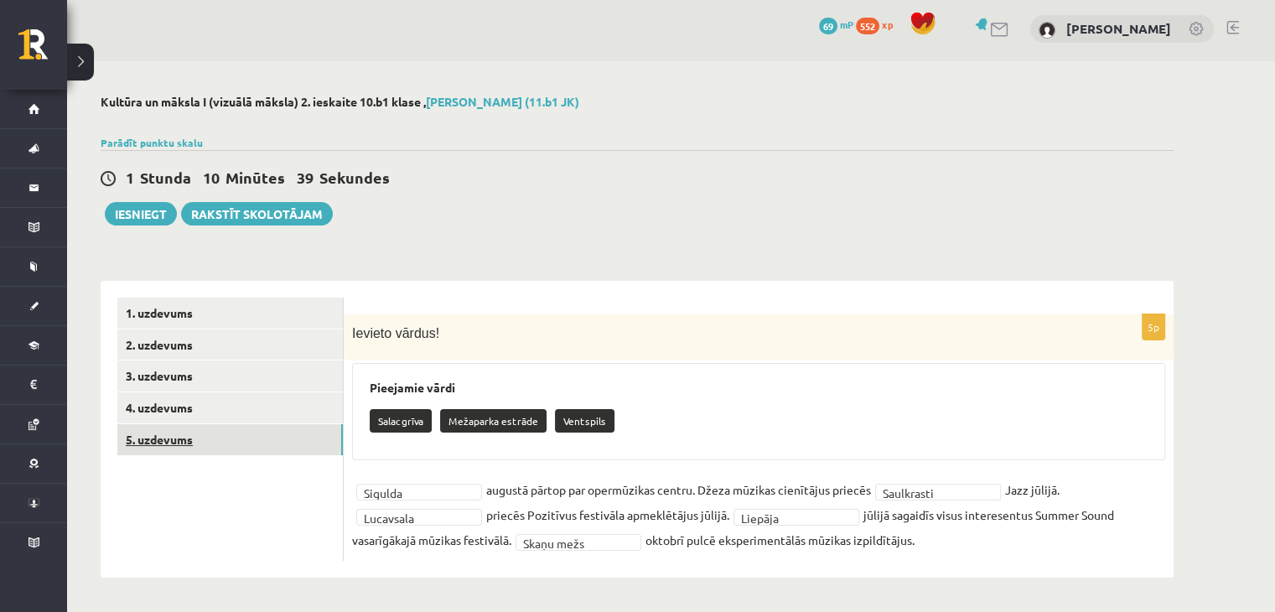
click at [239, 432] on link "5. uzdevums" at bounding box center [230, 439] width 226 height 31
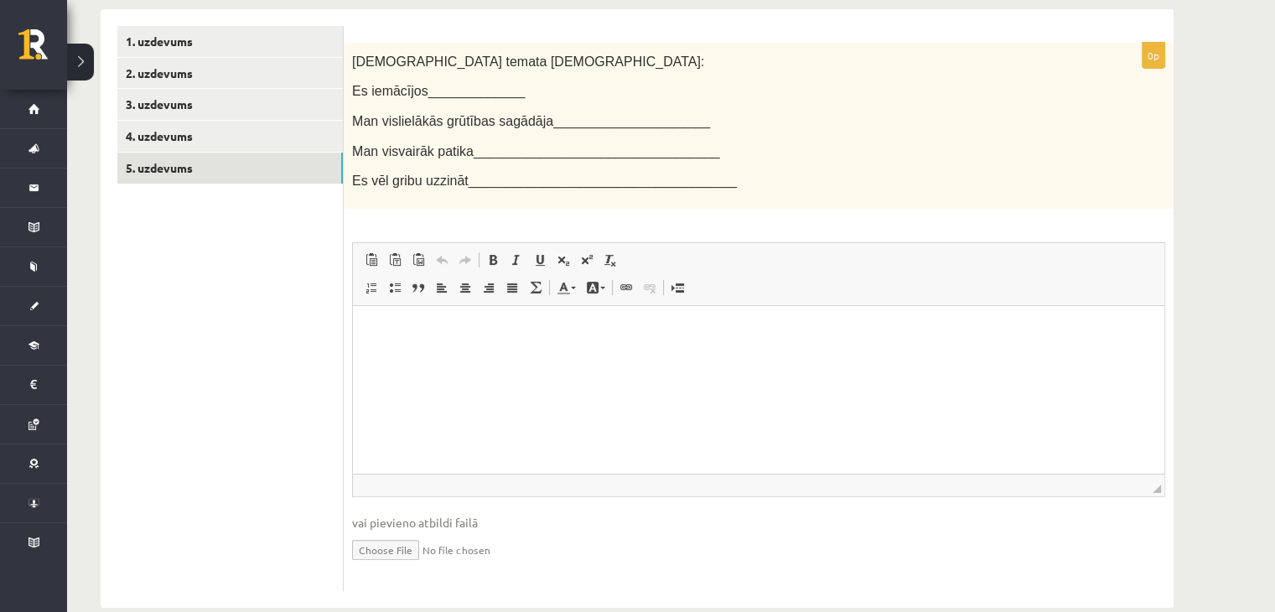
scroll to position [303, 0]
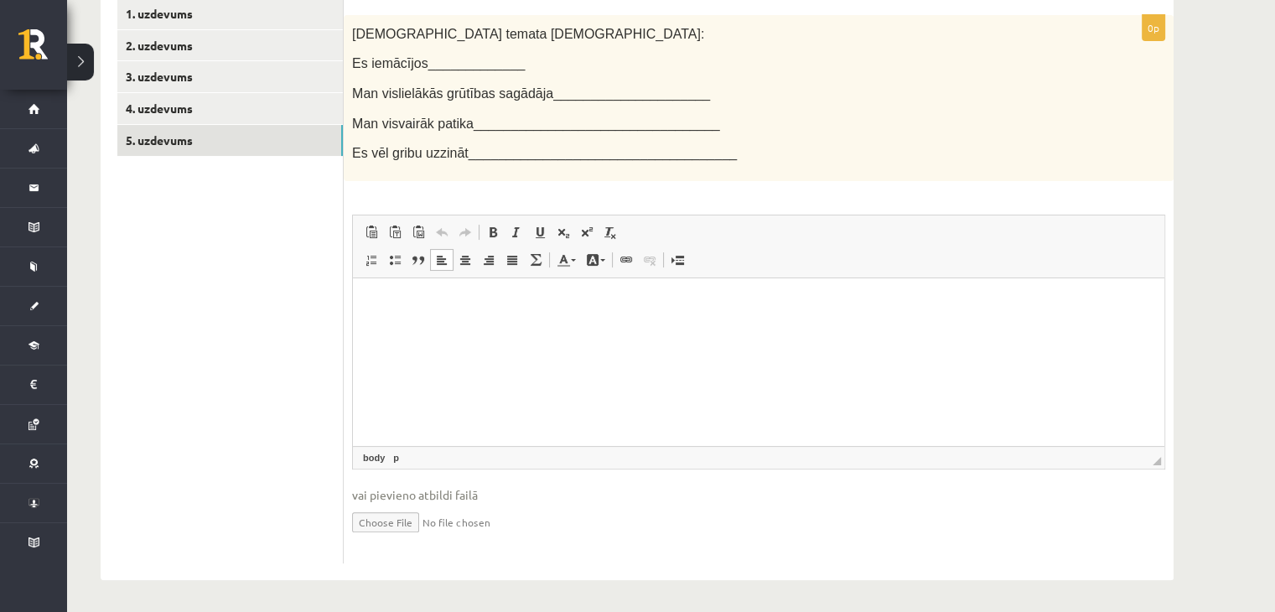
click at [495, 309] on p "Bagātinātā teksta redaktors, wiswyg-editor-user-answer-47024872232620" at bounding box center [759, 303] width 778 height 18
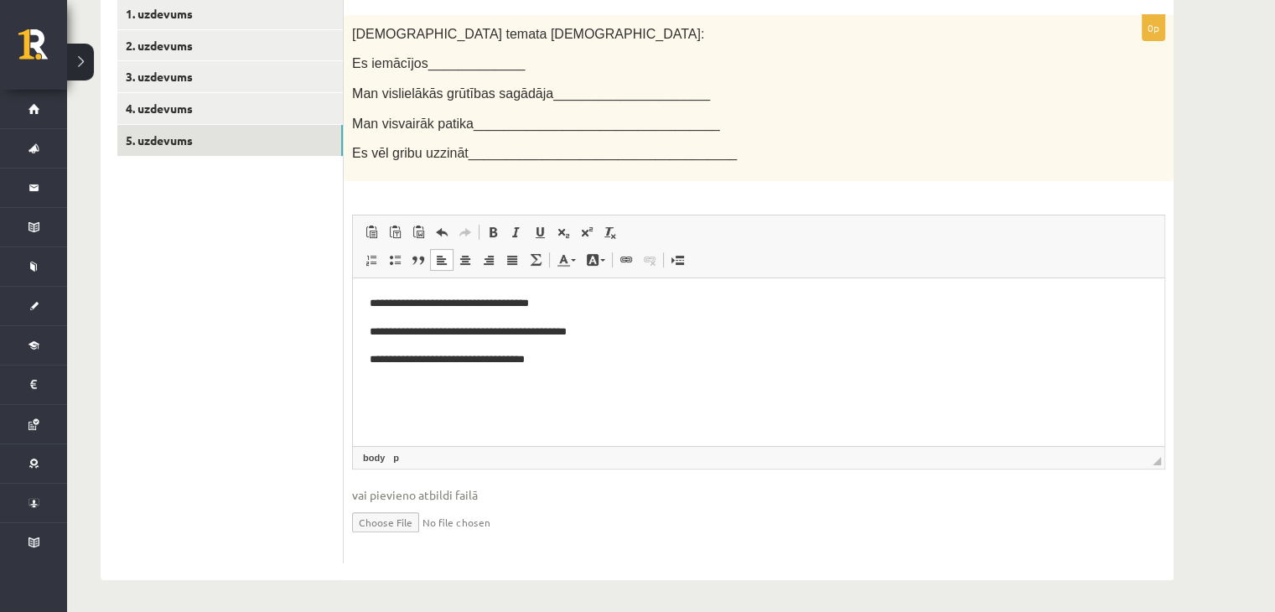
scroll to position [0, 0]
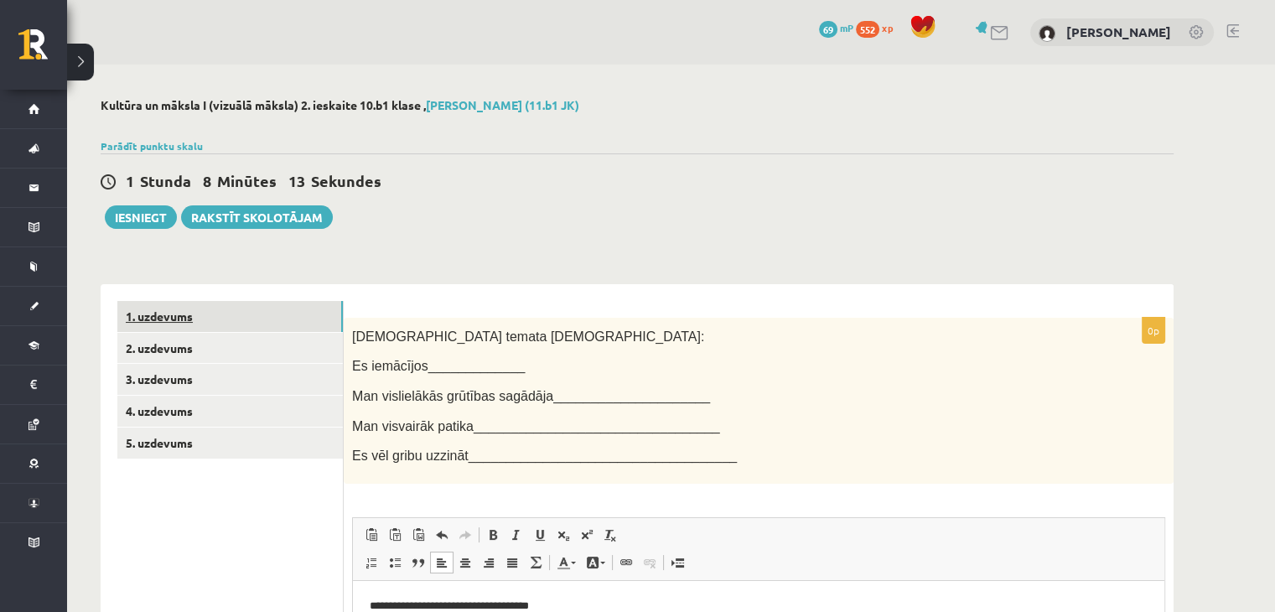
click at [185, 315] on link "1. uzdevums" at bounding box center [230, 316] width 226 height 31
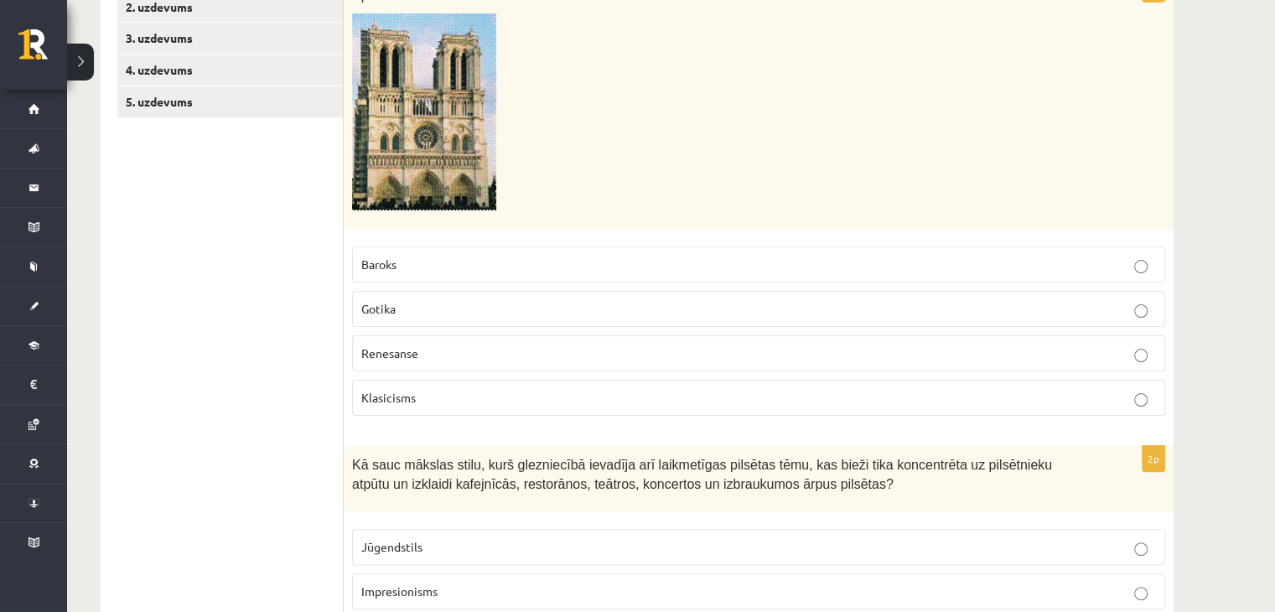
scroll to position [278, 0]
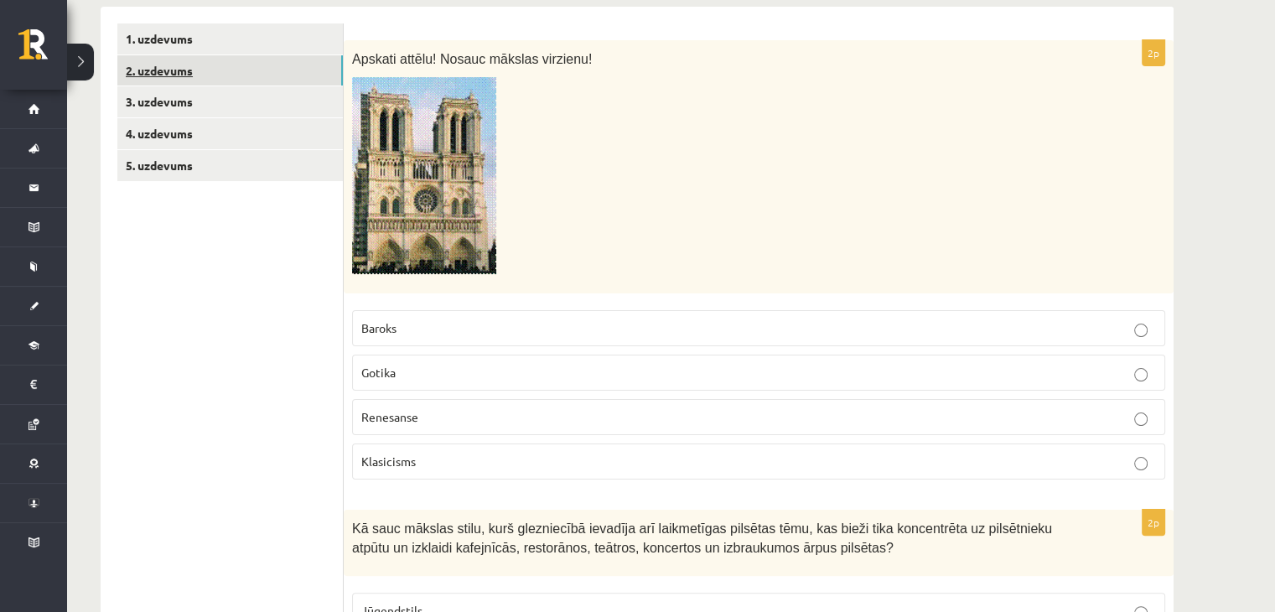
click at [215, 69] on link "2. uzdevums" at bounding box center [230, 70] width 226 height 31
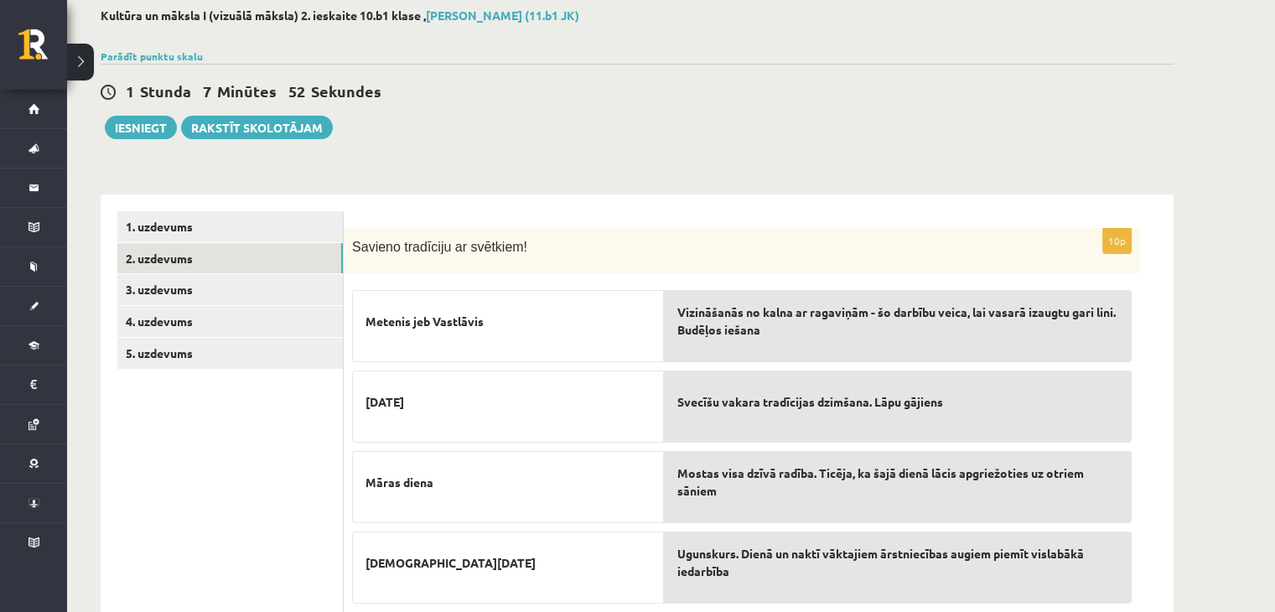
scroll to position [60, 0]
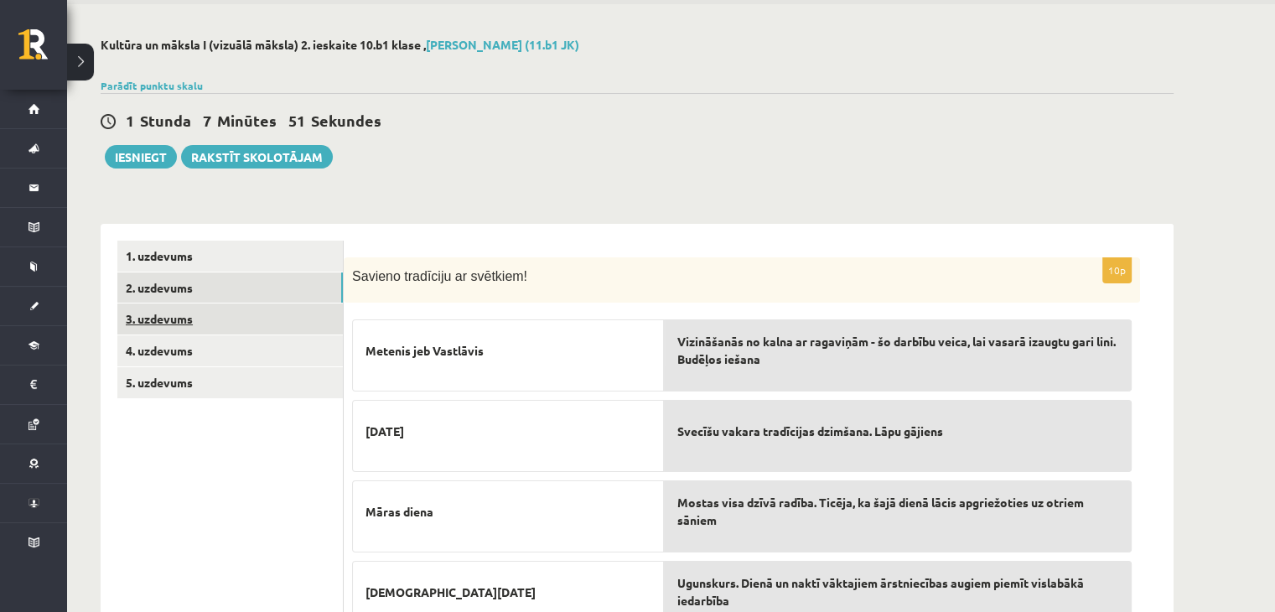
click at [251, 321] on link "3. uzdevums" at bounding box center [230, 318] width 226 height 31
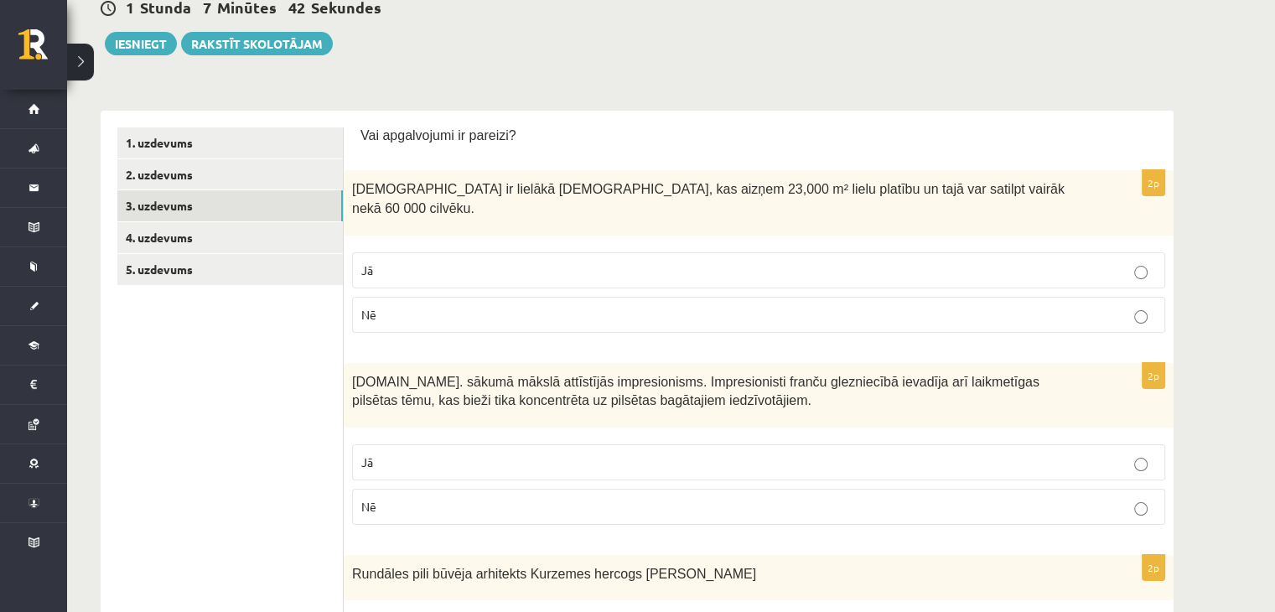
scroll to position [0, 0]
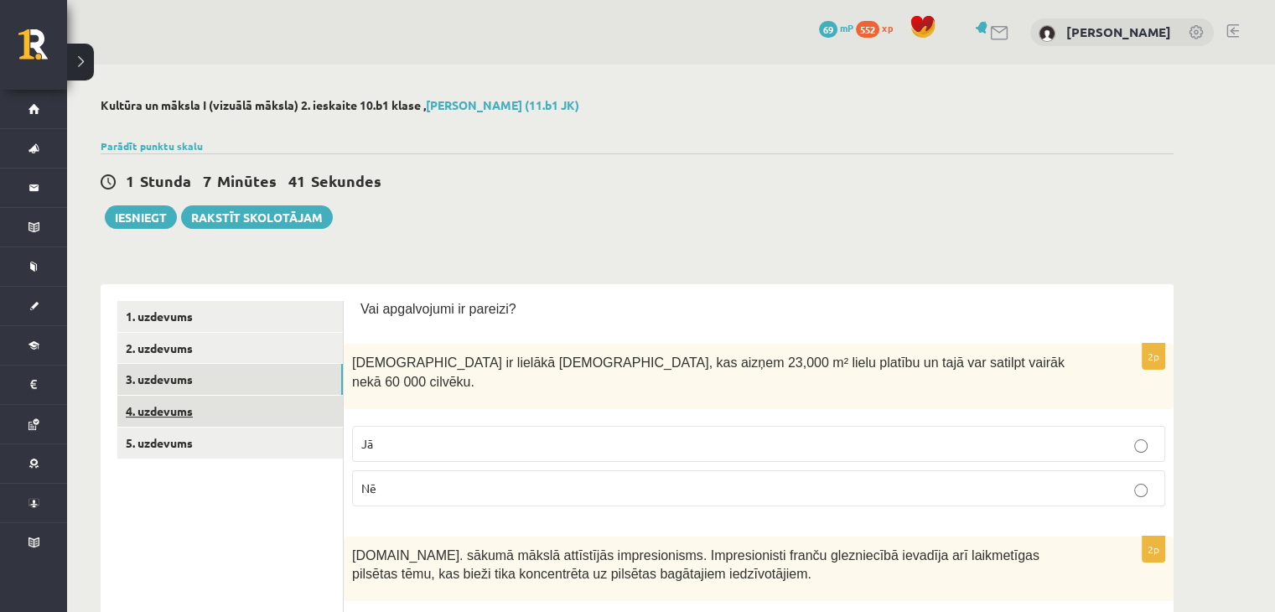
click at [188, 407] on link "4. uzdevums" at bounding box center [230, 411] width 226 height 31
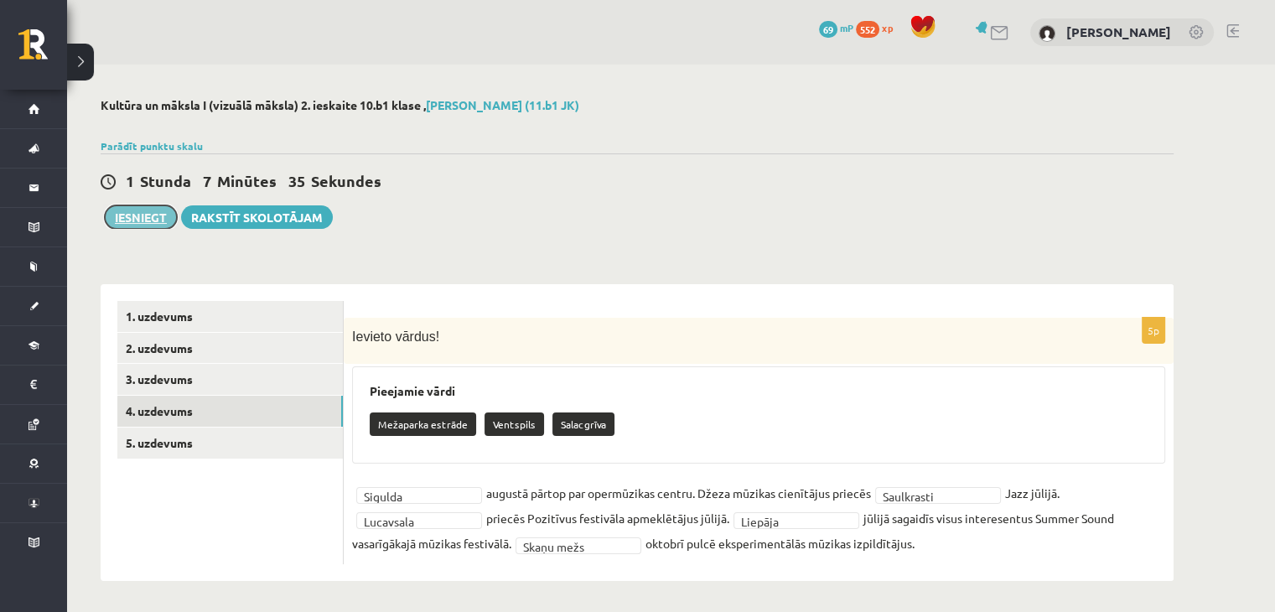
click at [163, 219] on button "Iesniegt" at bounding box center [141, 216] width 72 height 23
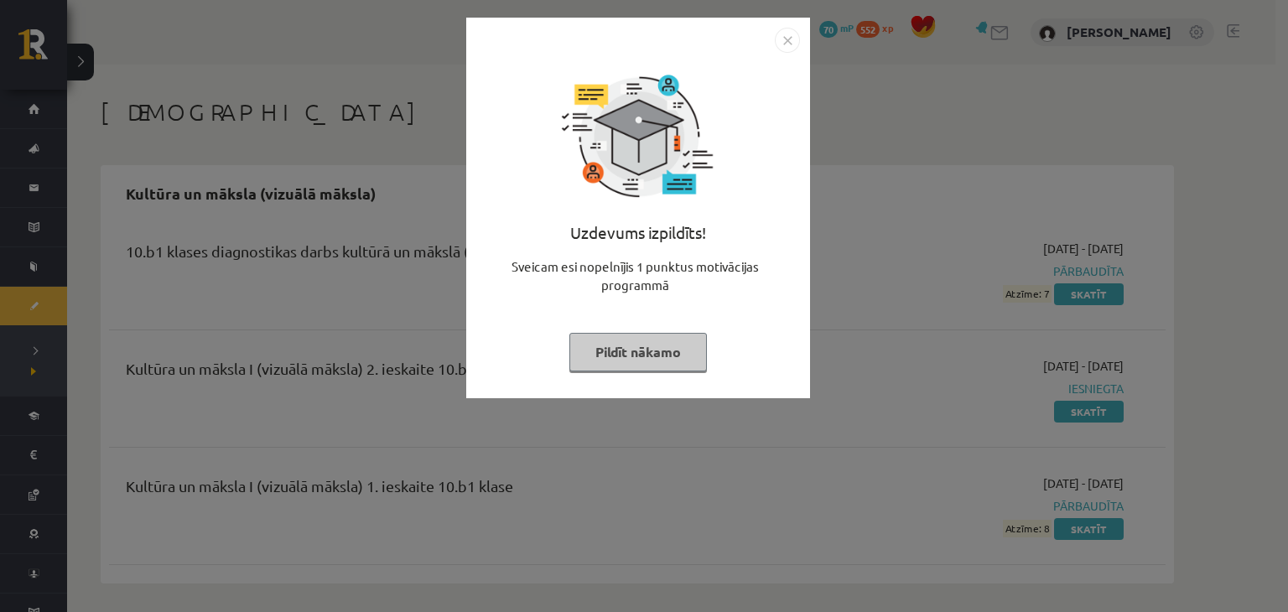
click at [677, 333] on button "Pildīt nākamo" at bounding box center [637, 352] width 137 height 39
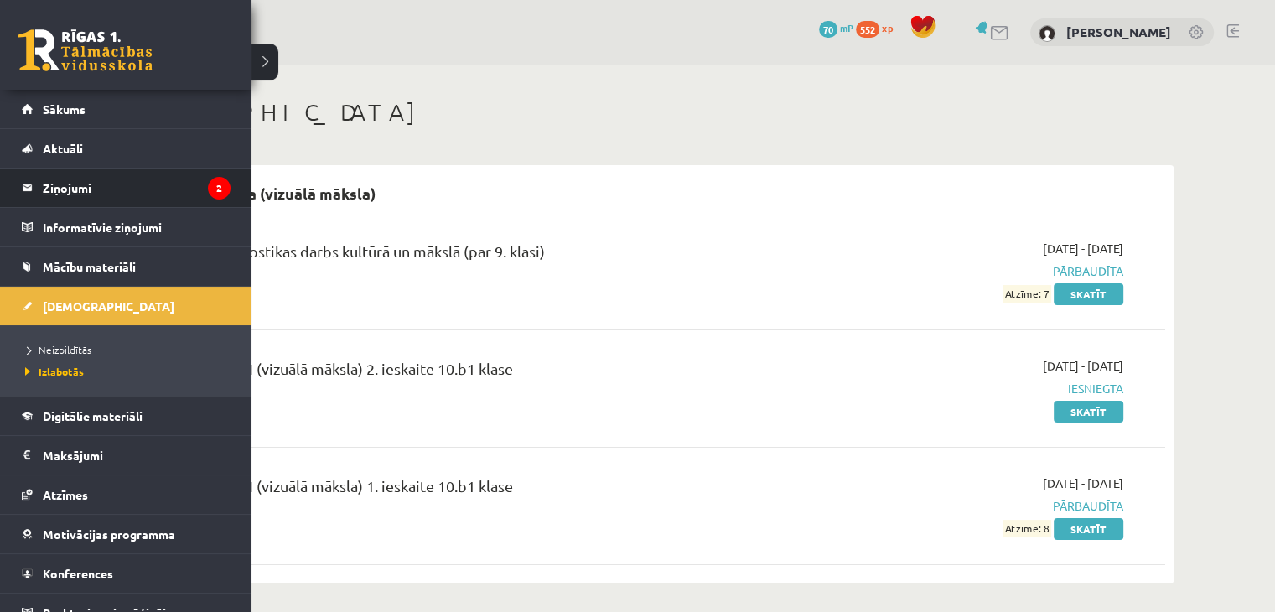
click at [97, 189] on legend "Ziņojumi 2" at bounding box center [137, 188] width 188 height 39
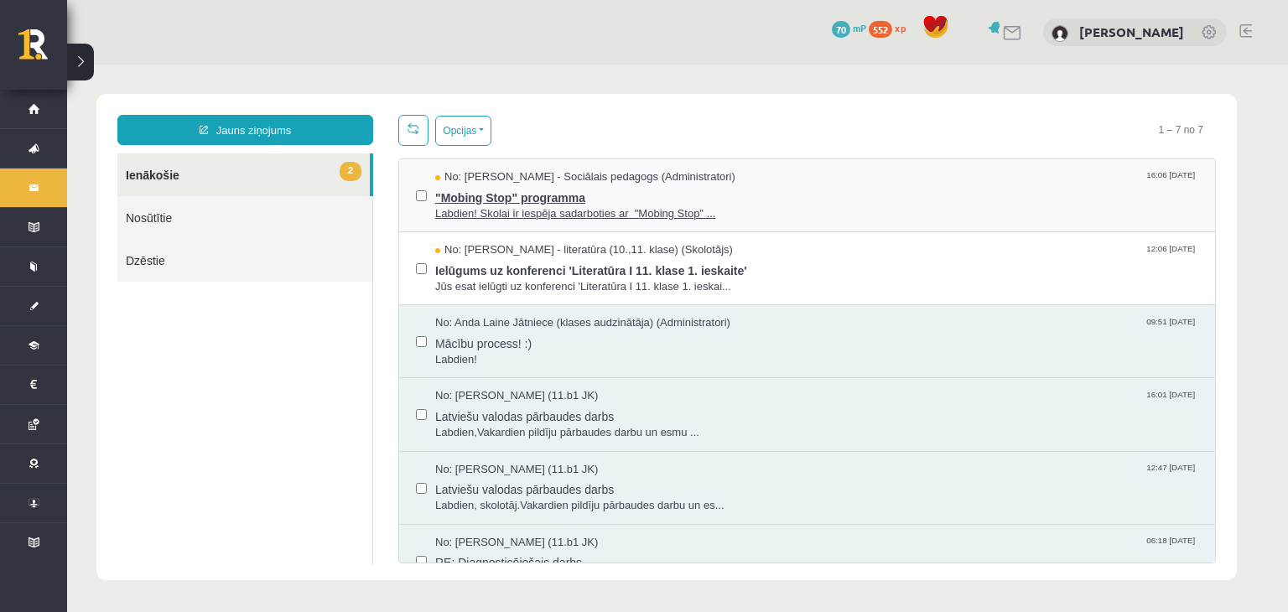
click at [651, 203] on span ""Mobing Stop" programma" at bounding box center [816, 195] width 763 height 21
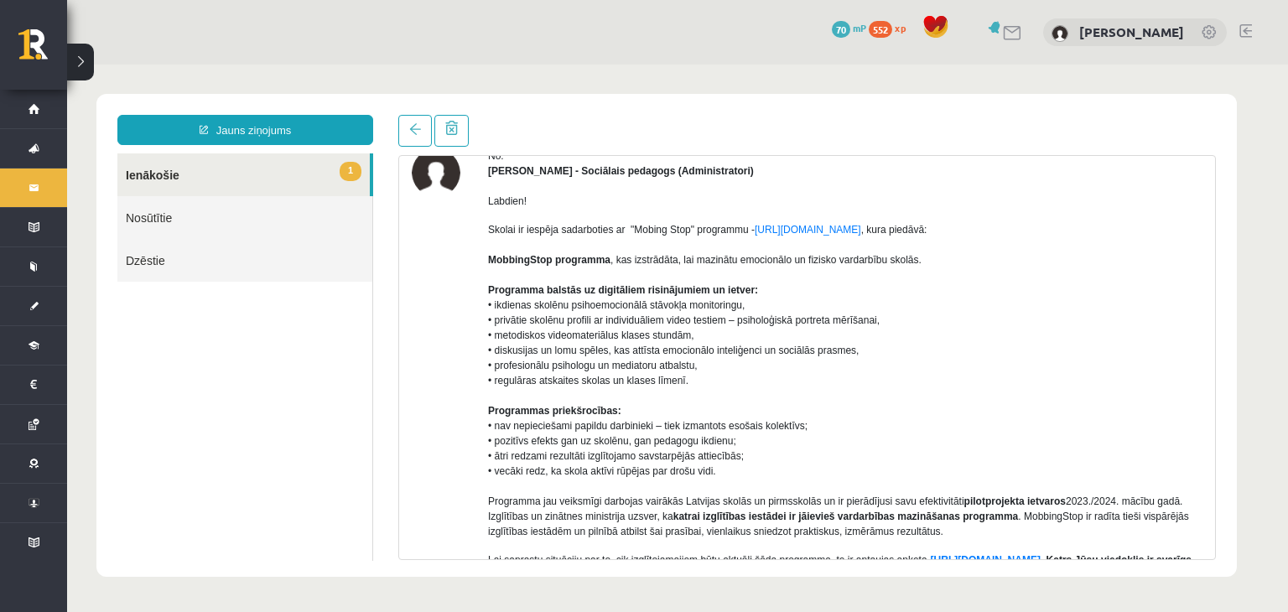
scroll to position [84, 0]
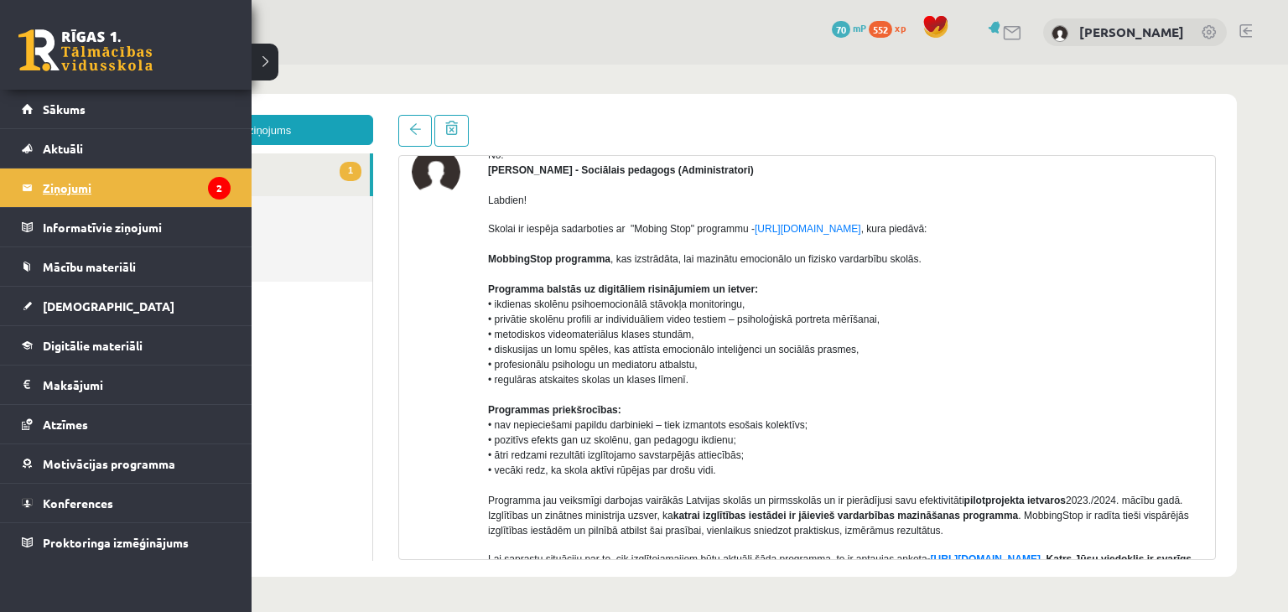
click at [75, 184] on legend "Ziņojumi 2" at bounding box center [137, 188] width 188 height 39
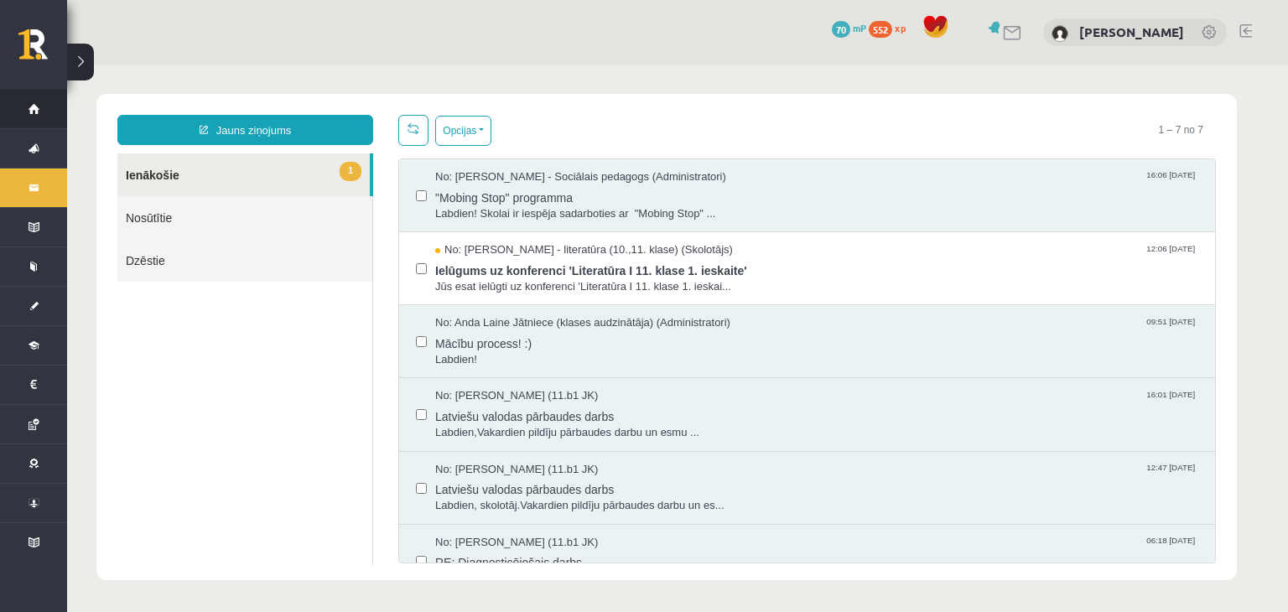
scroll to position [0, 0]
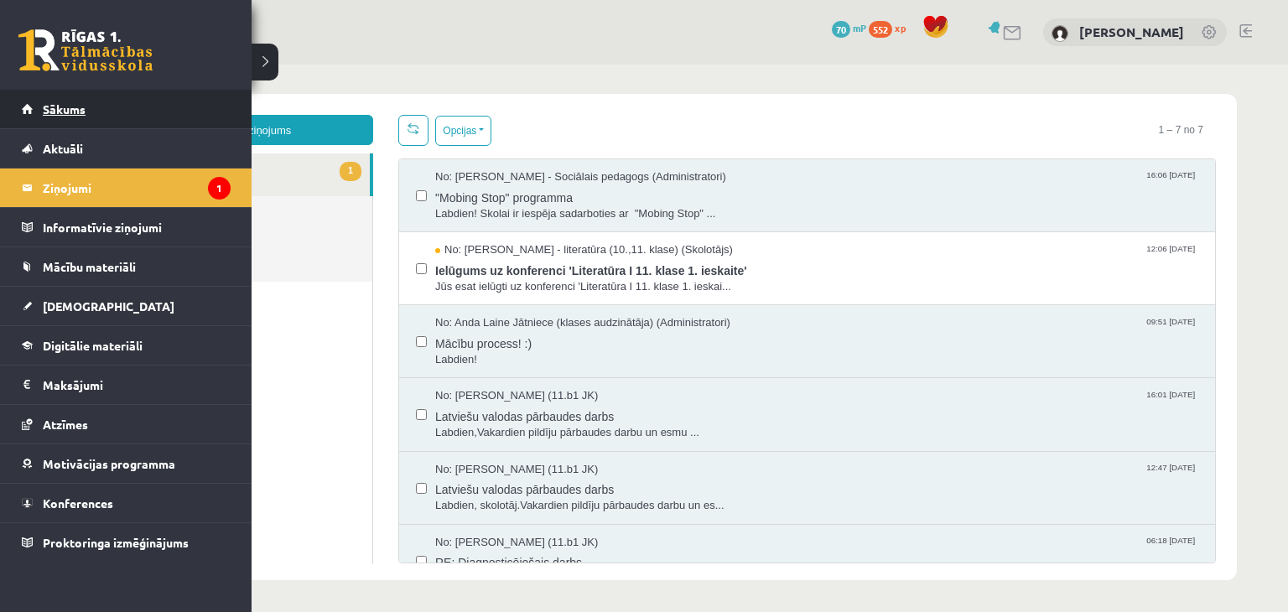
click at [54, 115] on link "Sākums" at bounding box center [126, 109] width 209 height 39
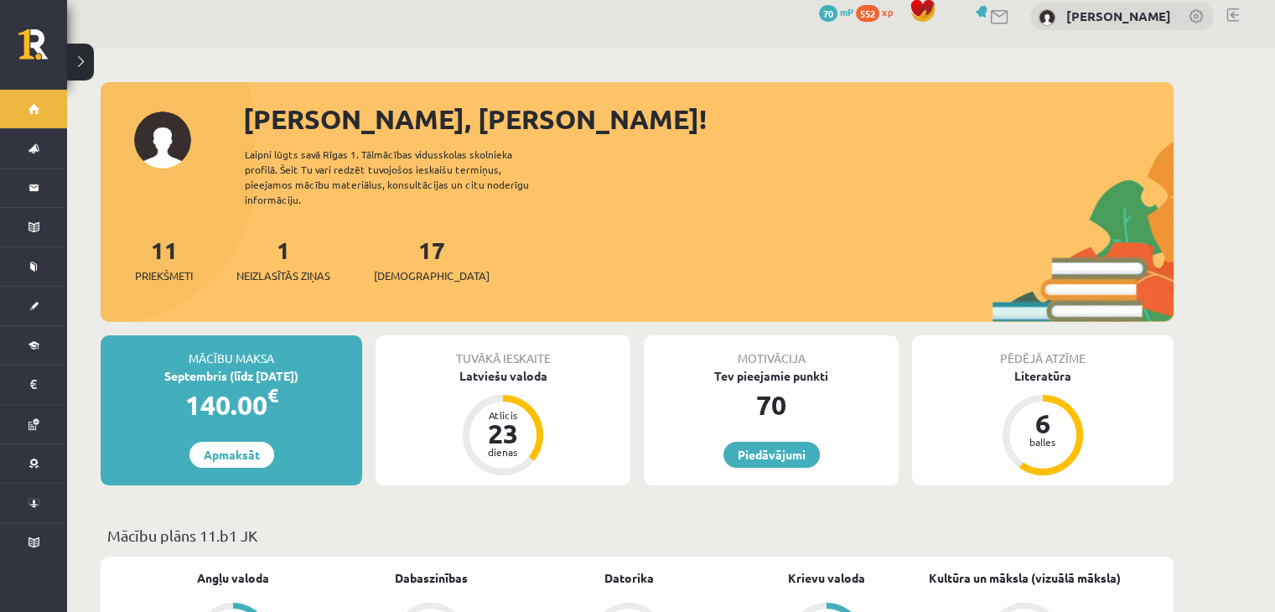
scroll to position [13, 0]
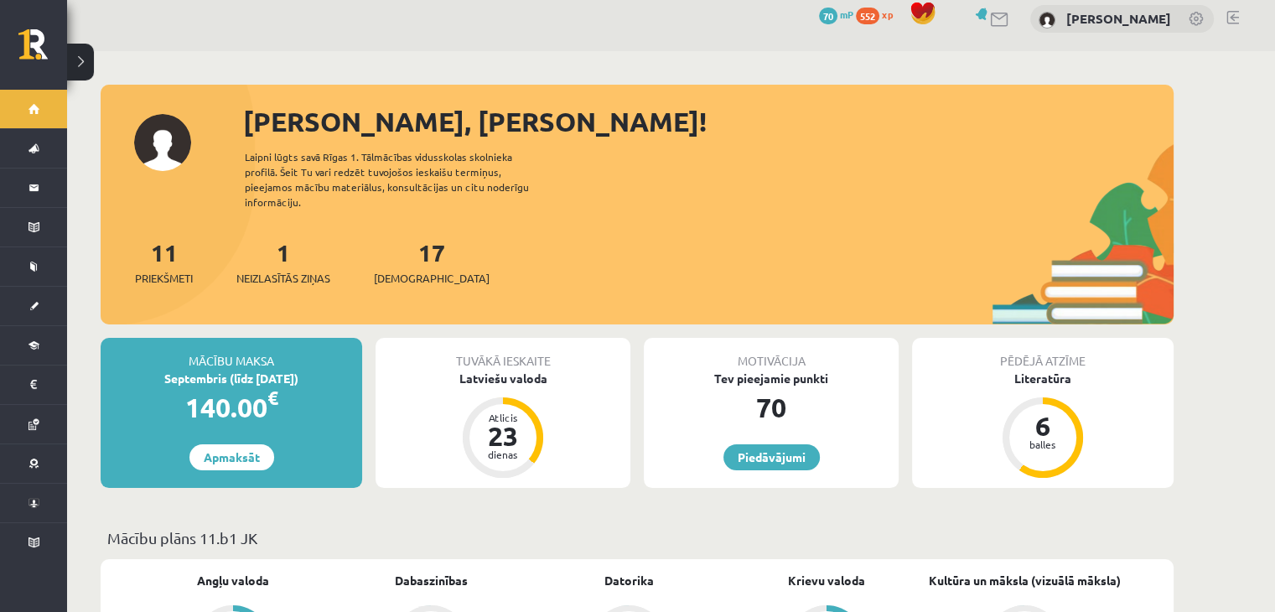
click at [402, 252] on div "17 Ieskaites" at bounding box center [432, 261] width 116 height 52
click at [405, 237] on link "17 Ieskaites" at bounding box center [432, 261] width 116 height 49
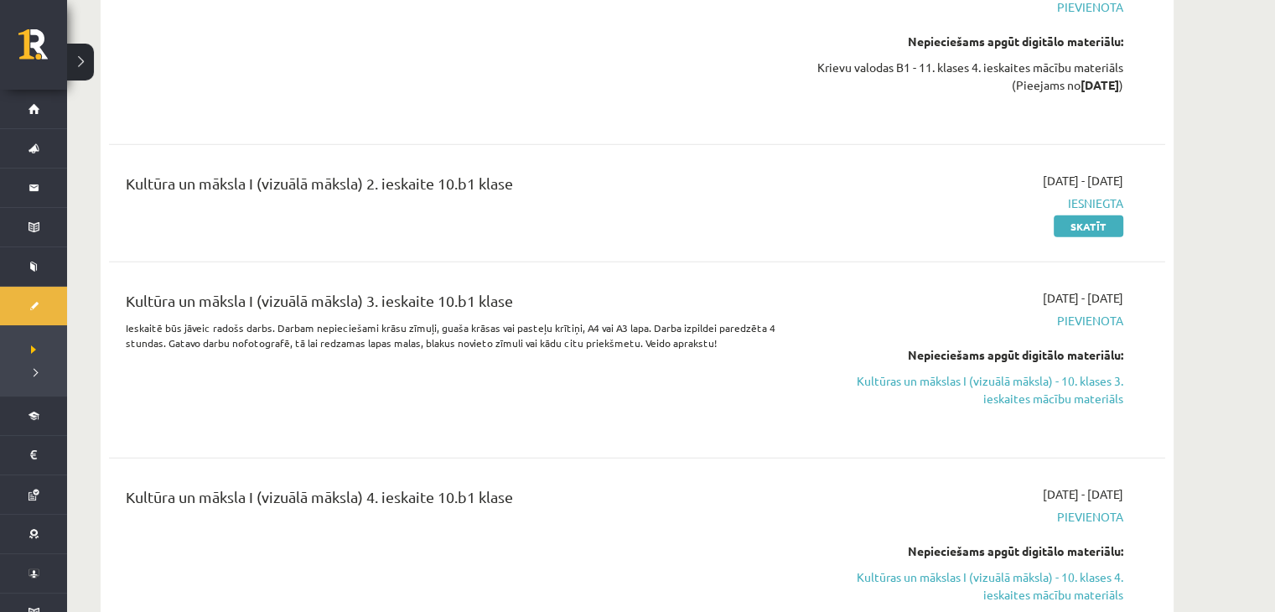
scroll to position [4222, 0]
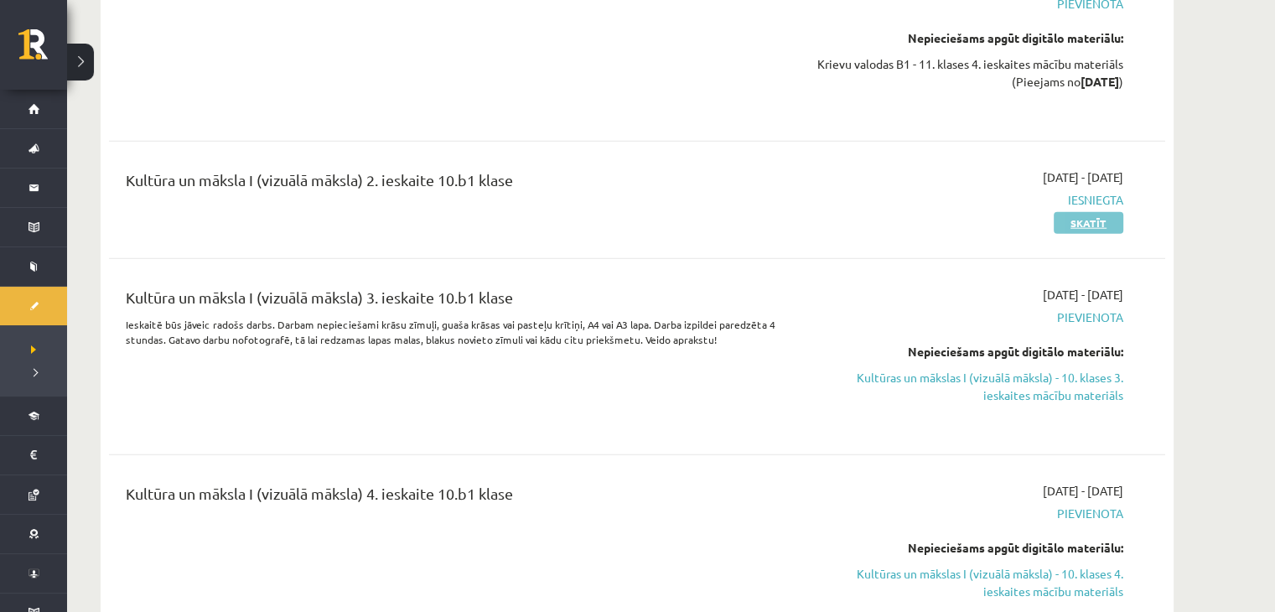
click at [1066, 226] on link "Skatīt" at bounding box center [1089, 223] width 70 height 22
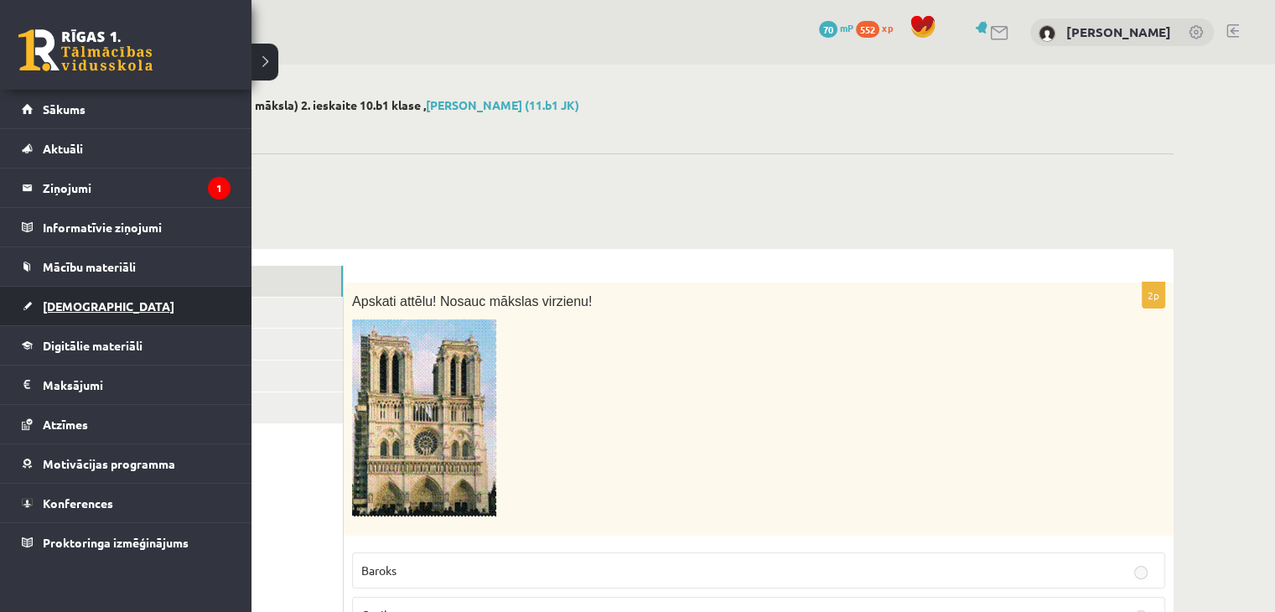
click at [116, 307] on link "[DEMOGRAPHIC_DATA]" at bounding box center [126, 306] width 209 height 39
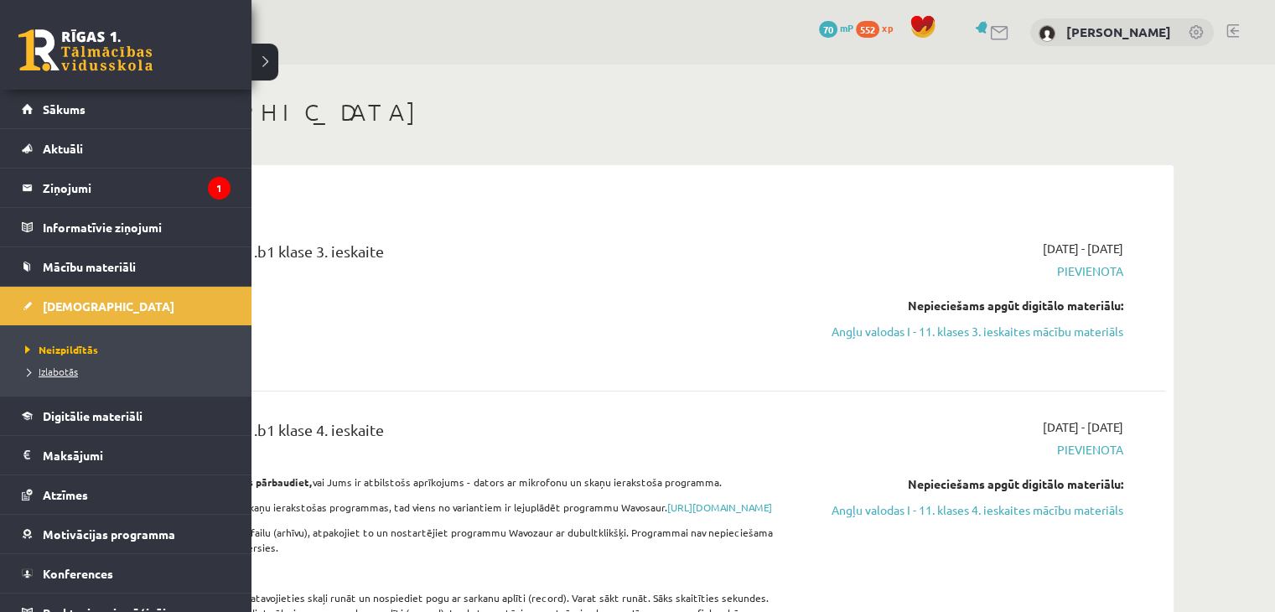
click at [70, 373] on span "Izlabotās" at bounding box center [49, 371] width 57 height 13
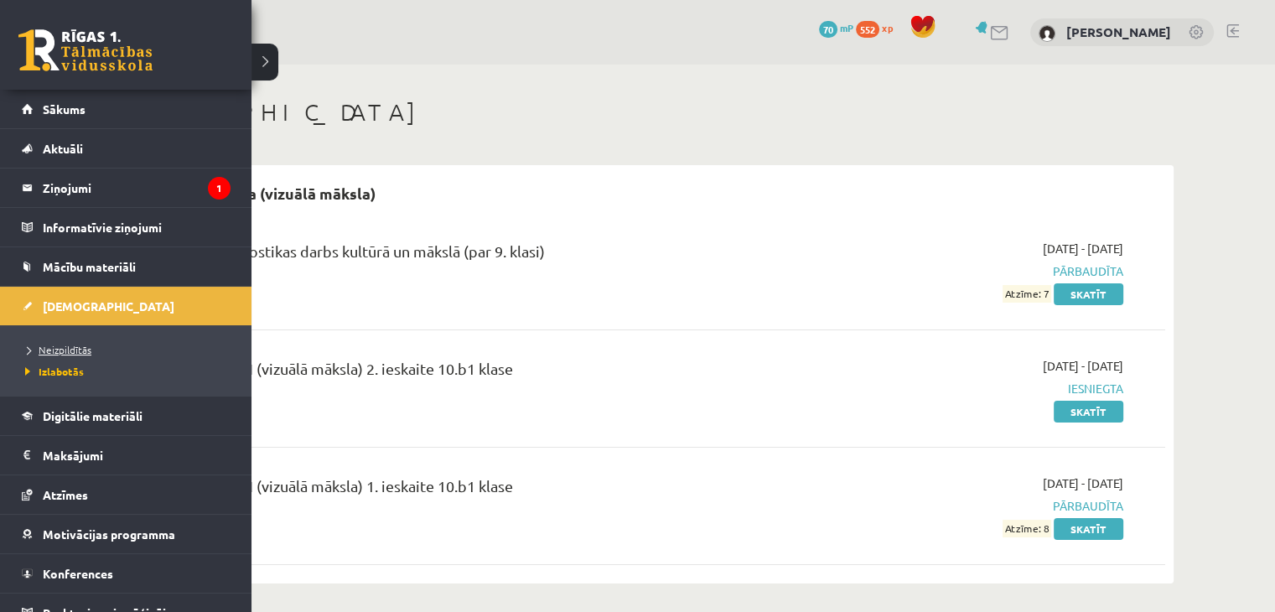
click at [60, 345] on span "Neizpildītās" at bounding box center [56, 349] width 70 height 13
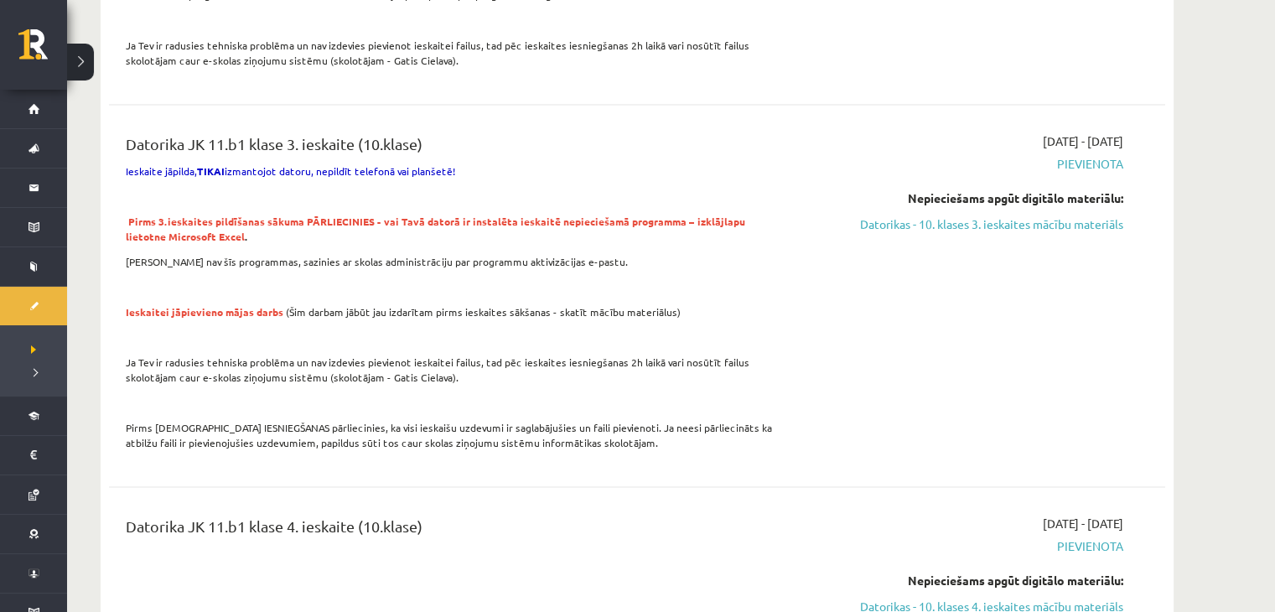
scroll to position [3303, 0]
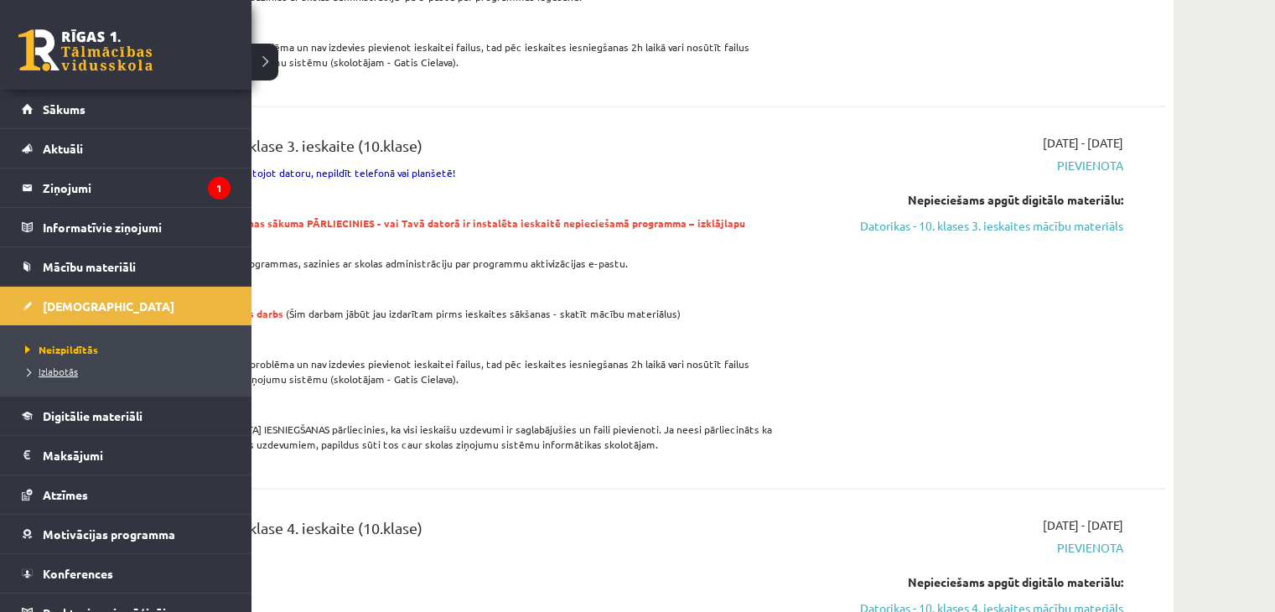
click at [61, 370] on span "Izlabotās" at bounding box center [49, 371] width 57 height 13
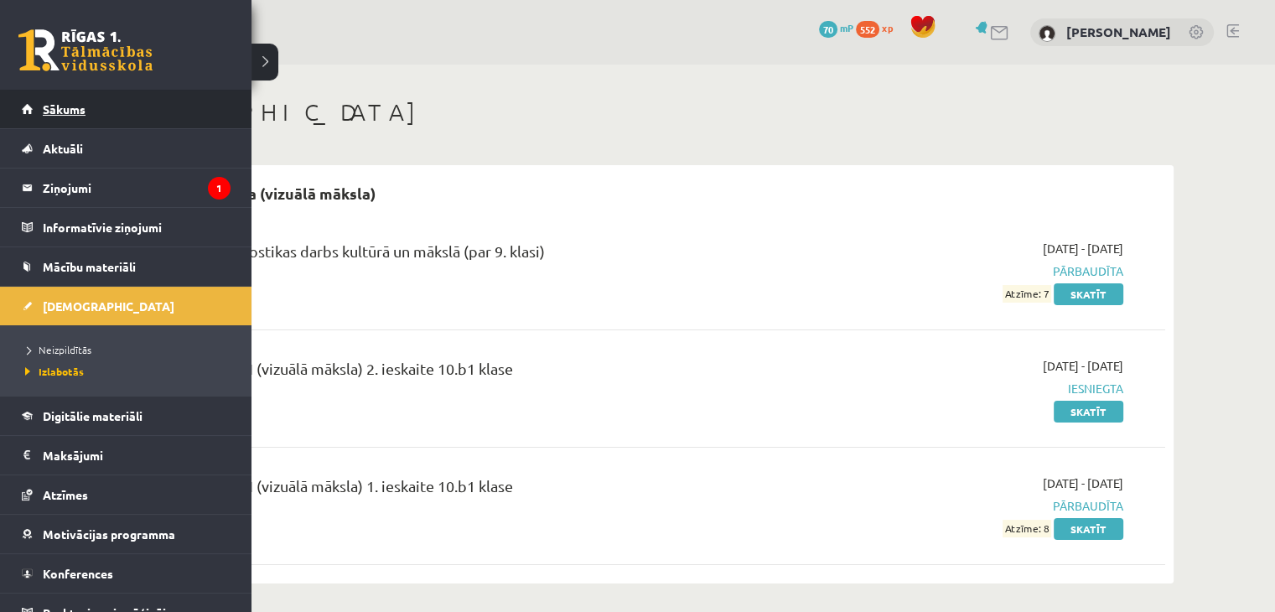
click at [82, 116] on link "Sākums" at bounding box center [126, 109] width 209 height 39
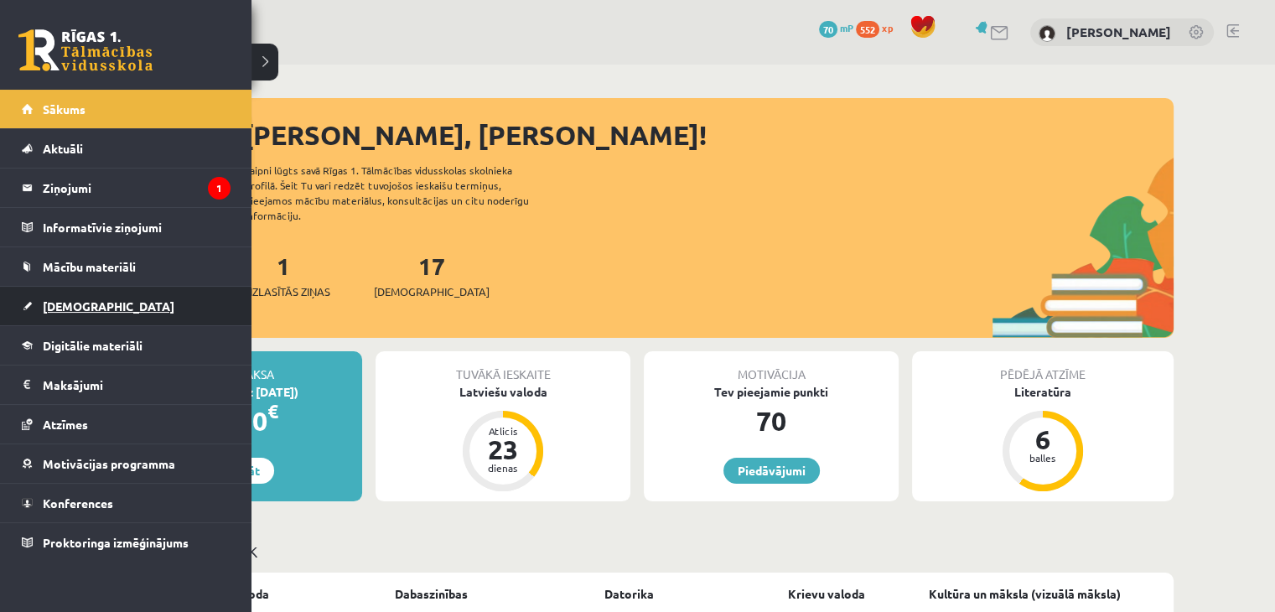
click at [127, 313] on link "[DEMOGRAPHIC_DATA]" at bounding box center [126, 306] width 209 height 39
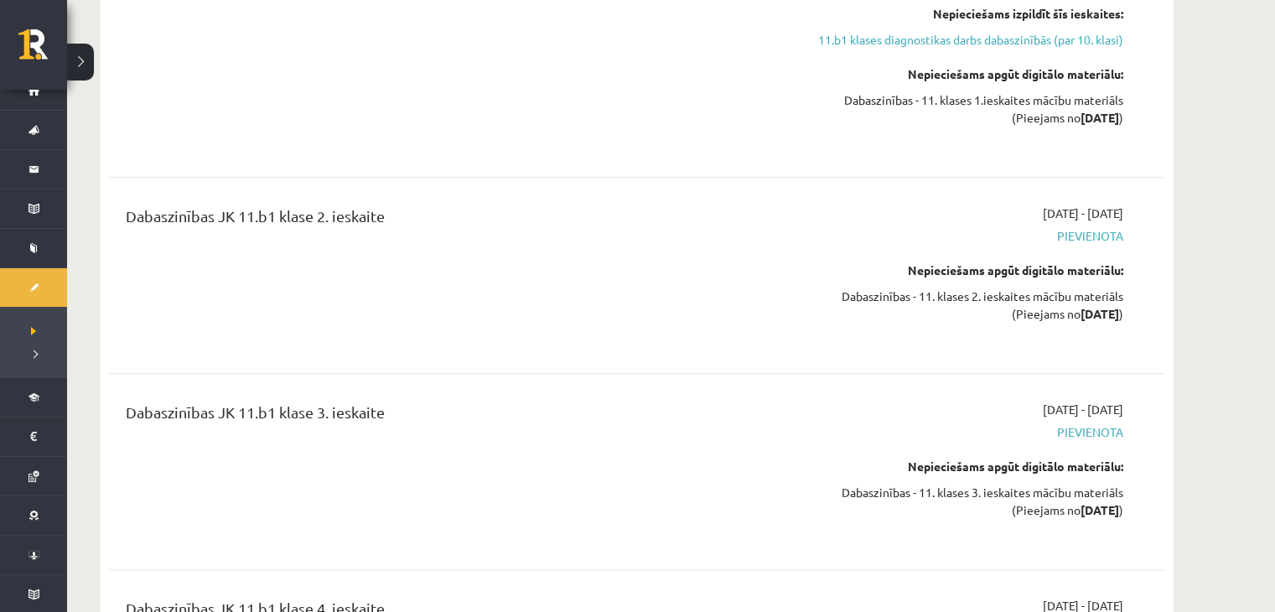
scroll to position [1987, 0]
